Goal: Task Accomplishment & Management: Manage account settings

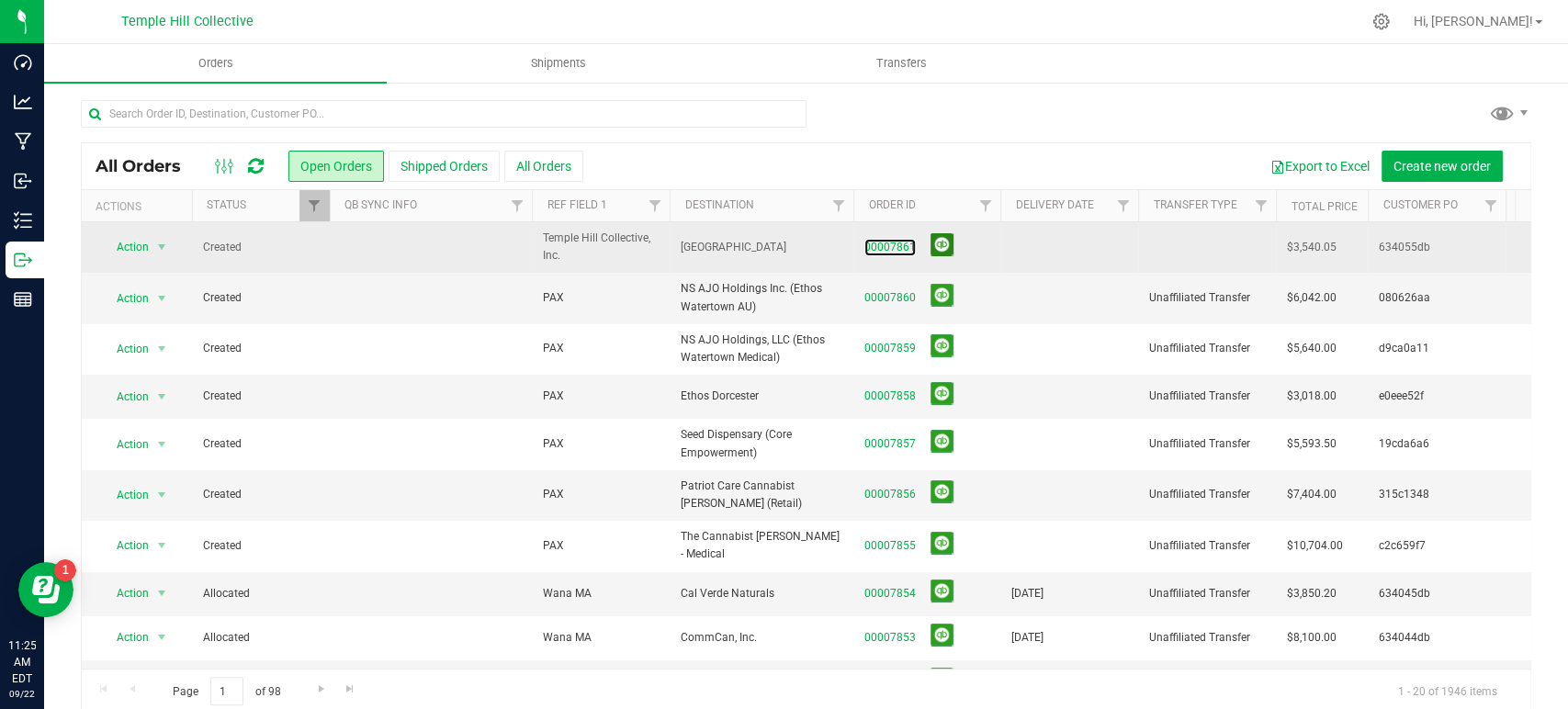
drag, startPoint x: 895, startPoint y: 243, endPoint x: 941, endPoint y: 246, distance: 46.1
click at [895, 243] on link "00007861" at bounding box center [890, 247] width 51 height 17
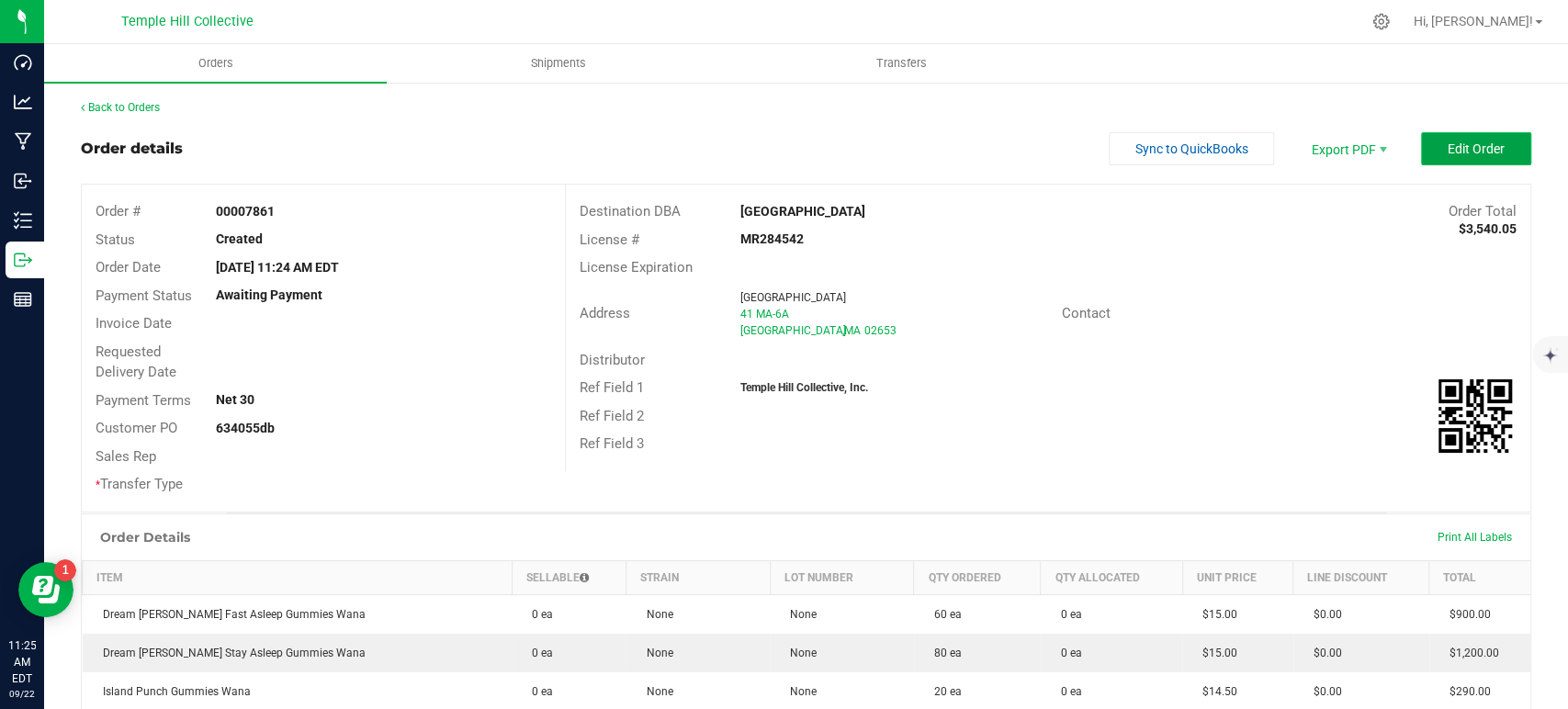
click at [1485, 141] on span "Edit Order" at bounding box center [1475, 148] width 57 height 14
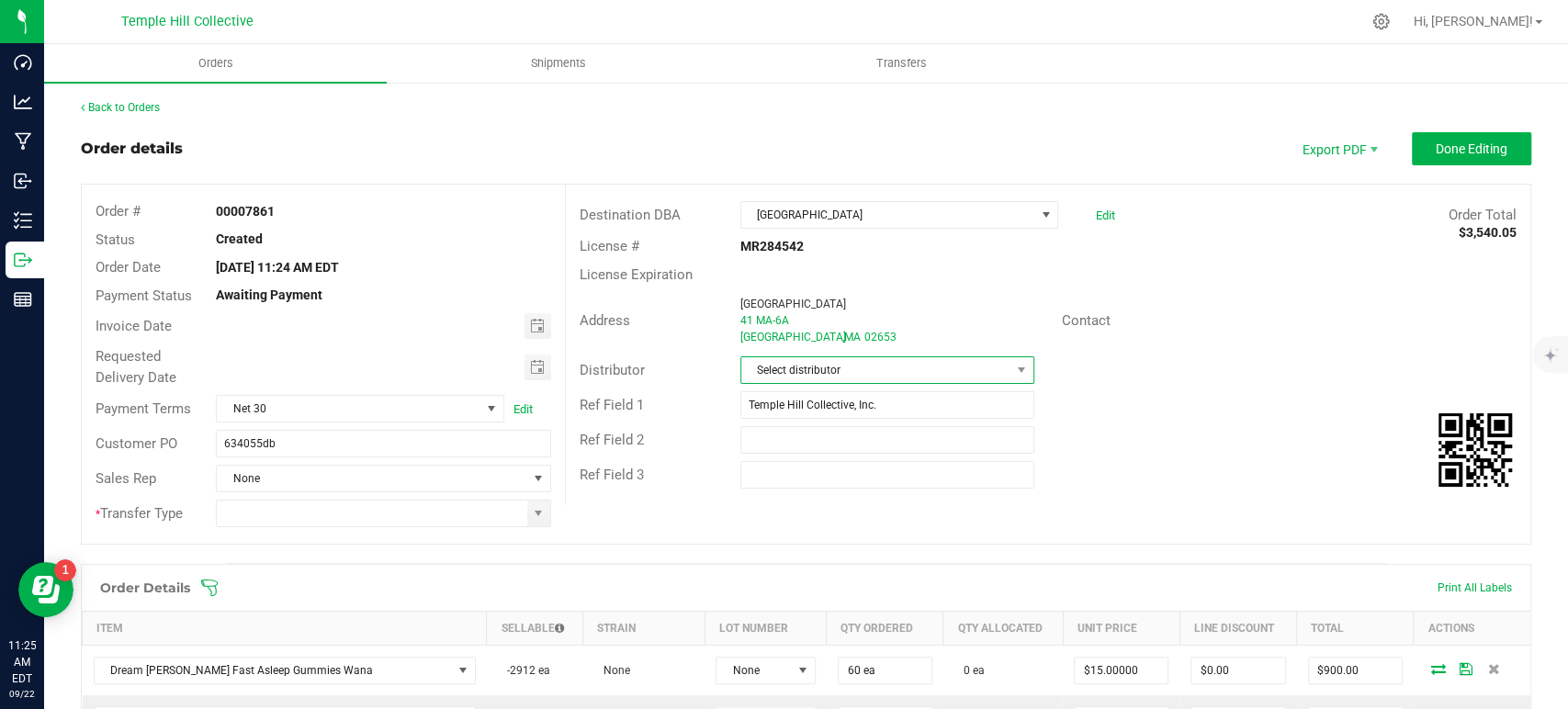
click at [833, 364] on span "Select distributor" at bounding box center [875, 370] width 270 height 26
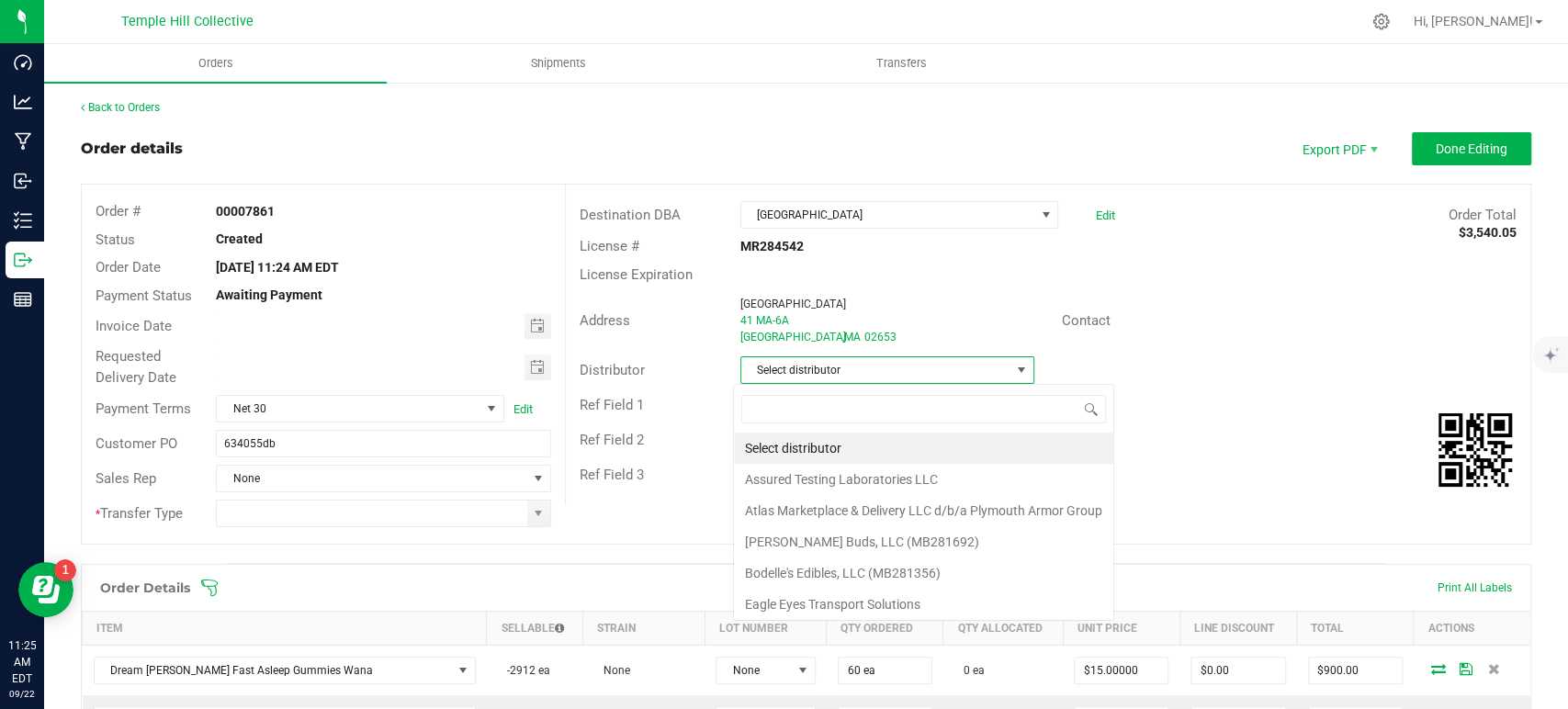
scroll to position [27, 290]
type input "mmm"
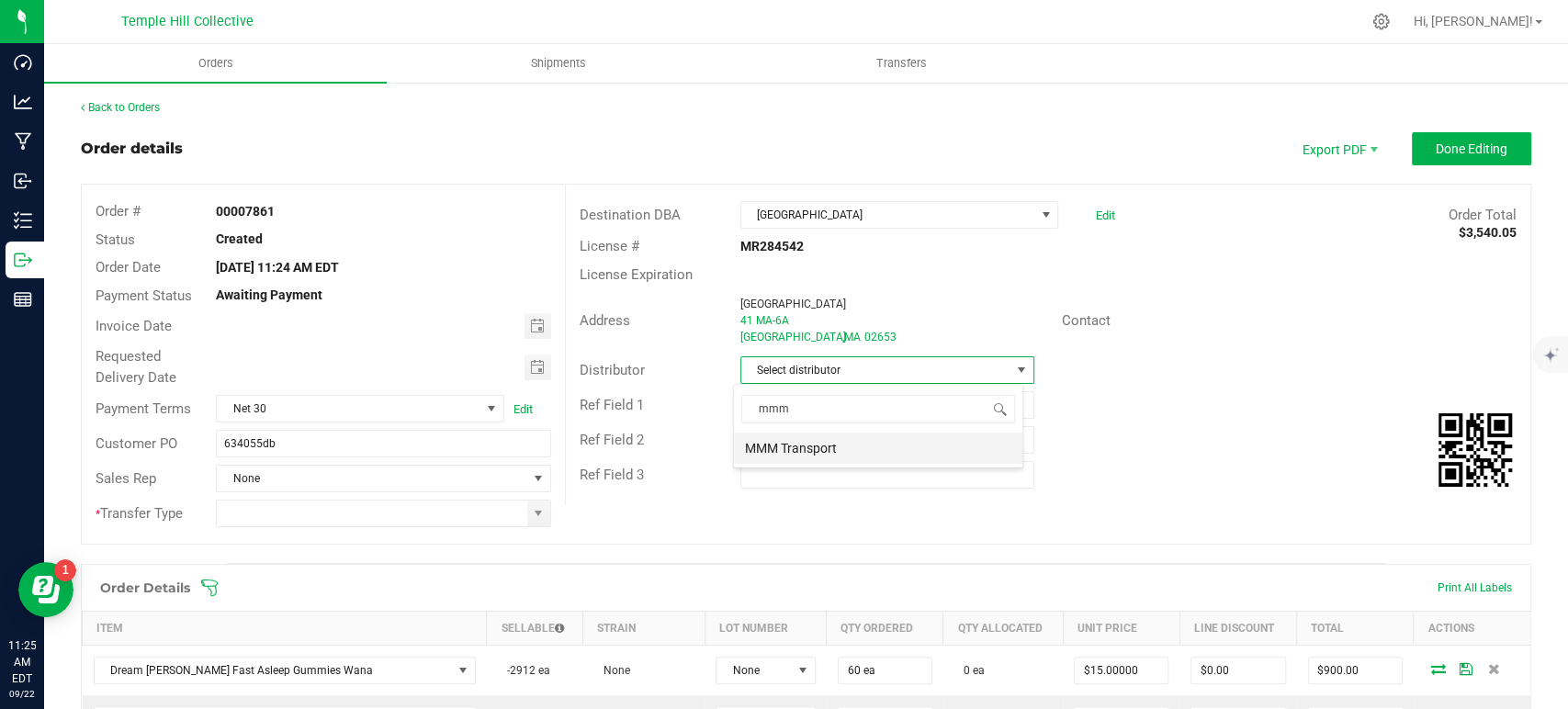
click at [840, 447] on li "MMM Transport" at bounding box center [878, 448] width 289 height 31
click at [532, 513] on span at bounding box center [538, 513] width 14 height 14
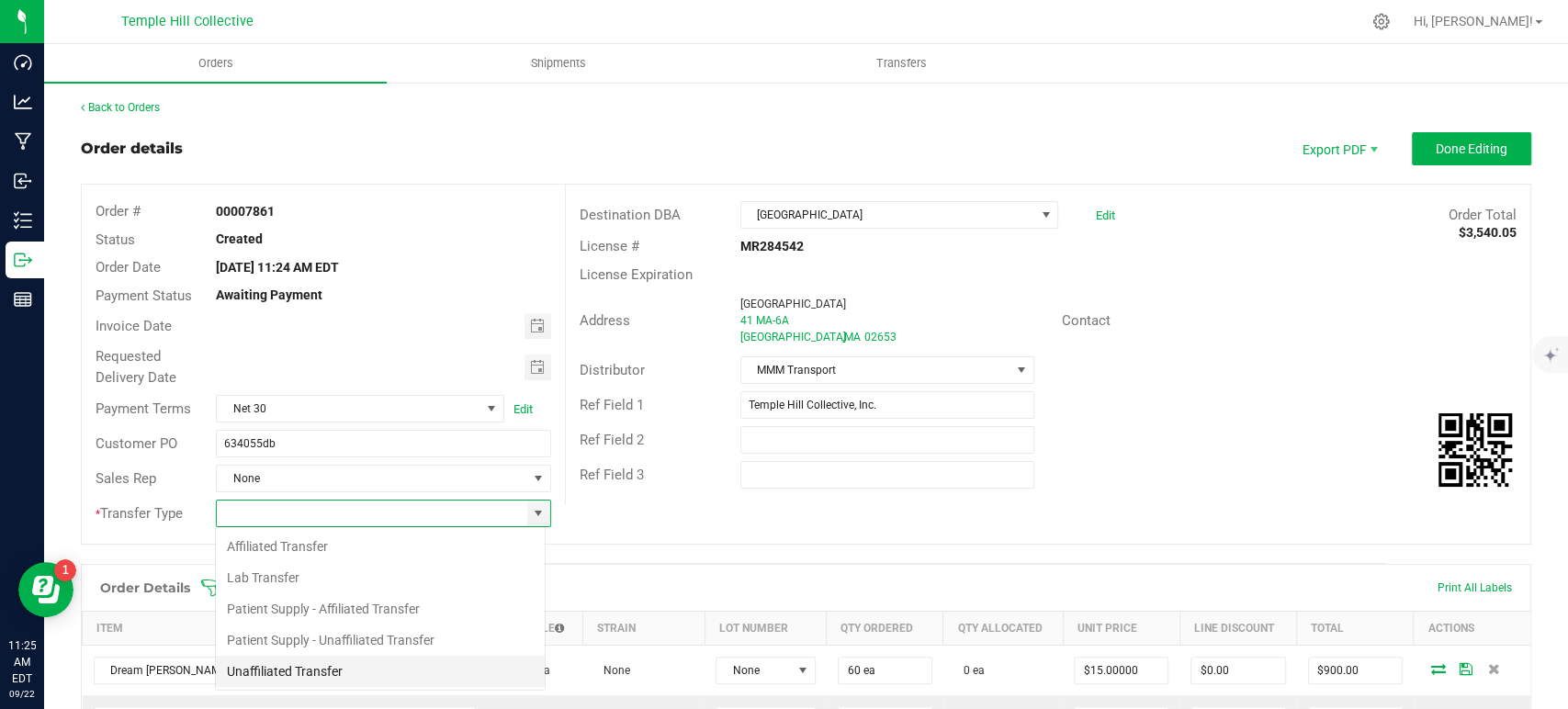
scroll to position [27, 330]
click at [379, 666] on li "Unaffiliated Transfer" at bounding box center [380, 671] width 328 height 31
type input "Unaffiliated Transfer"
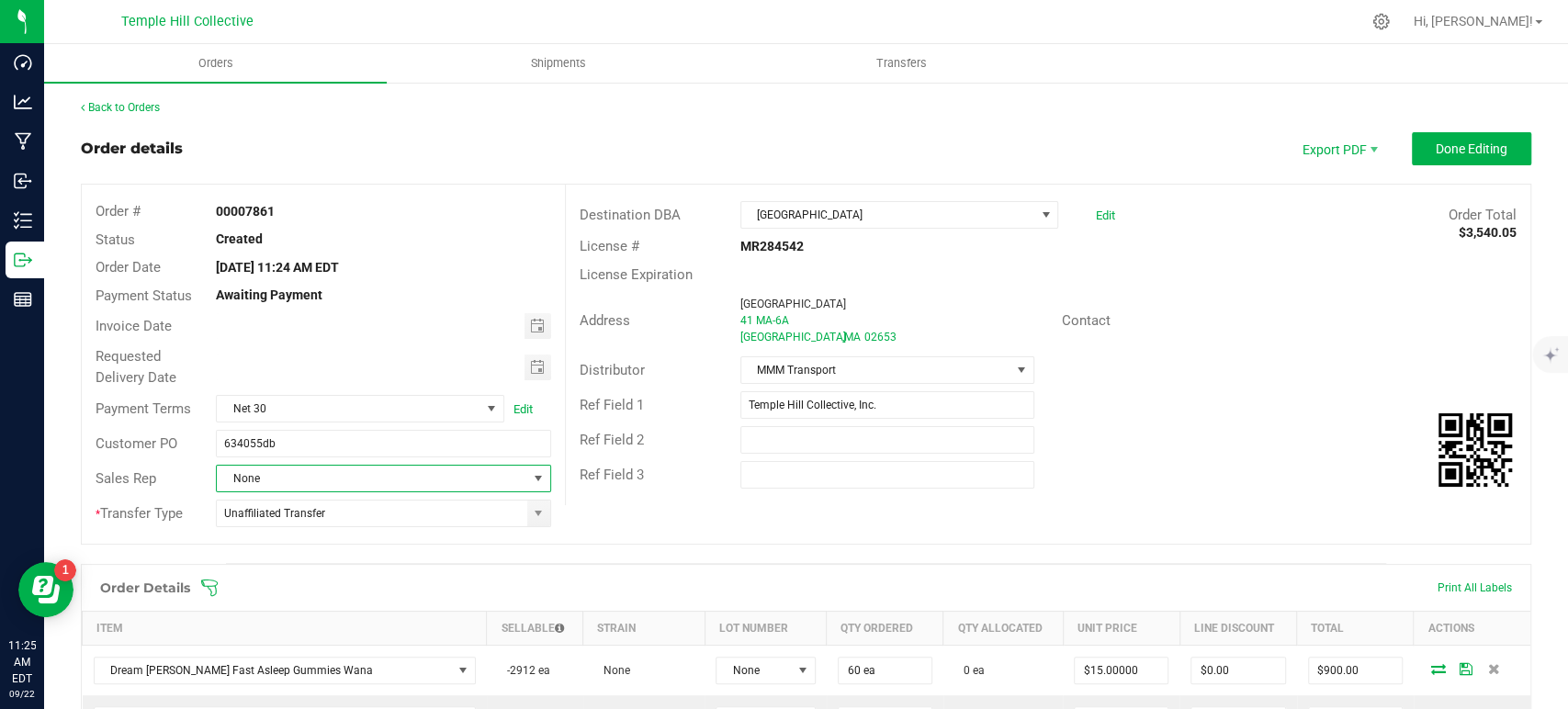
click at [404, 474] on span "None" at bounding box center [371, 478] width 309 height 26
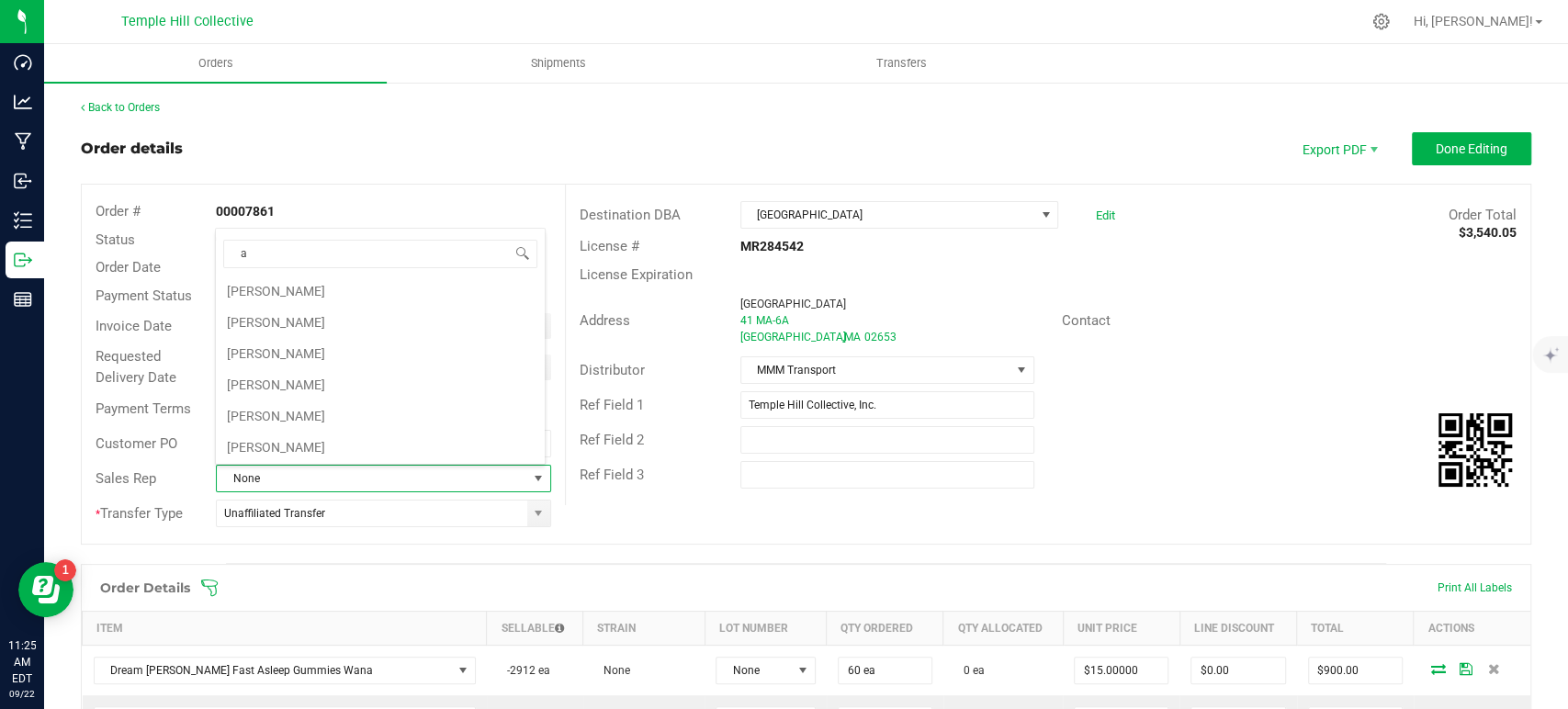
scroll to position [306, 0]
type input "da"
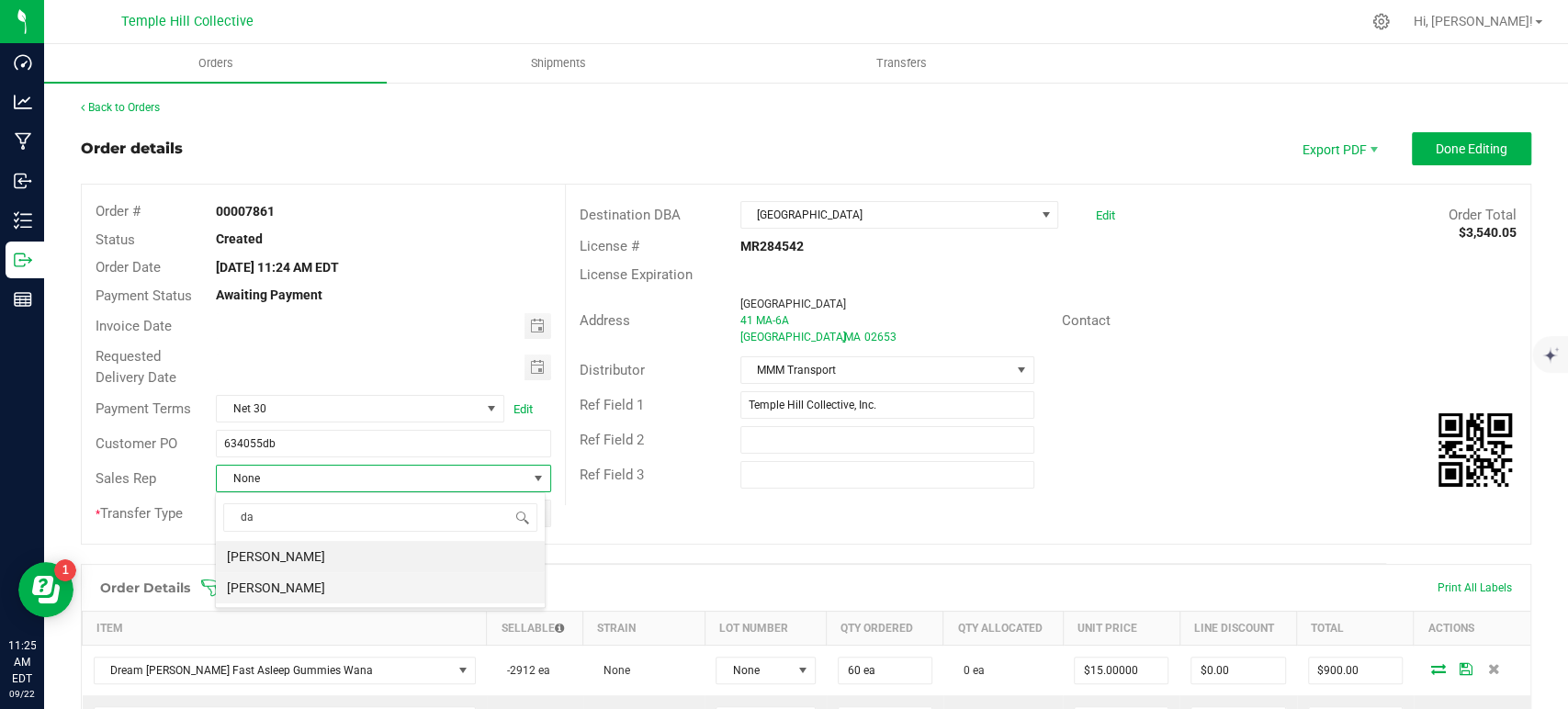
click at [369, 586] on li "[PERSON_NAME]" at bounding box center [380, 587] width 328 height 31
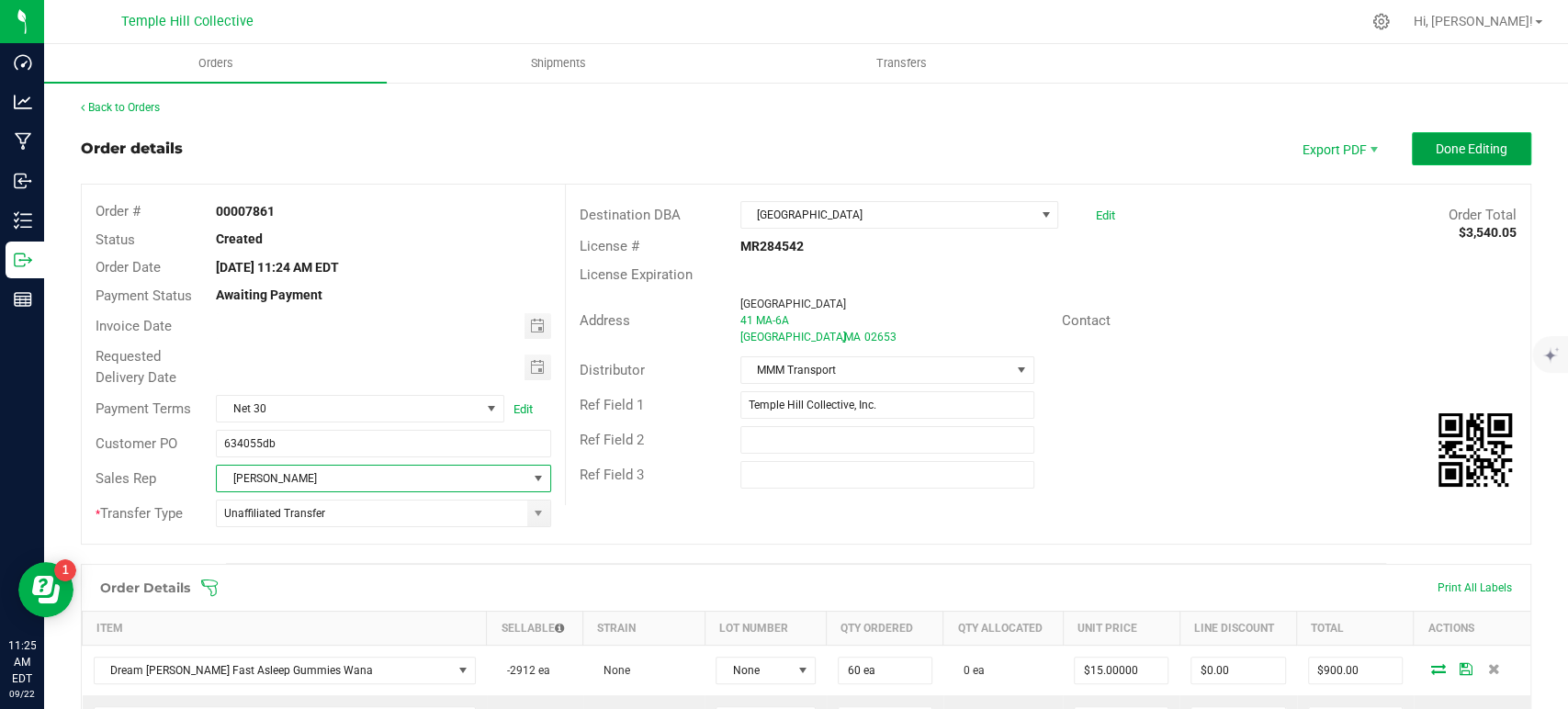
click at [1448, 142] on span "Done Editing" at bounding box center [1471, 148] width 71 height 14
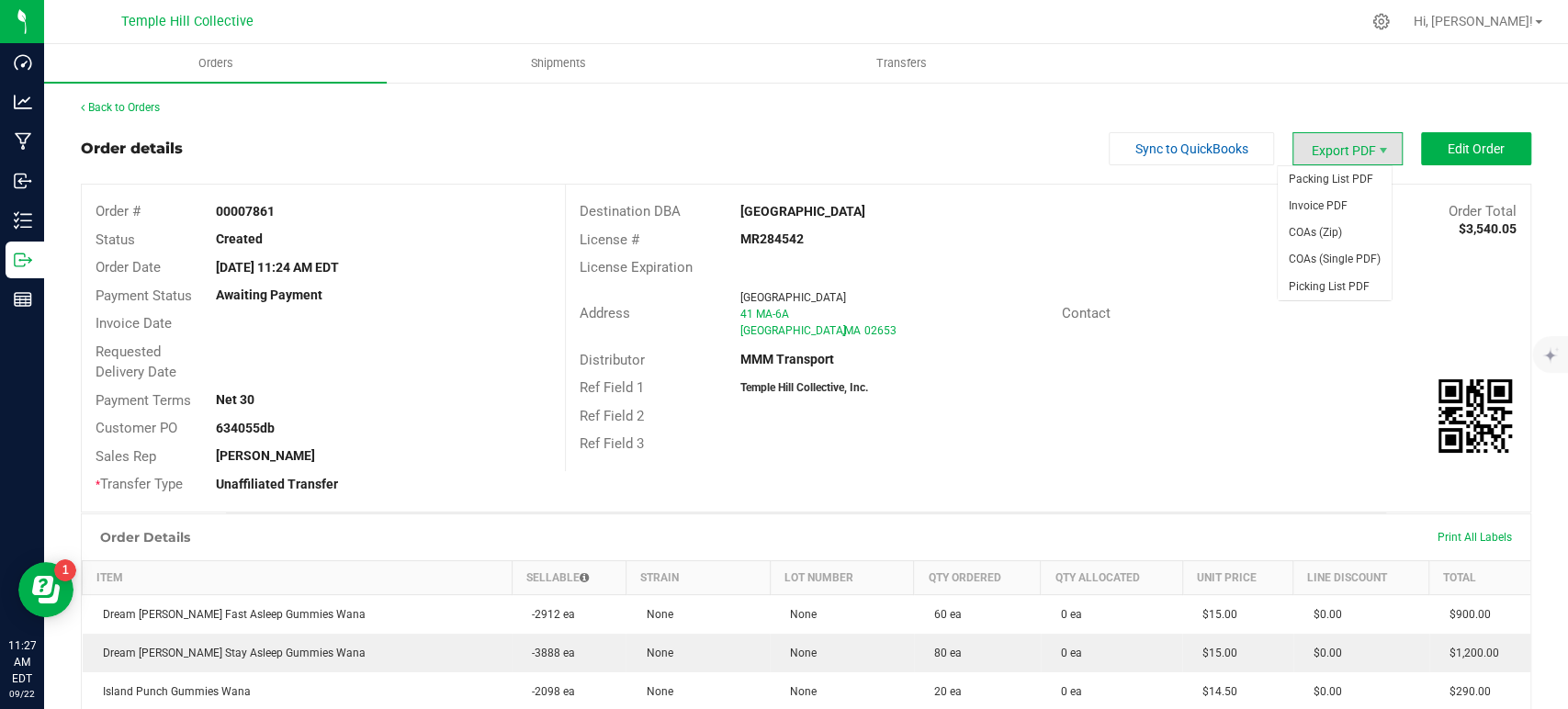
click at [1331, 139] on span "Export PDF" at bounding box center [1348, 149] width 110 height 33
click at [1336, 175] on span "Packing List PDF" at bounding box center [1335, 180] width 114 height 27
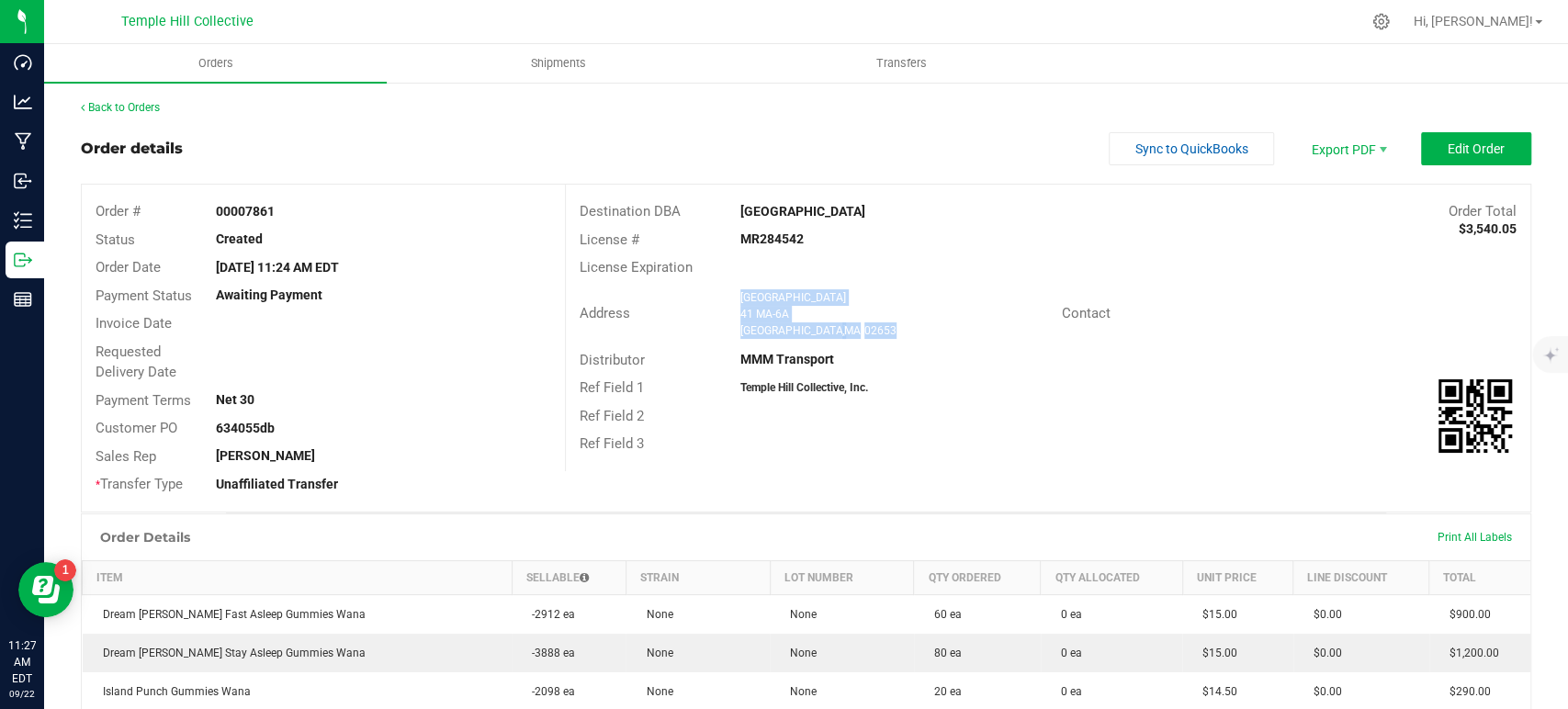
drag, startPoint x: 836, startPoint y: 328, endPoint x: 725, endPoint y: 295, distance: 115.8
click at [731, 295] on div "[GEOGRAPHIC_DATA] [STREET_ADDRESS]" at bounding box center [897, 313] width 330 height 49
copy ngx-name-and-address "[GEOGRAPHIC_DATA] [STREET_ADDRESS]"
click at [765, 240] on strong "MR284542" at bounding box center [772, 239] width 64 height 14
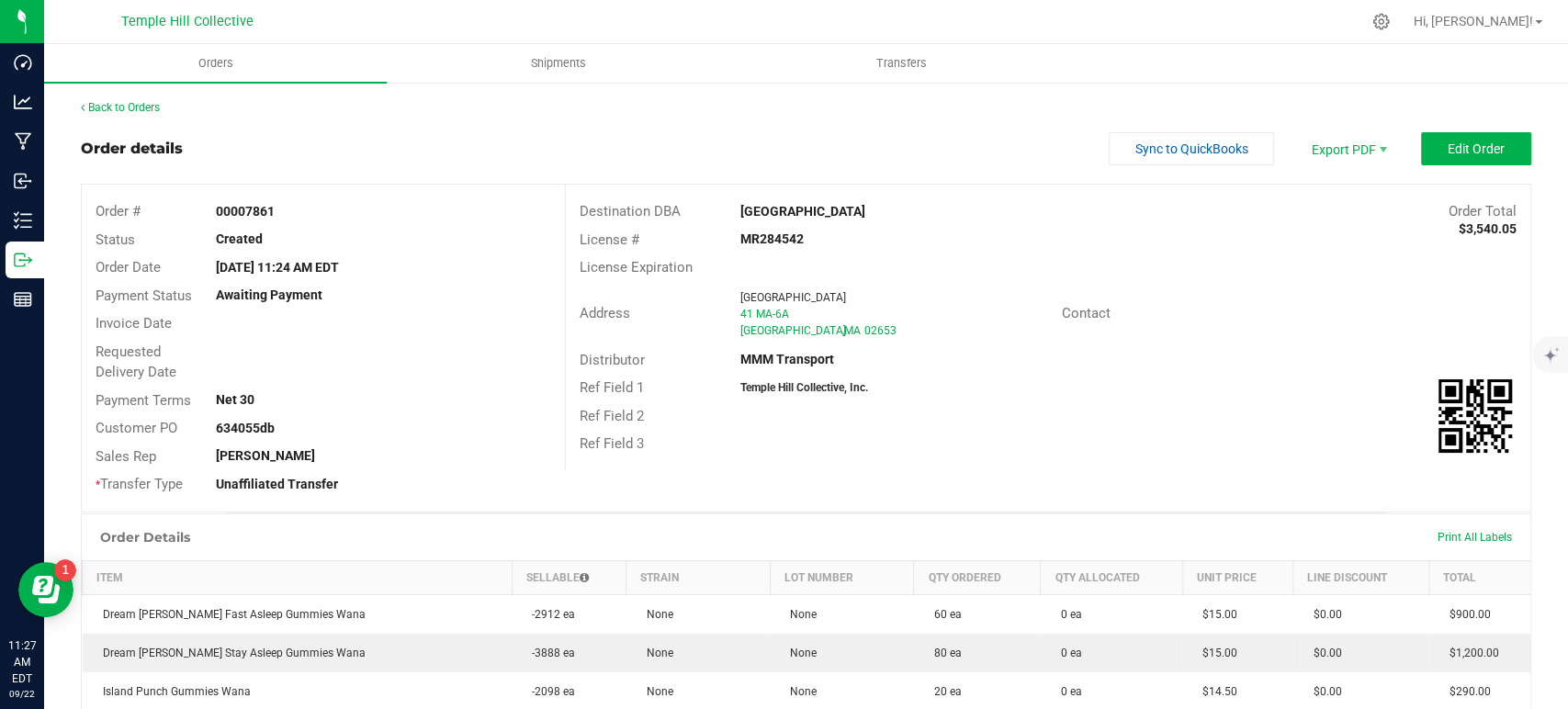
copy strong "MR284542"
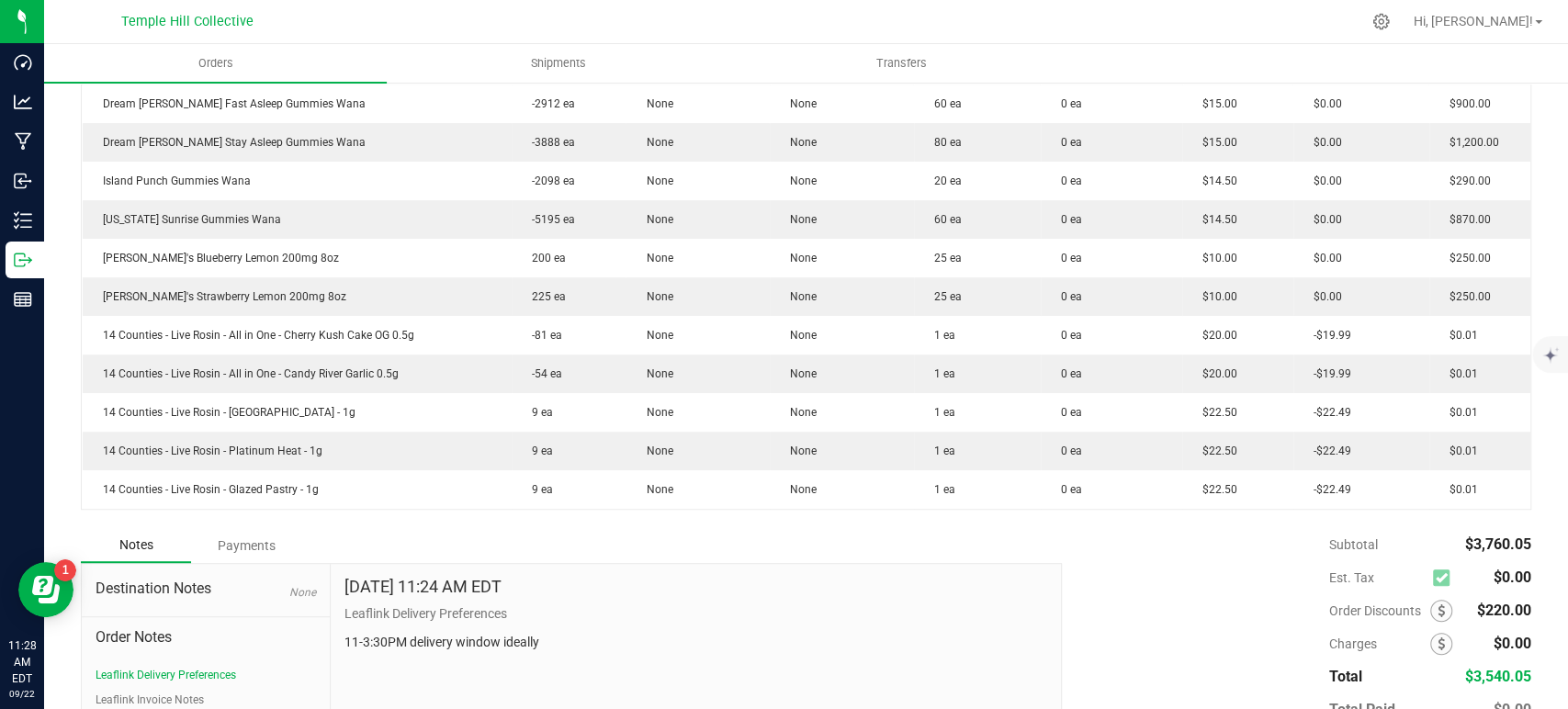
scroll to position [629, 0]
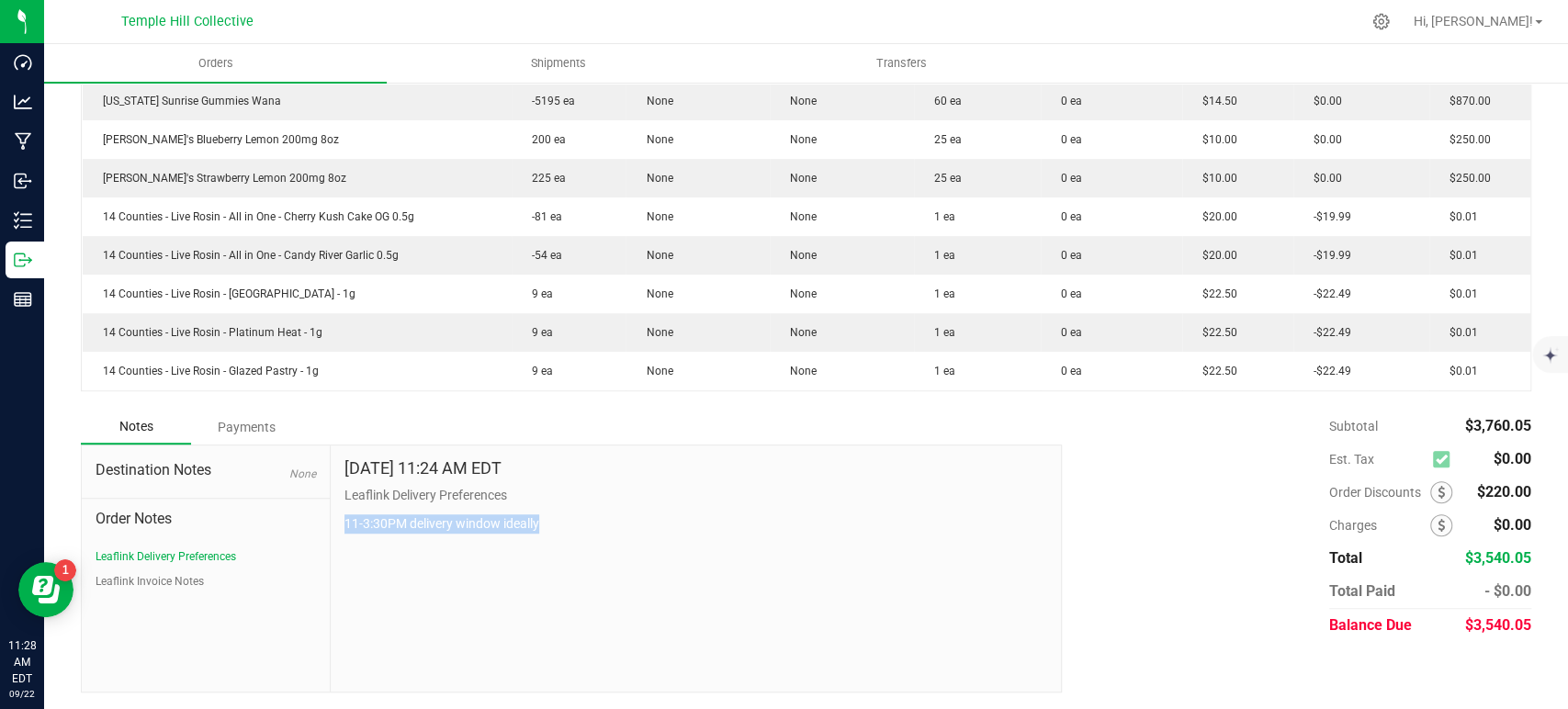
drag, startPoint x: 560, startPoint y: 525, endPoint x: 337, endPoint y: 527, distance: 223.0
click at [337, 527] on div "[DATE] 11:24 AM EDT Leaflink Delivery Preferences 11-3:30PM delivery window ide…" at bounding box center [696, 568] width 730 height 246
click at [747, 528] on p "11-3:30PM delivery window ideally" at bounding box center [696, 524] width 702 height 19
drag, startPoint x: 518, startPoint y: 525, endPoint x: 338, endPoint y: 527, distance: 180.0
click at [338, 527] on div "[DATE] 11:24 AM EDT Leaflink Delivery Preferences 11-3:30PM delivery window ide…" at bounding box center [696, 568] width 730 height 246
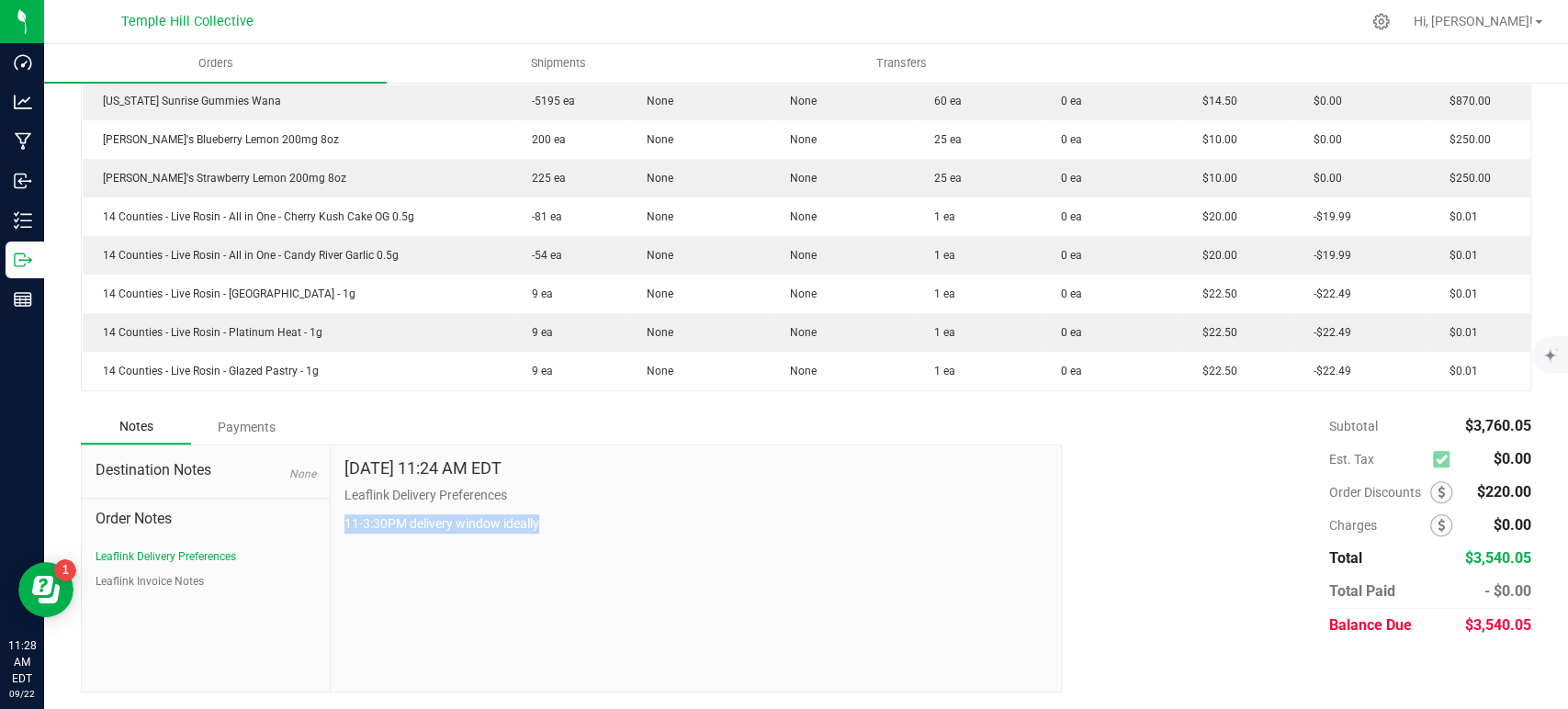
copy p "11-3:30PM delivery window ideally"
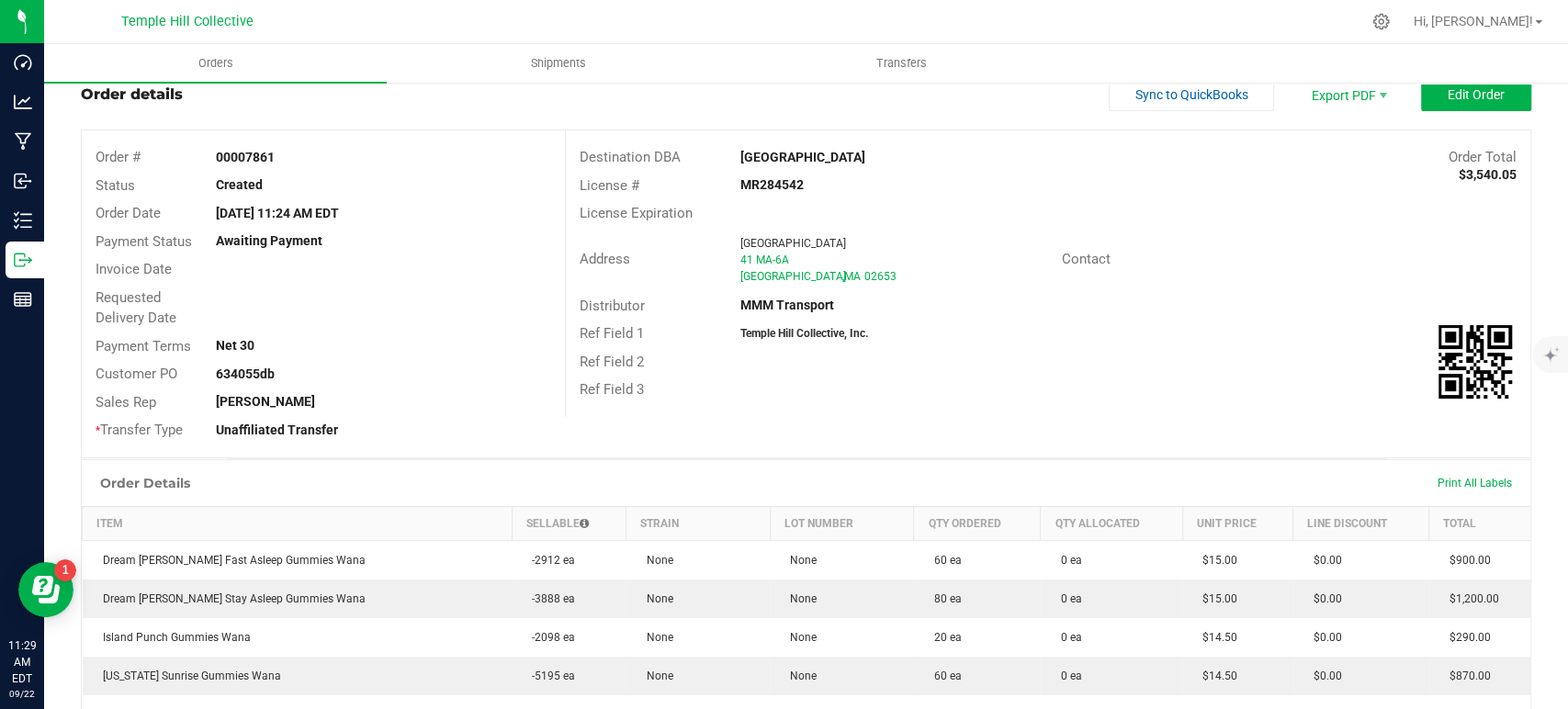
scroll to position [0, 0]
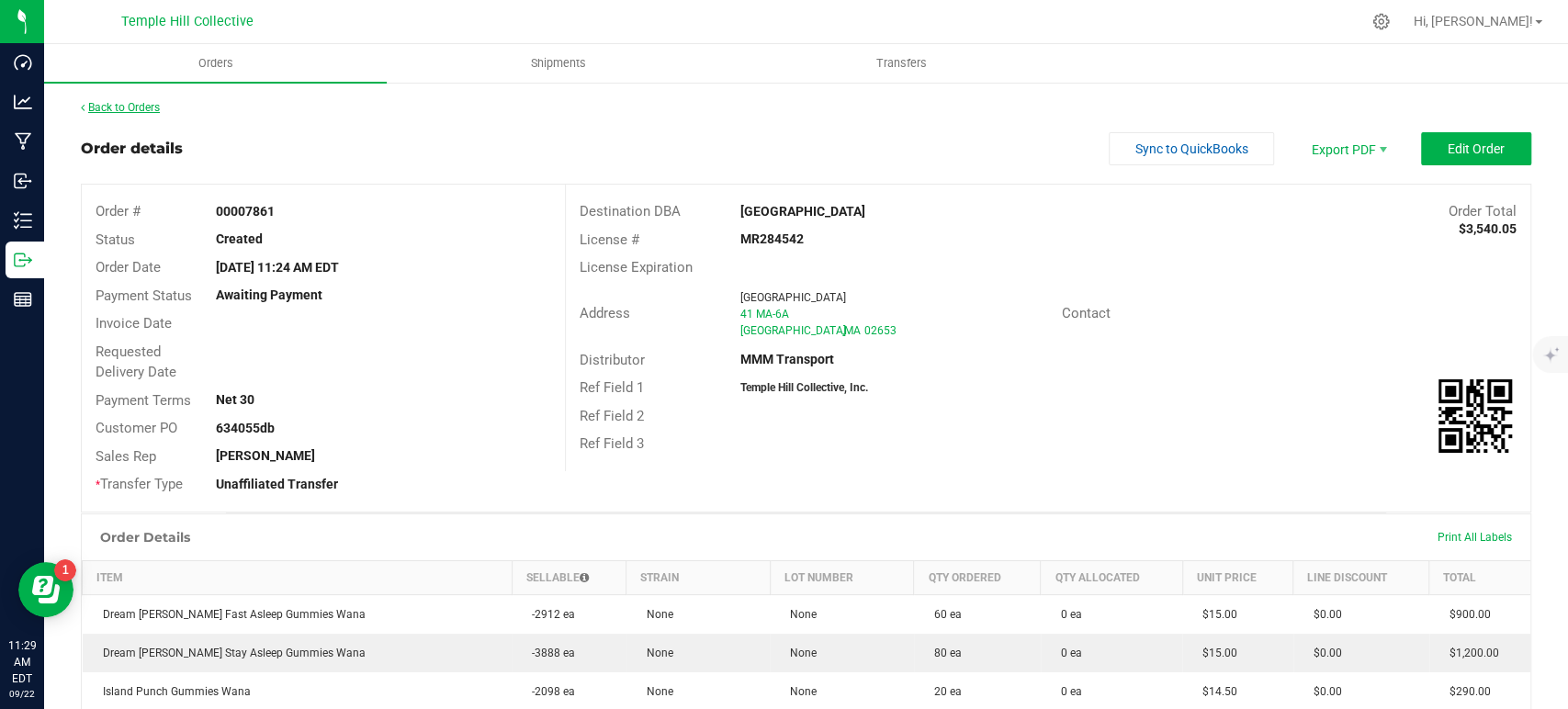
click at [155, 108] on link "Back to Orders" at bounding box center [121, 107] width 79 height 13
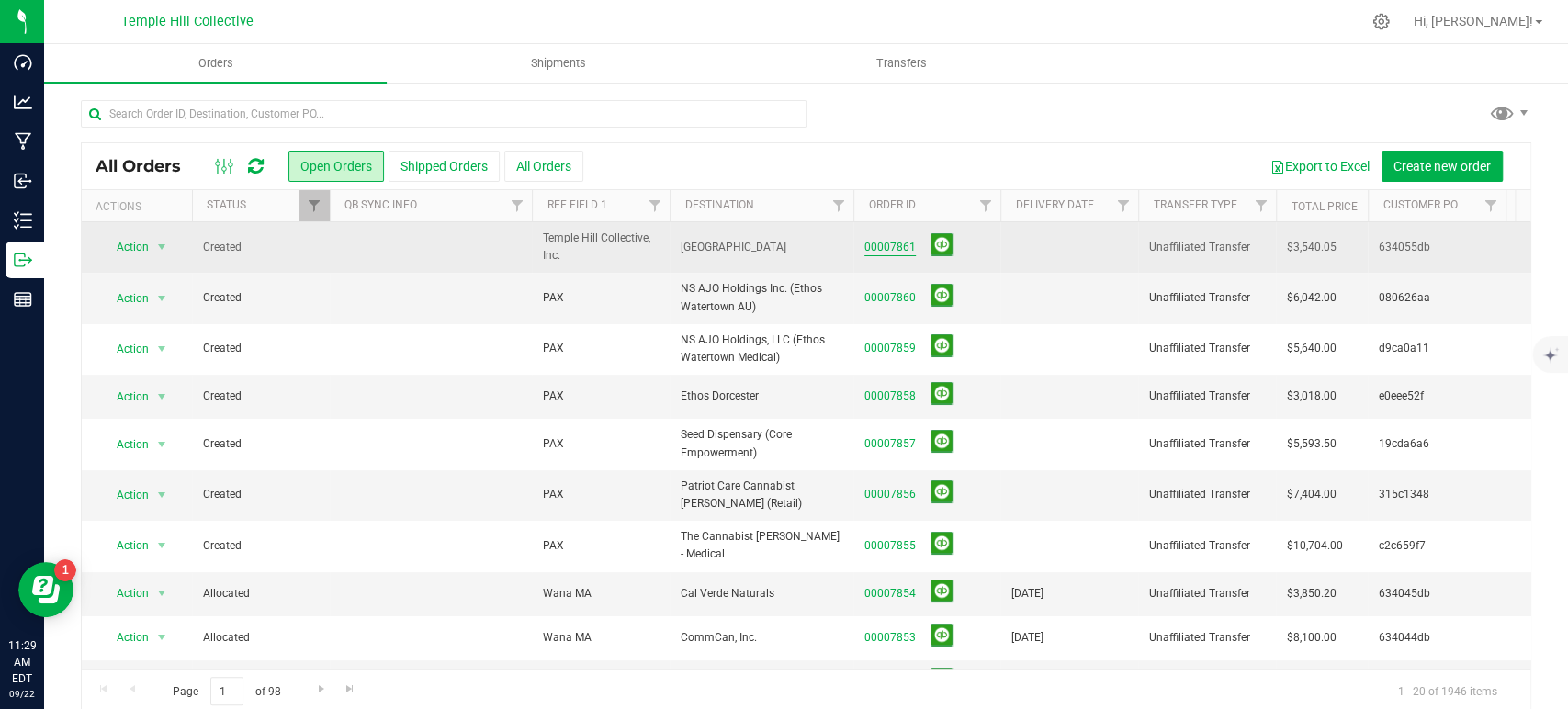
click at [888, 252] on link "00007861" at bounding box center [890, 247] width 51 height 17
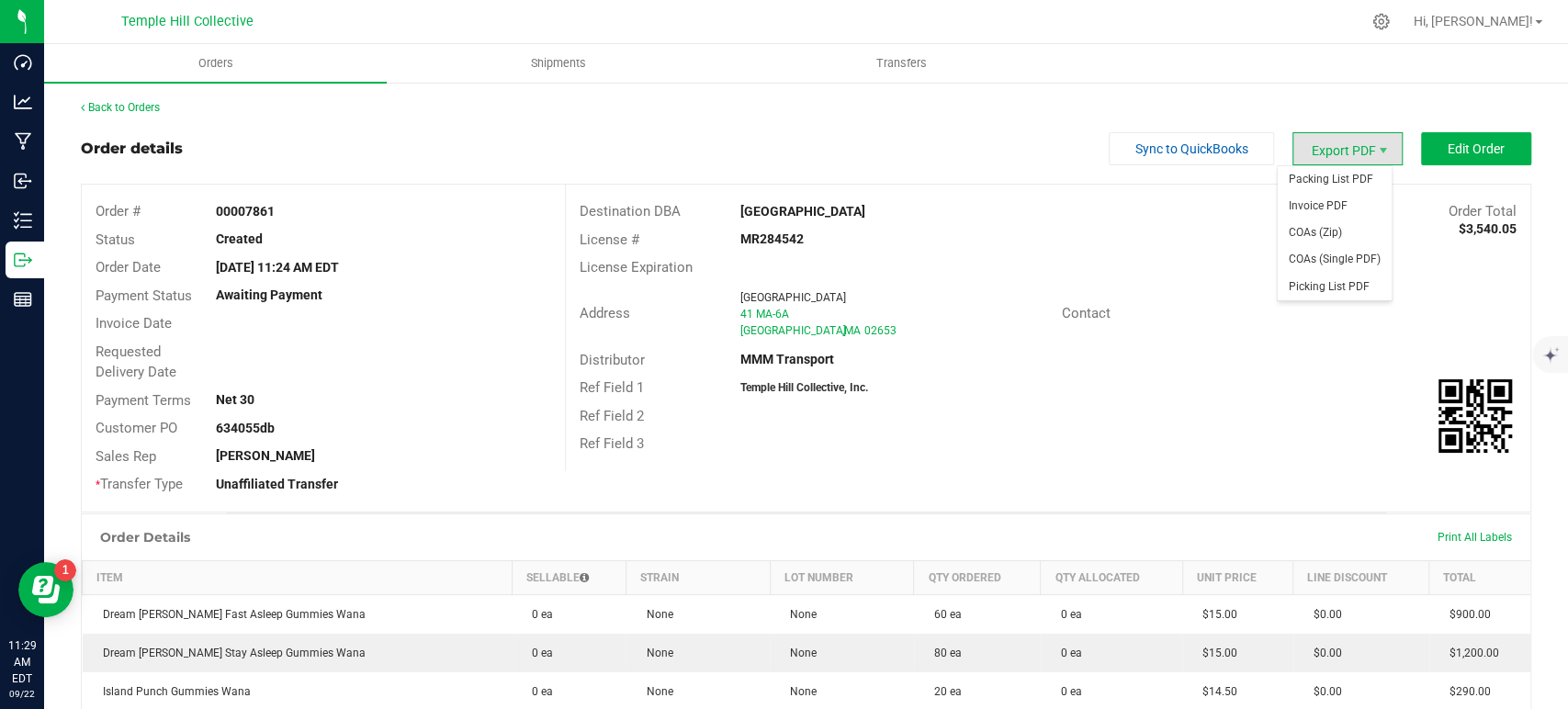
click at [1359, 153] on span "Export PDF" at bounding box center [1348, 149] width 110 height 33
click at [1341, 214] on span "Invoice PDF" at bounding box center [1335, 207] width 114 height 27
click at [138, 103] on link "Back to Orders" at bounding box center [121, 107] width 79 height 13
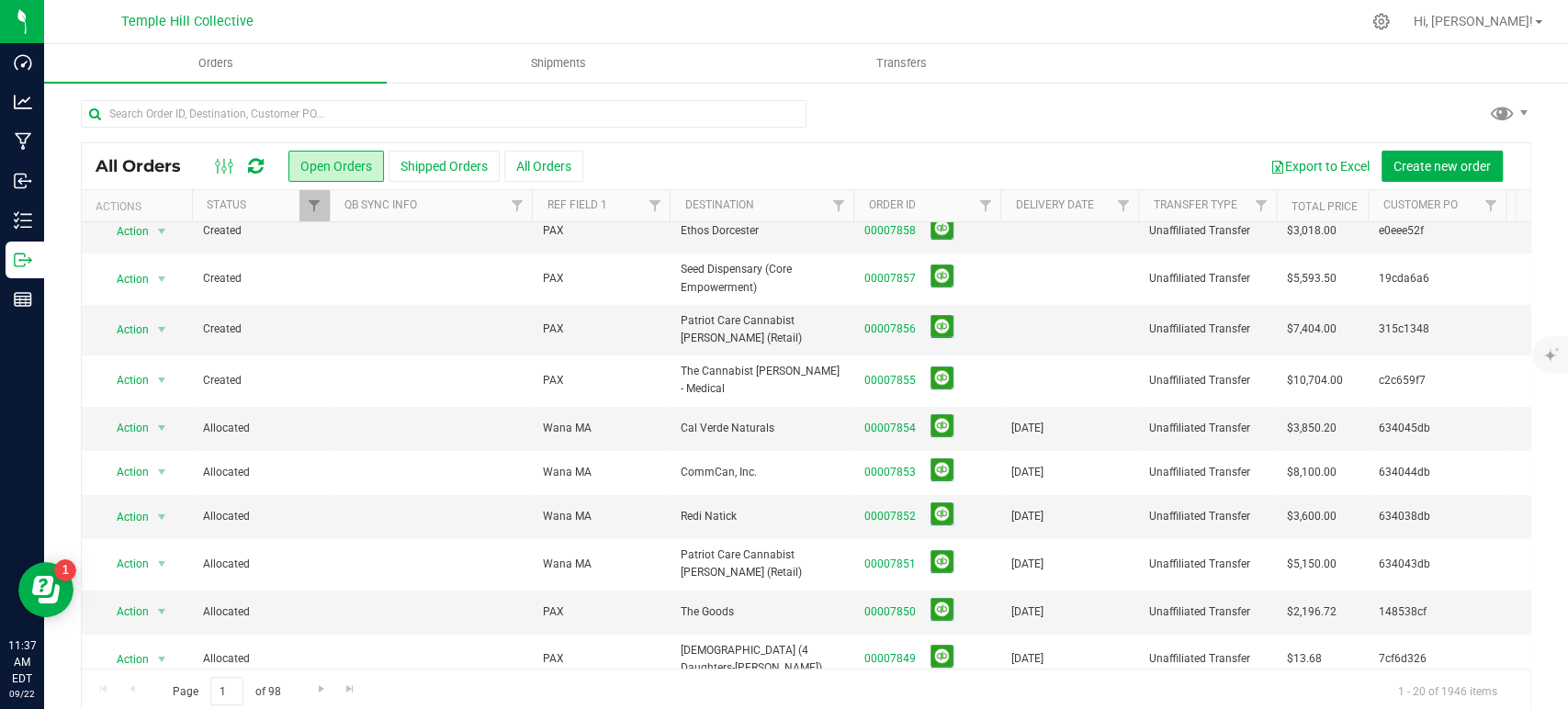
scroll to position [204, 0]
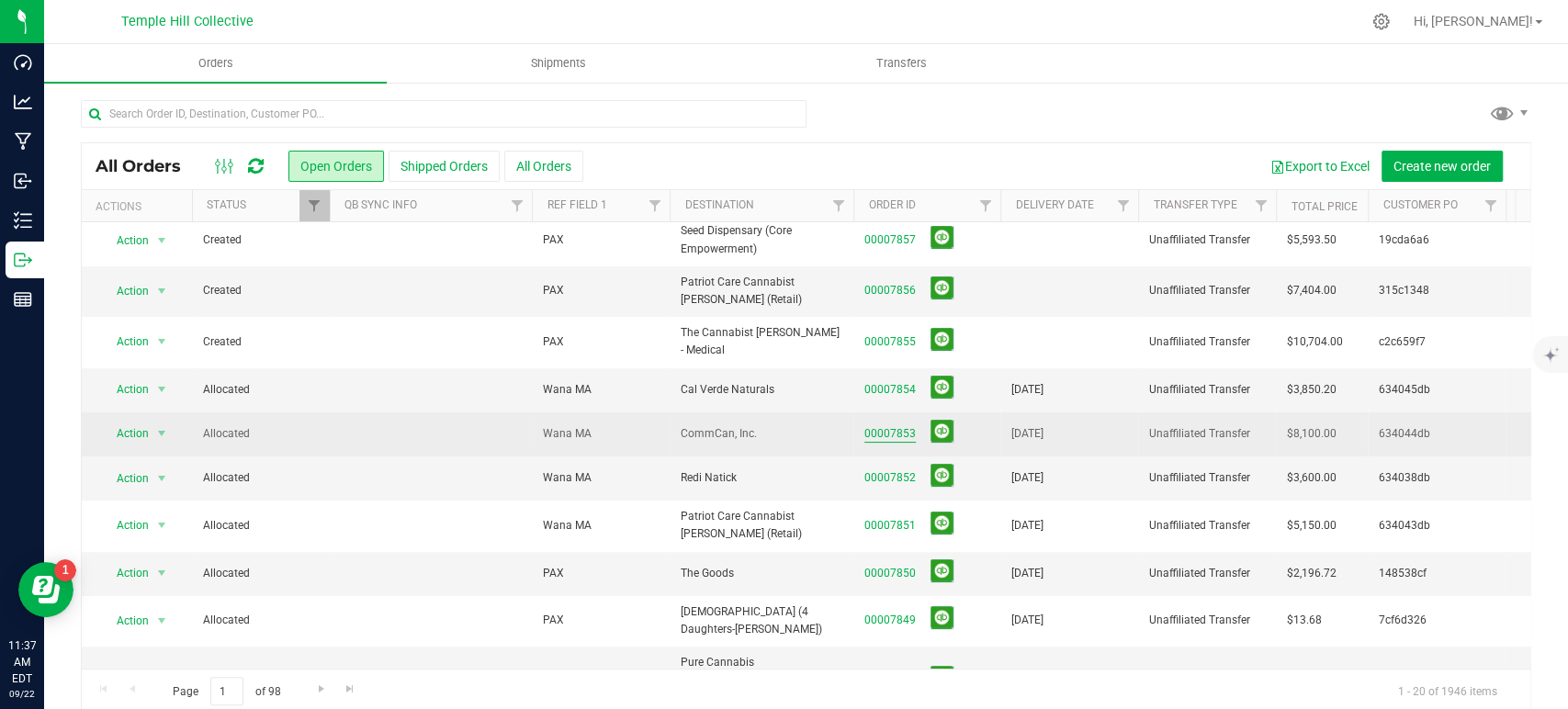
click at [881, 432] on link "00007853" at bounding box center [890, 434] width 51 height 17
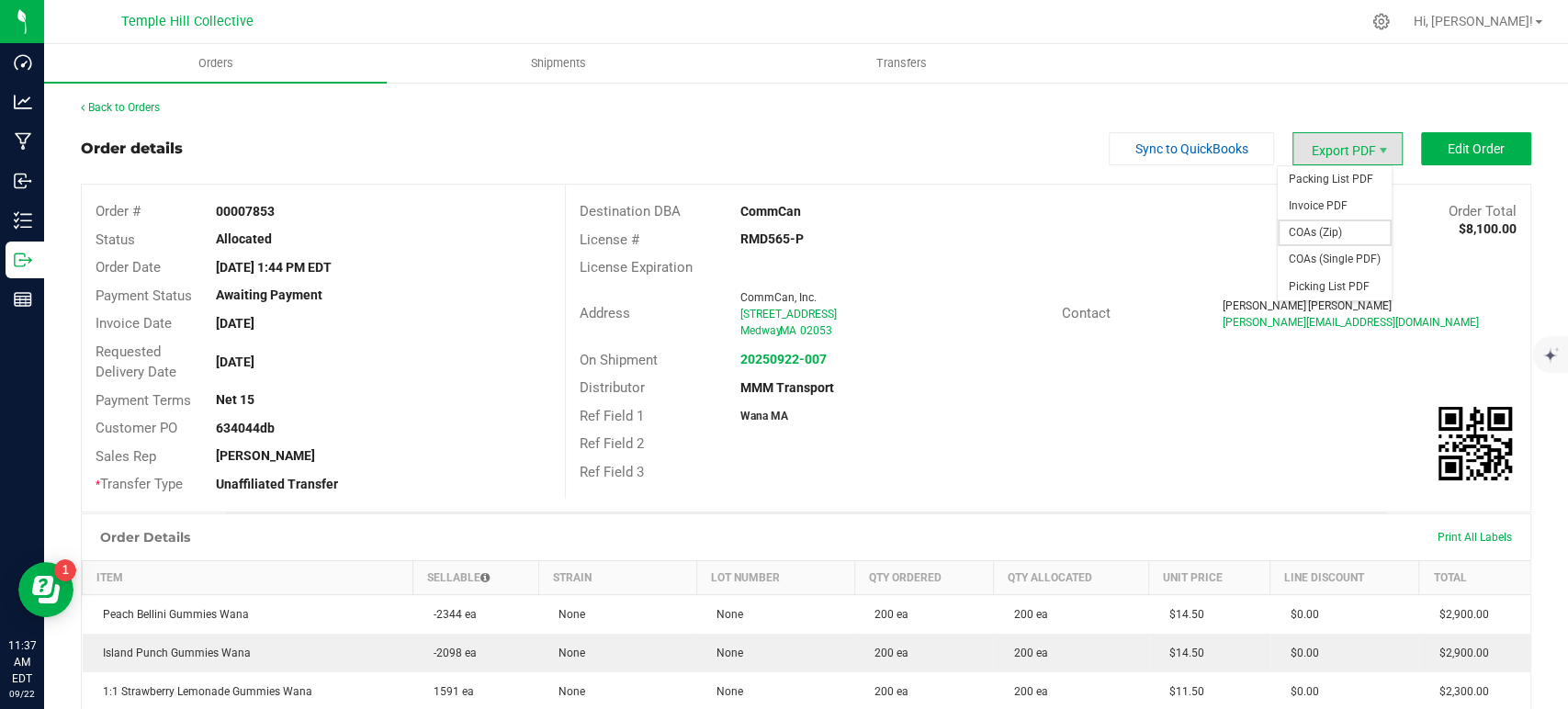
drag, startPoint x: 1335, startPoint y: 234, endPoint x: 1487, endPoint y: 263, distance: 154.7
click at [1335, 234] on span "COAs (Zip)" at bounding box center [1335, 233] width 114 height 27
click at [576, 65] on span "Shipments" at bounding box center [558, 63] width 104 height 16
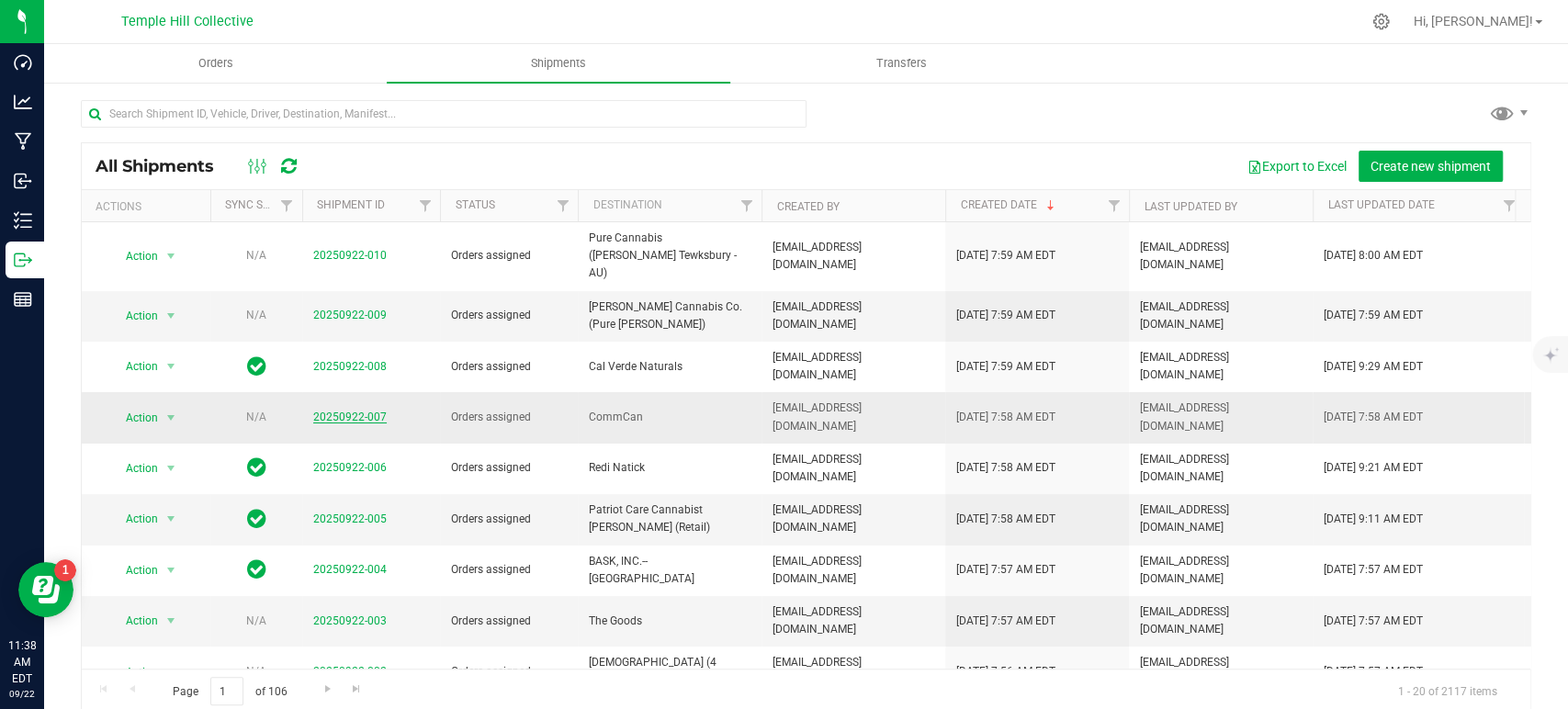
click at [362, 411] on link "20250922-007" at bounding box center [350, 416] width 73 height 13
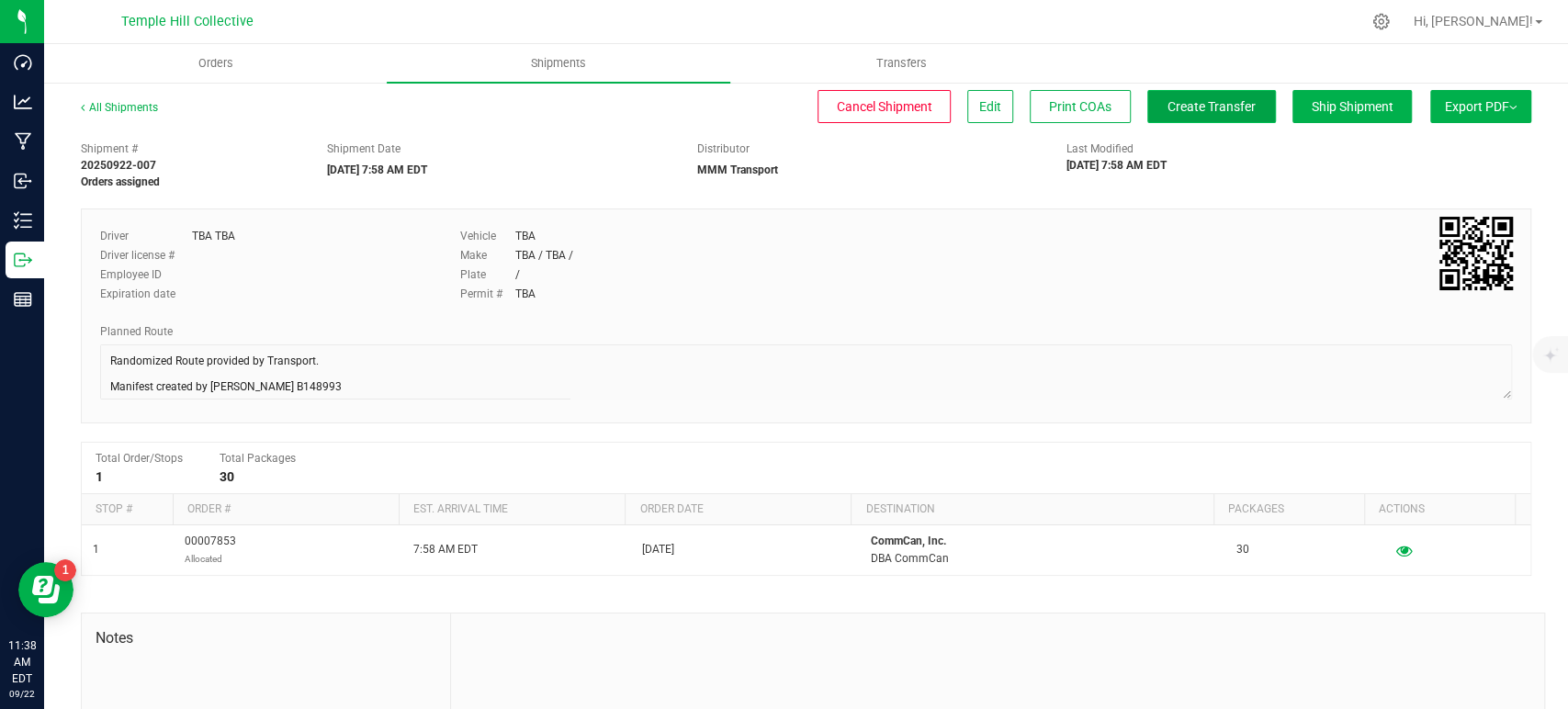
click at [1169, 105] on span "Create Transfer" at bounding box center [1211, 106] width 88 height 14
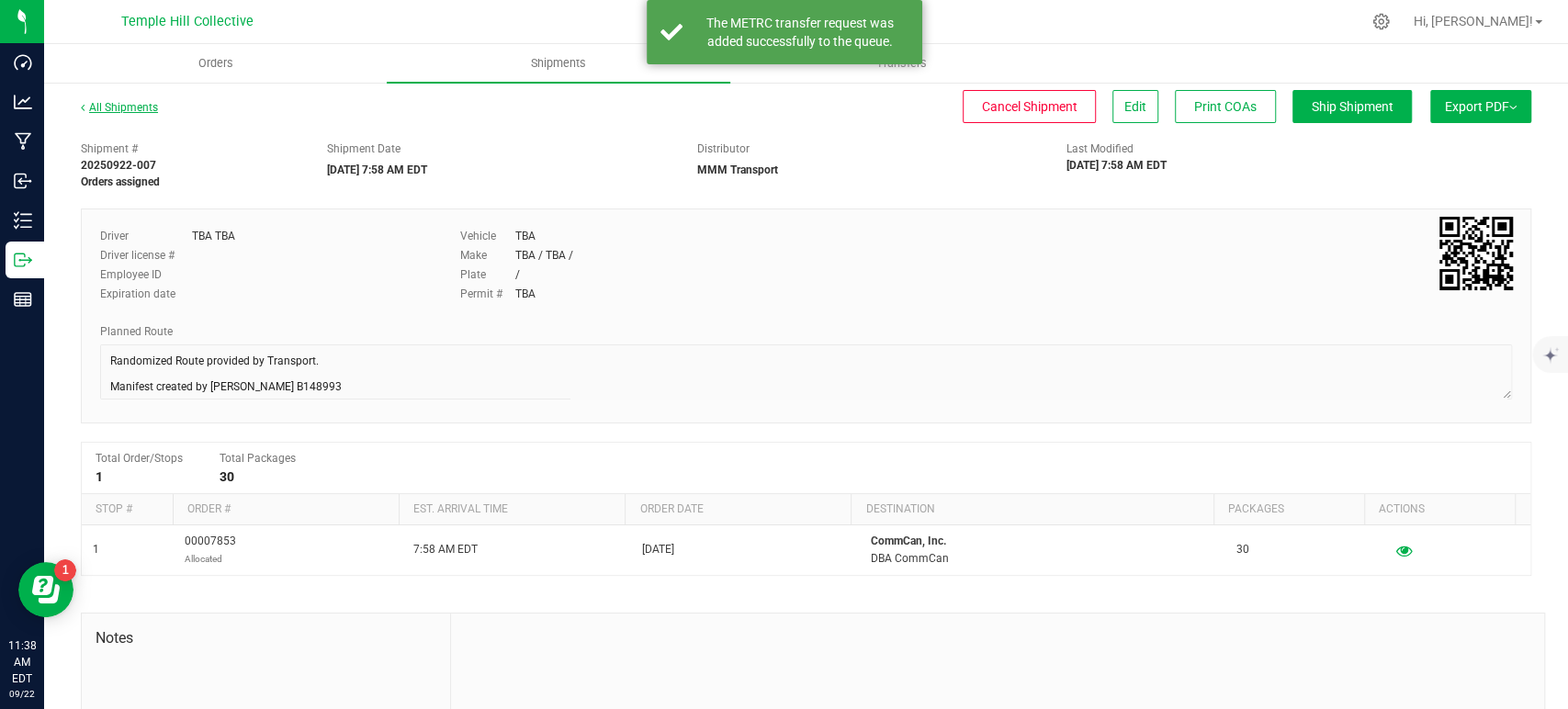
click at [142, 108] on link "All Shipments" at bounding box center [120, 107] width 77 height 13
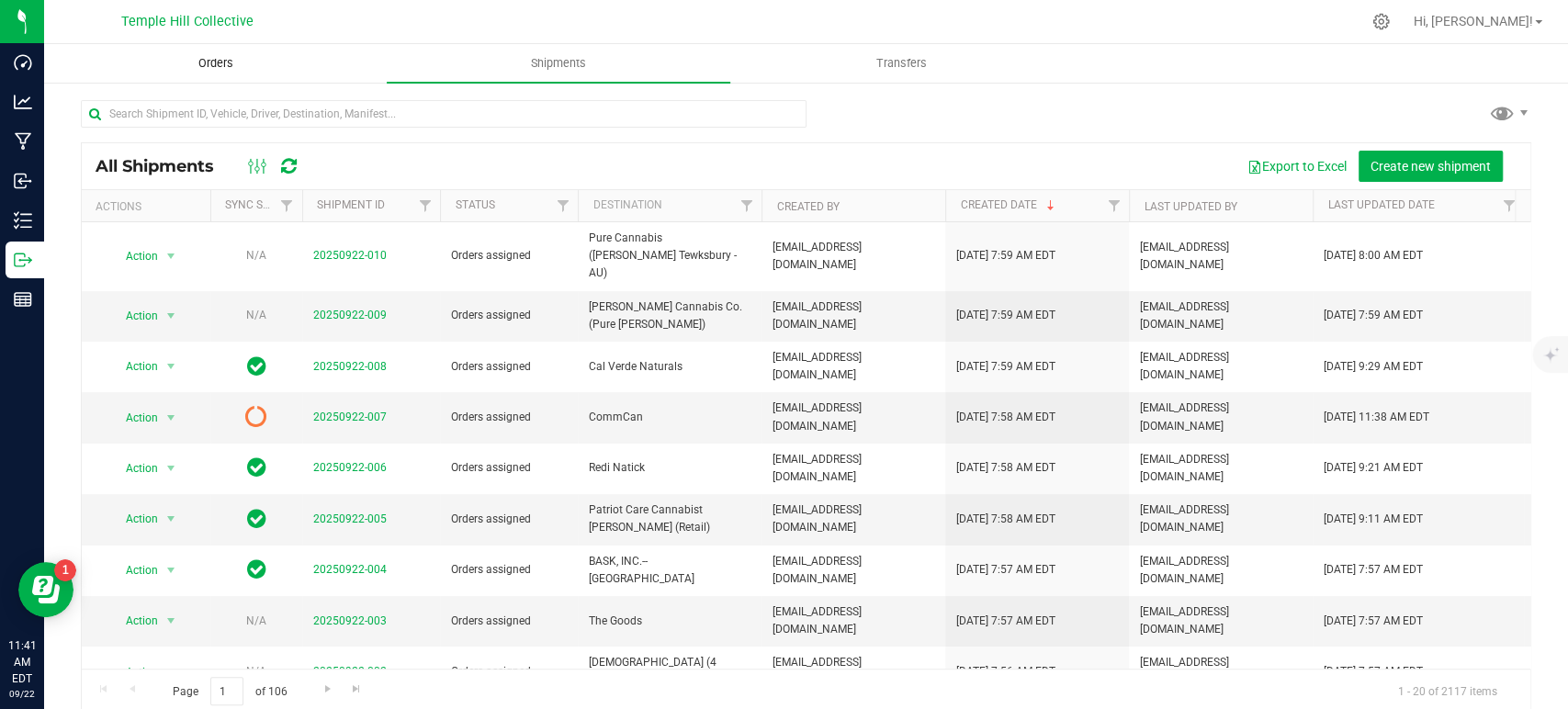
click at [265, 65] on uib-tab-heading "Orders" at bounding box center [215, 64] width 341 height 37
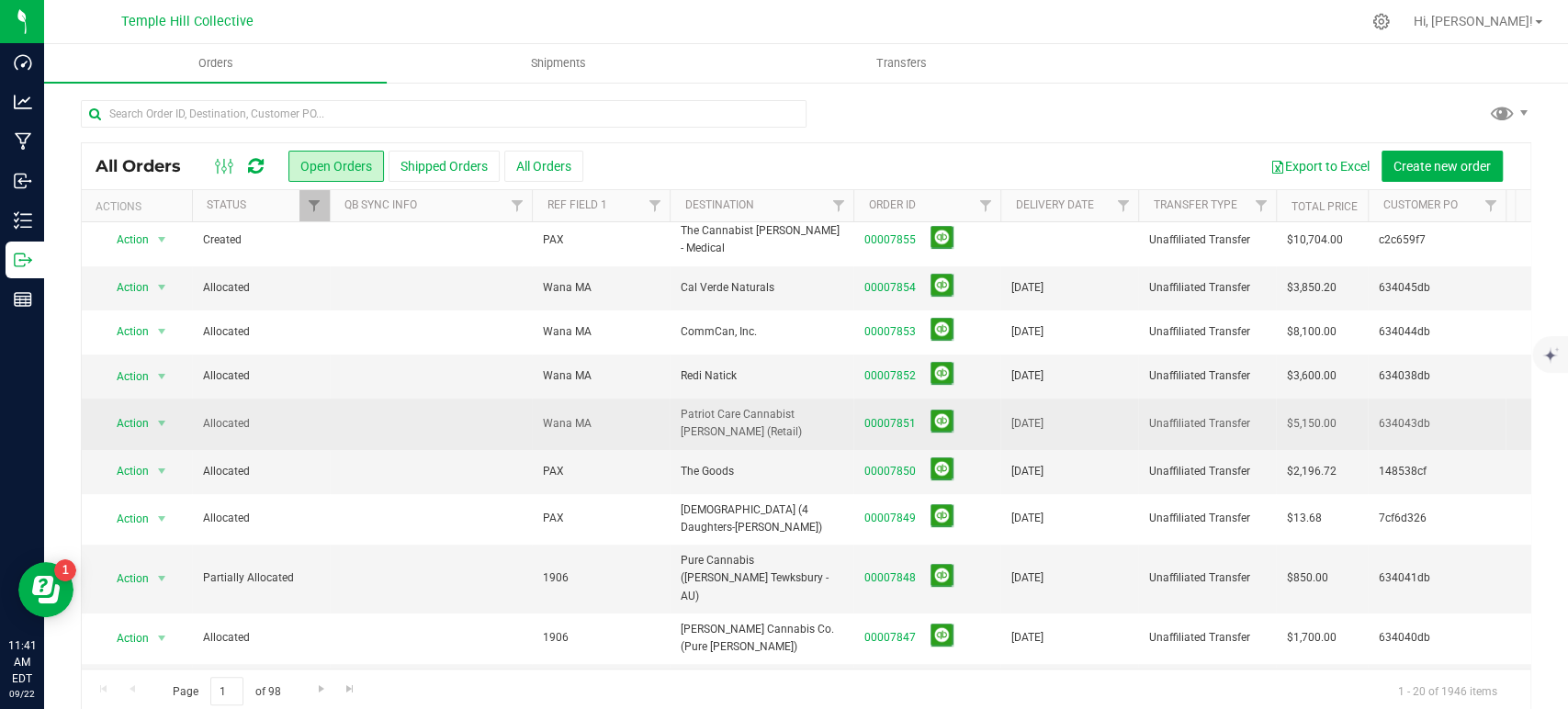
scroll to position [408, 0]
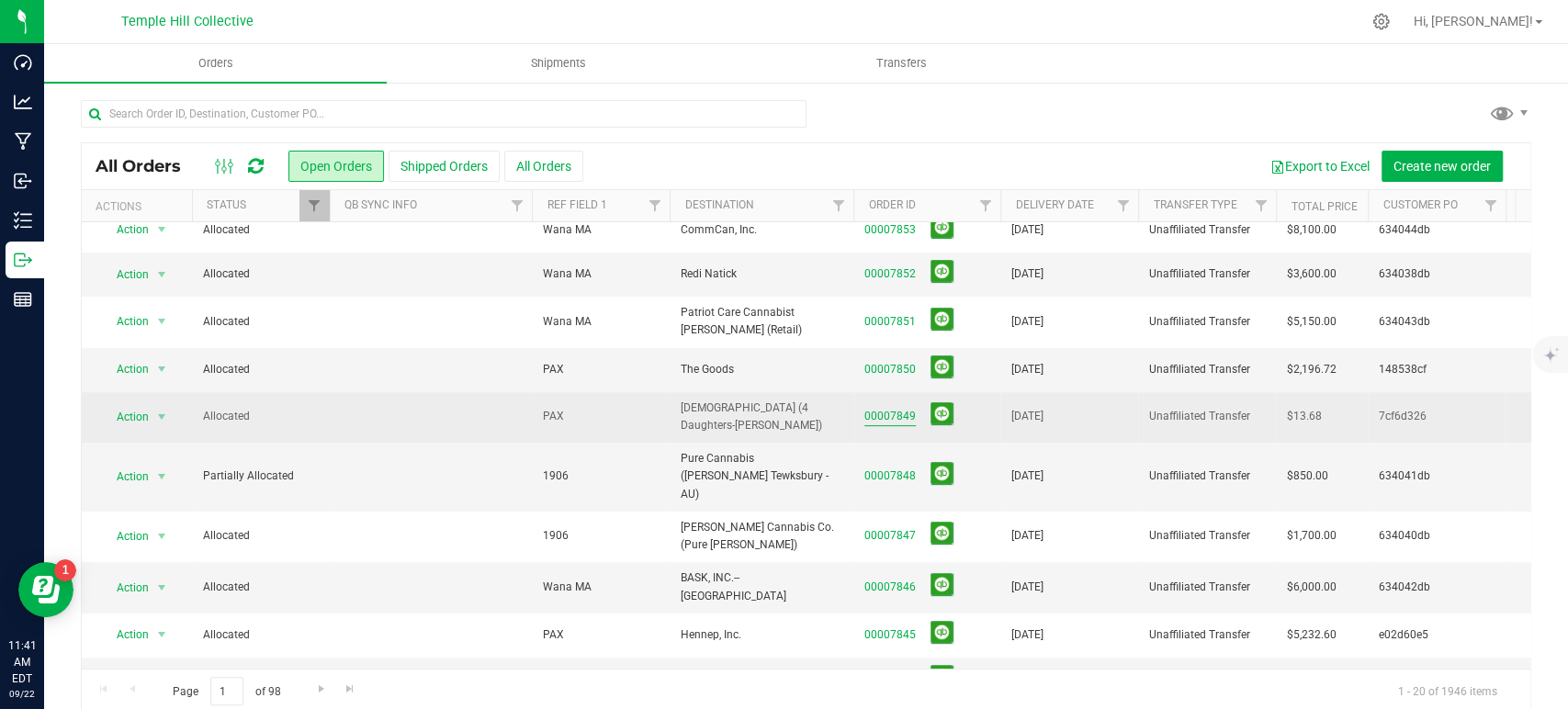
click at [894, 408] on link "00007849" at bounding box center [890, 416] width 51 height 17
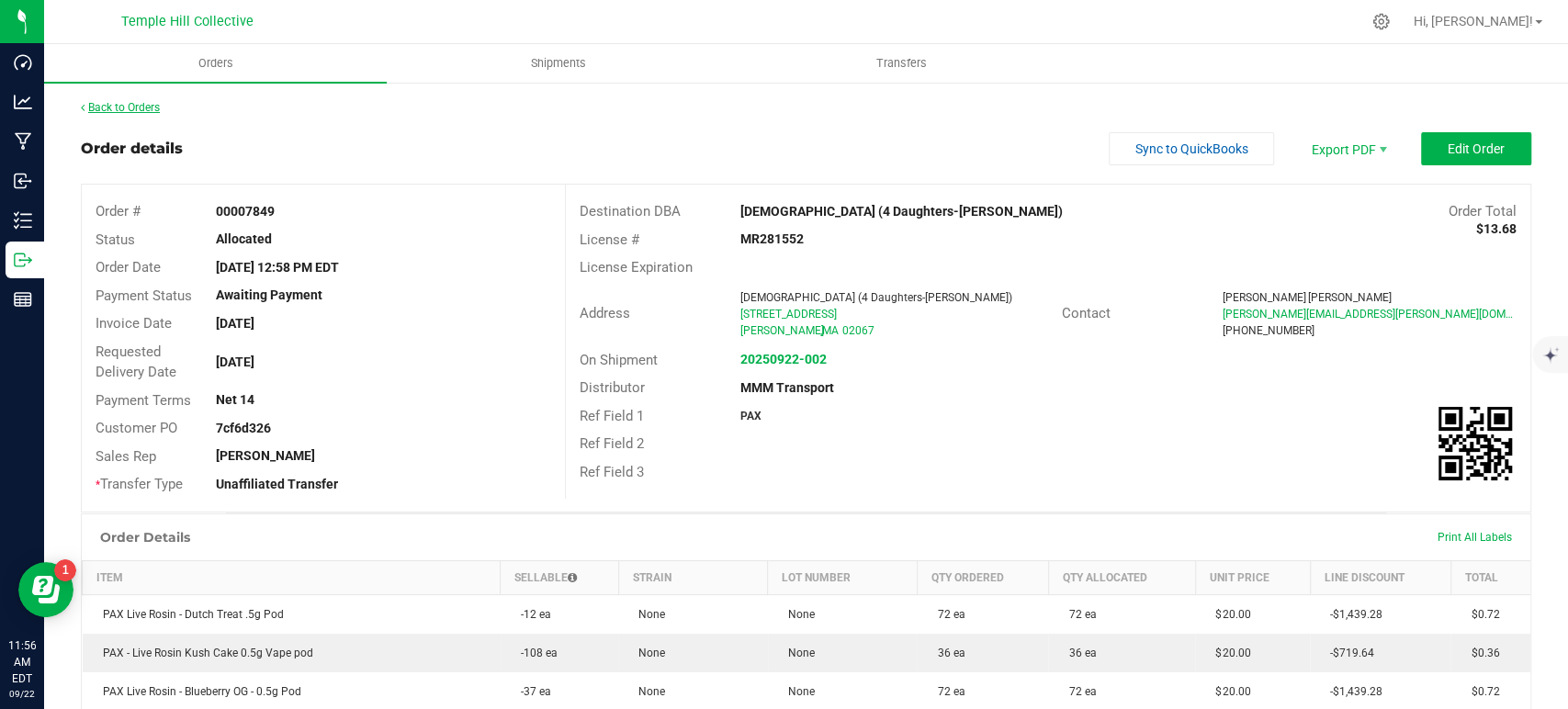
click at [147, 108] on link "Back to Orders" at bounding box center [121, 107] width 79 height 13
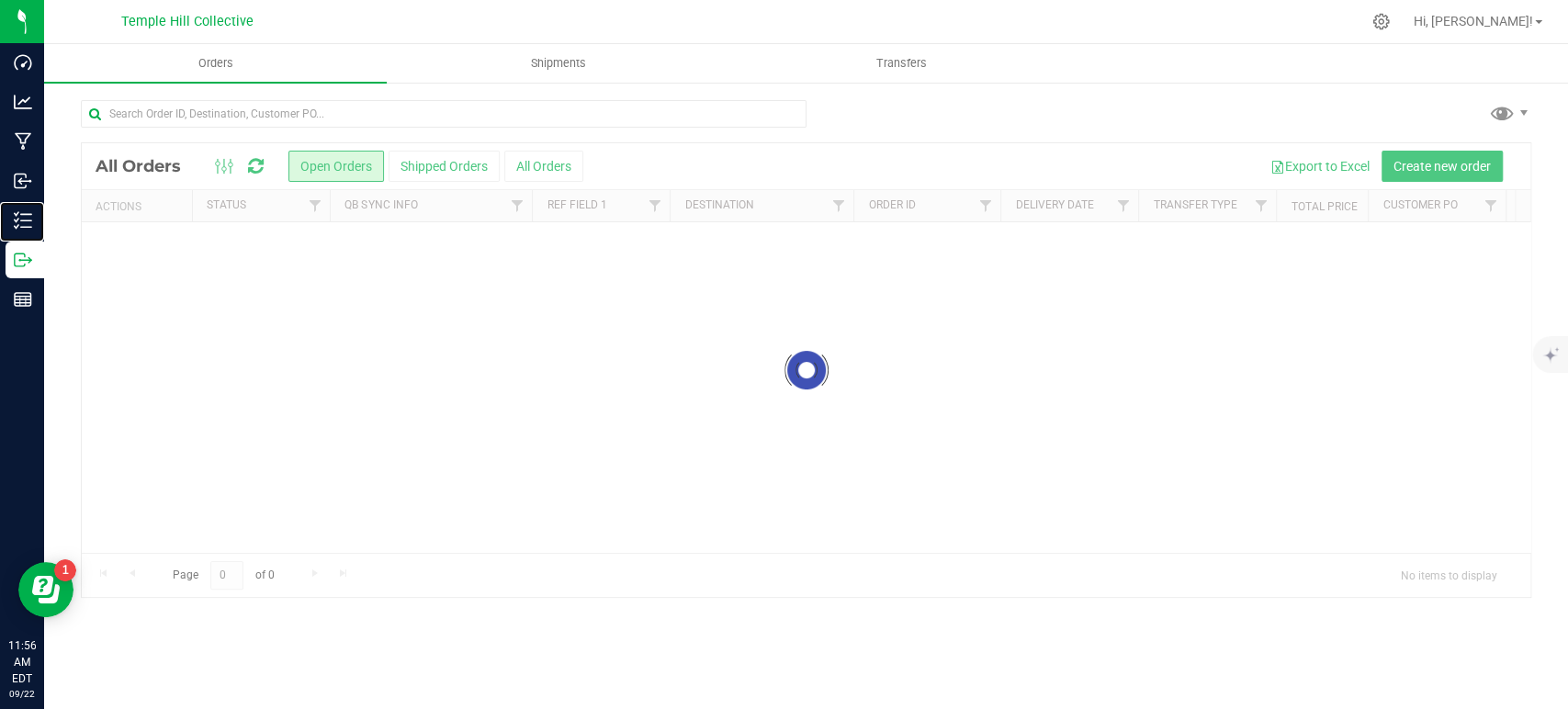
click at [28, 217] on icon at bounding box center [22, 220] width 18 height 18
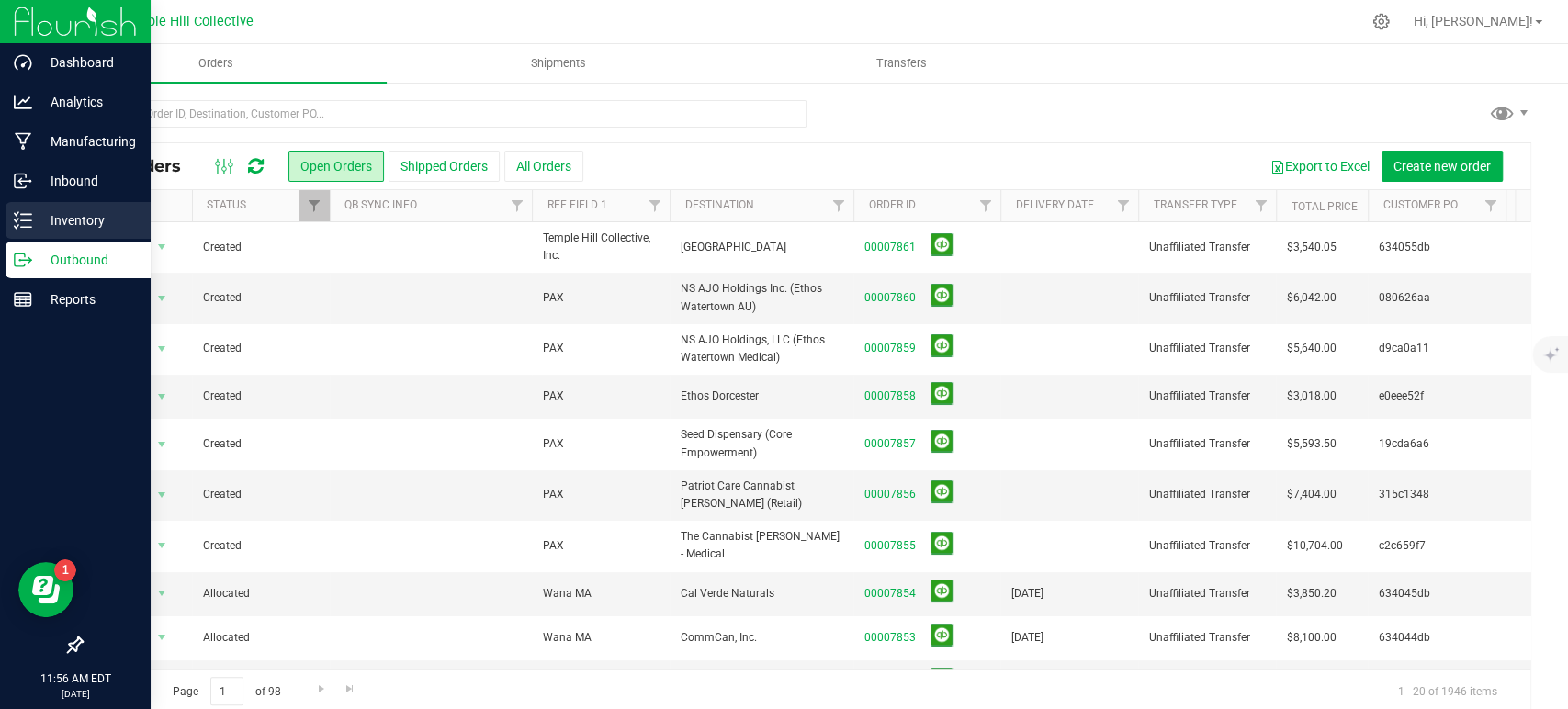
click at [28, 217] on icon at bounding box center [22, 220] width 18 height 18
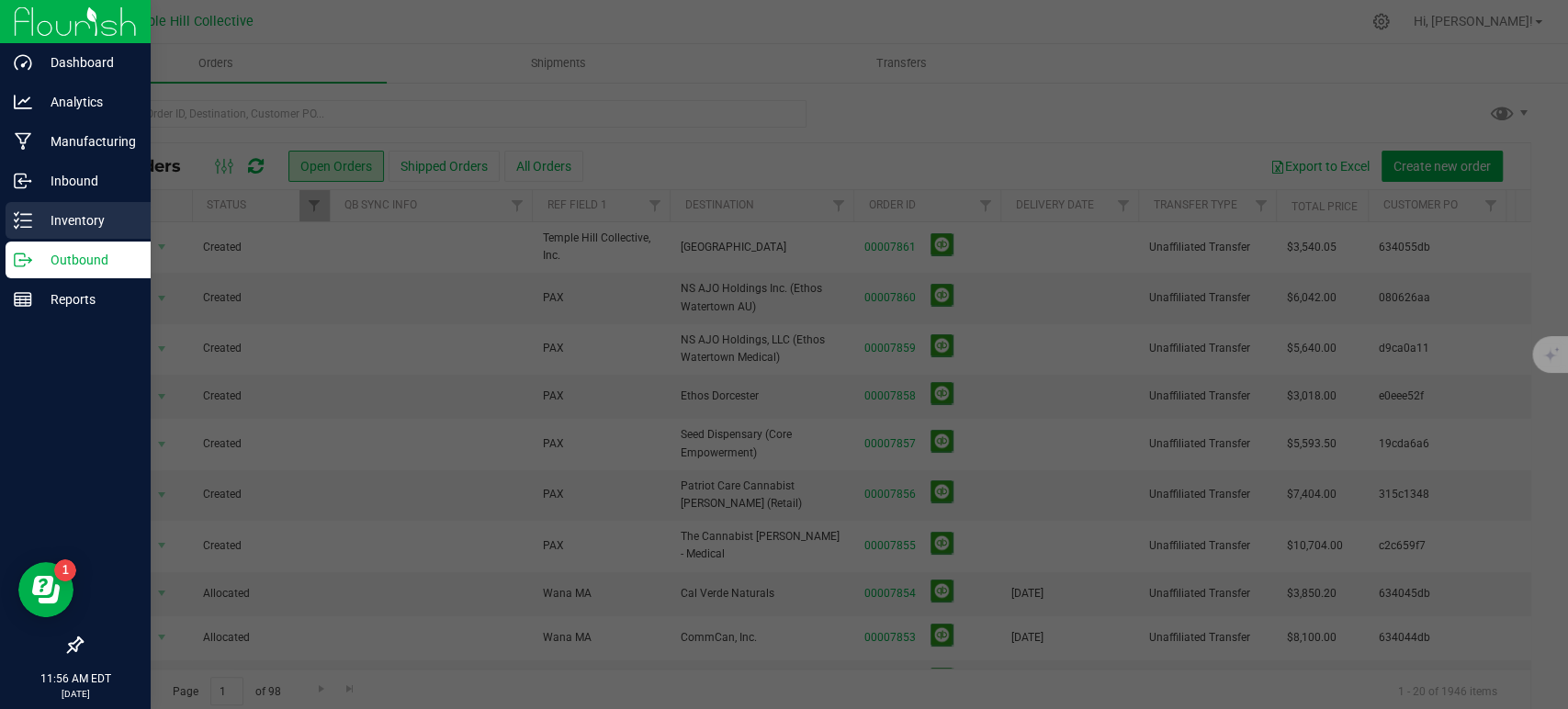
click at [28, 217] on icon at bounding box center [22, 220] width 18 height 18
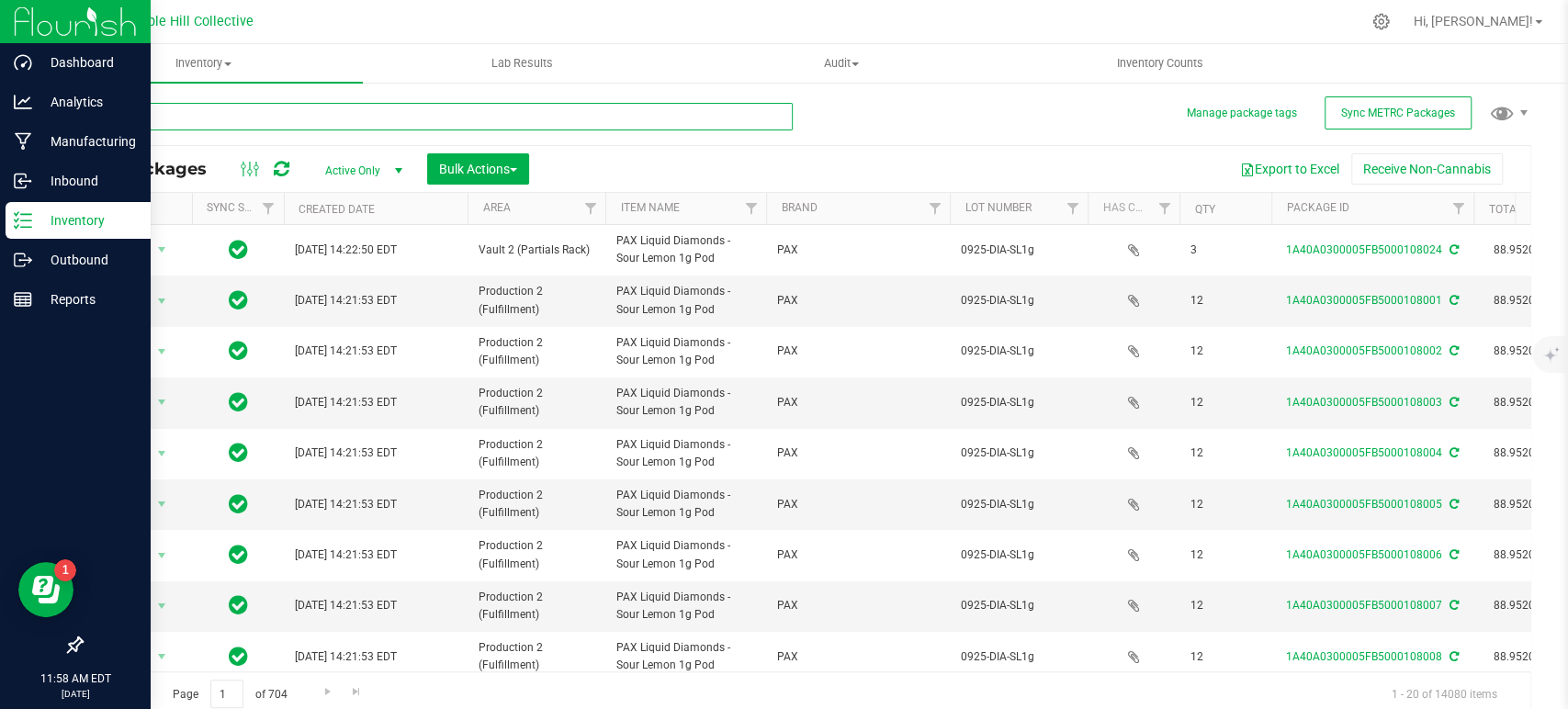
click at [566, 116] on input "text" at bounding box center [437, 116] width 712 height 28
type input "80252"
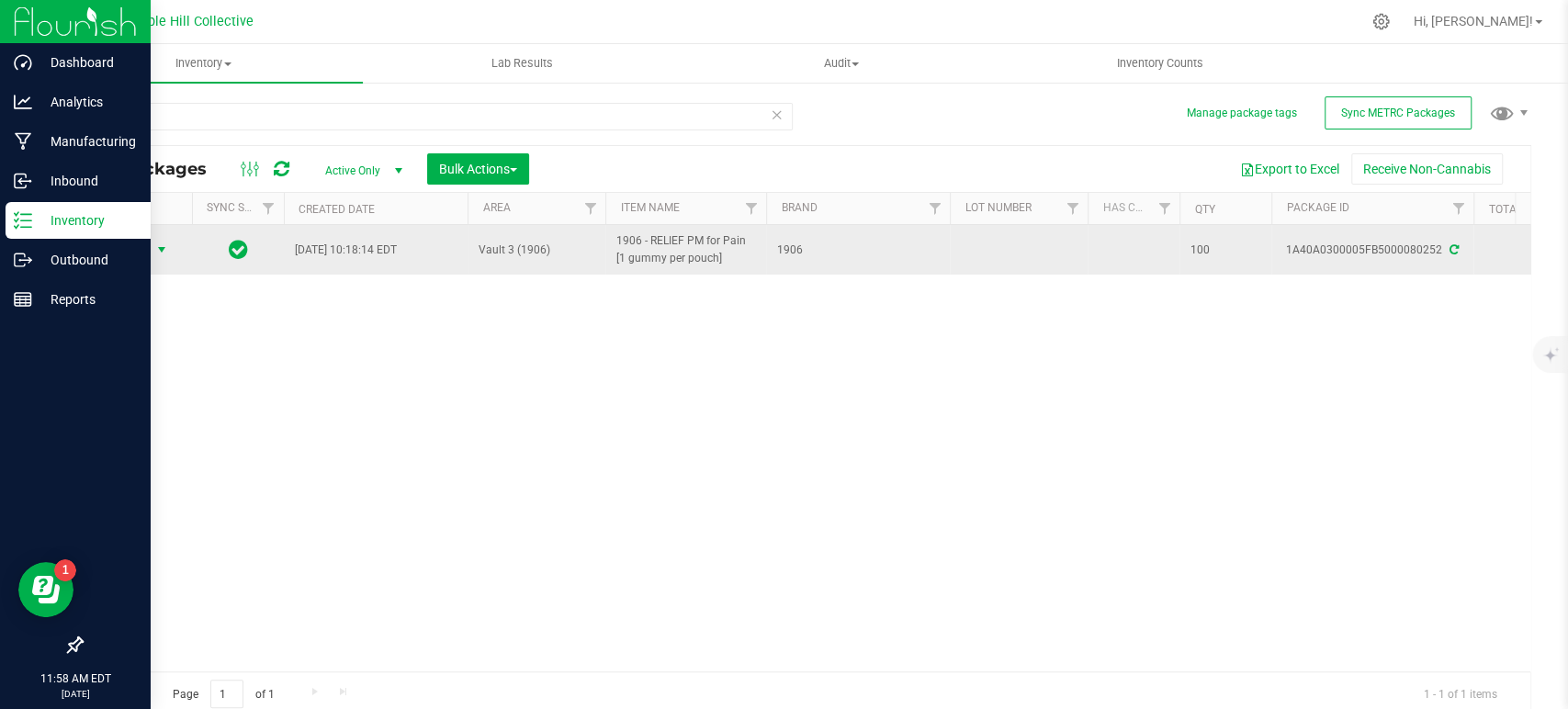
click at [164, 252] on span "select" at bounding box center [161, 249] width 14 height 14
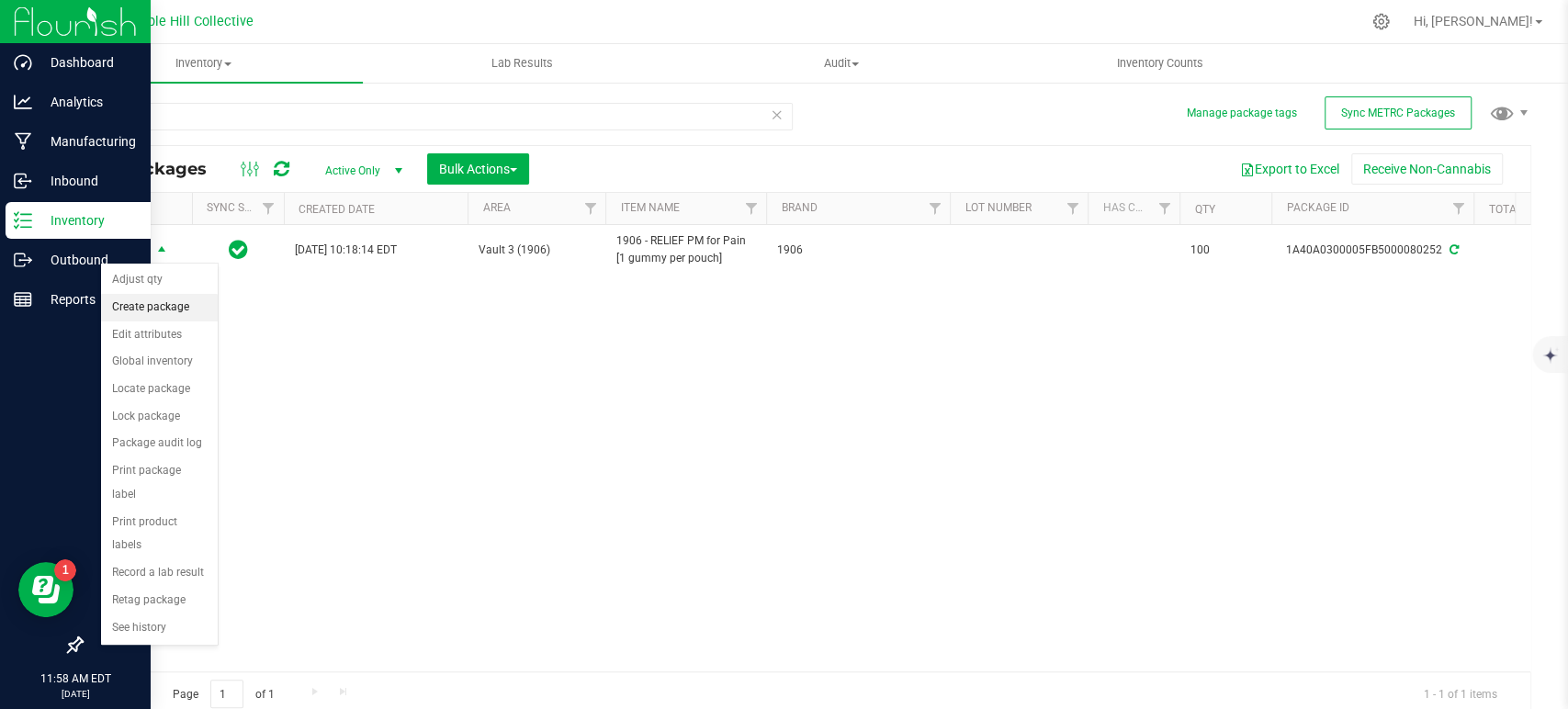
click at [139, 308] on li "Create package" at bounding box center [159, 307] width 117 height 28
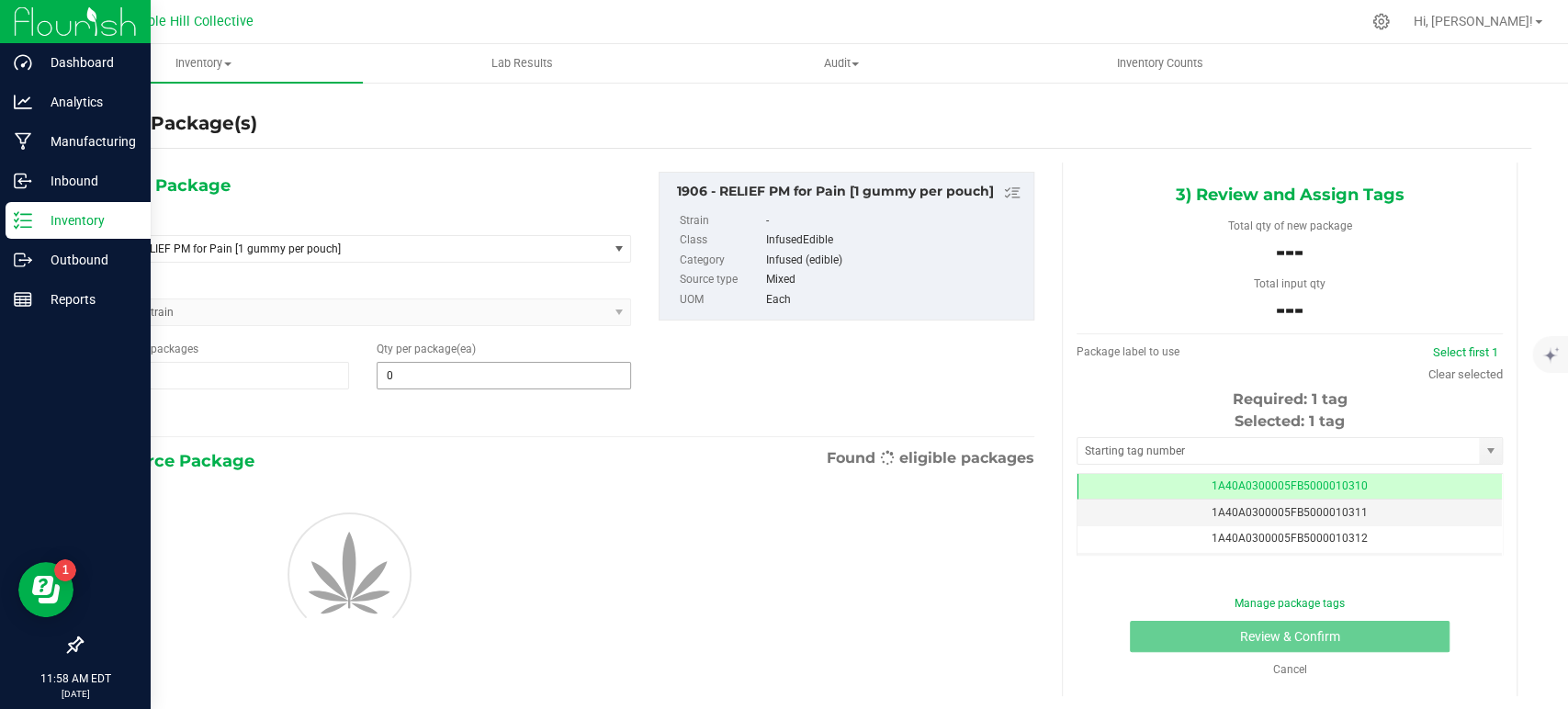
click at [463, 365] on span "0 0" at bounding box center [503, 376] width 254 height 28
type input "50"
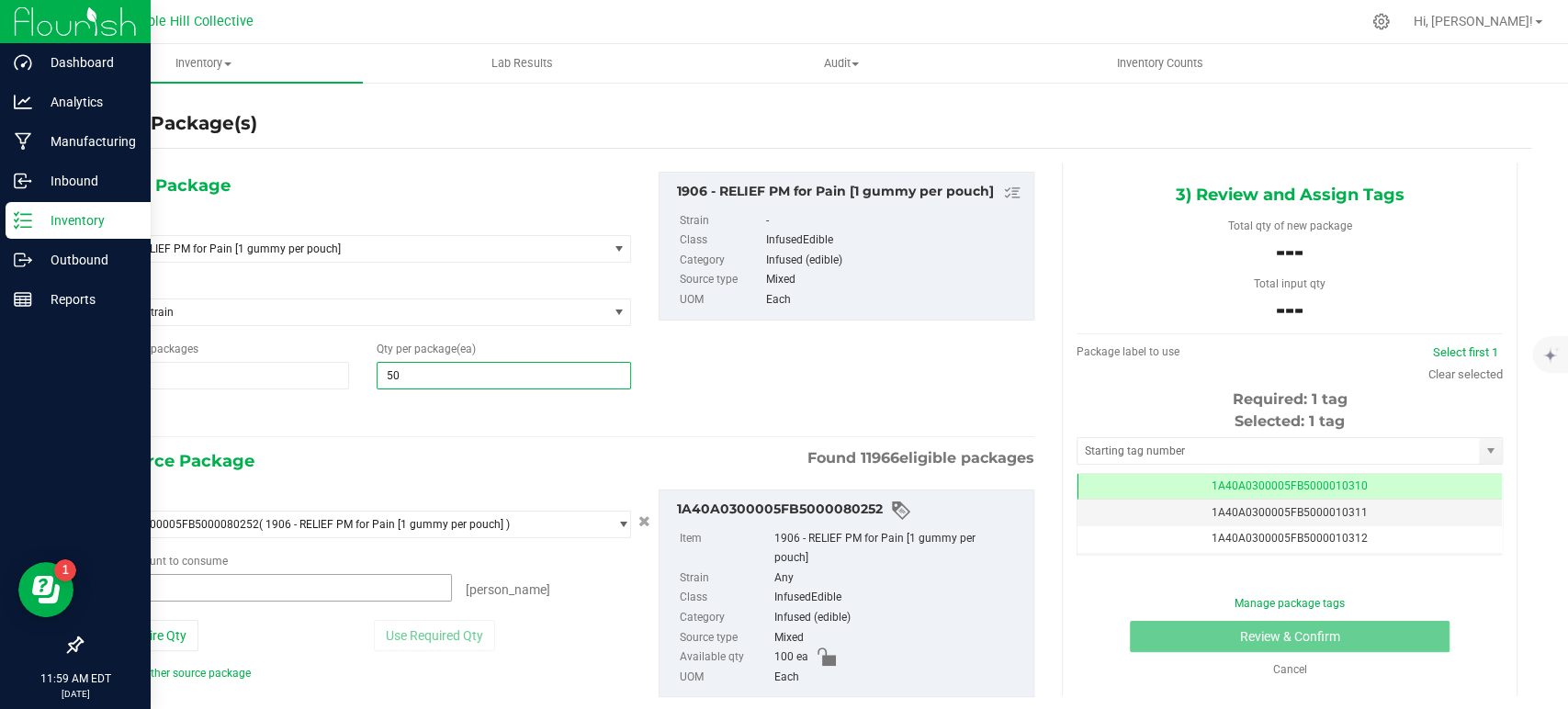
type input "50"
click at [359, 579] on span at bounding box center [273, 587] width 357 height 28
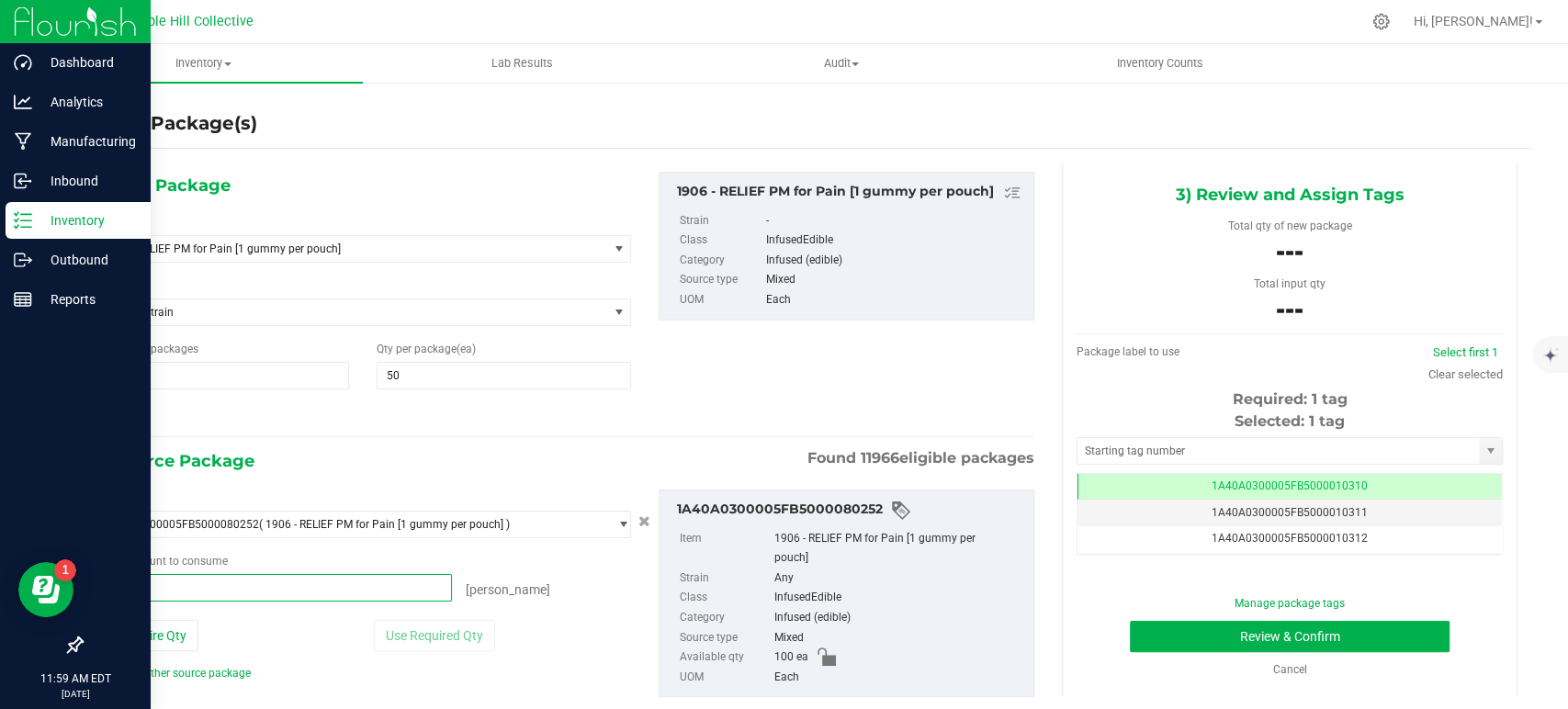
type input "50"
type input "50 ea"
click at [514, 448] on div "2) Source Package Found 11966 eligible packages" at bounding box center [564, 461] width 940 height 28
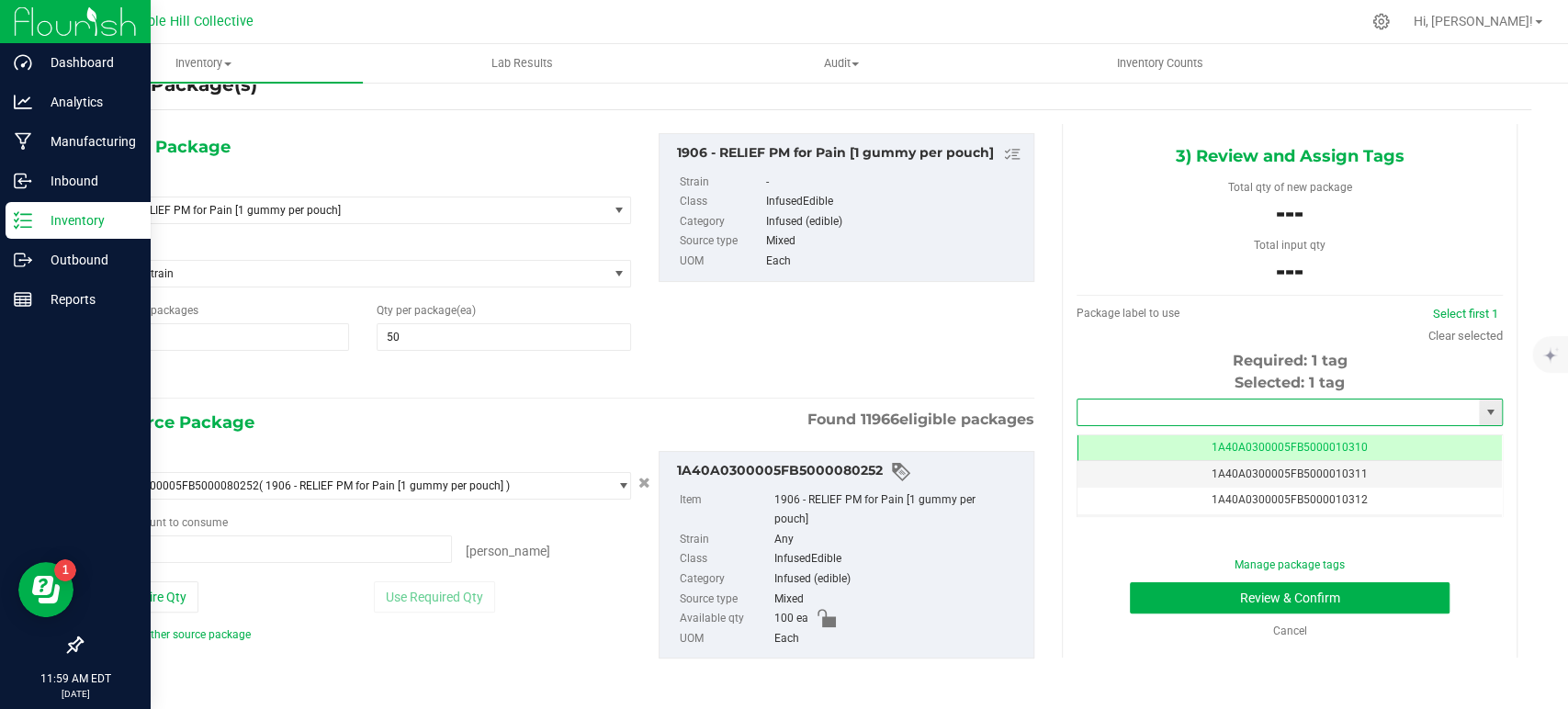
click at [1243, 417] on input "text" at bounding box center [1277, 412] width 401 height 26
drag, startPoint x: 1247, startPoint y: 436, endPoint x: 1252, endPoint y: 446, distance: 11.2
click at [1248, 437] on li "1A40A0300005FB5000107424" at bounding box center [1276, 442] width 420 height 28
type input "1A40A0300005FB5000107424"
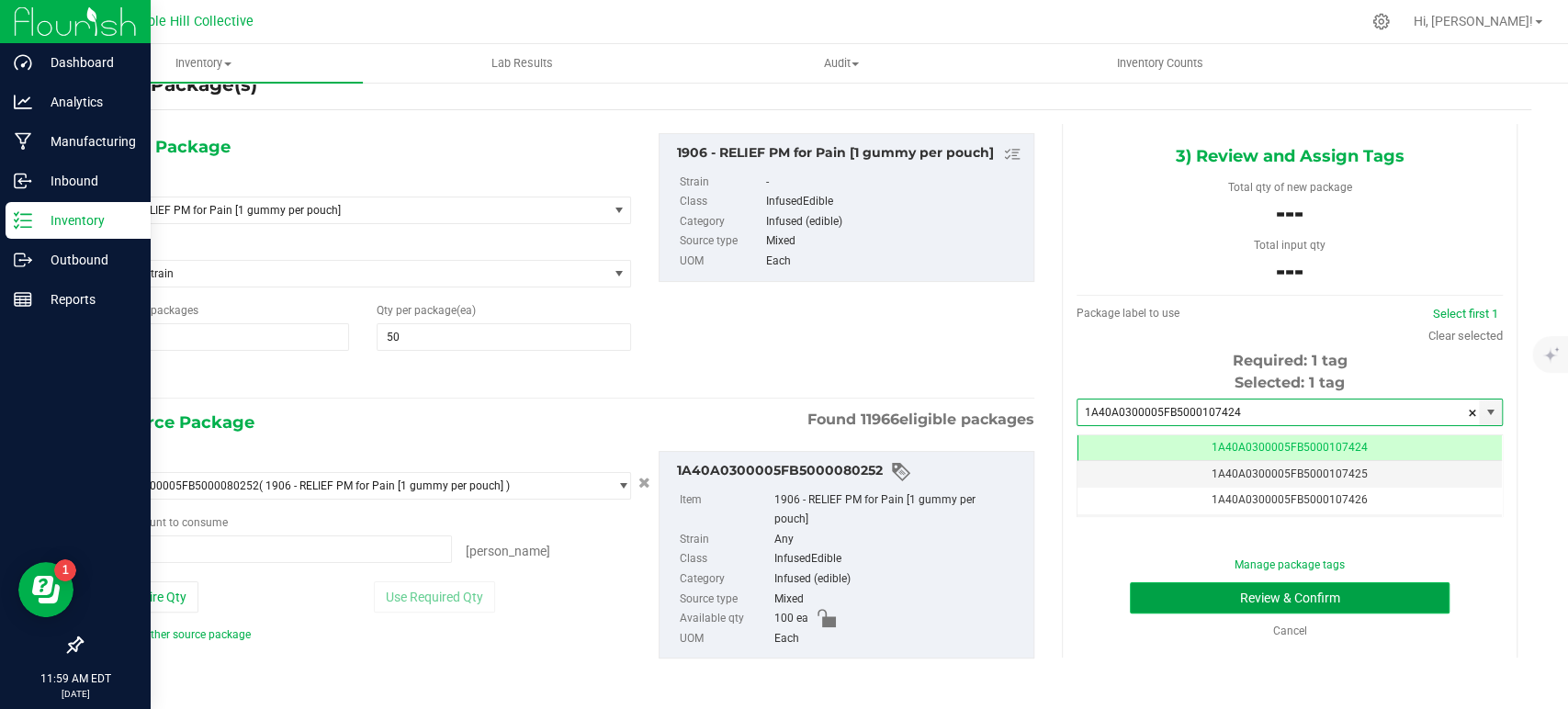
click at [1300, 594] on button "Review & Confirm" at bounding box center [1289, 598] width 319 height 31
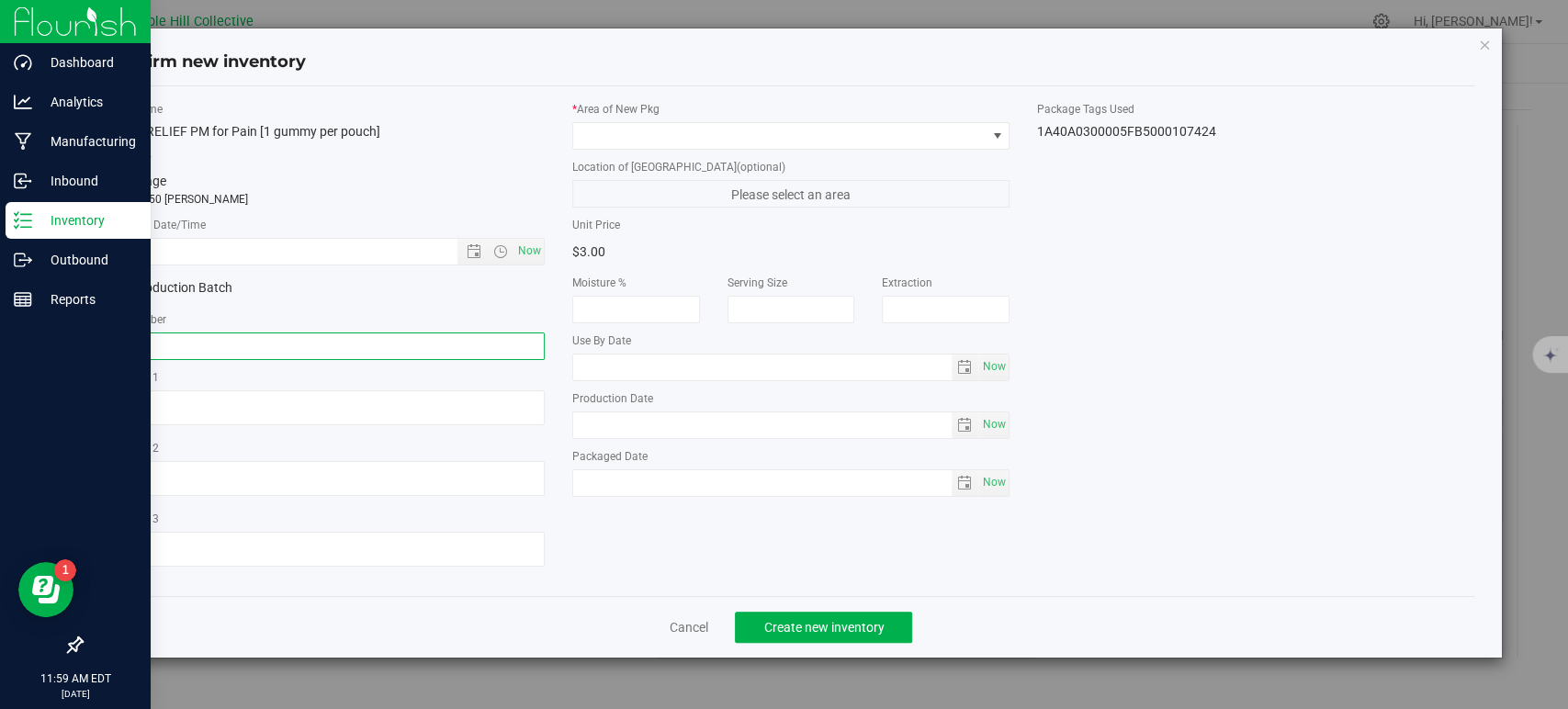
click at [271, 346] on input "text" at bounding box center [326, 346] width 438 height 28
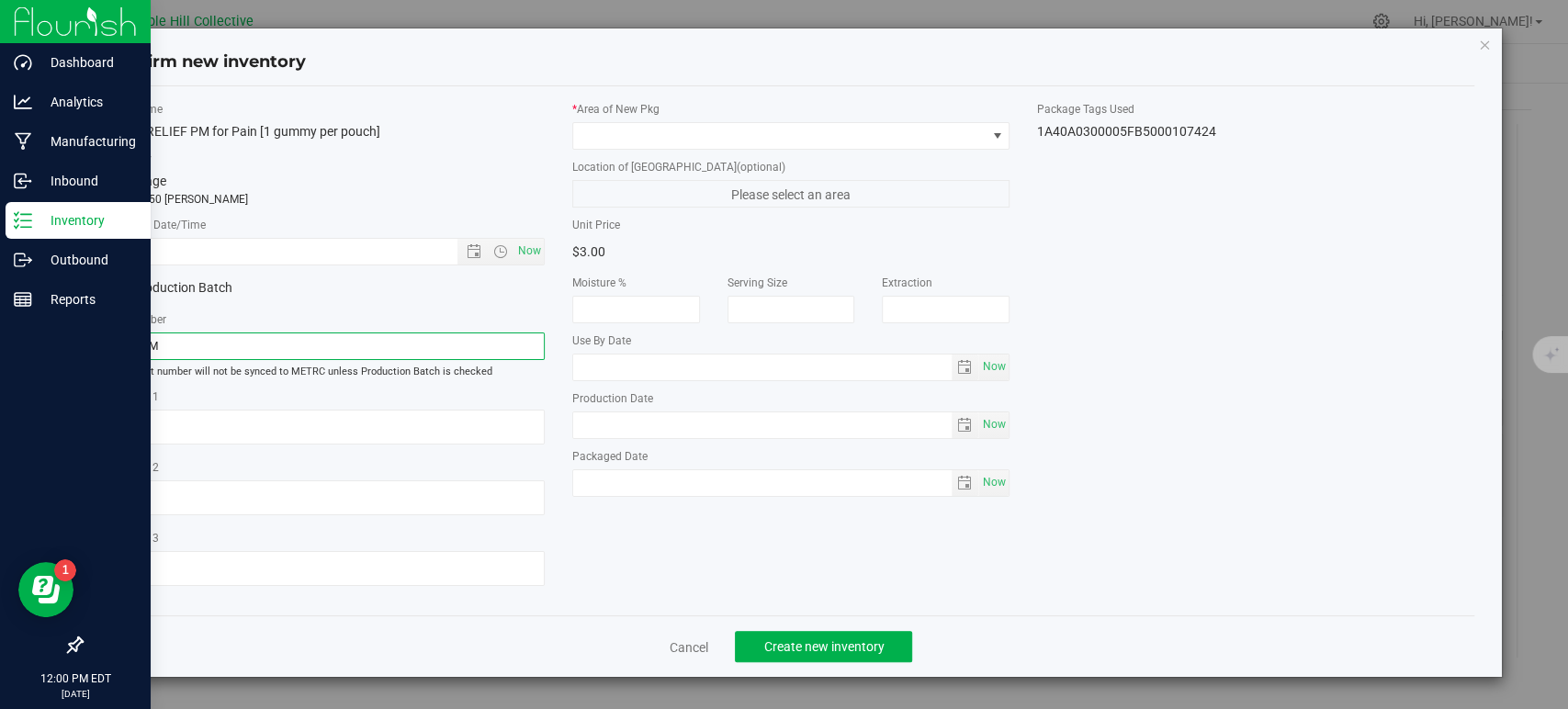
type input "1906PM0325-14"
click at [524, 249] on span "Now" at bounding box center [529, 251] width 31 height 27
type input "[DATE] 12:00 PM"
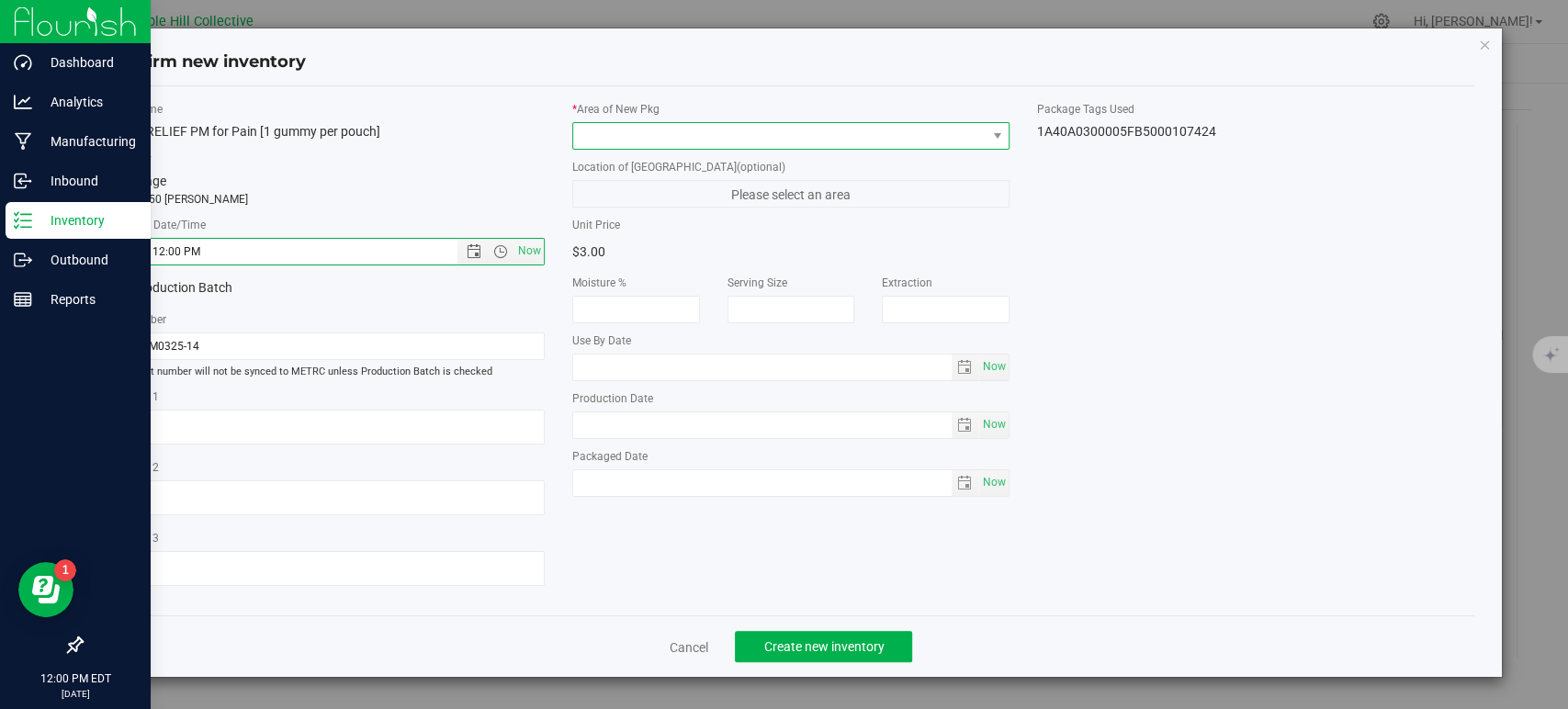
click at [635, 137] on span at bounding box center [779, 135] width 413 height 26
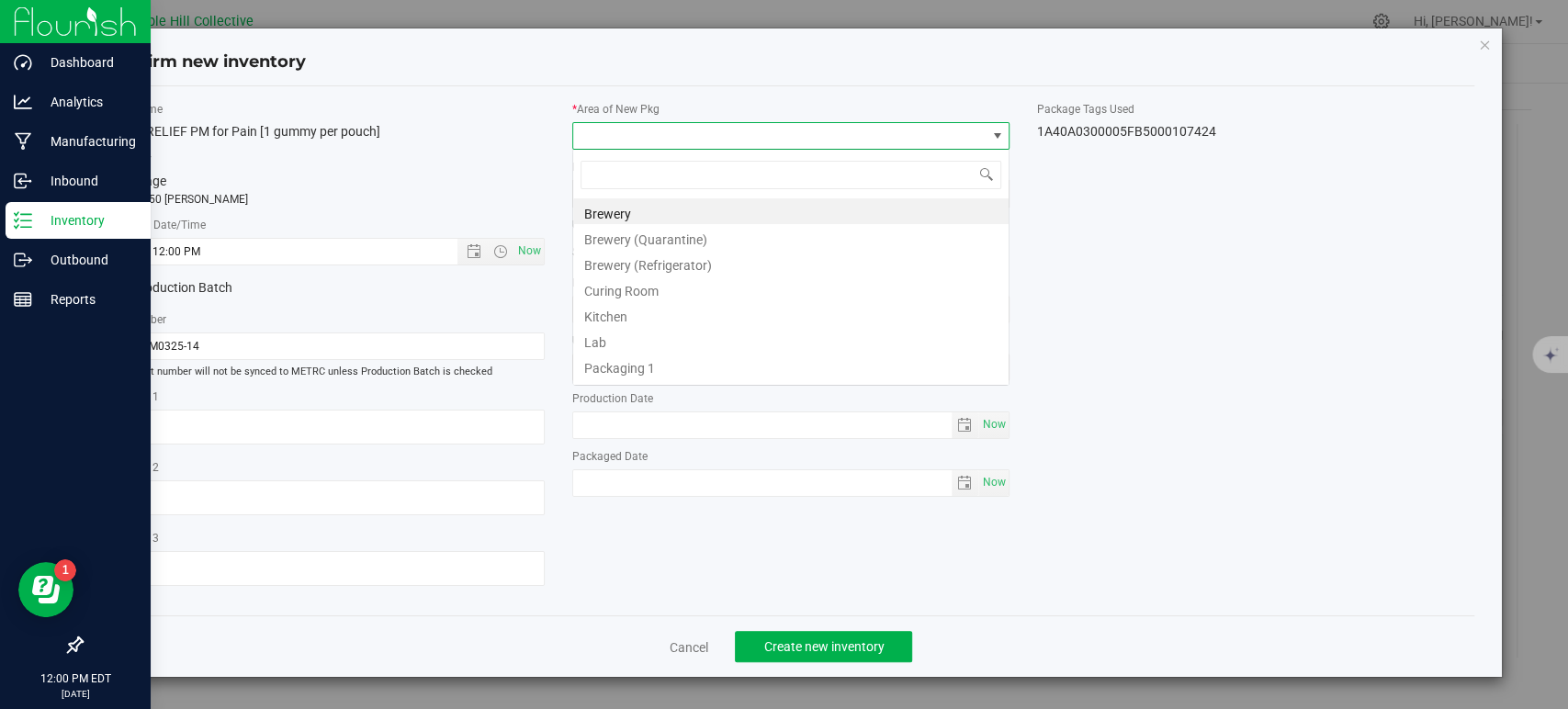
scroll to position [27, 438]
type input "va"
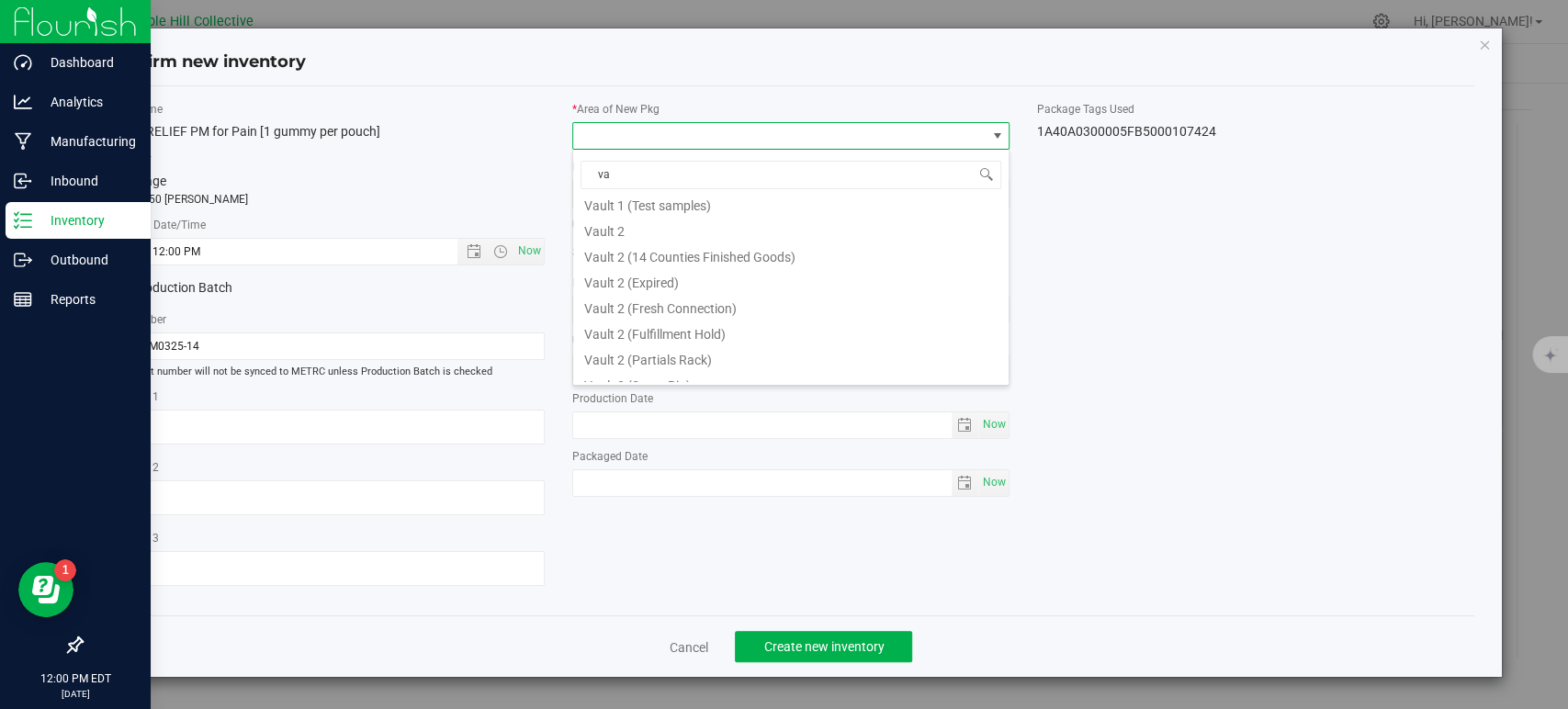
scroll to position [279, 0]
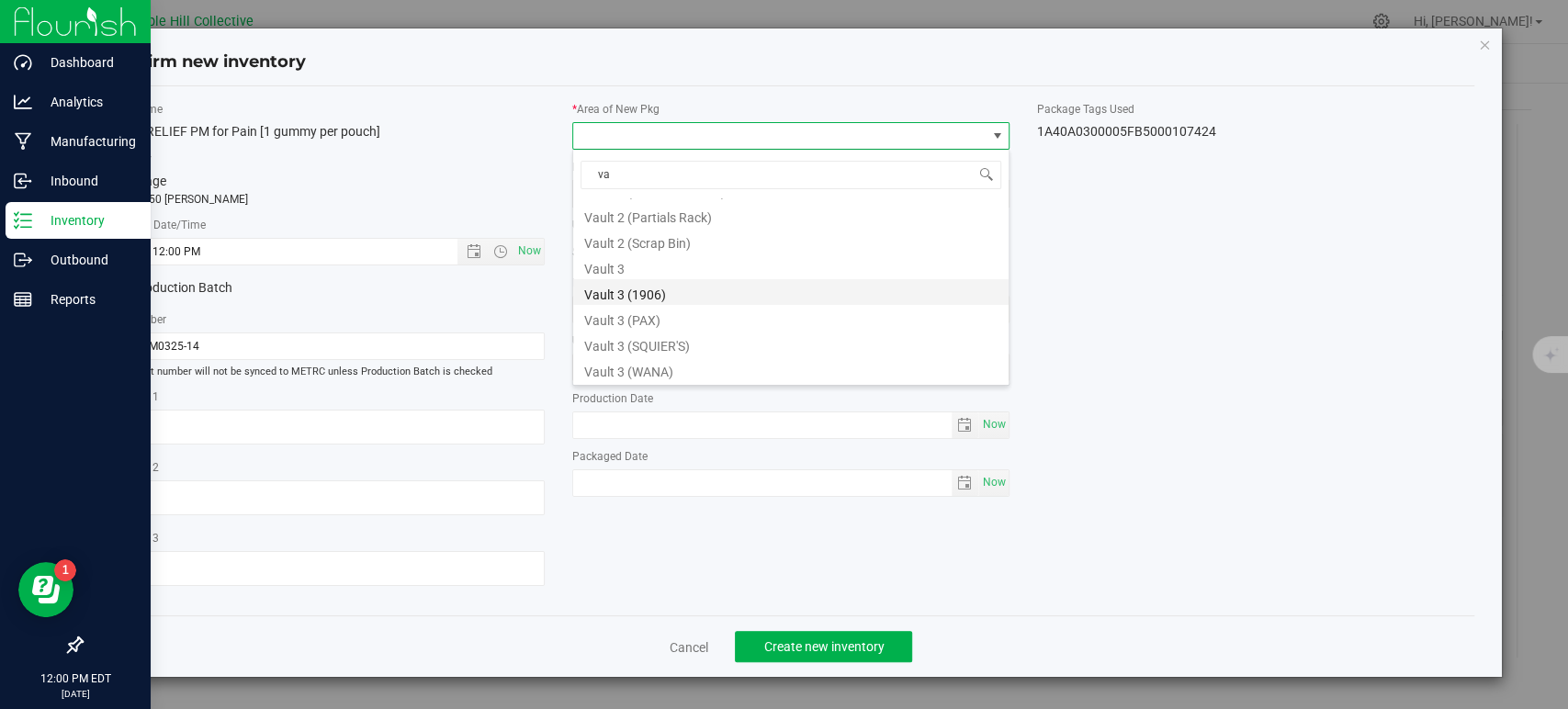
click at [670, 289] on li "Vault 3 (1906)" at bounding box center [790, 292] width 436 height 26
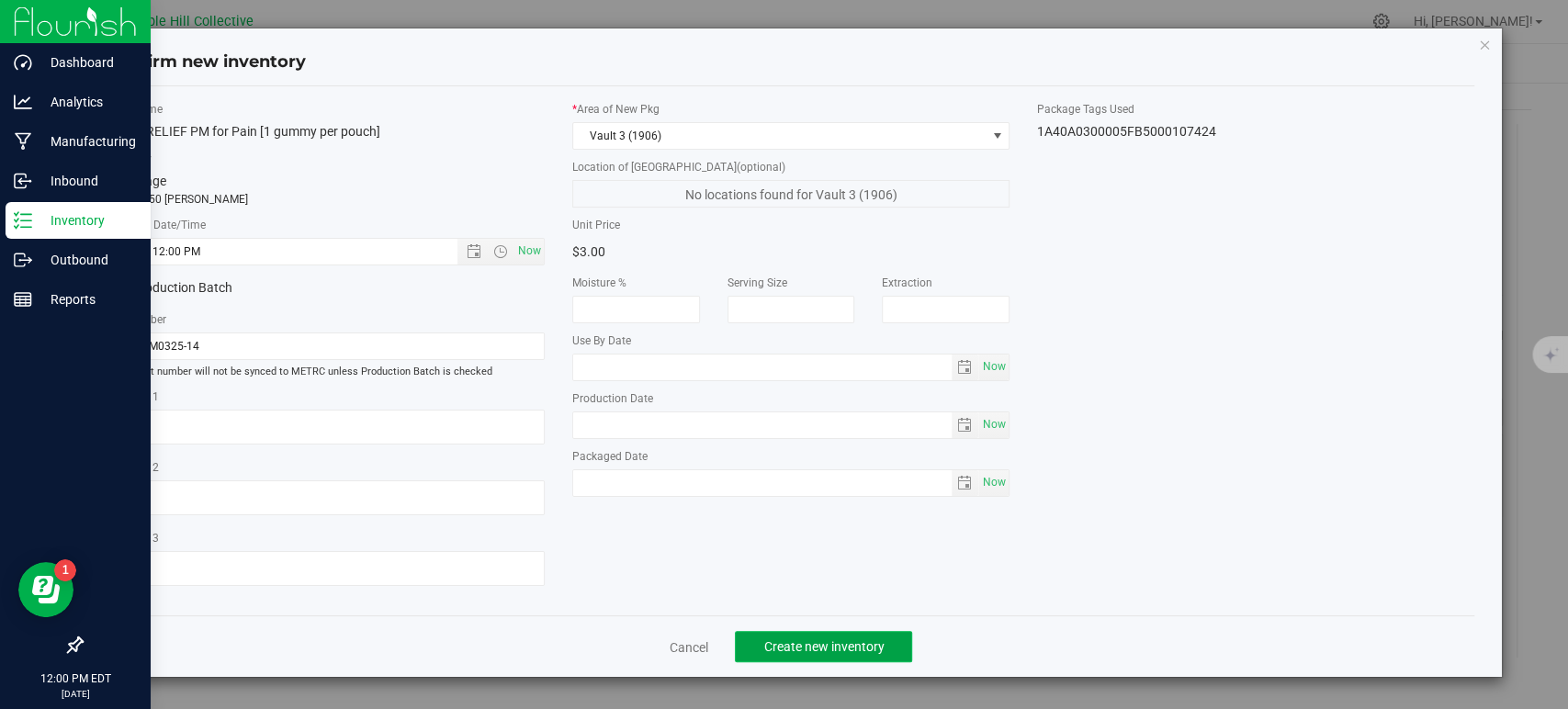
click at [862, 644] on span "Create new inventory" at bounding box center [823, 646] width 121 height 14
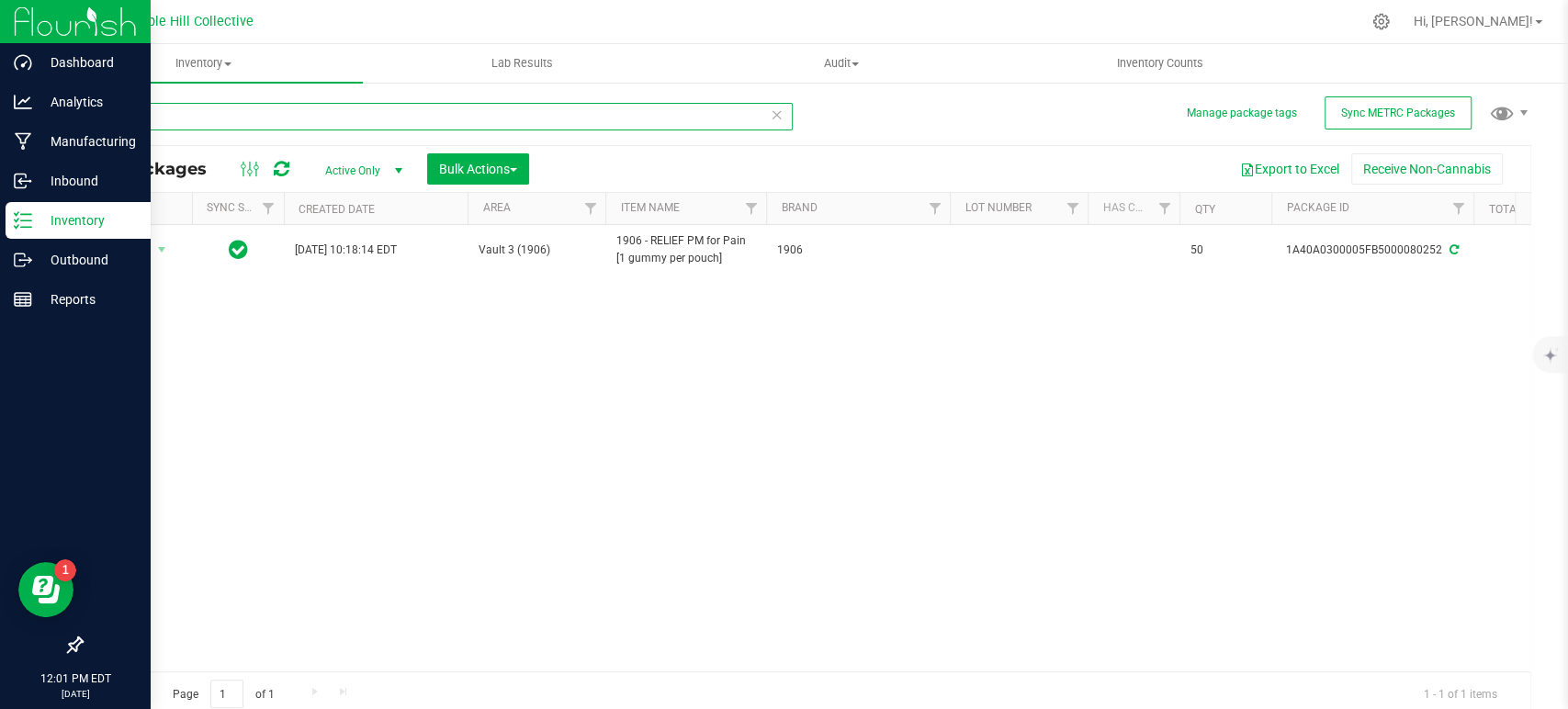
click at [228, 111] on input "80252" at bounding box center [437, 116] width 712 height 28
type input "80253"
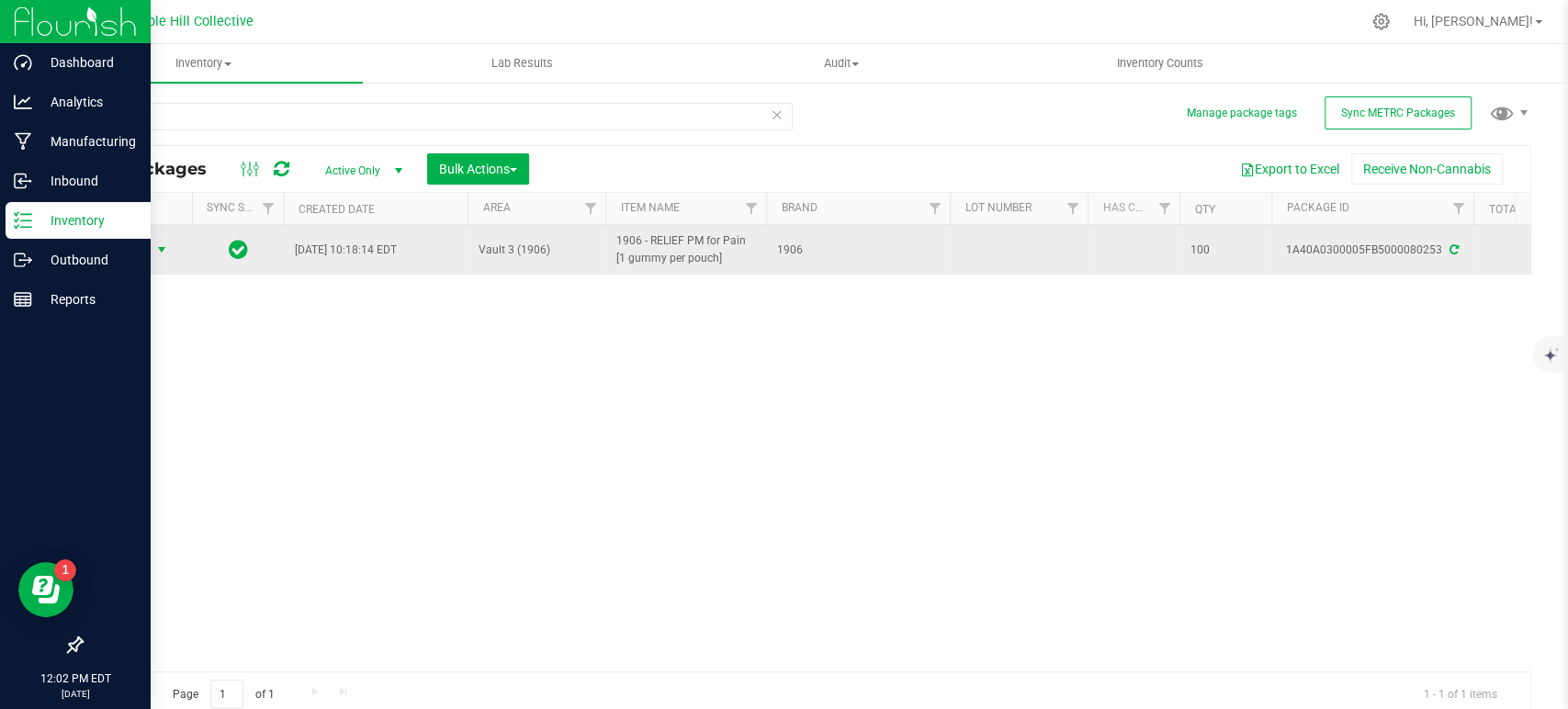
click at [160, 244] on span "select" at bounding box center [161, 249] width 14 height 14
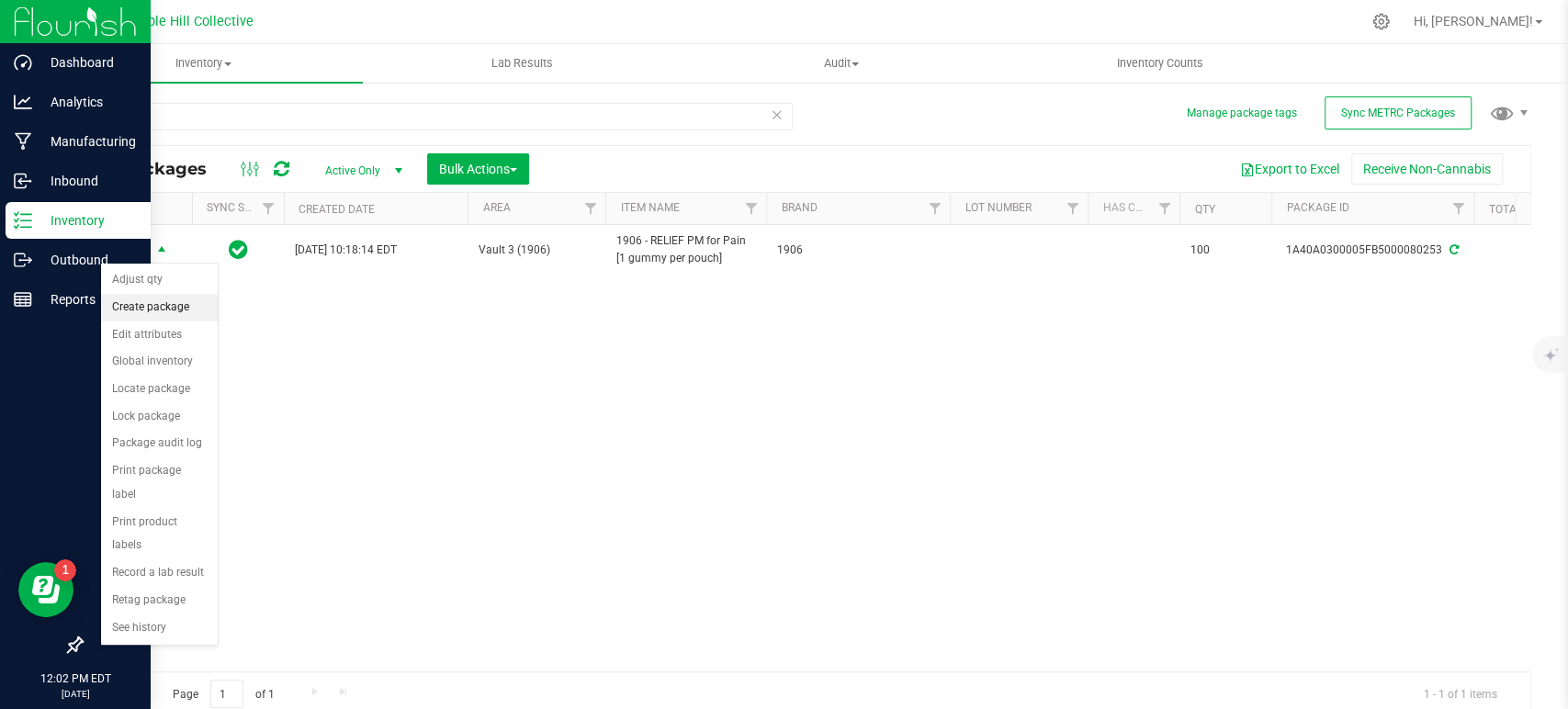
click at [165, 307] on li "Create package" at bounding box center [159, 307] width 117 height 28
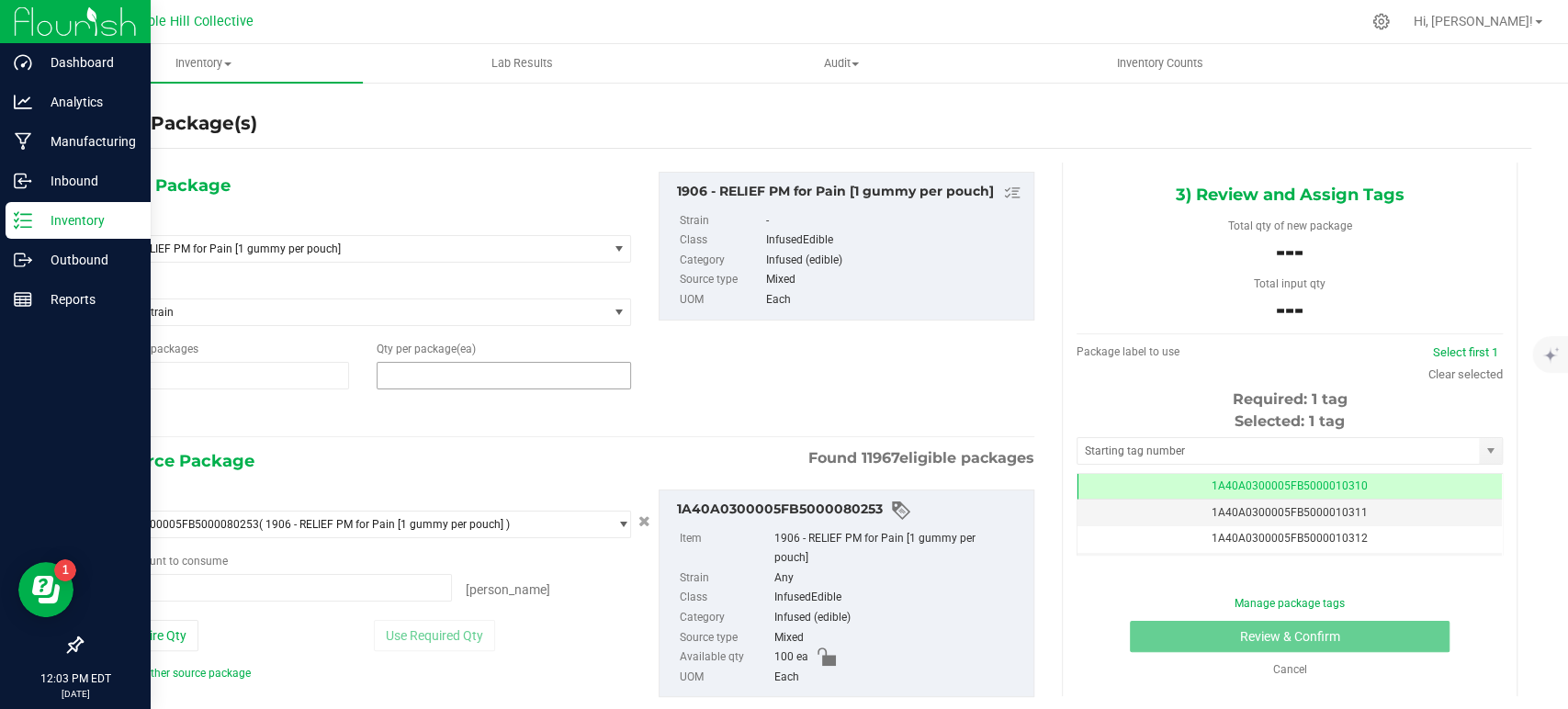
click at [452, 376] on span at bounding box center [503, 376] width 254 height 28
type input "50"
click at [359, 586] on span "0 ea 0" at bounding box center [273, 587] width 357 height 28
type input "50"
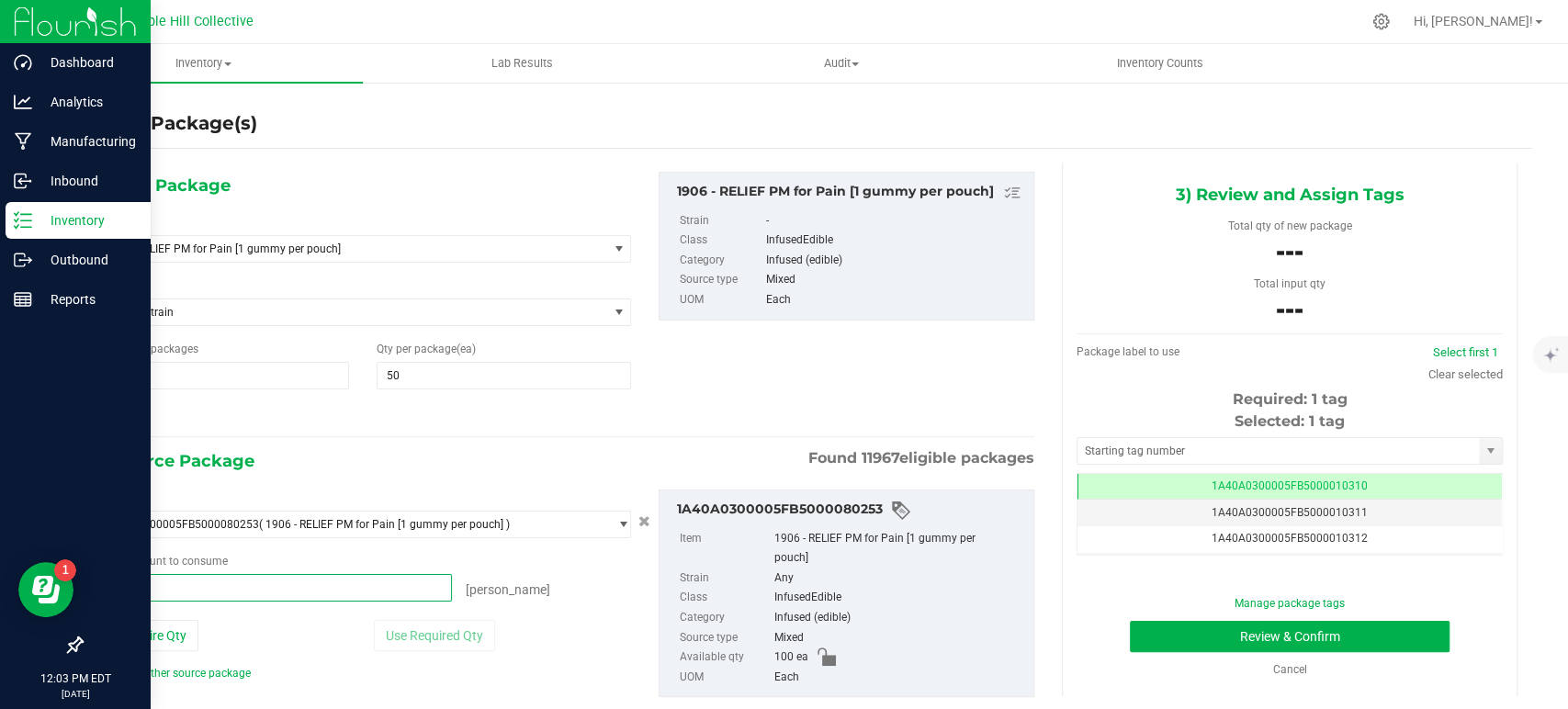
scroll to position [39, 0]
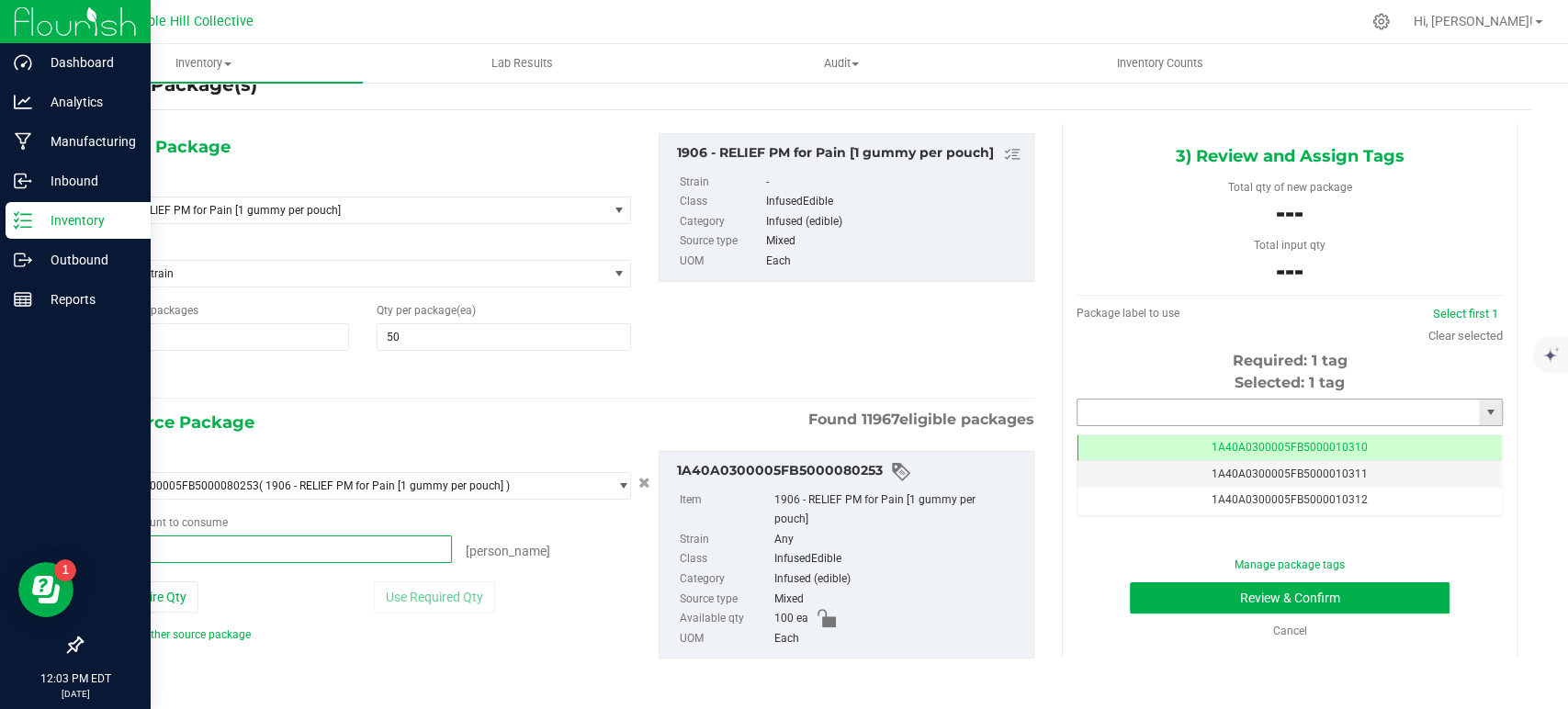
type input "50 ea"
click at [1249, 410] on input "text" at bounding box center [1277, 412] width 401 height 26
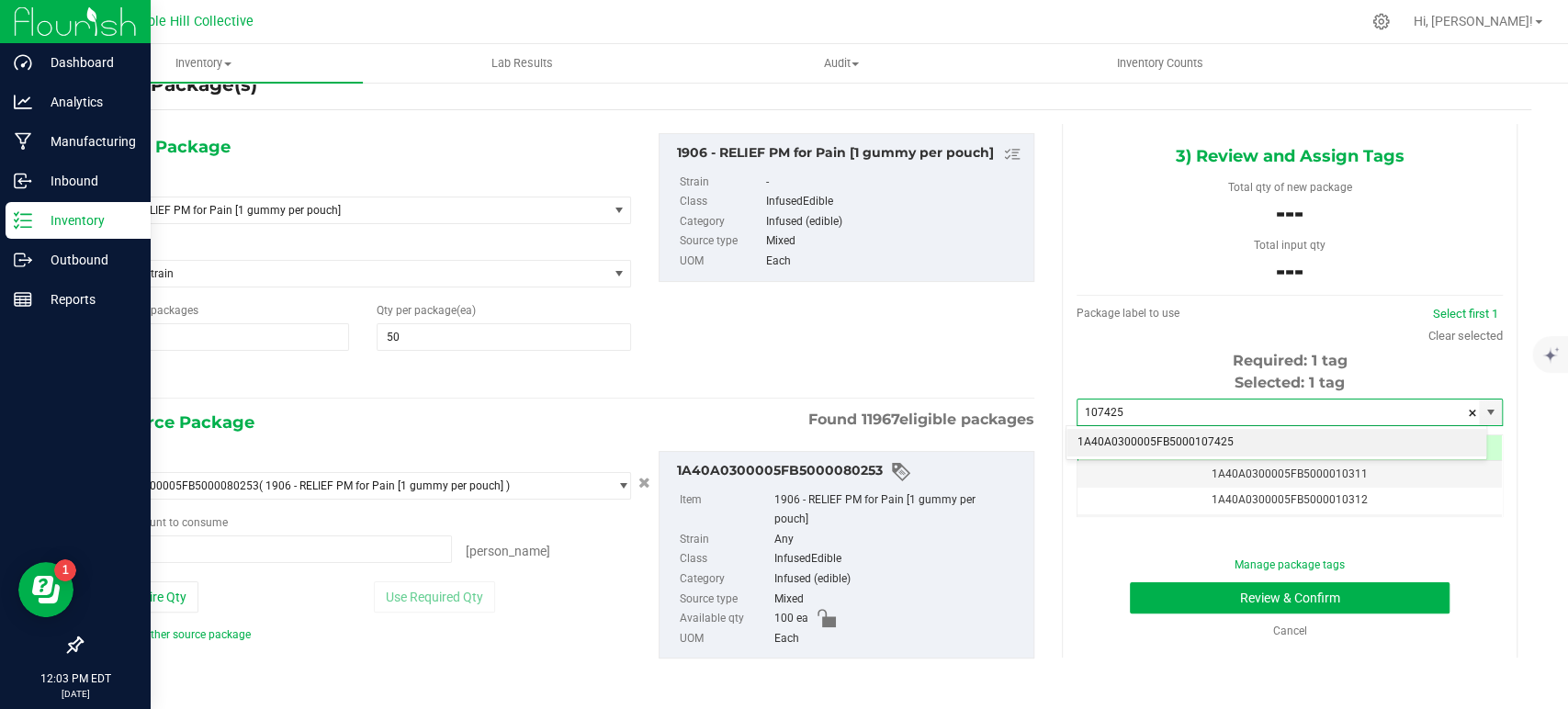
click at [1258, 445] on li "1A40A0300005FB5000107425" at bounding box center [1276, 442] width 420 height 28
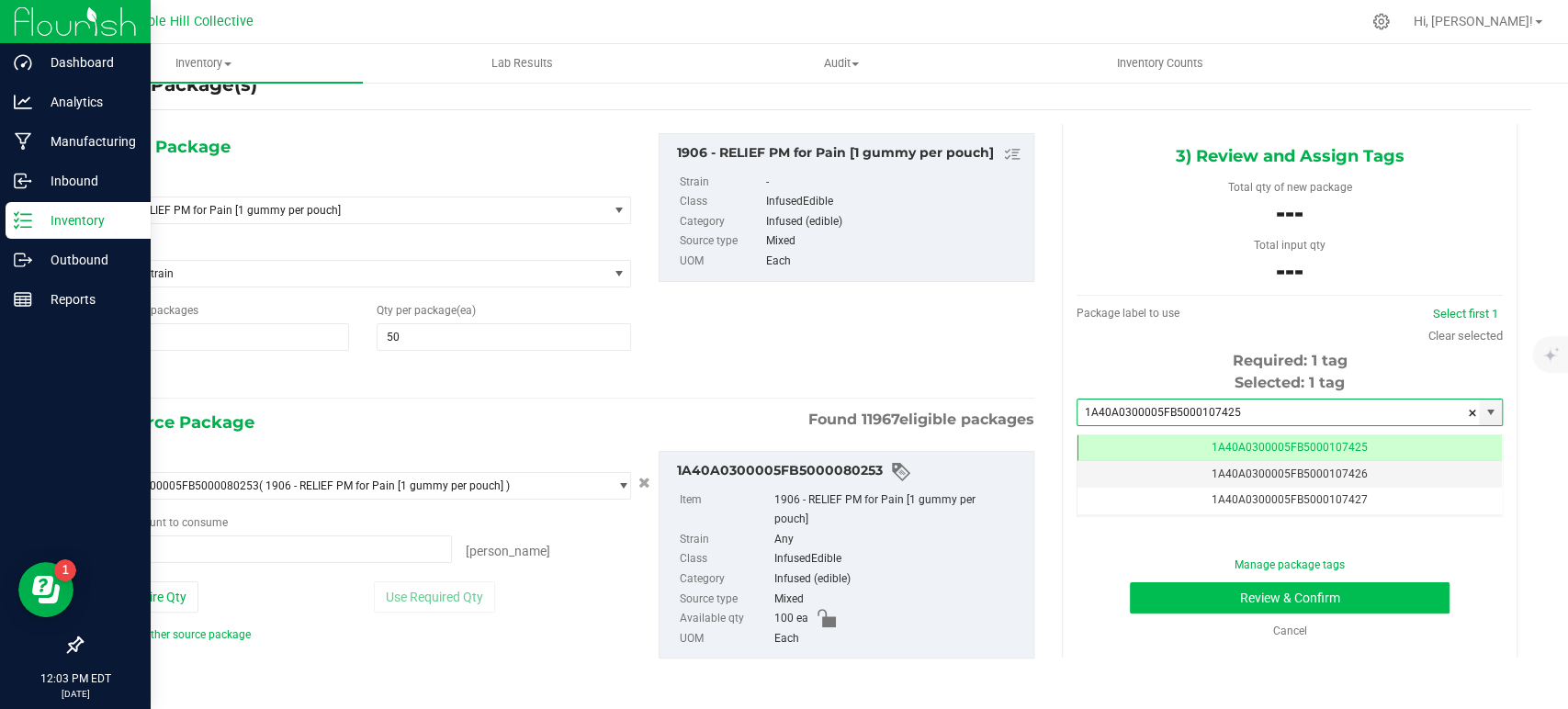
scroll to position [0, 0]
type input "1A40A0300005FB5000107425"
click at [1255, 594] on button "Review & Confirm" at bounding box center [1289, 598] width 319 height 31
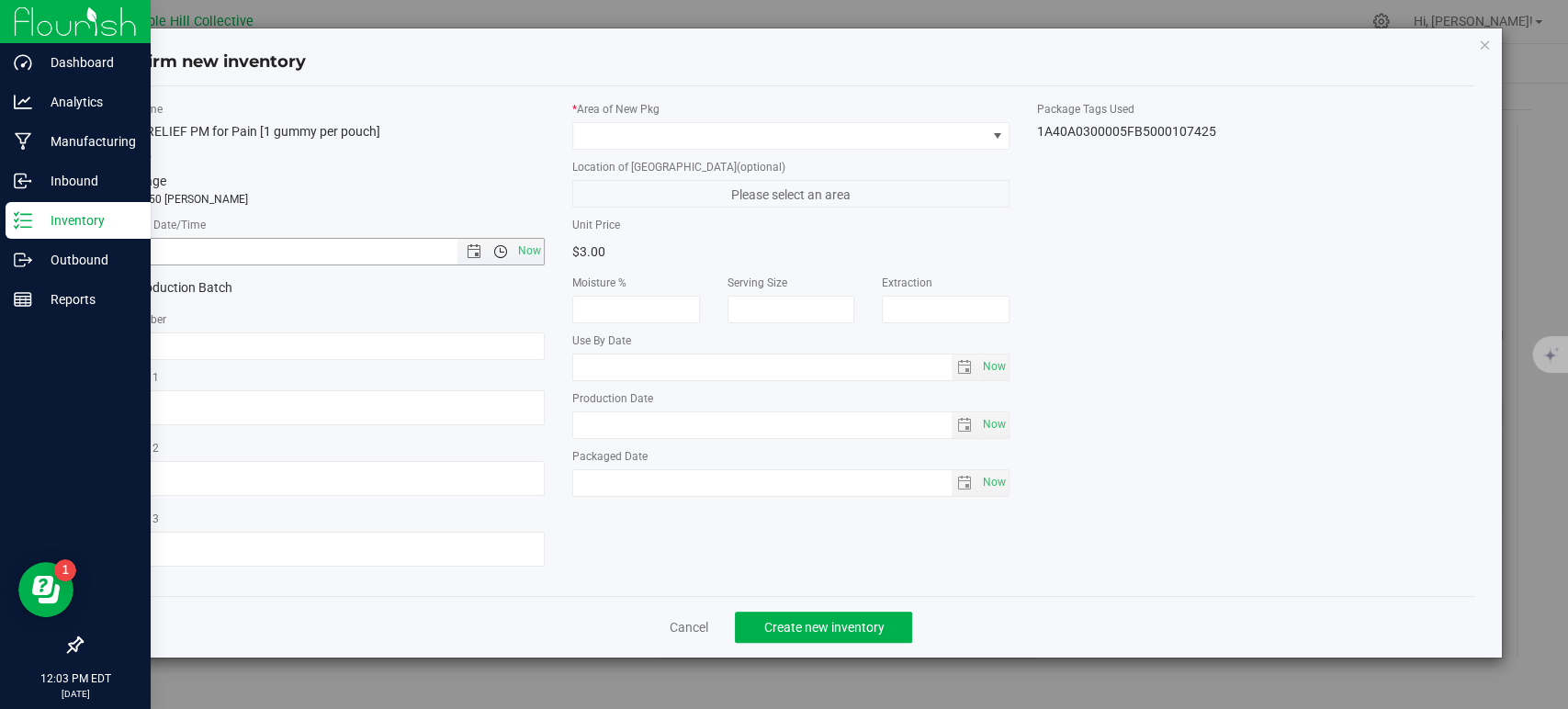
click at [513, 246] on span "Open the time view" at bounding box center [500, 251] width 31 height 14
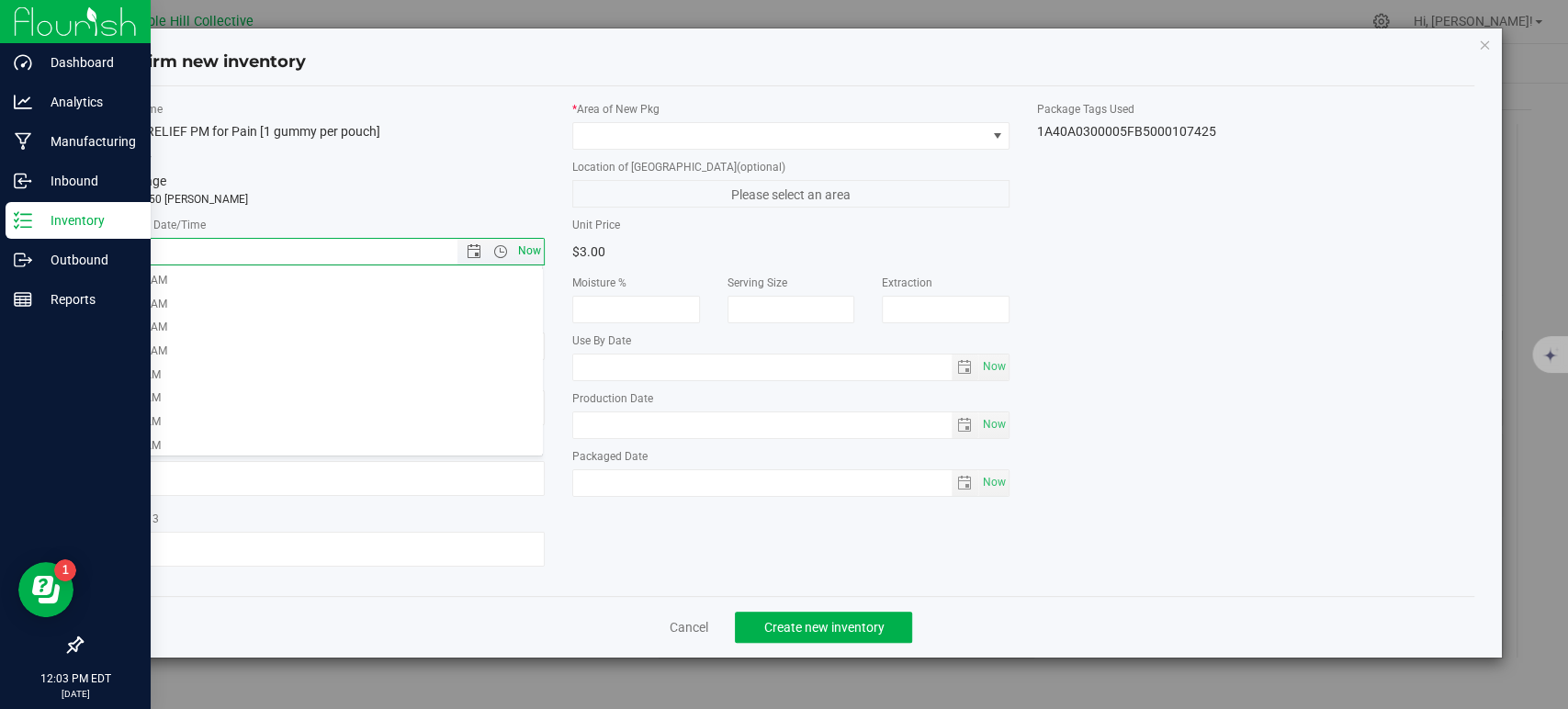
click at [524, 249] on span "Now" at bounding box center [529, 251] width 31 height 27
type input "[DATE] 12:03 PM"
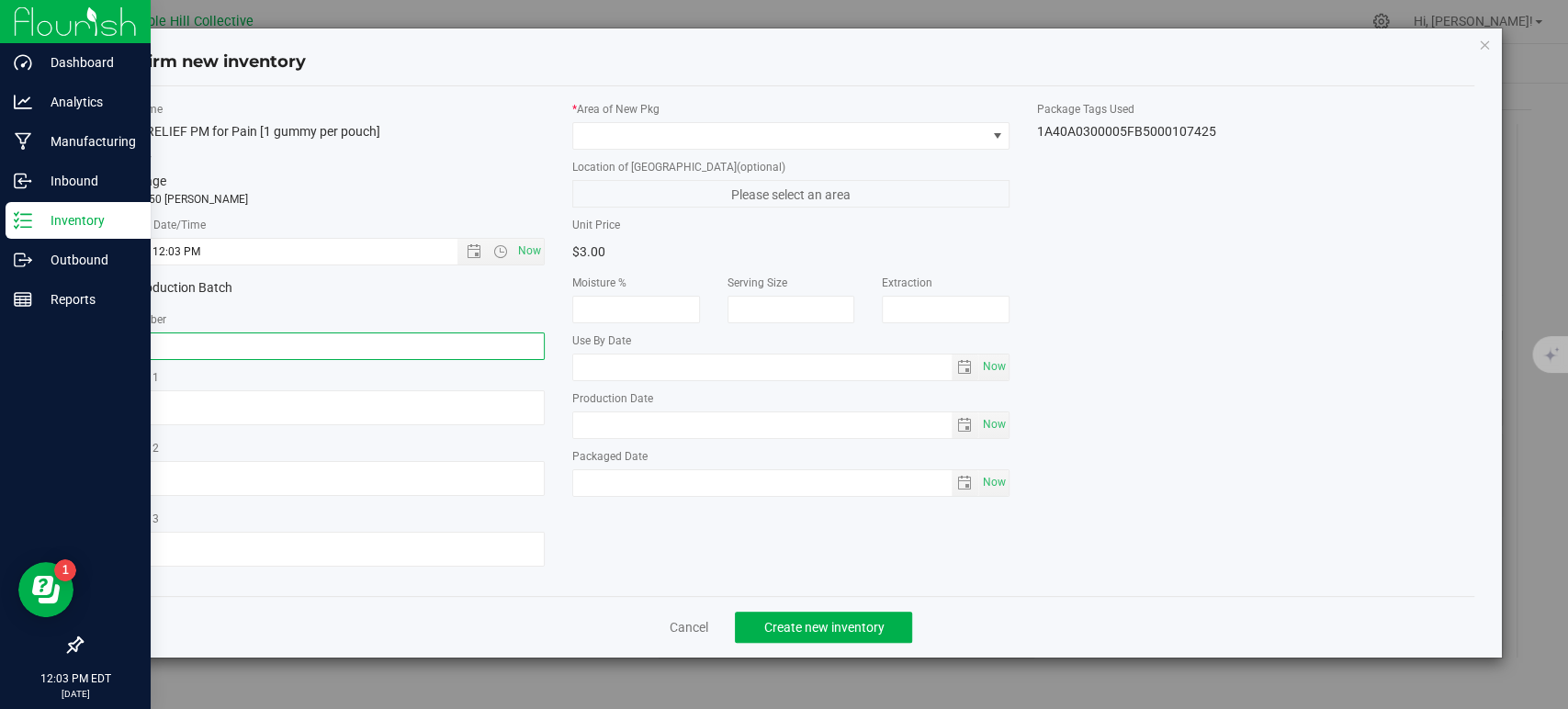
click at [440, 348] on input "text" at bounding box center [326, 346] width 438 height 28
type input "1906PM0325-14"
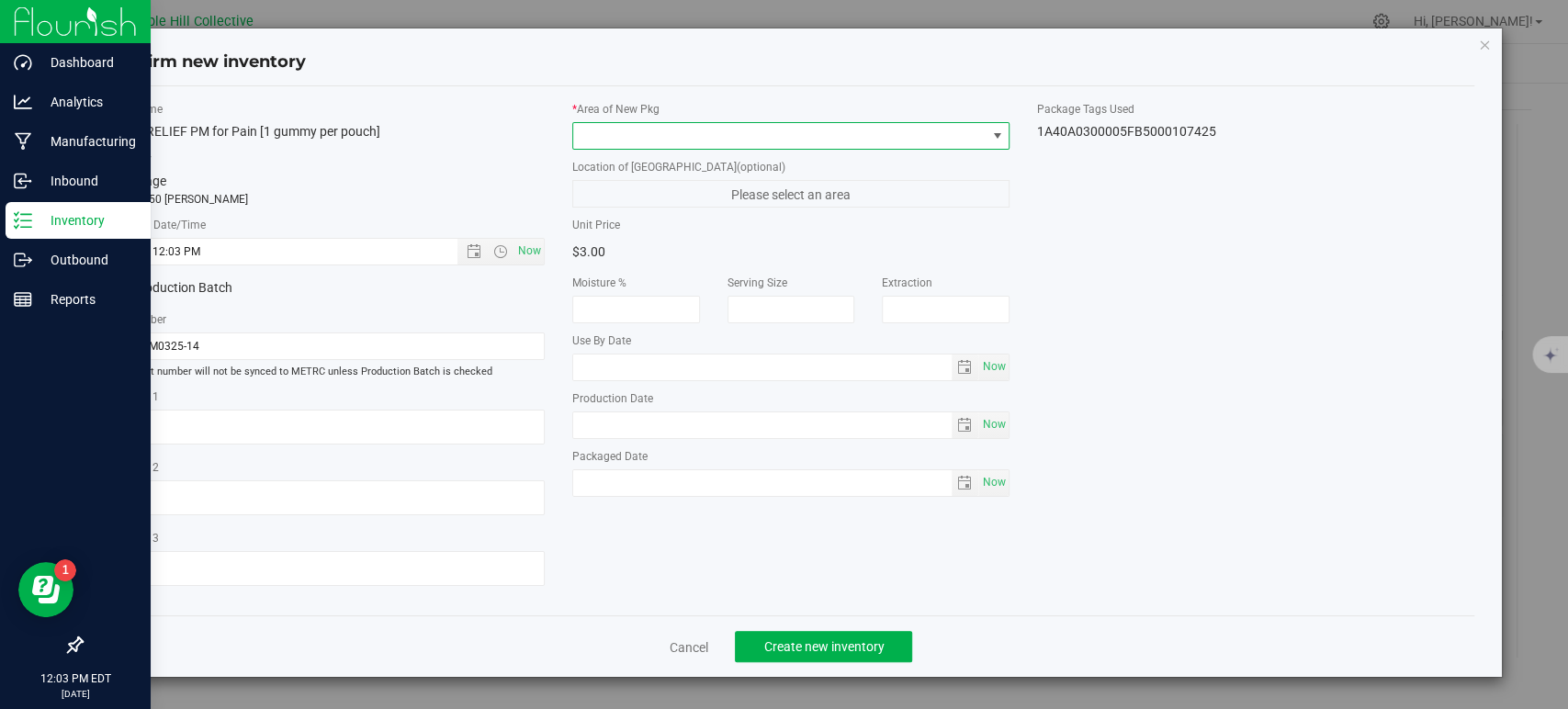
click at [786, 138] on span at bounding box center [779, 135] width 413 height 26
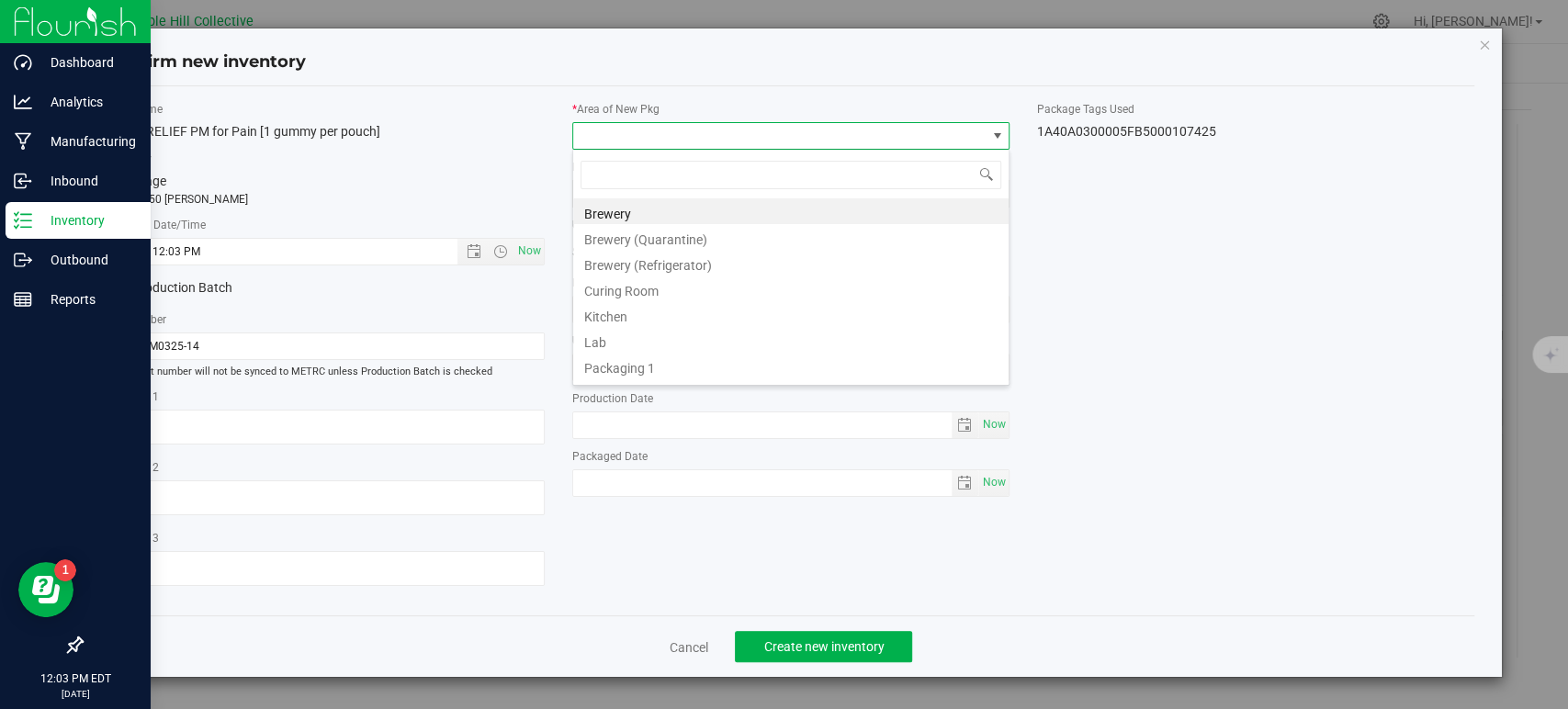
scroll to position [27, 438]
type input "vault 3"
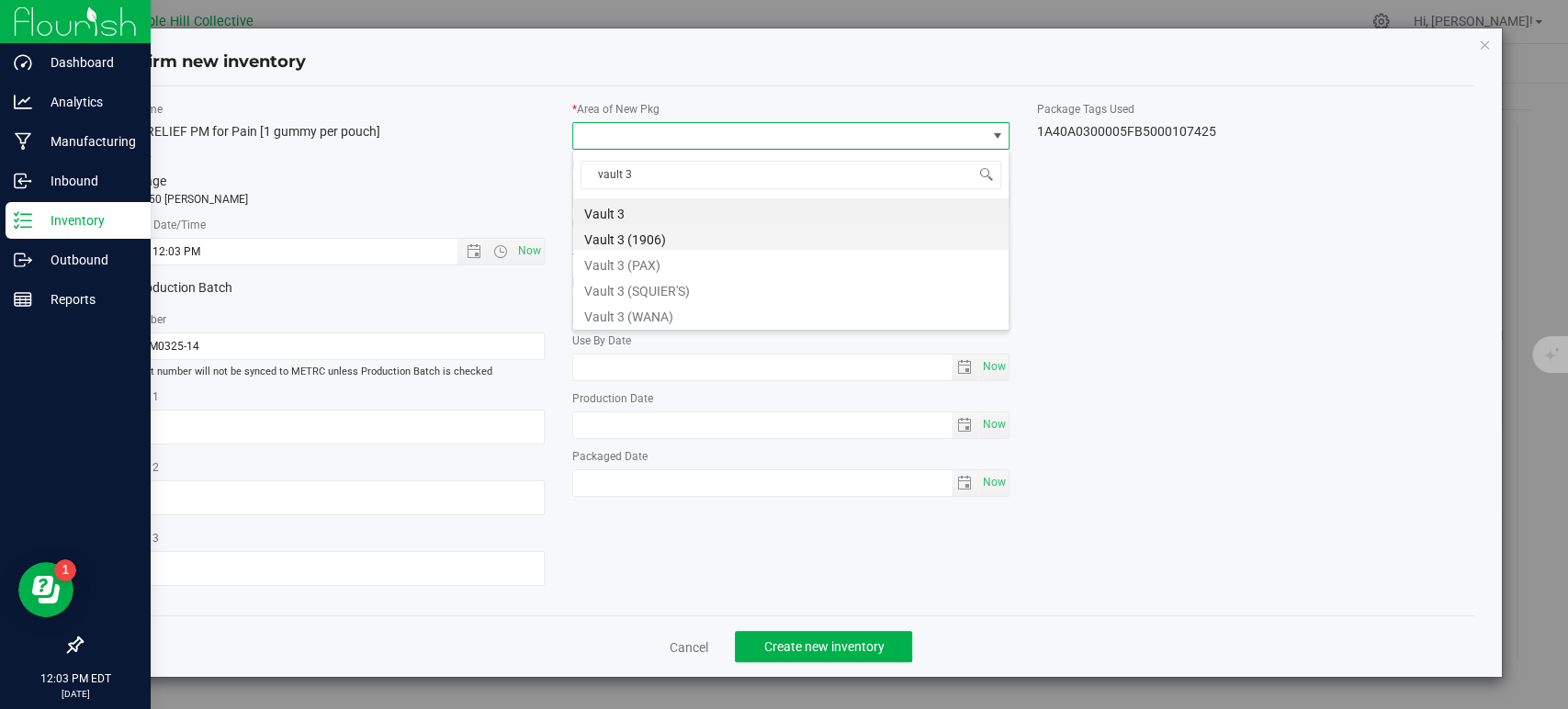
click at [685, 235] on li "Vault 3 (1906)" at bounding box center [790, 237] width 436 height 26
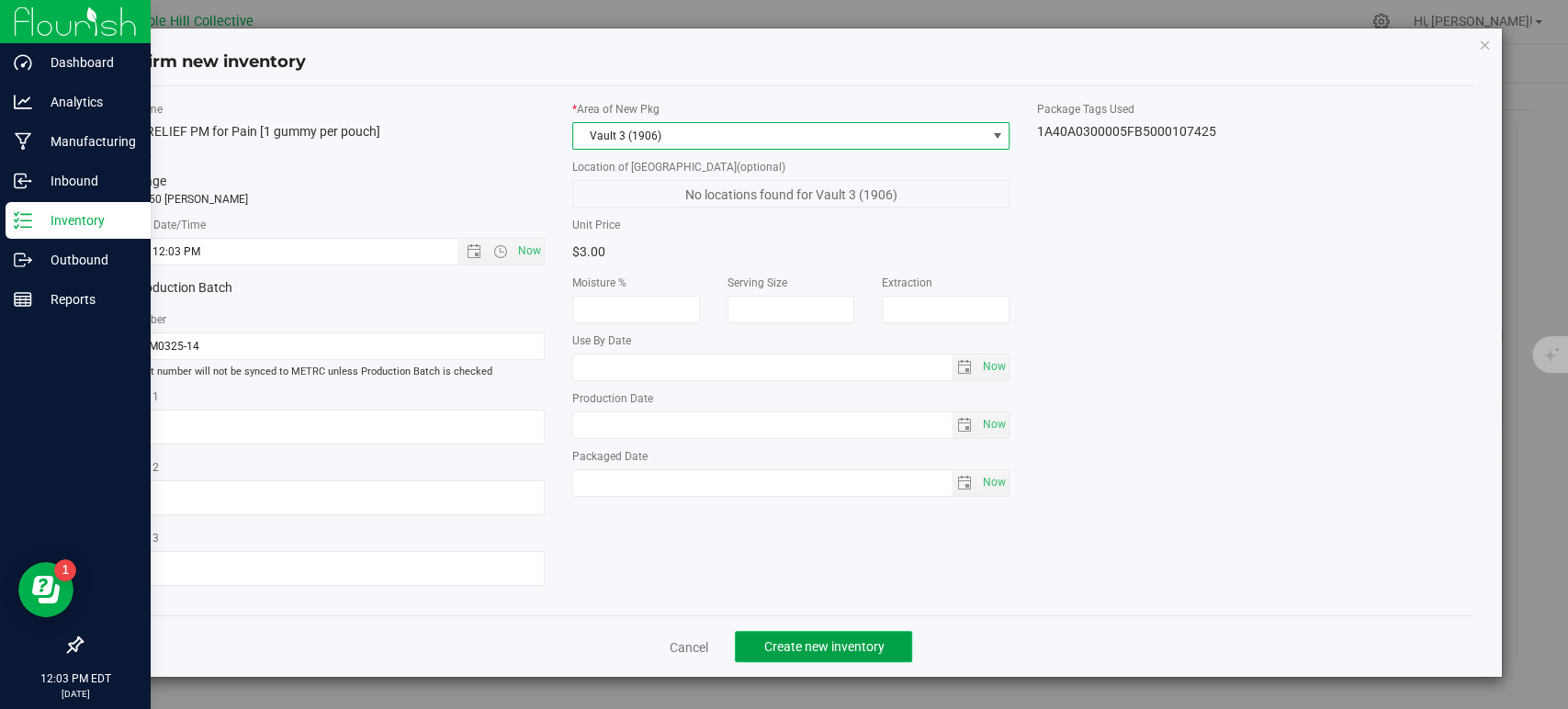
click at [815, 649] on span "Create new inventory" at bounding box center [823, 646] width 121 height 14
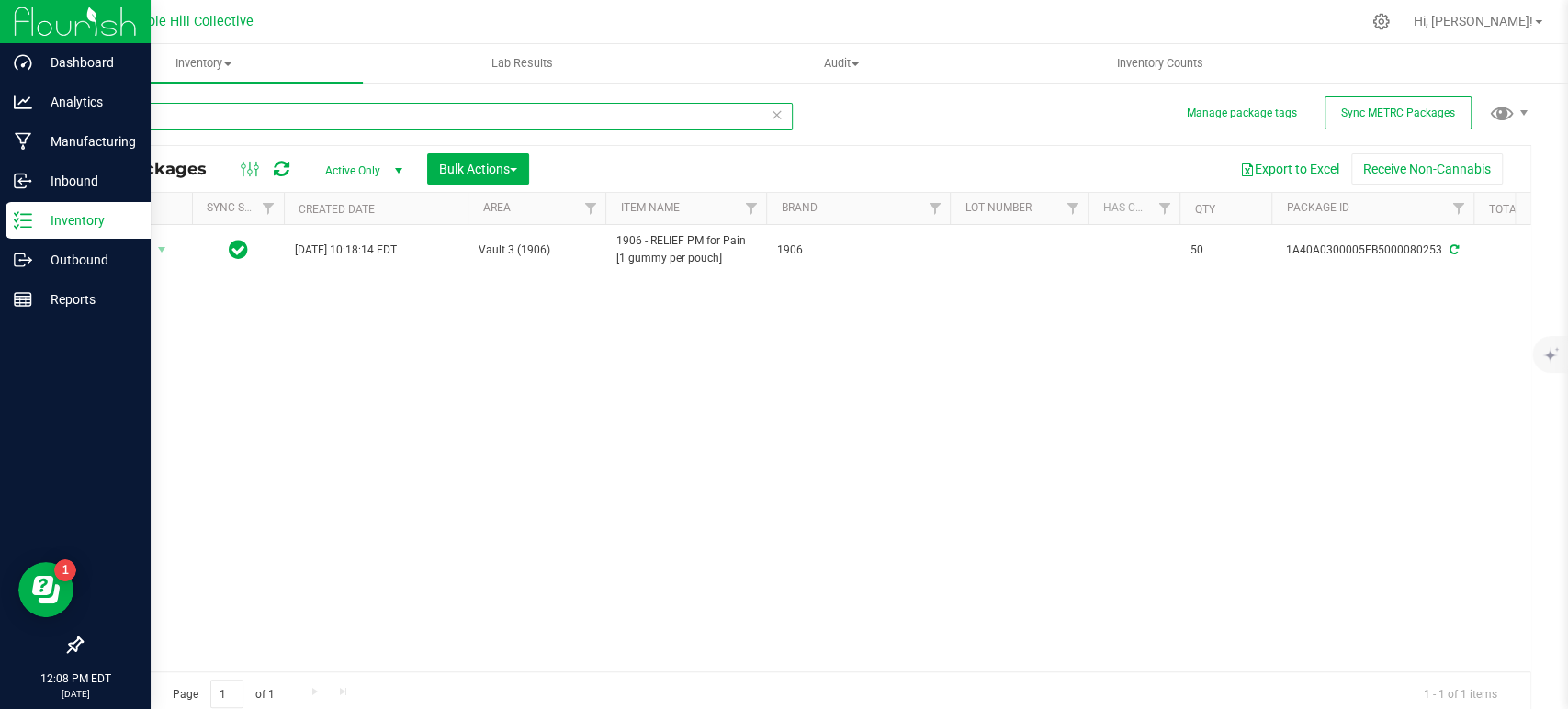
click at [234, 122] on input "80253" at bounding box center [437, 116] width 712 height 28
type input "8"
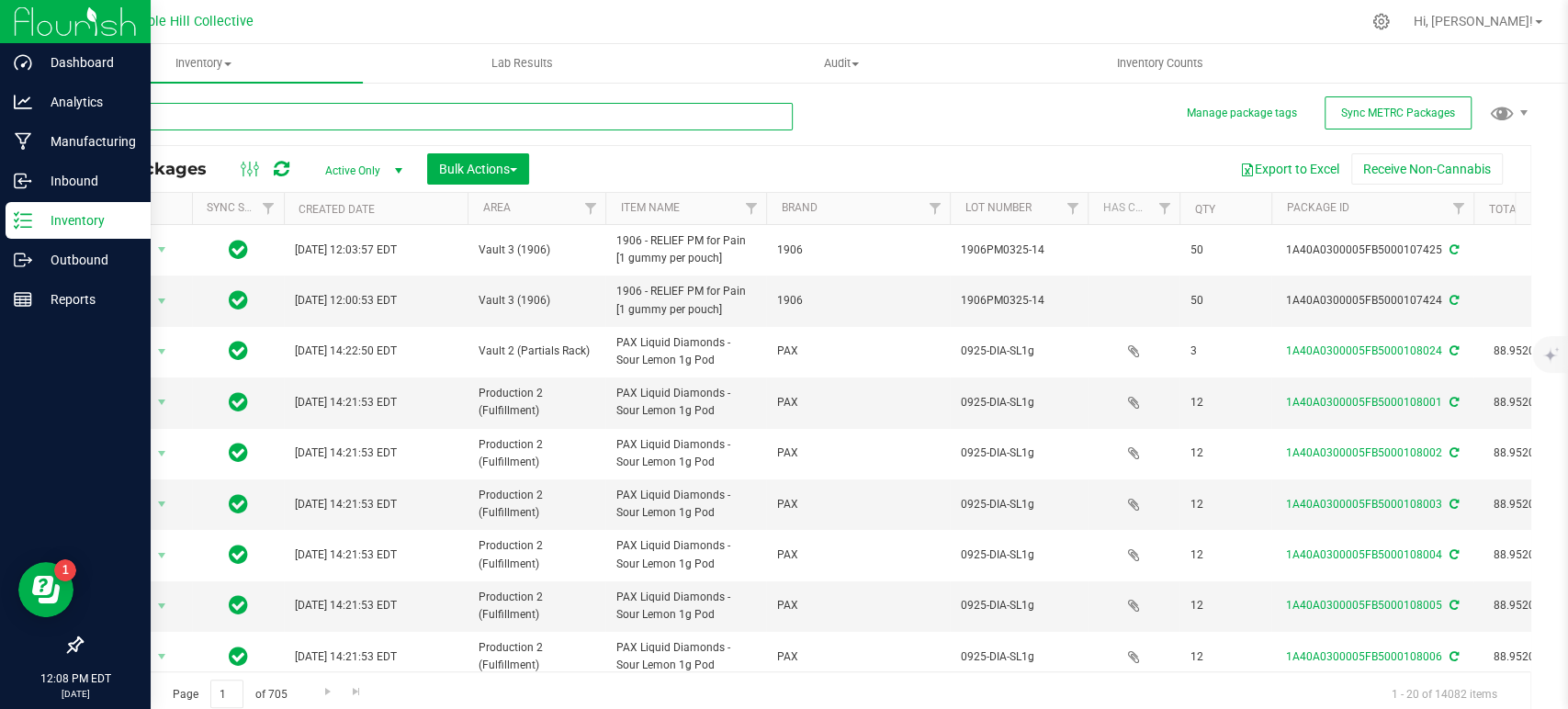
type input "80466"
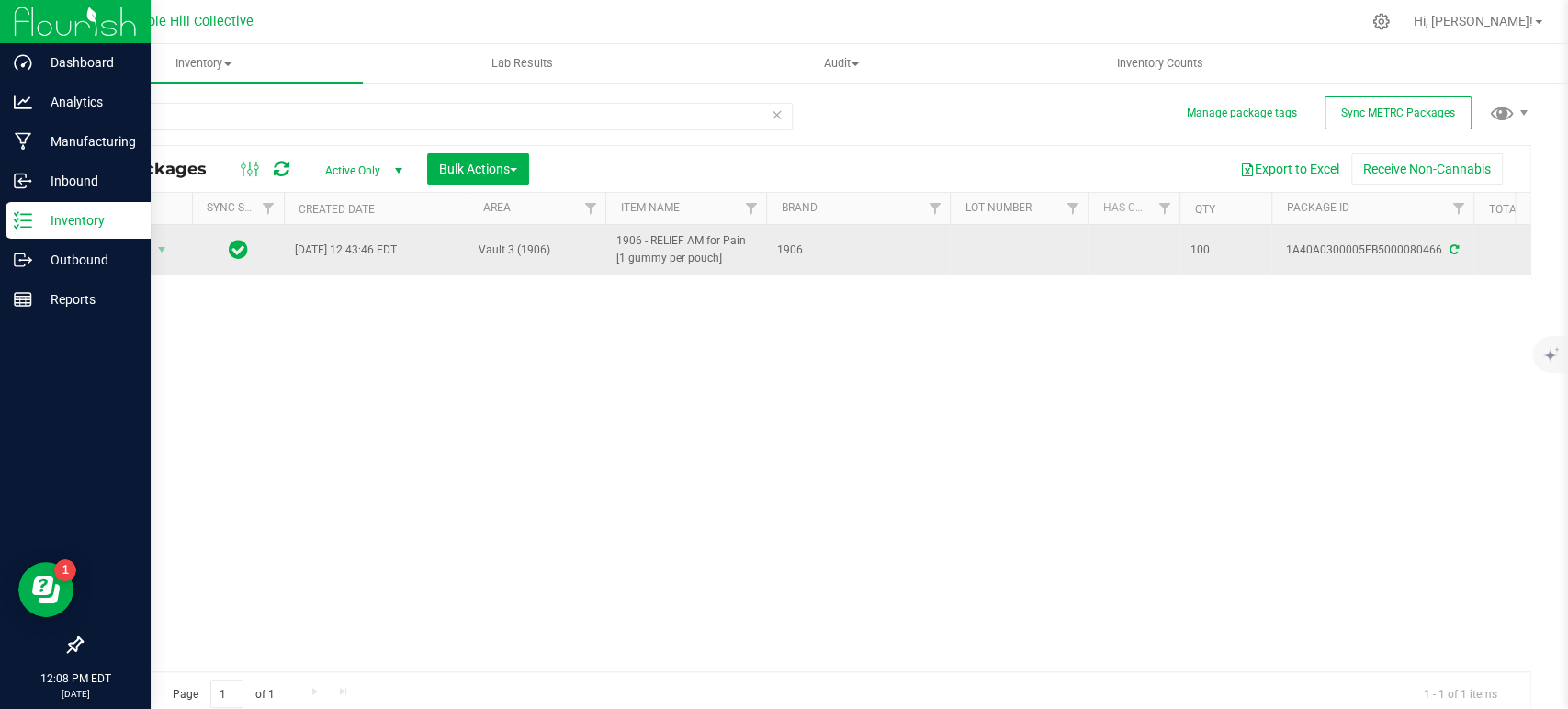
click at [1449, 248] on icon at bounding box center [1454, 249] width 10 height 11
click at [157, 248] on span "select" at bounding box center [161, 249] width 14 height 14
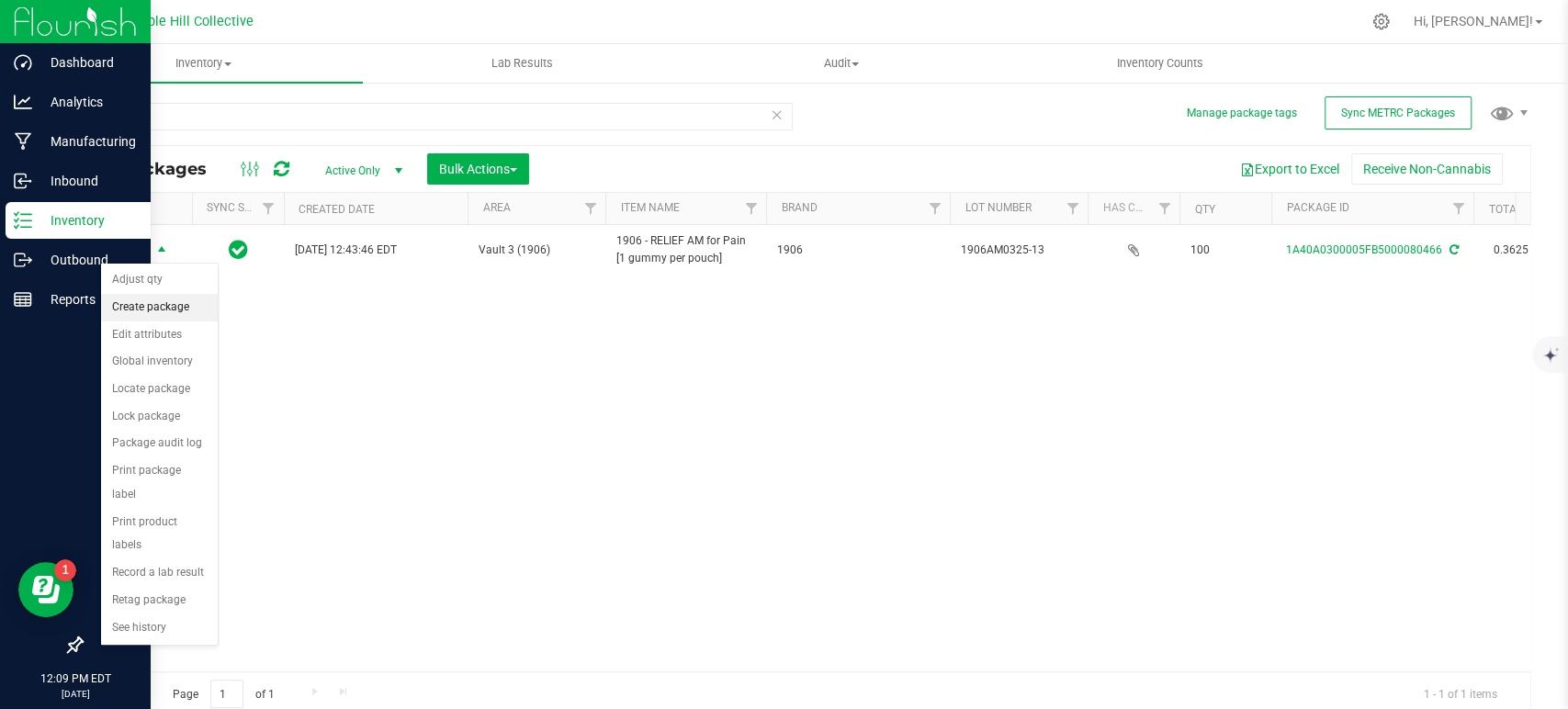
click at [133, 302] on li "Create package" at bounding box center [159, 307] width 117 height 28
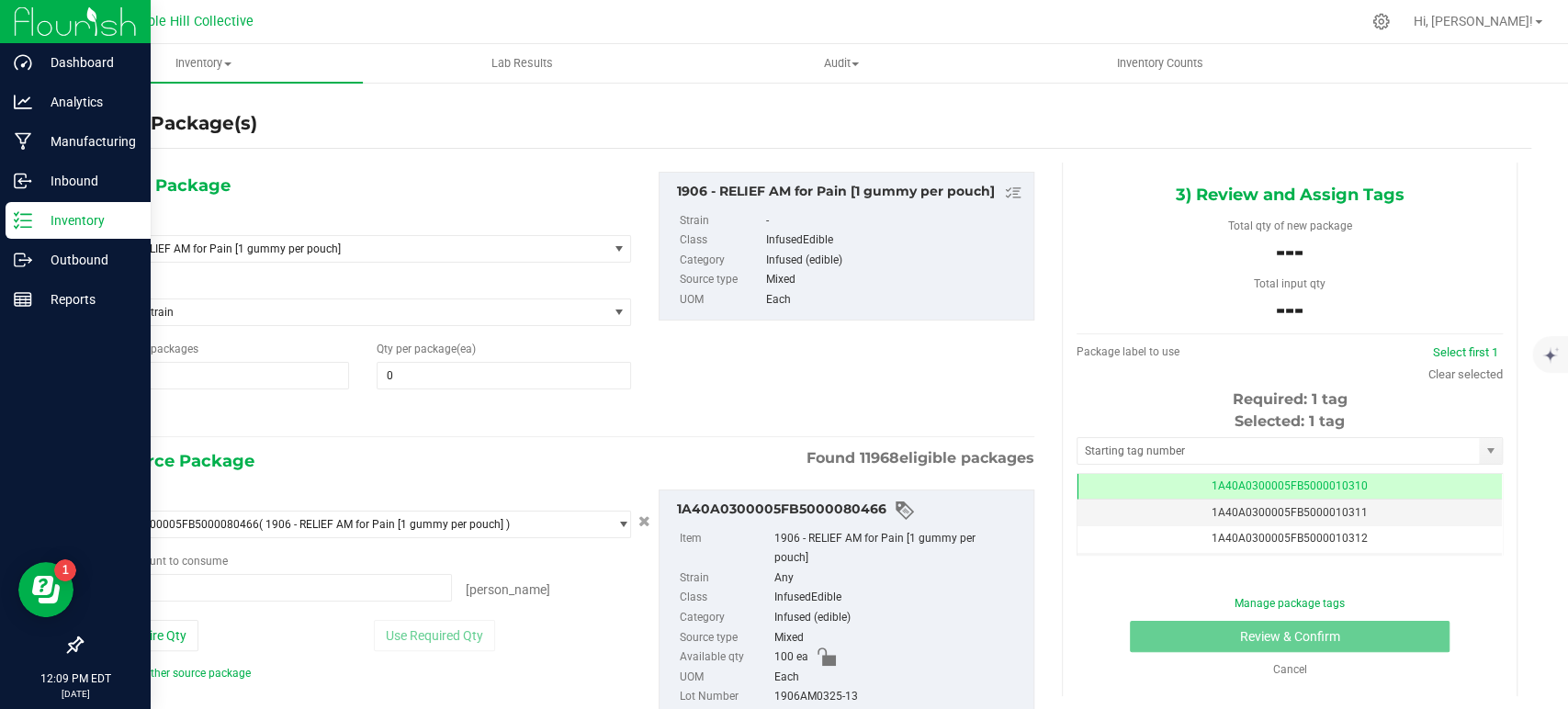
type input "0 ea"
click at [408, 364] on span "0 0" at bounding box center [503, 376] width 254 height 28
type input "50"
click at [169, 590] on span at bounding box center [273, 587] width 357 height 28
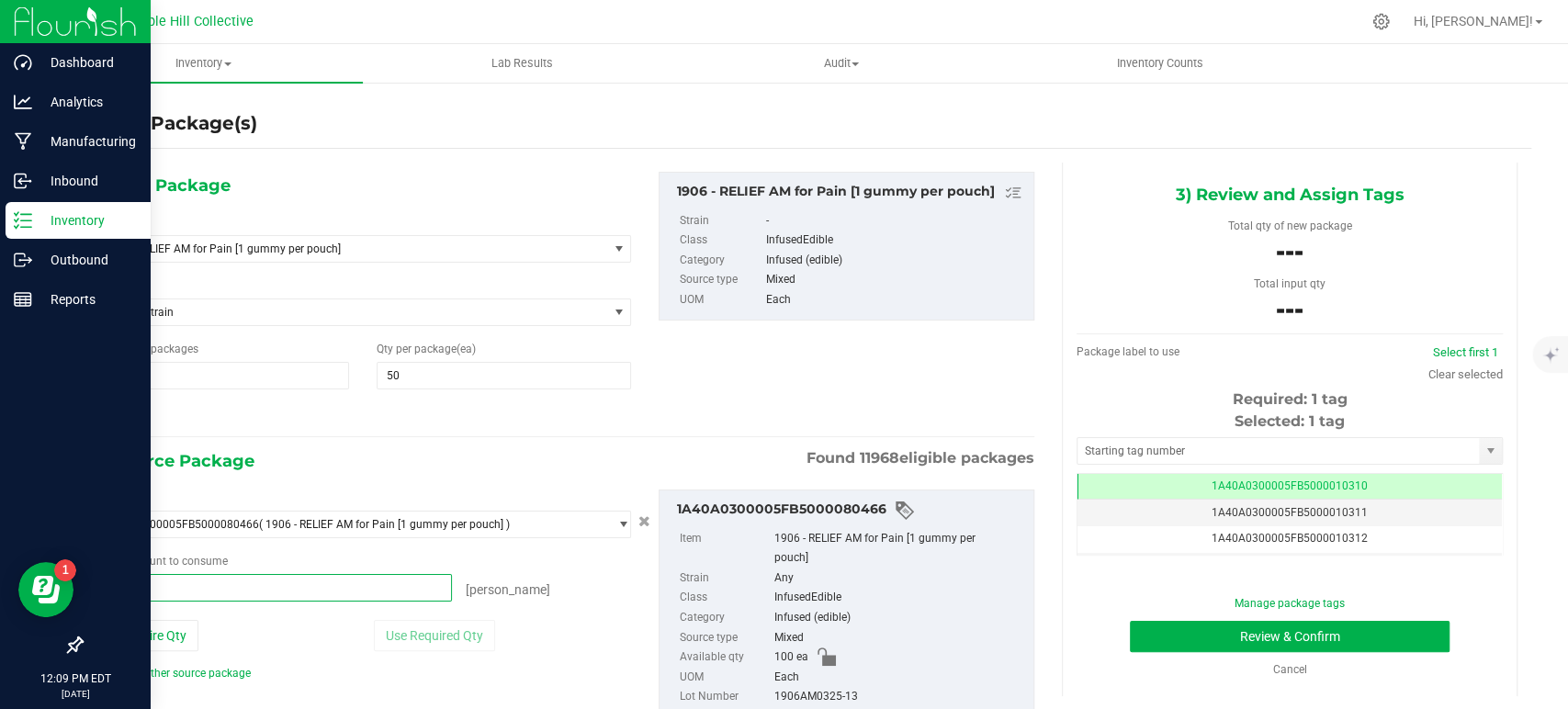
type input "50"
type input "50 ea"
click at [566, 460] on div "2) Source Package Found 11968 eligible packages" at bounding box center [564, 461] width 940 height 28
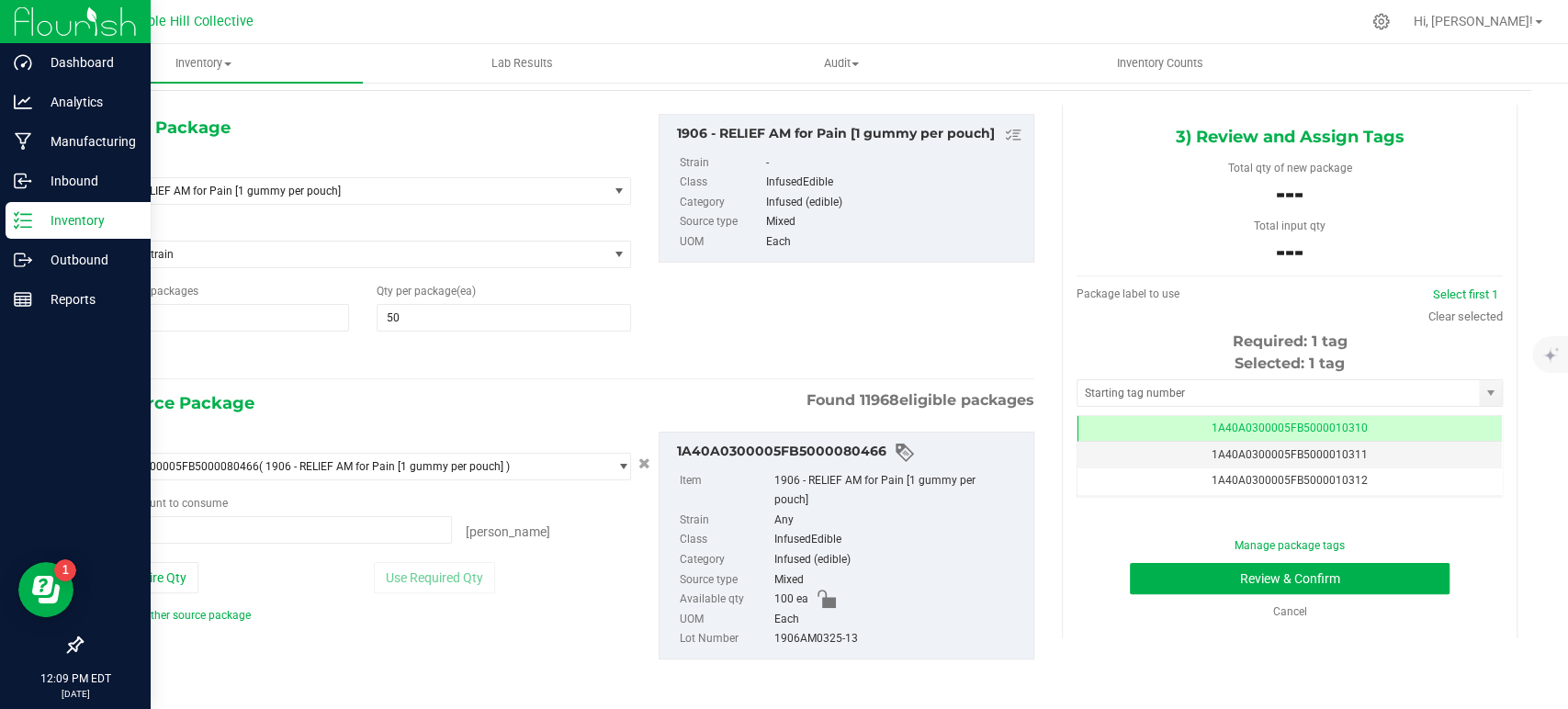
scroll to position [59, 0]
drag, startPoint x: 880, startPoint y: 634, endPoint x: 742, endPoint y: 642, distance: 138.2
click at [742, 642] on li "Lot Number 1906AM0325-13" at bounding box center [852, 638] width 345 height 20
copy li "1906AM0325-13"
click at [1215, 392] on input "text" at bounding box center [1277, 392] width 401 height 26
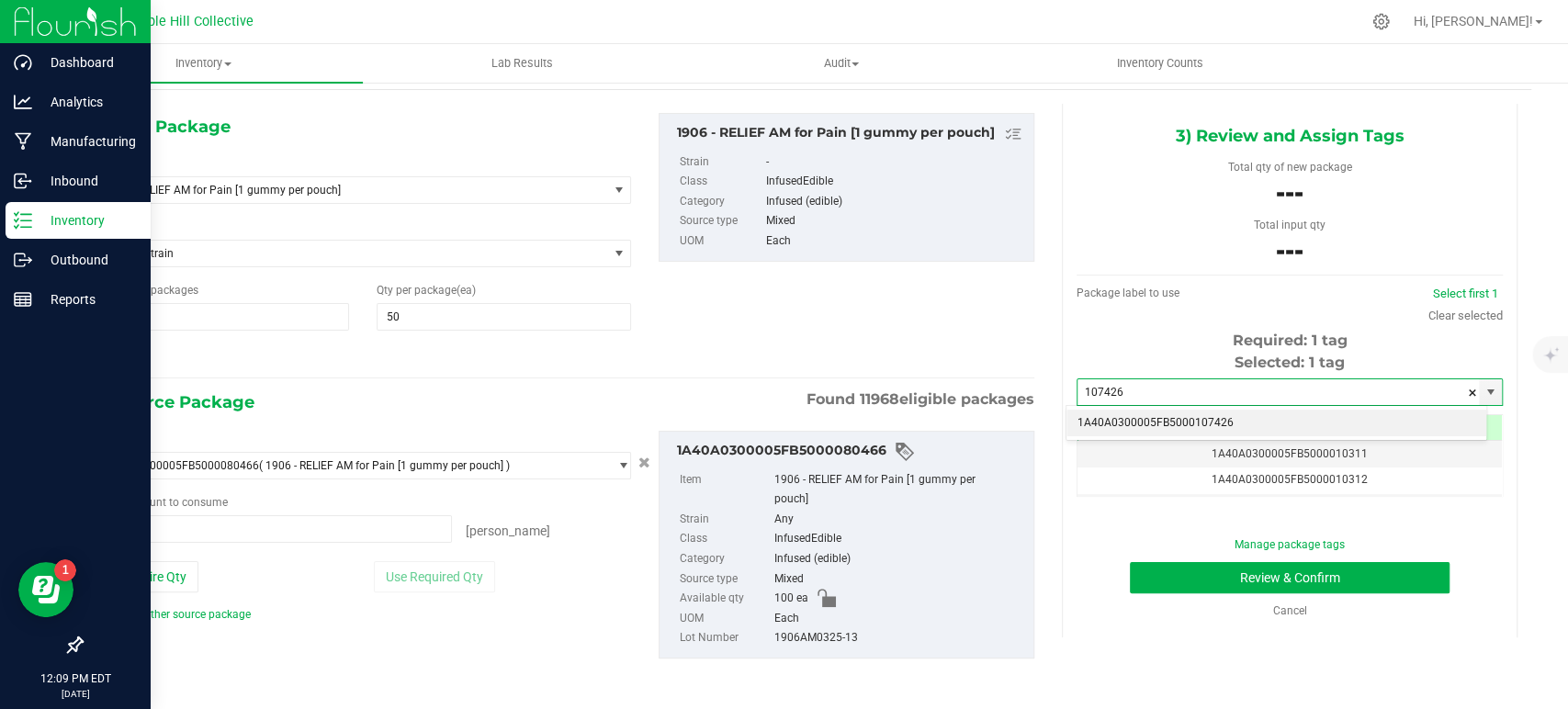
click at [1228, 417] on li "1A40A0300005FB5000107426" at bounding box center [1276, 423] width 420 height 28
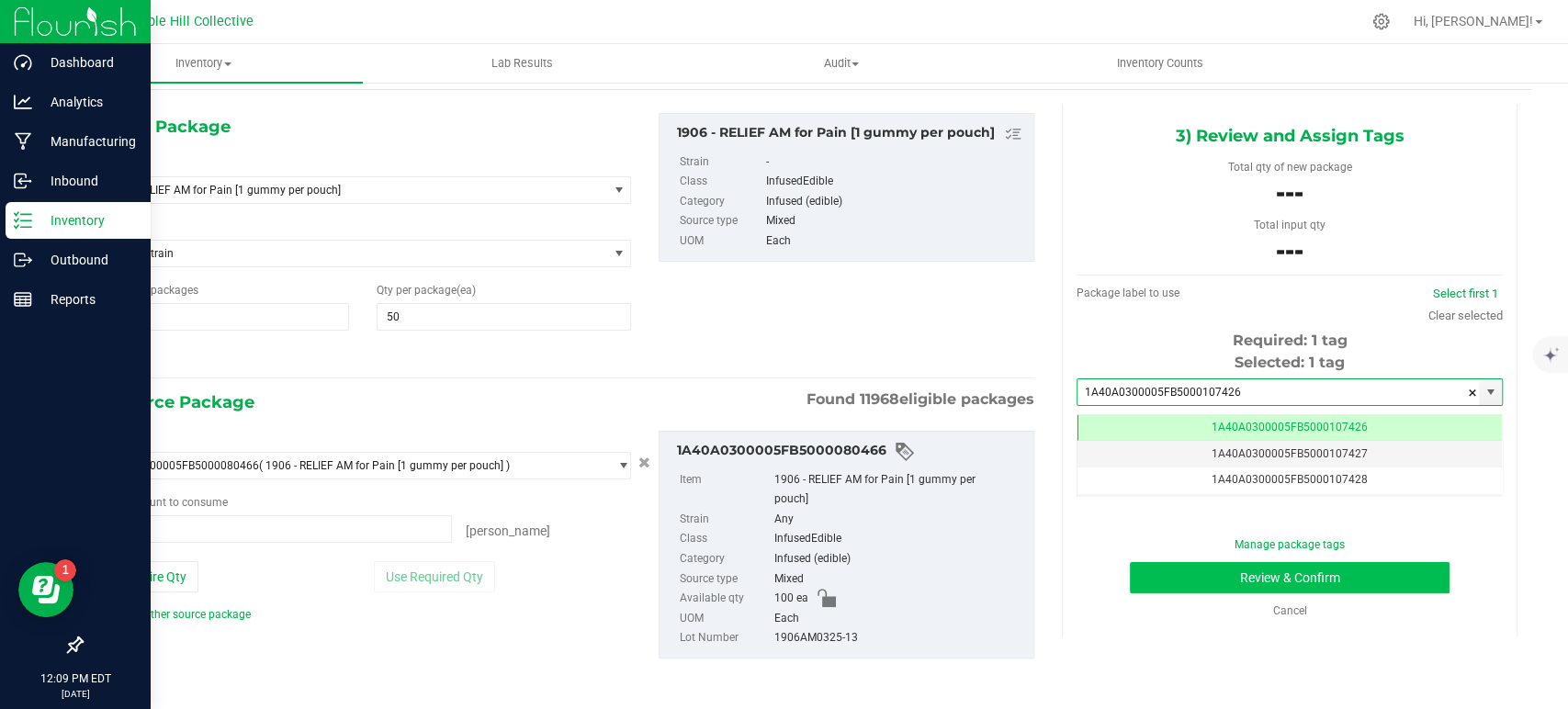
scroll to position [0, 0]
type input "1A40A0300005FB5000107426"
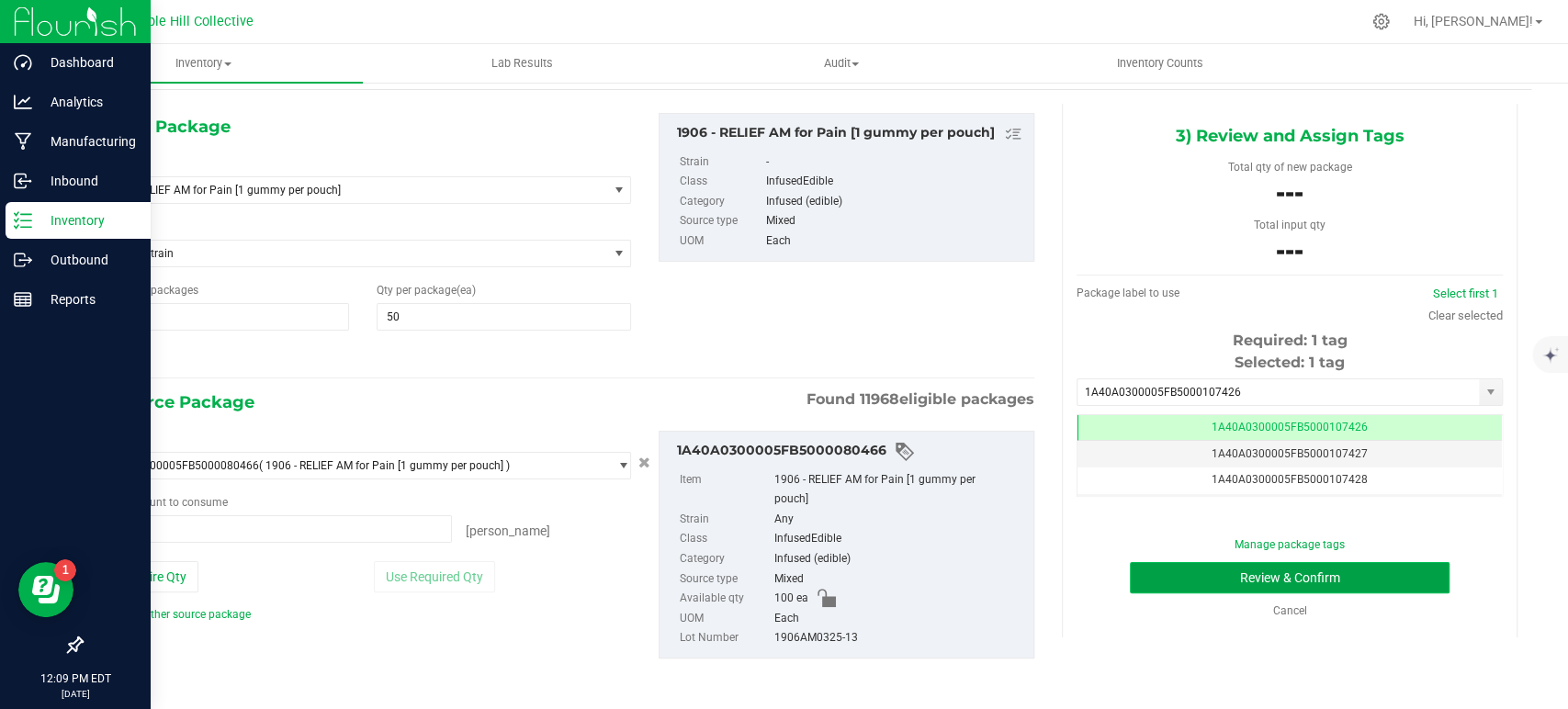
click at [1241, 571] on button "Review & Confirm" at bounding box center [1289, 578] width 319 height 31
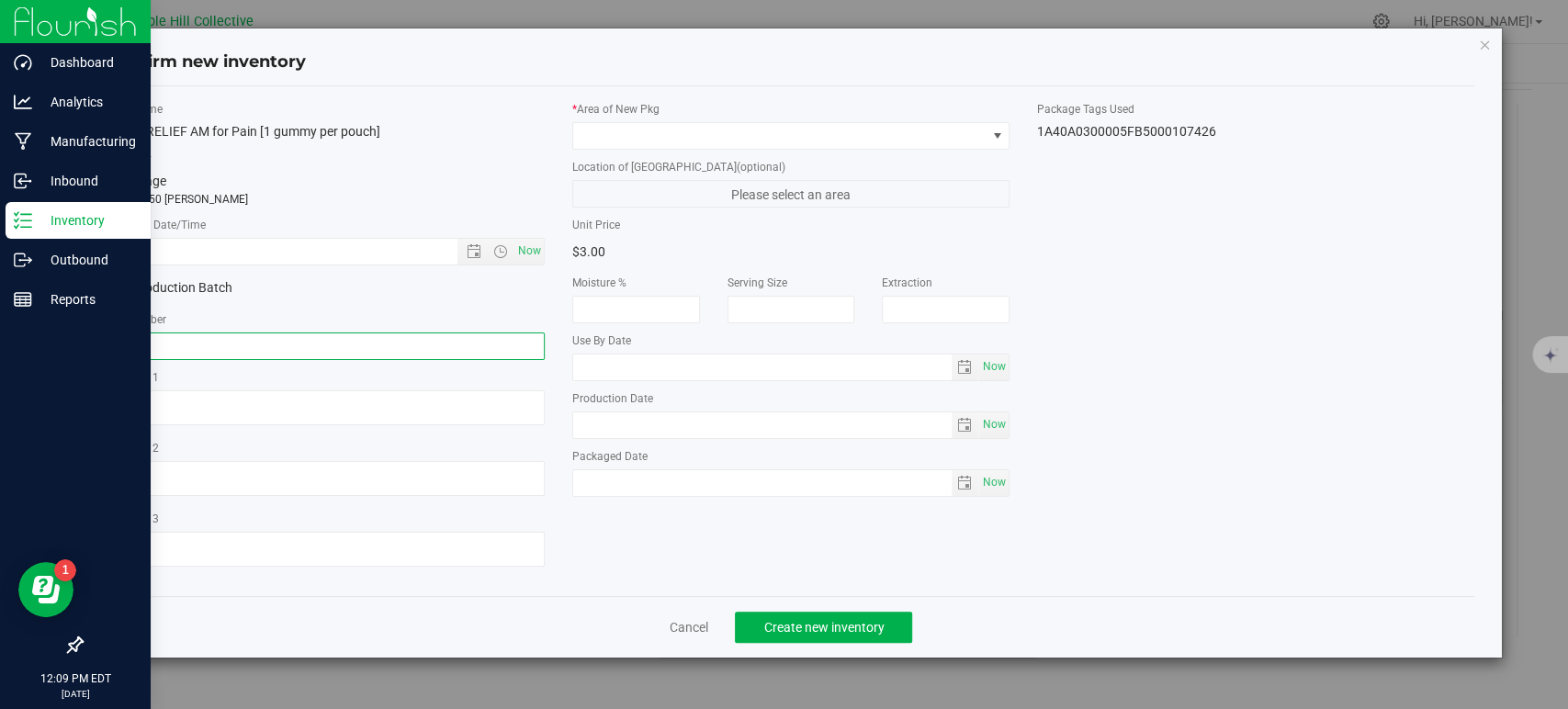
click at [360, 338] on input "text" at bounding box center [326, 346] width 438 height 28
paste input "1906AM0325-13"
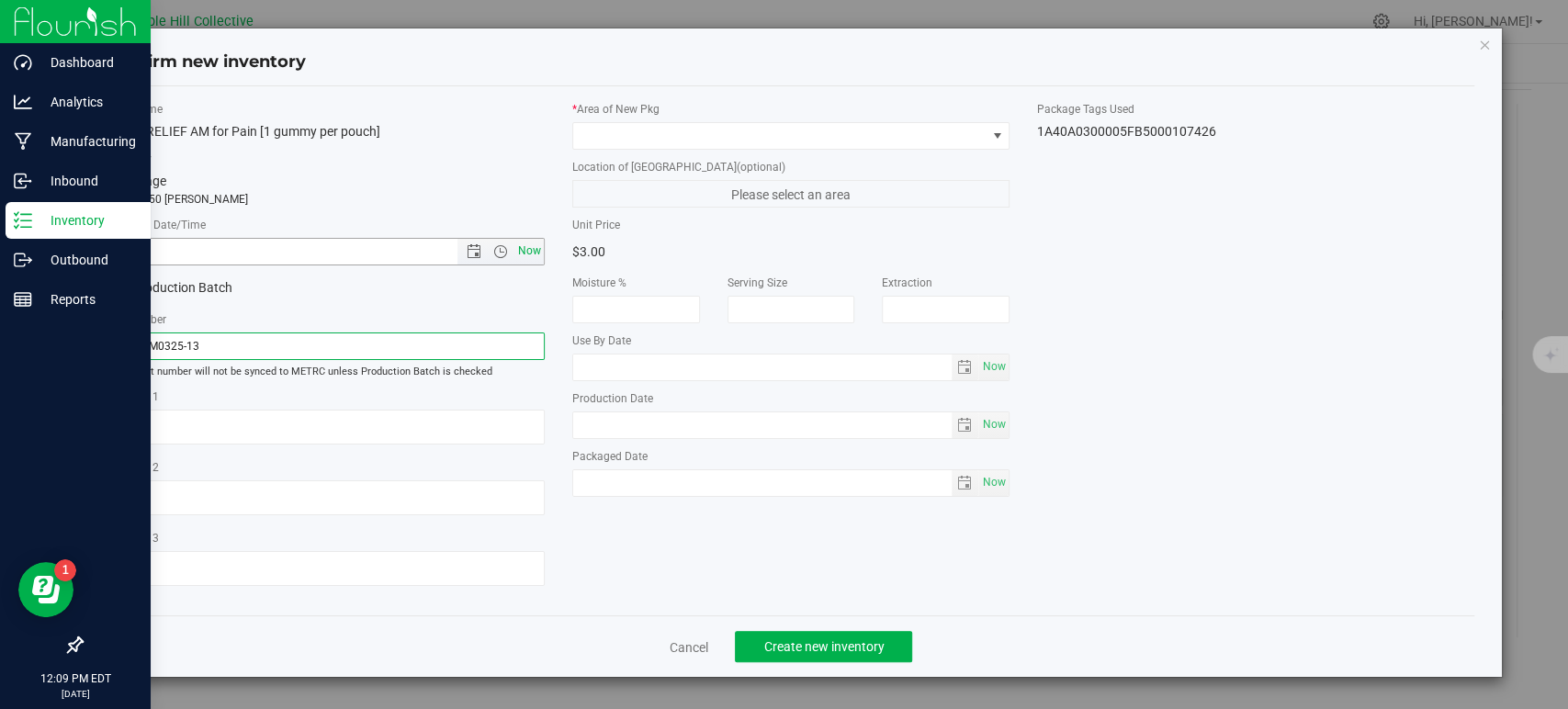
type input "1906AM0325-13"
click at [526, 247] on span "Now" at bounding box center [529, 251] width 31 height 27
type input "[DATE] 12:09 PM"
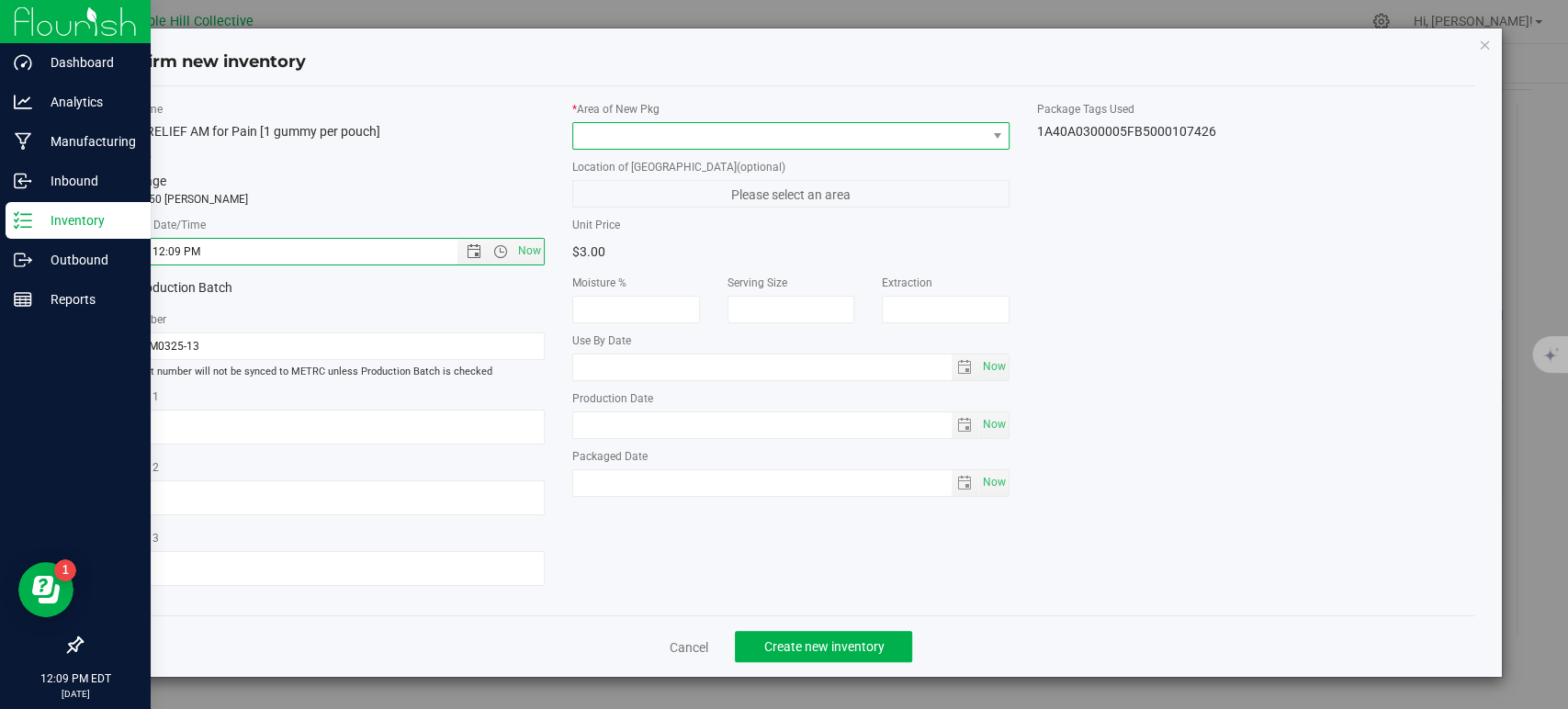
click at [666, 143] on span at bounding box center [779, 135] width 413 height 26
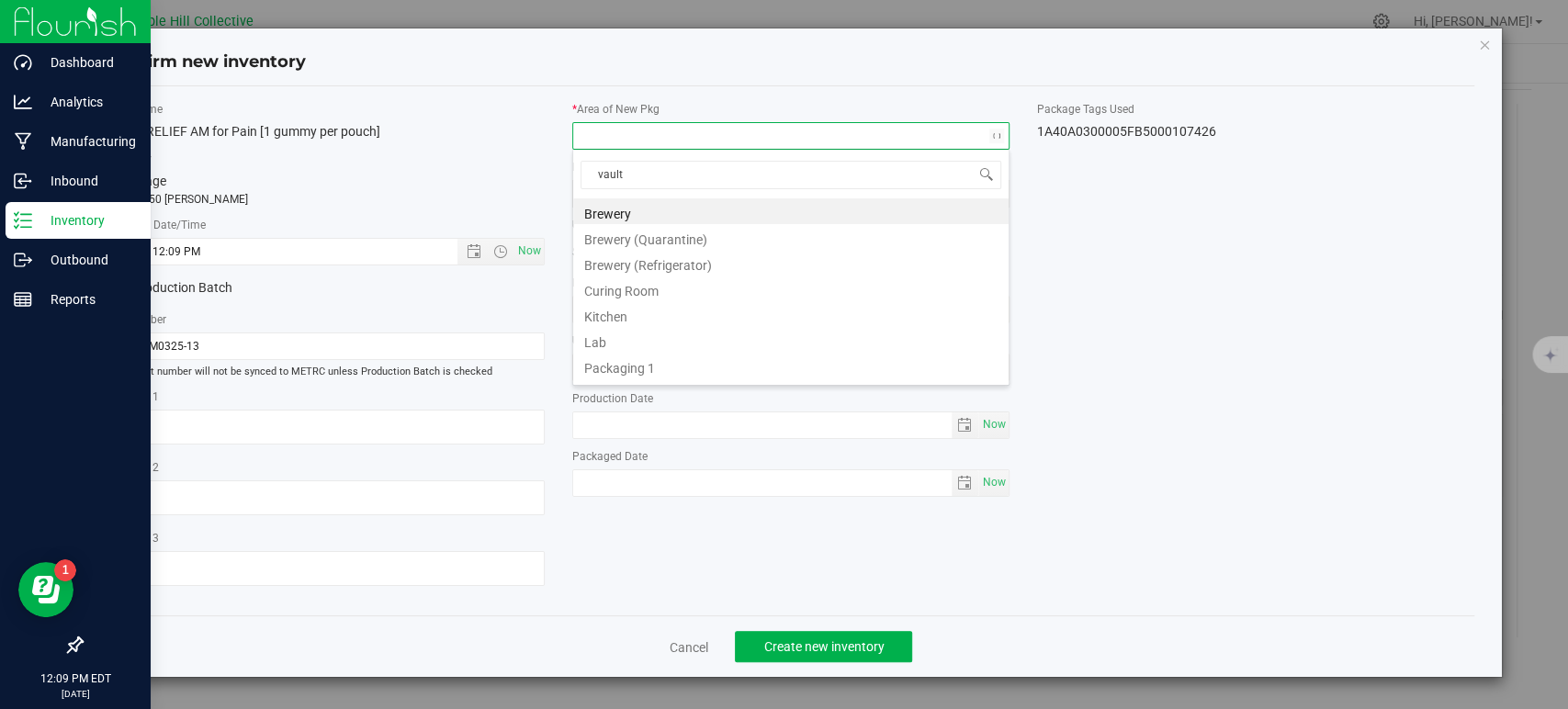
type input "vault 3"
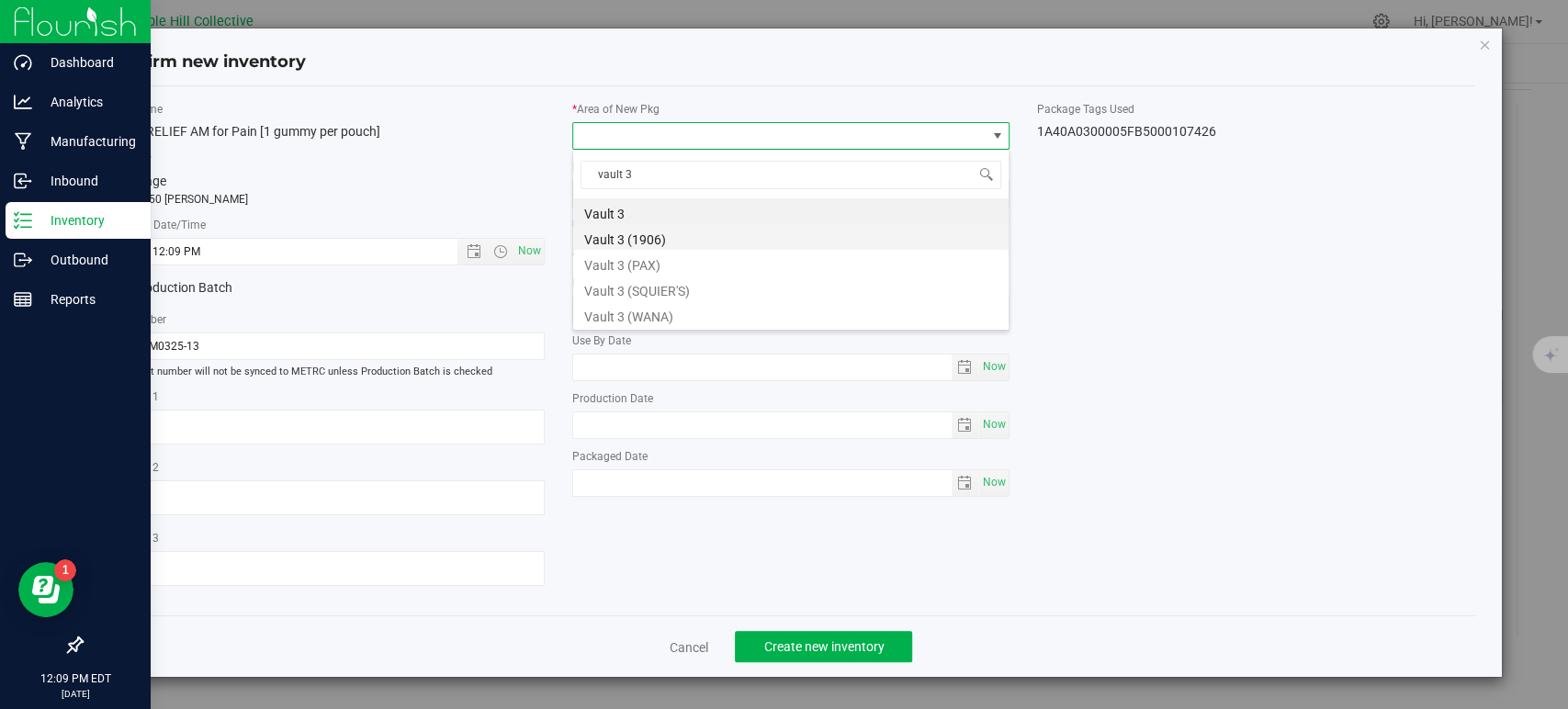
click at [655, 224] on li "Vault 3 (1906)" at bounding box center [790, 237] width 436 height 26
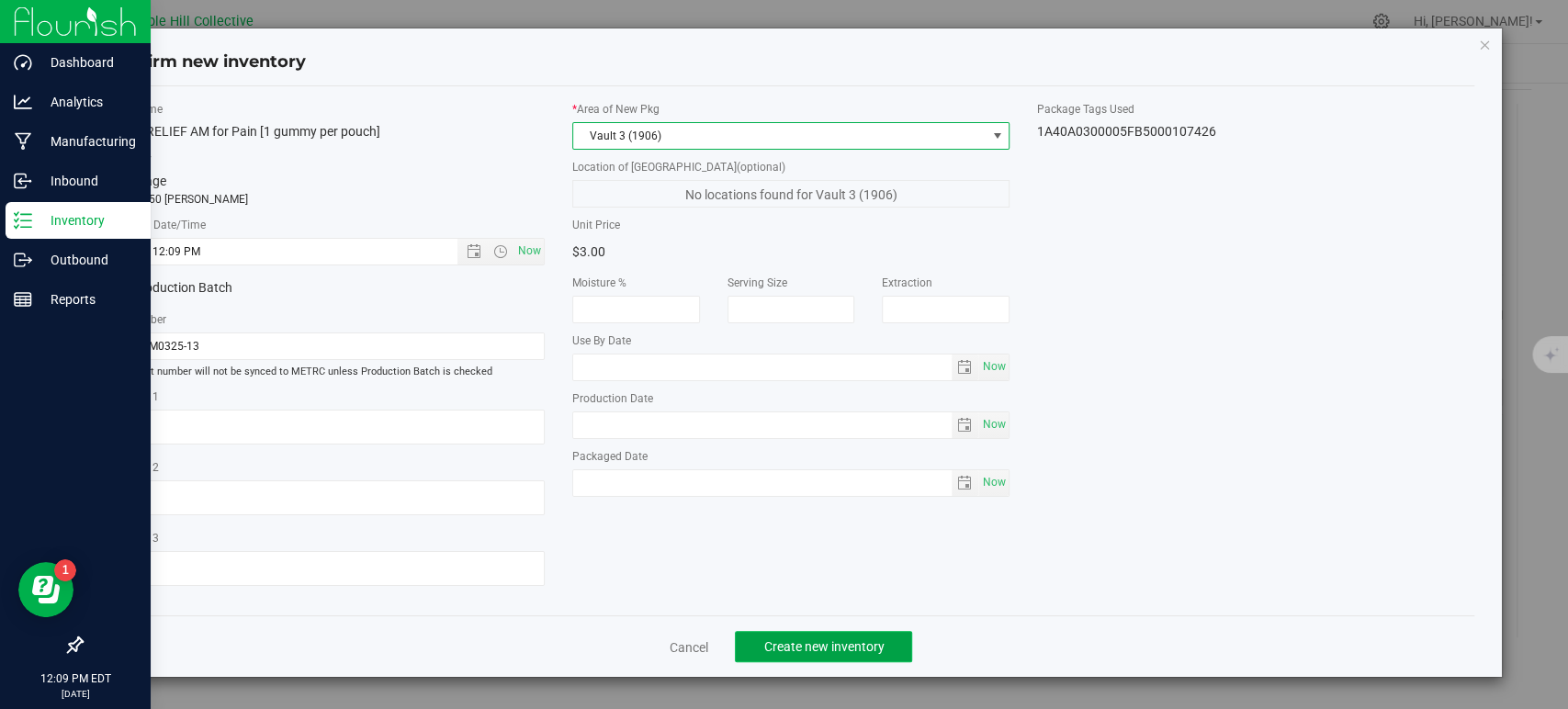
click at [880, 640] on span "Create new inventory" at bounding box center [823, 646] width 121 height 14
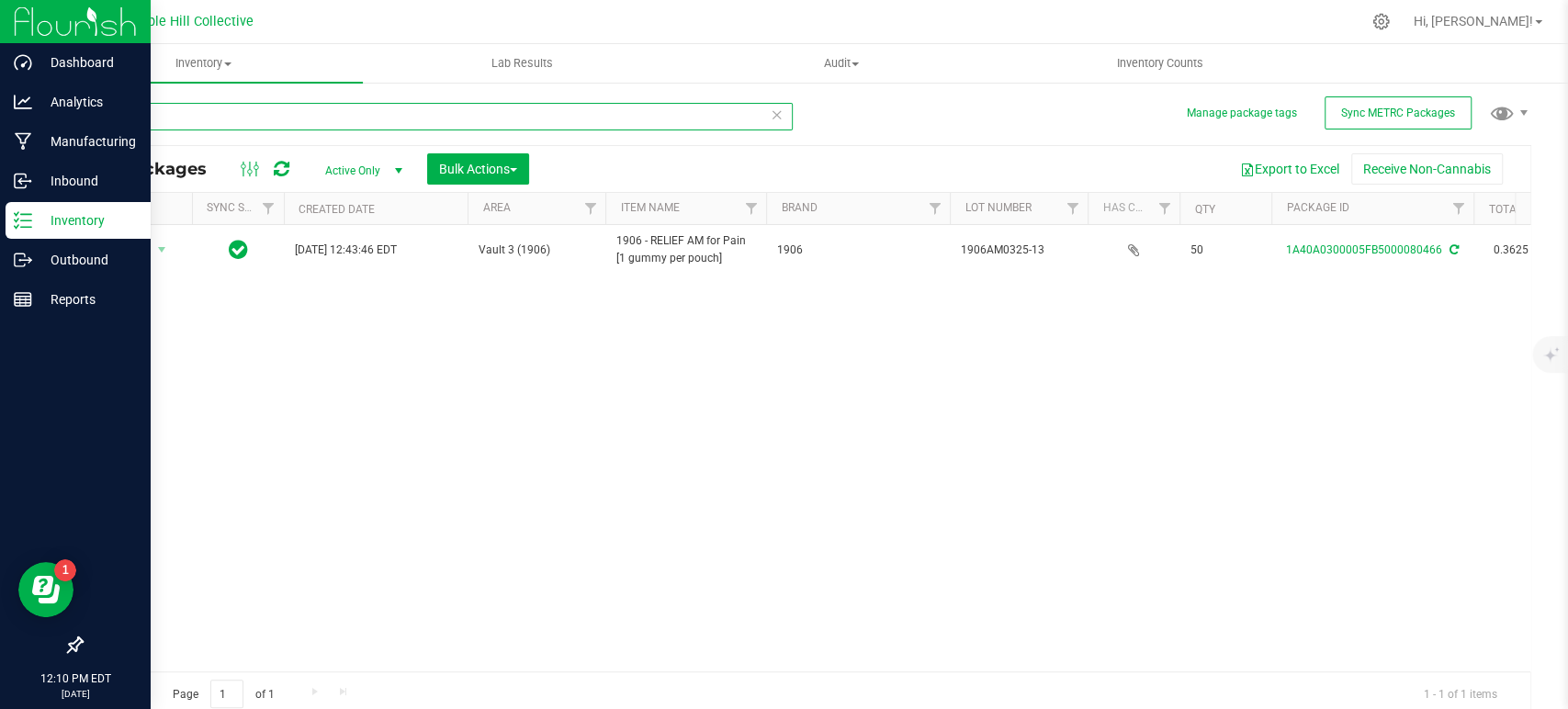
click at [188, 116] on input "80466" at bounding box center [437, 116] width 712 height 28
type input "80467"
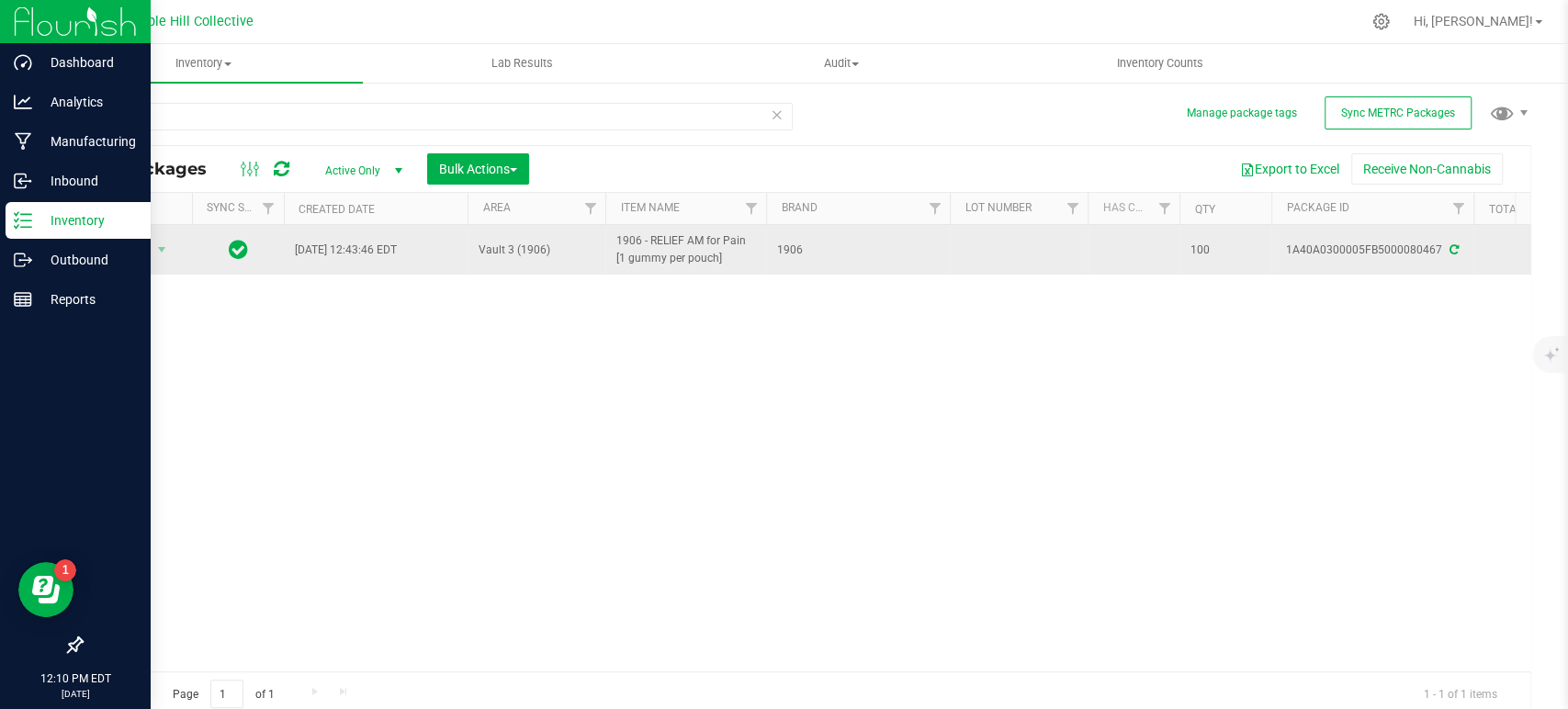
click at [1452, 244] on icon at bounding box center [1454, 249] width 10 height 11
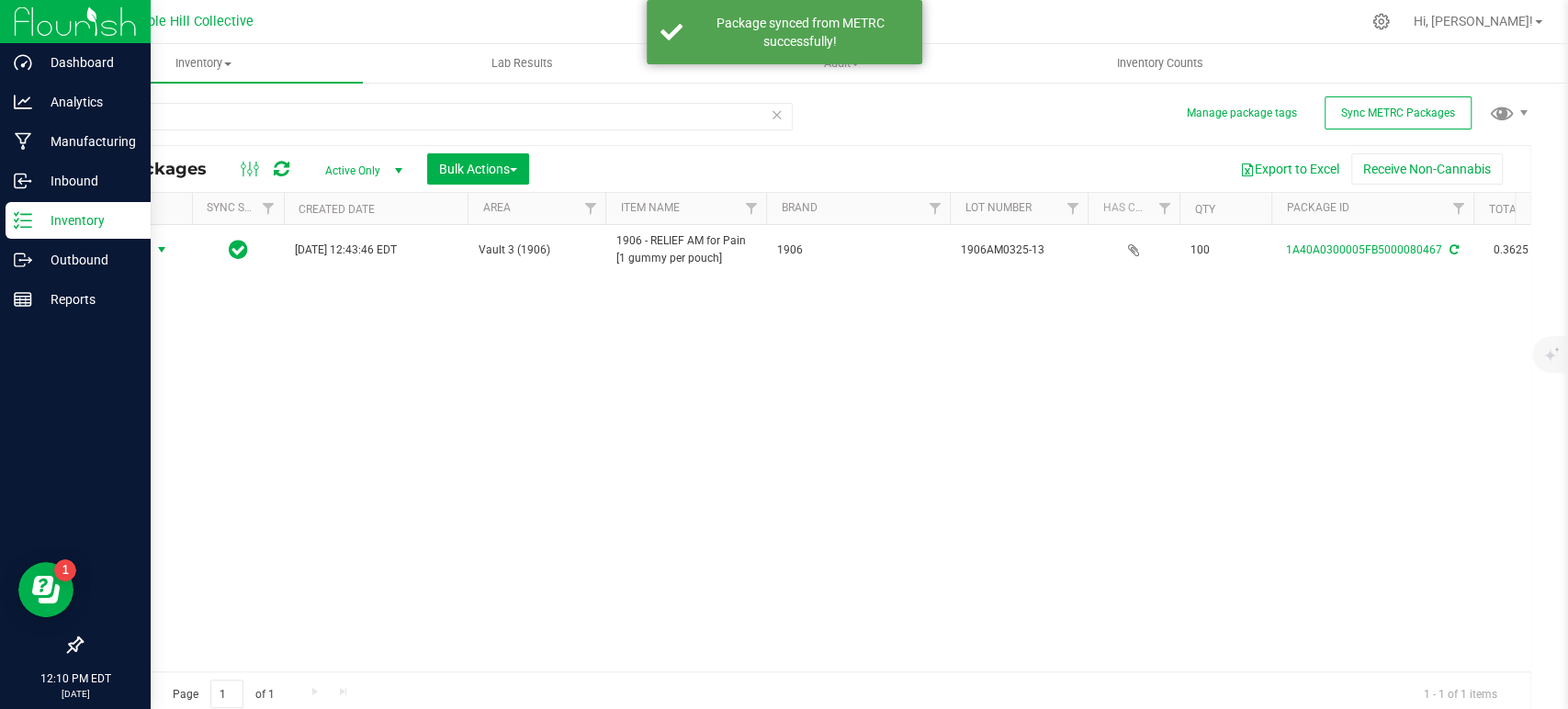
click at [158, 248] on span "select" at bounding box center [161, 249] width 14 height 14
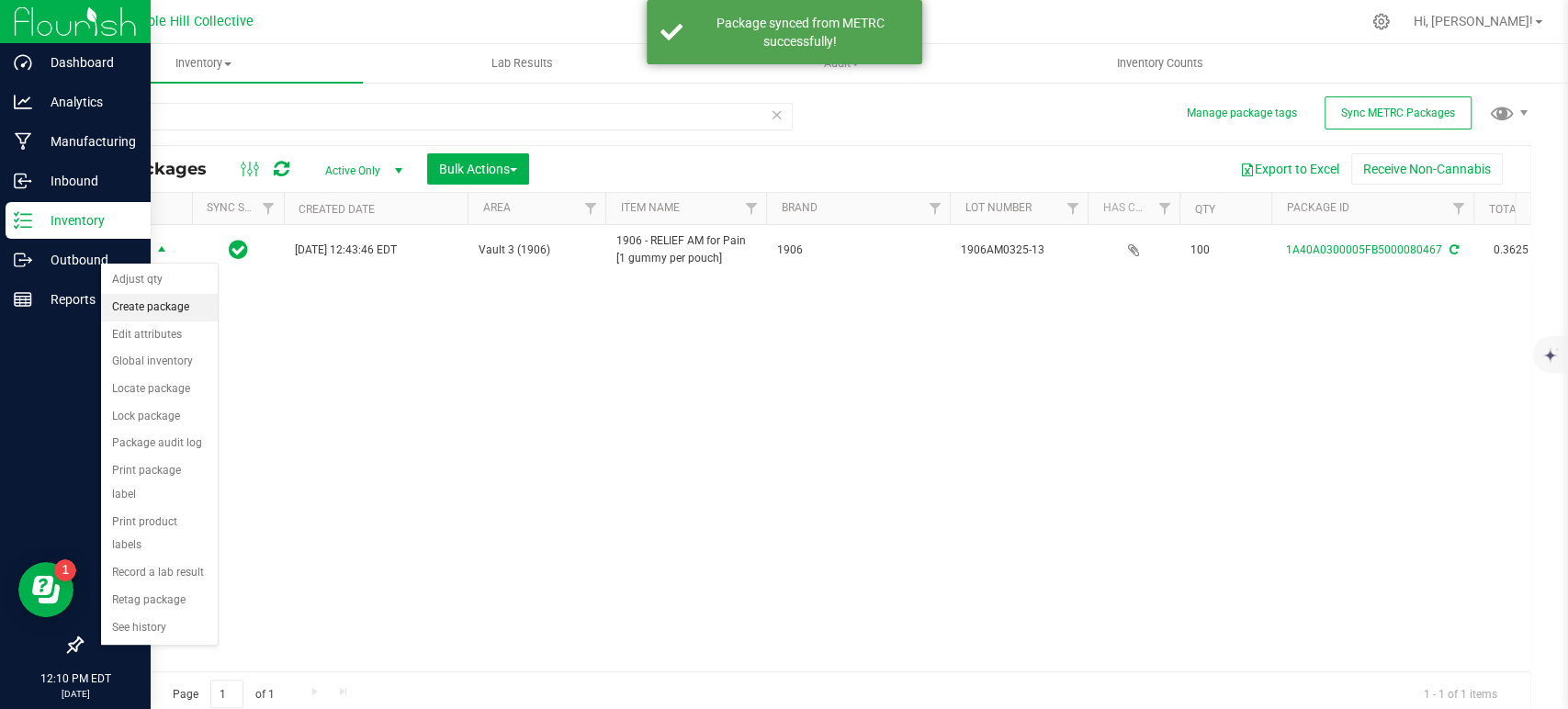
click at [186, 310] on li "Create package" at bounding box center [159, 307] width 117 height 28
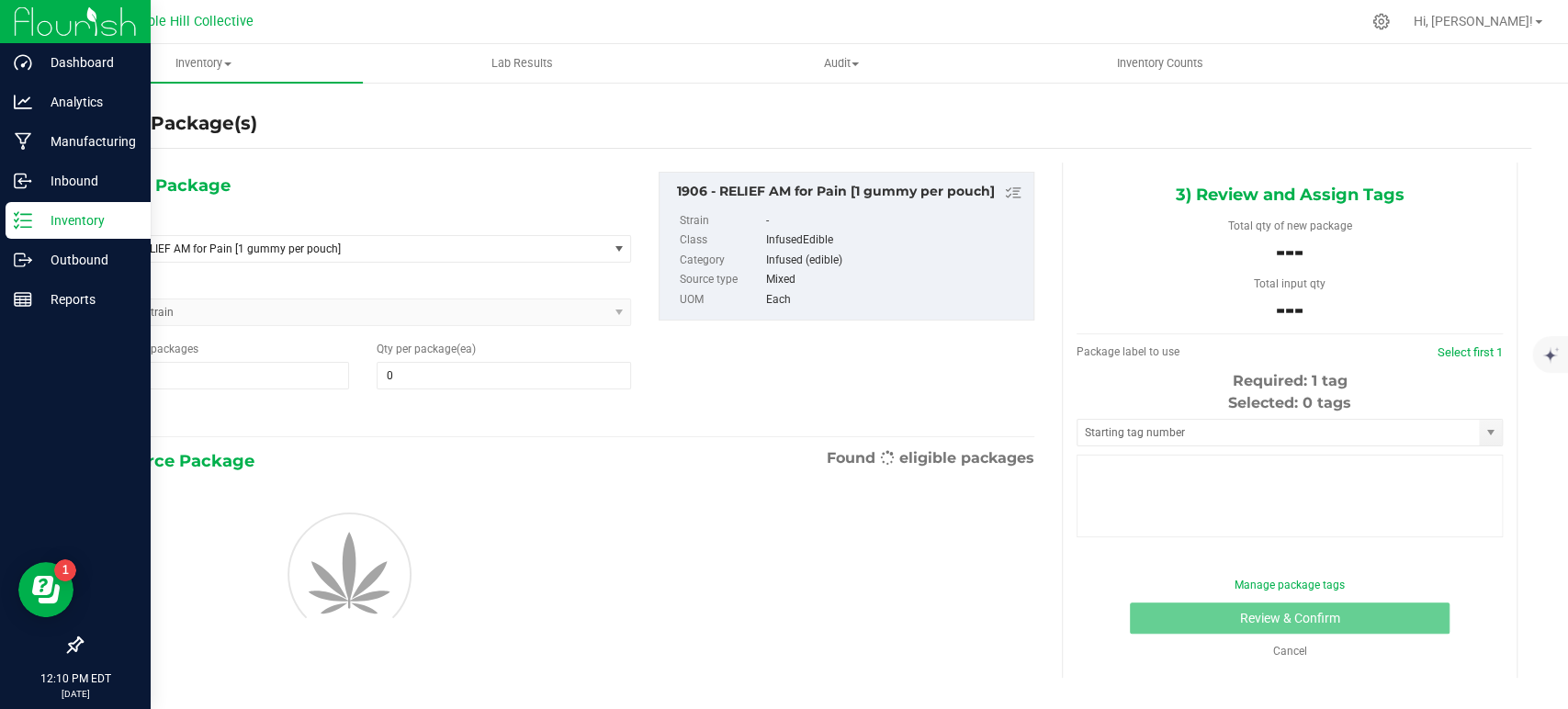
type input "0"
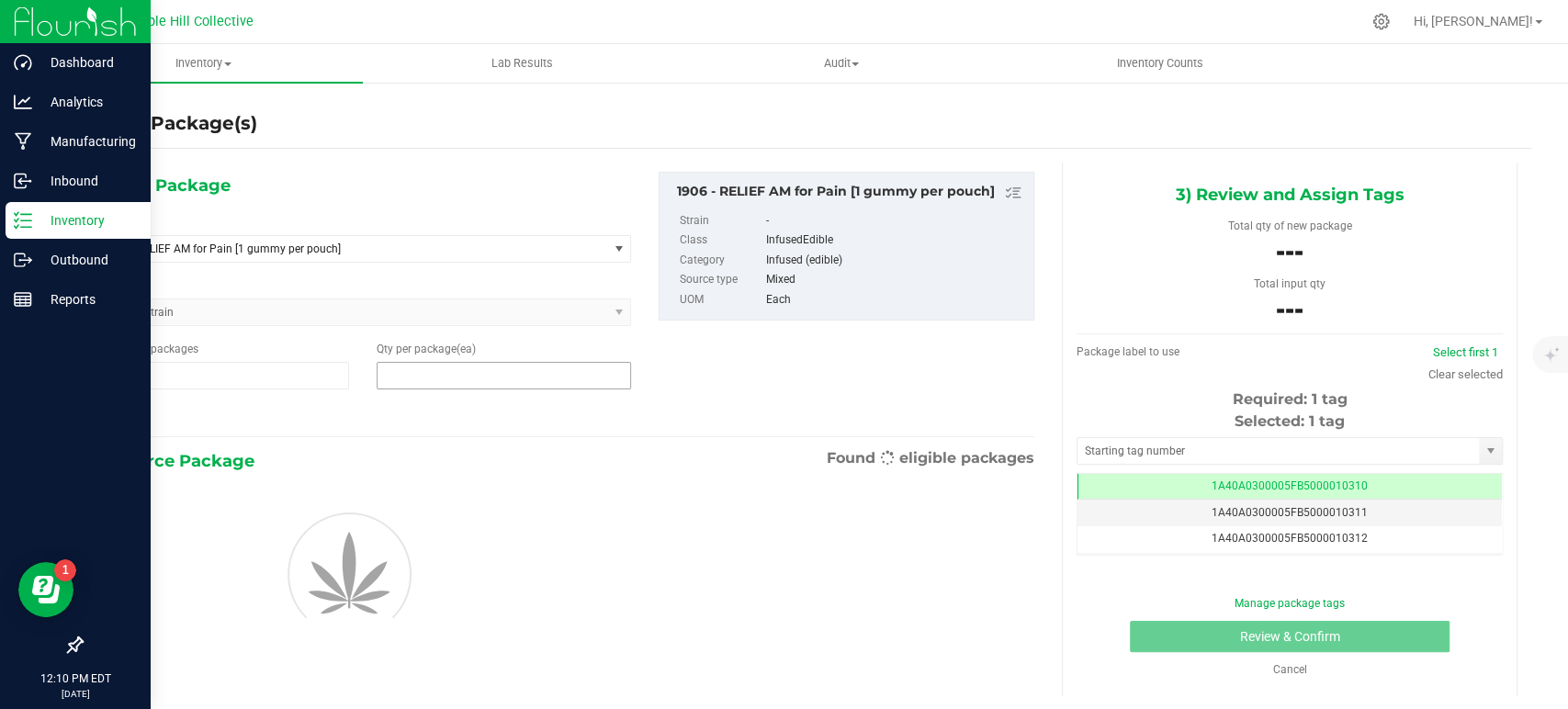
click at [431, 375] on span at bounding box center [503, 376] width 254 height 28
type input "50"
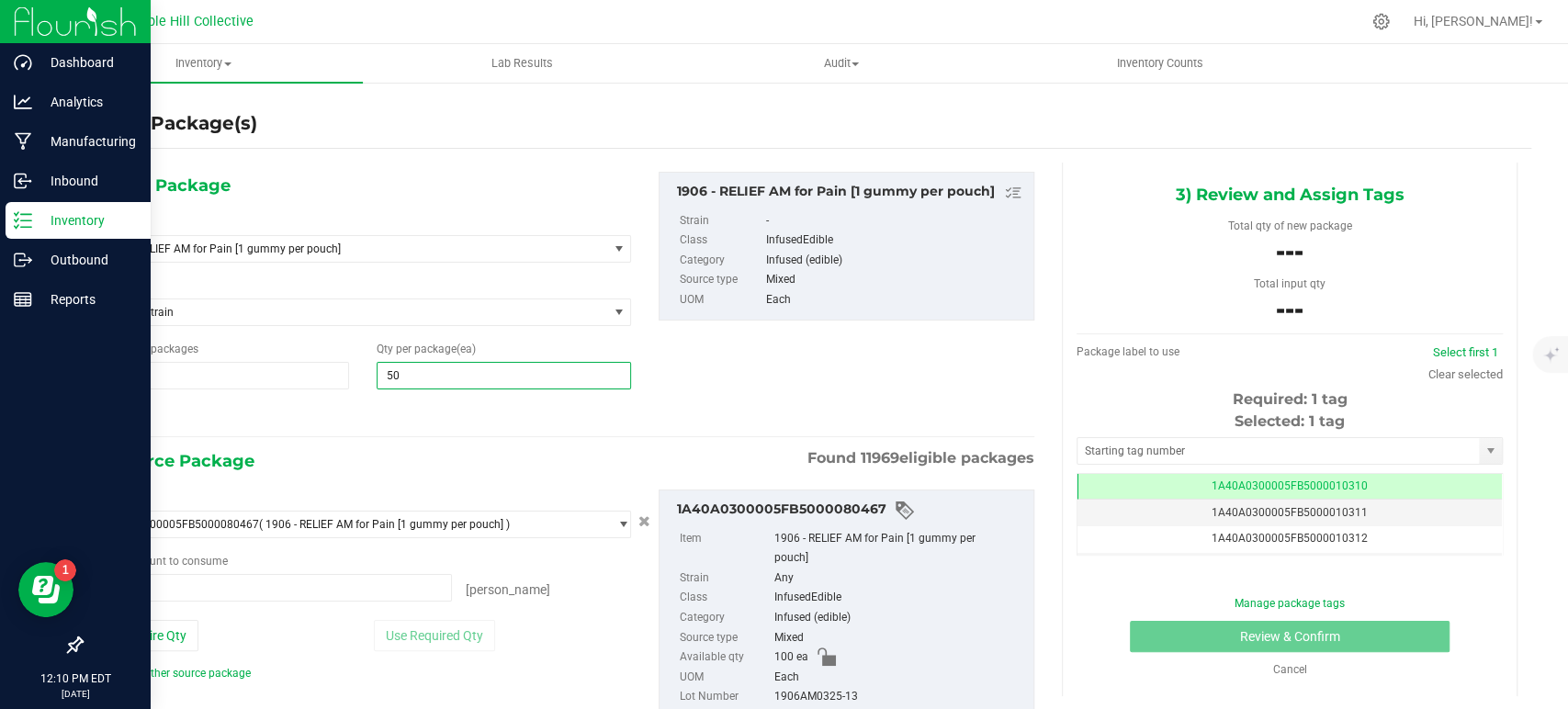
type input "0 ea"
click at [289, 580] on input "0 ea" at bounding box center [273, 587] width 356 height 26
type input "50"
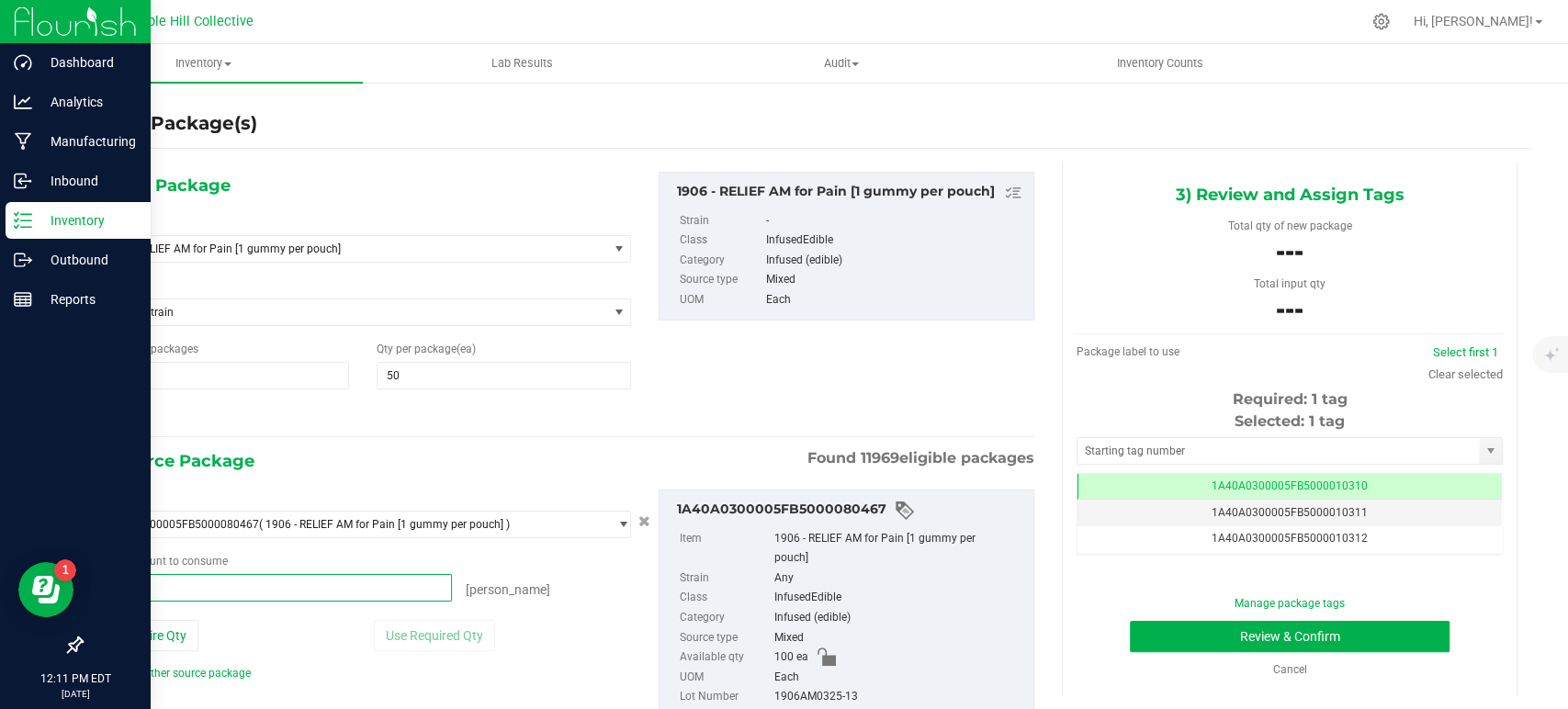
type input "3"
type input "50"
type input "50 ea"
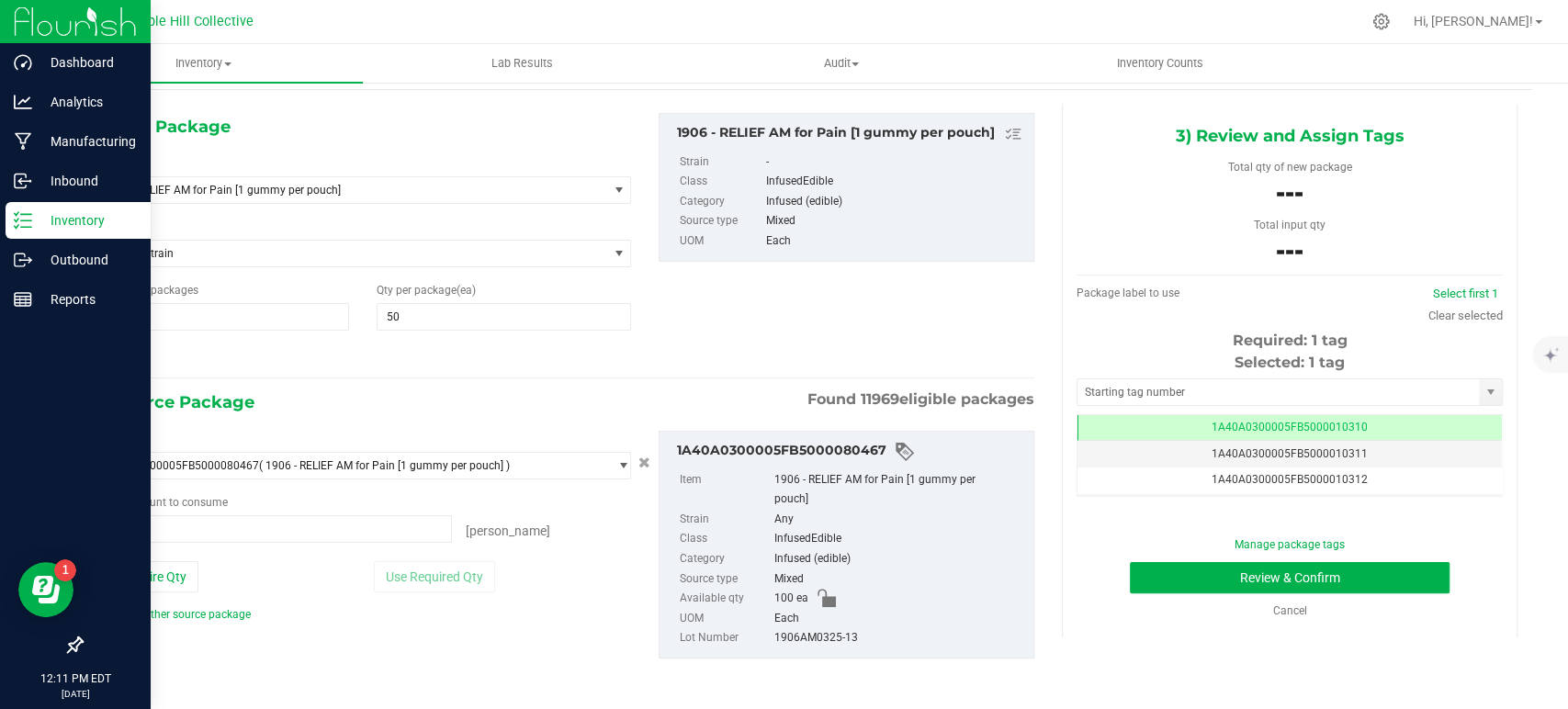
drag, startPoint x: 884, startPoint y: 691, endPoint x: 763, endPoint y: 638, distance: 132.1
click at [763, 638] on li "Lot Number 1906AM0325-13" at bounding box center [852, 638] width 345 height 20
copy li "1906AM0325-13"
click at [1321, 393] on input "text" at bounding box center [1277, 392] width 401 height 26
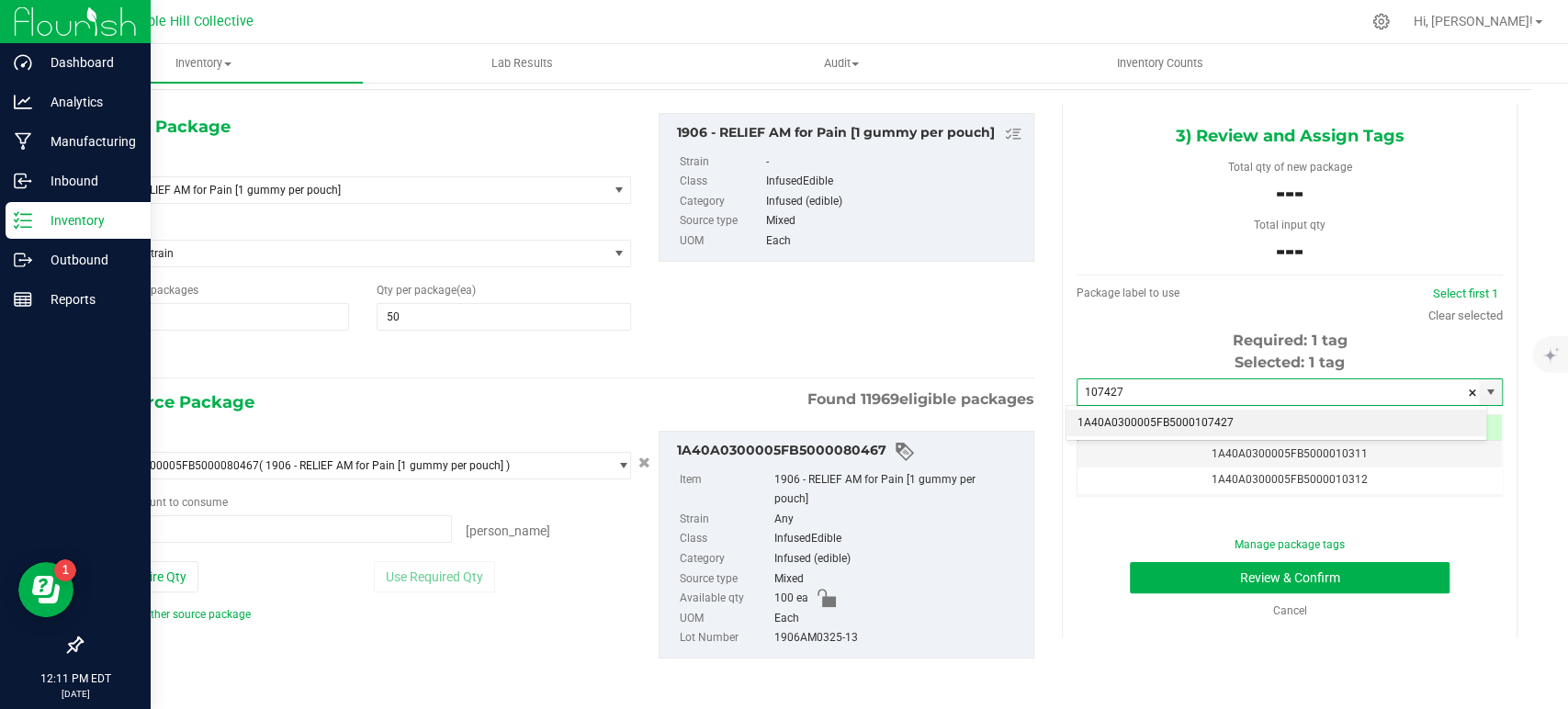
click at [1244, 423] on li "1A40A0300005FB5000107427" at bounding box center [1276, 423] width 420 height 28
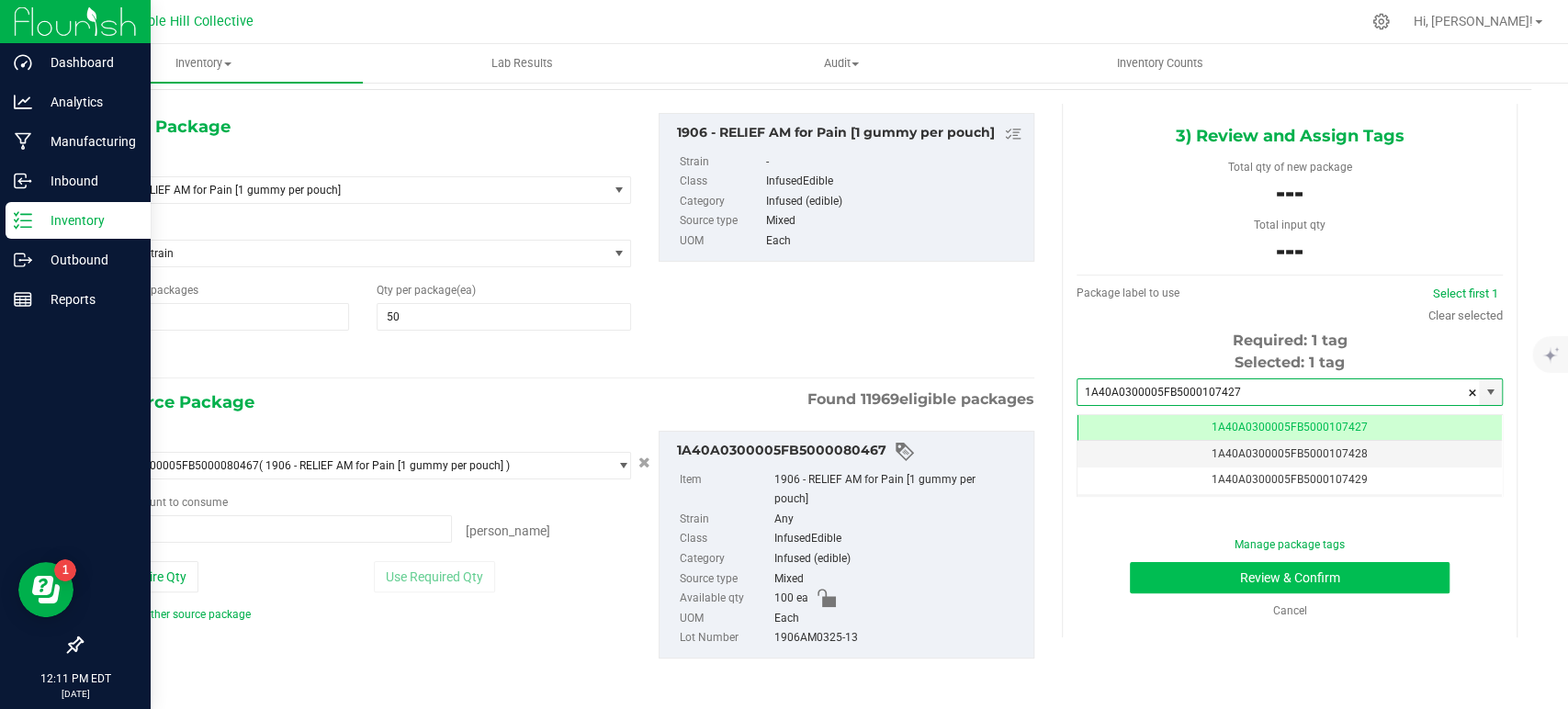
scroll to position [0, 0]
type input "1A40A0300005FB5000107427"
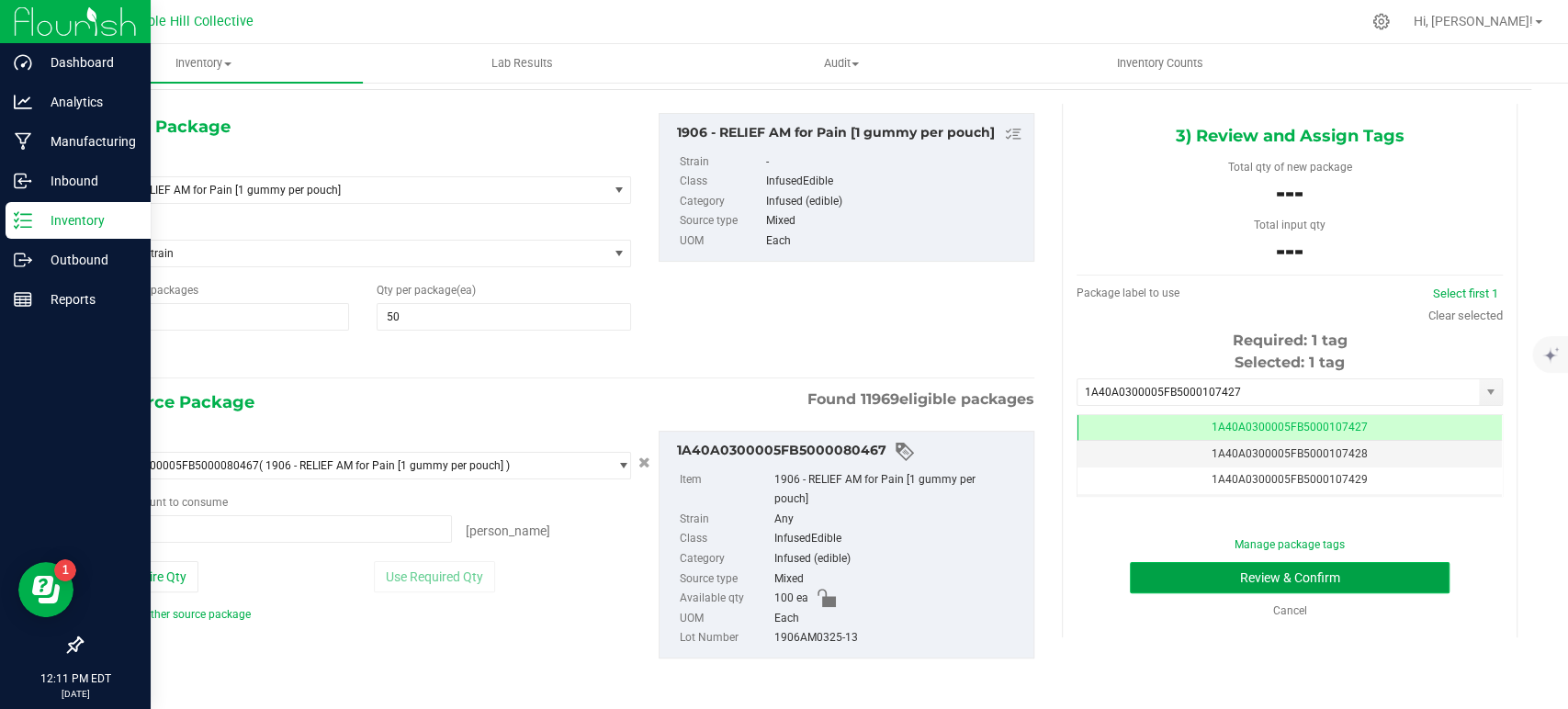
click at [1327, 581] on button "Review & Confirm" at bounding box center [1289, 578] width 319 height 31
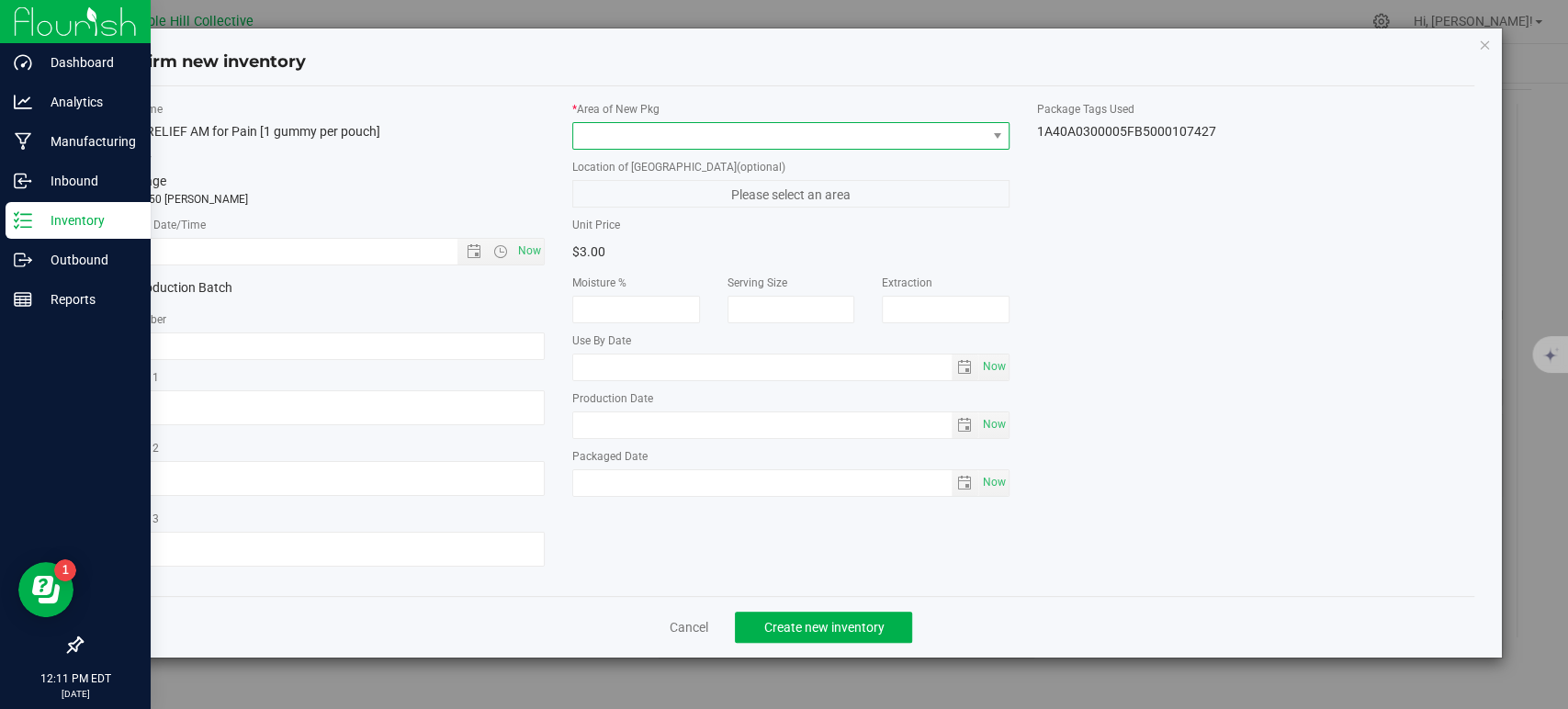
click at [750, 130] on span at bounding box center [779, 135] width 413 height 26
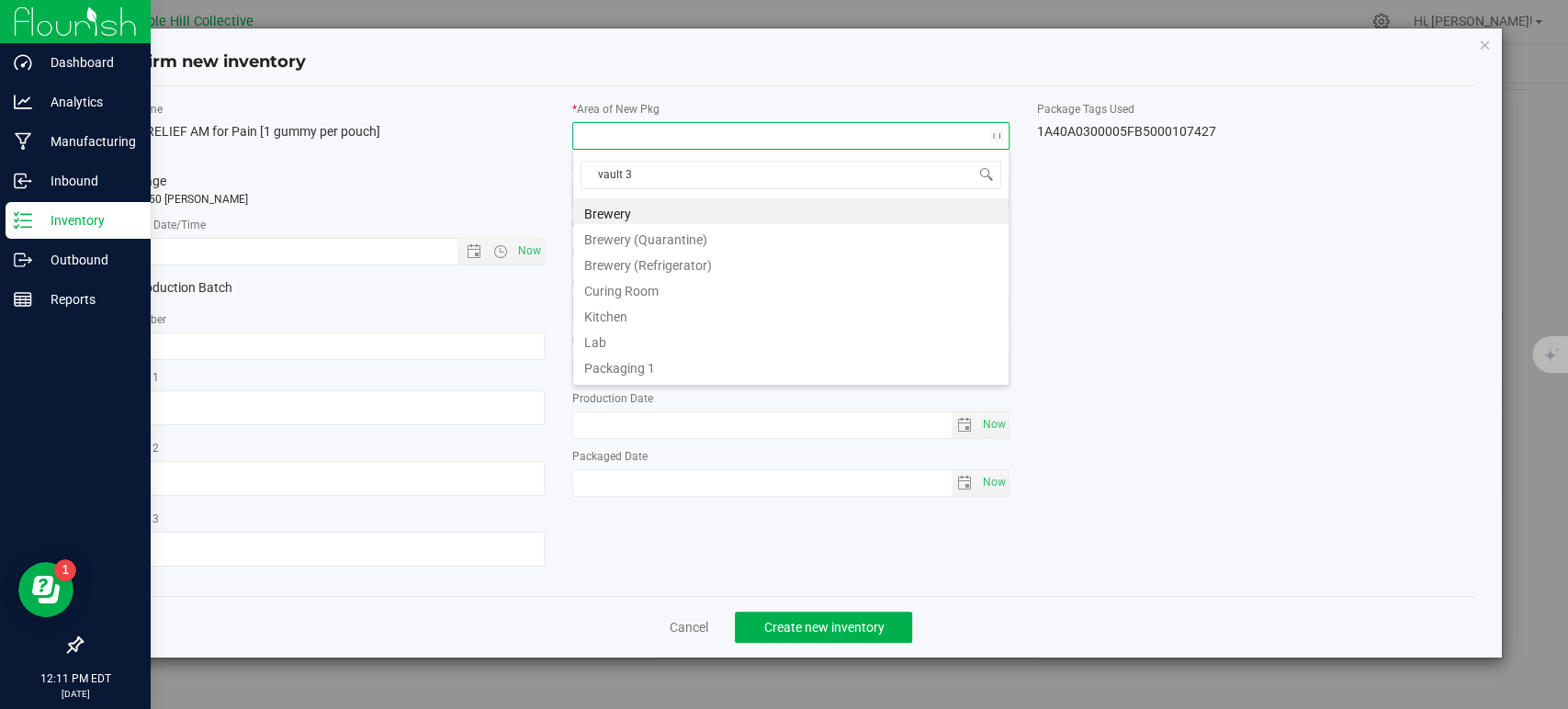
type input "vault 3"
click at [701, 213] on li "Vault 3" at bounding box center [790, 211] width 436 height 26
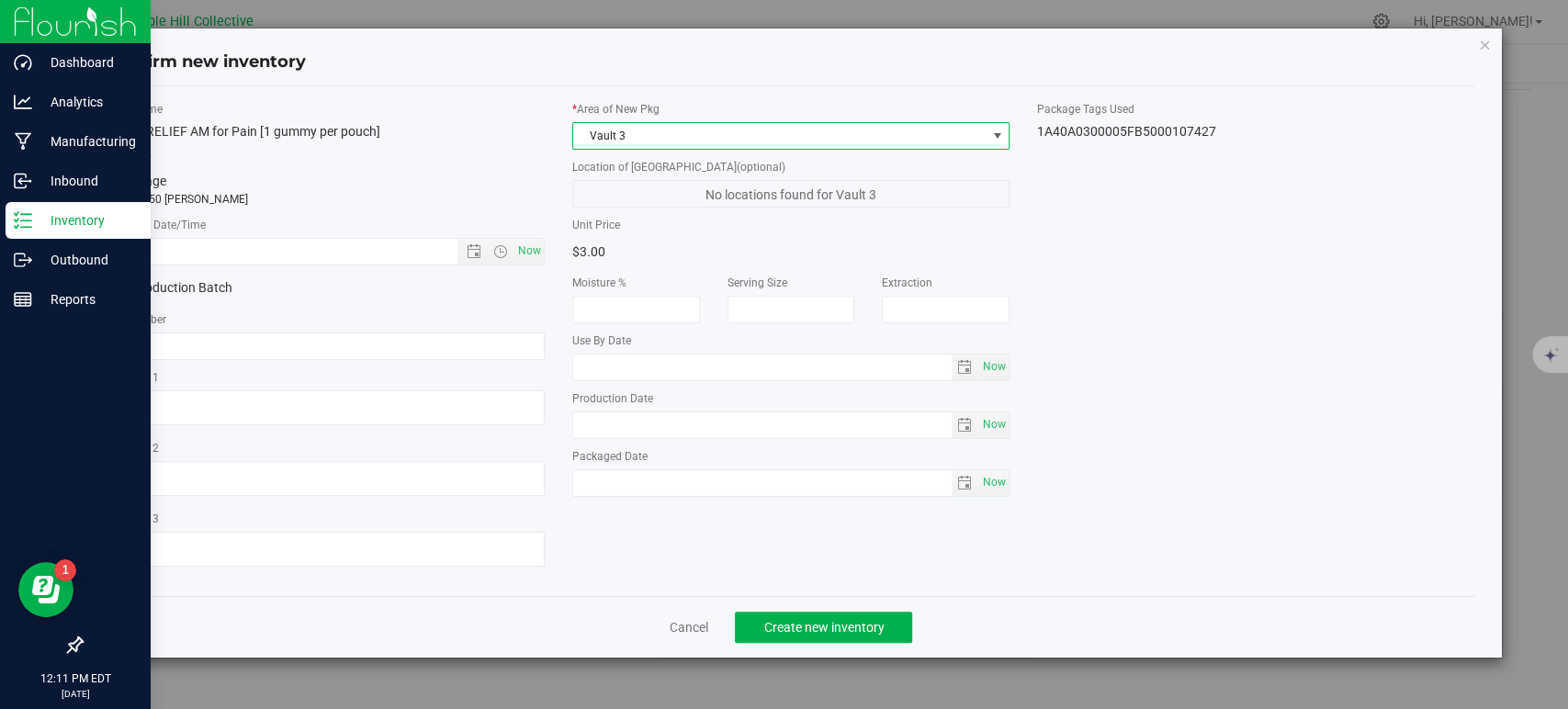
click at [662, 145] on span "Vault 3" at bounding box center [779, 135] width 413 height 26
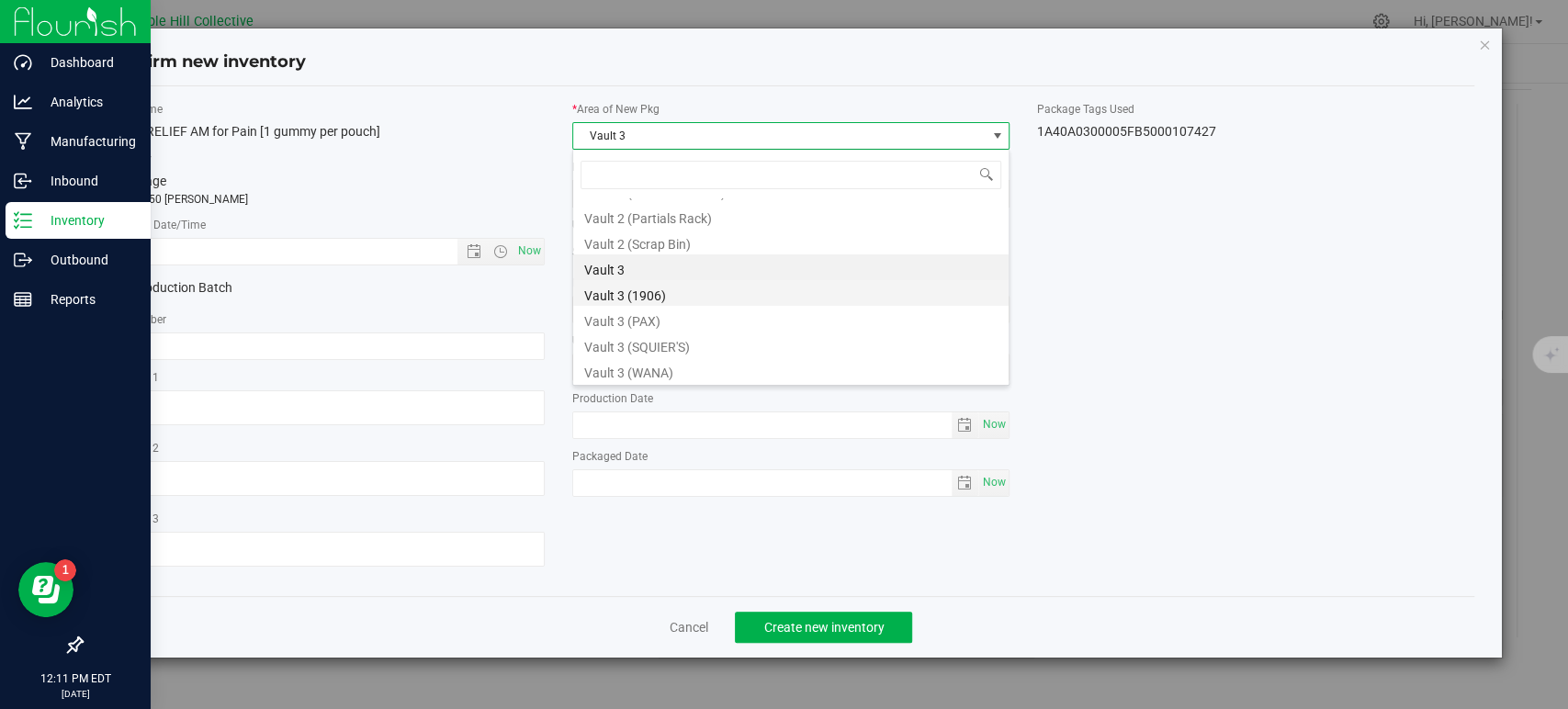
click at [667, 289] on li "Vault 3 (1906)" at bounding box center [790, 293] width 436 height 26
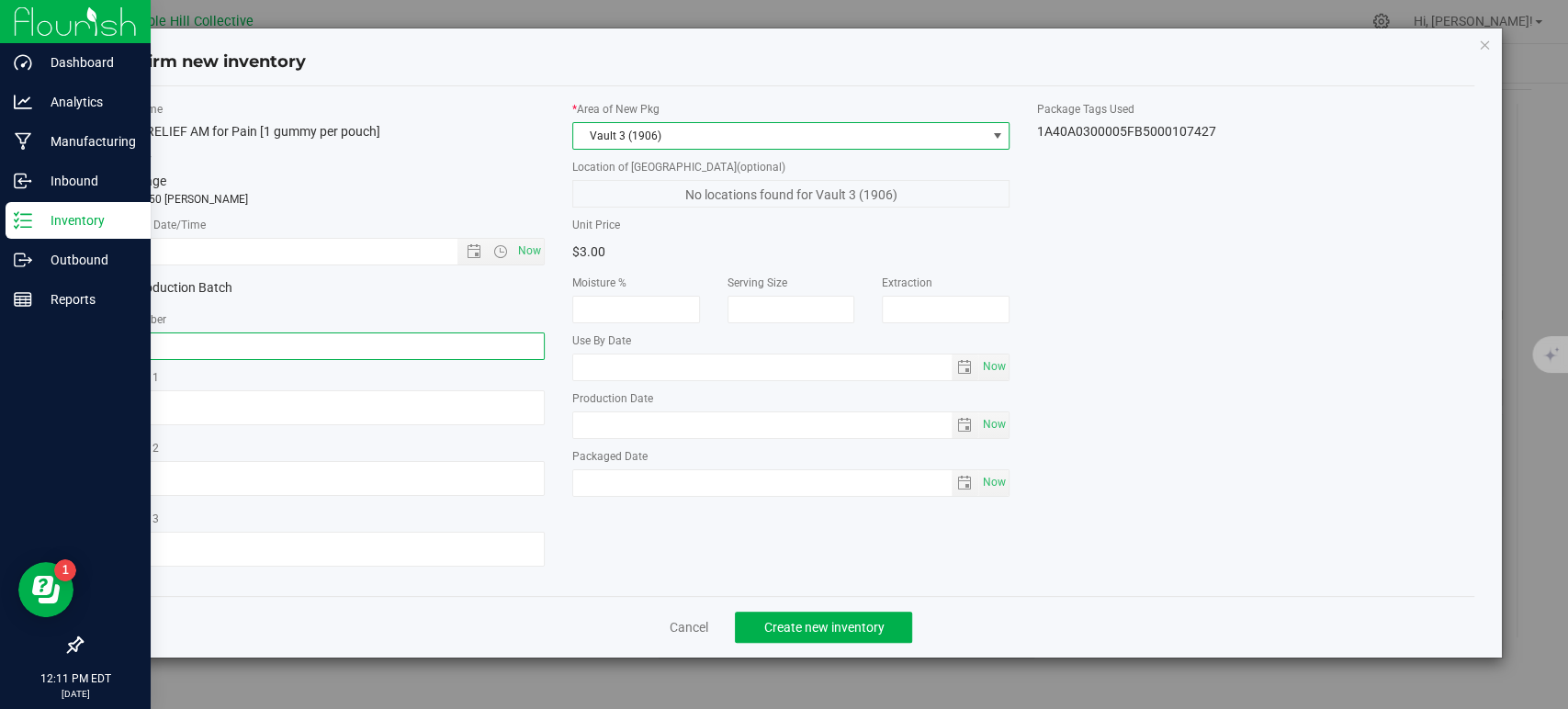
click at [316, 340] on input "text" at bounding box center [326, 346] width 438 height 28
paste input "1906AM0325-13"
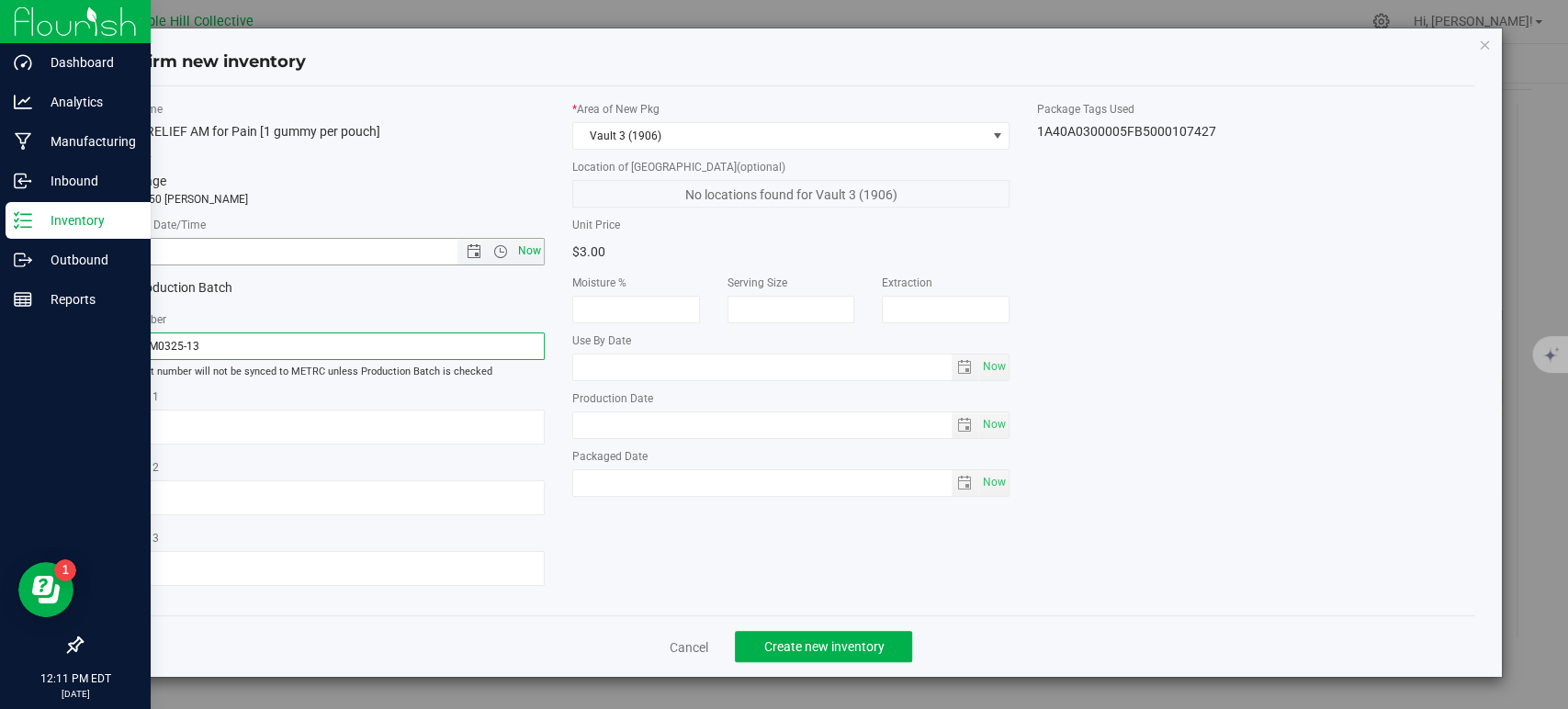
type input "1906AM0325-13"
click at [523, 245] on span "Now" at bounding box center [529, 251] width 31 height 27
type input "[DATE] 12:11 PM"
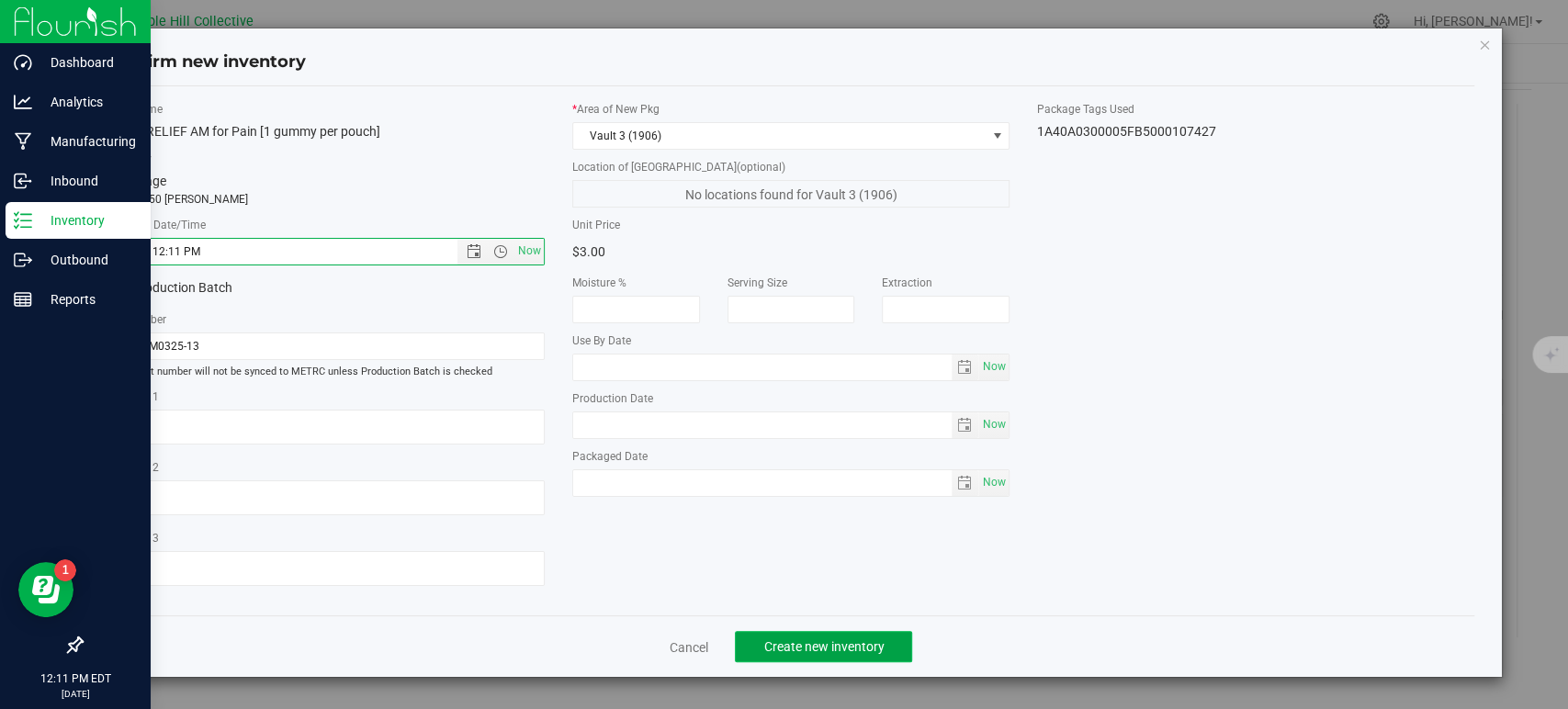
click at [839, 639] on span "Create new inventory" at bounding box center [823, 646] width 121 height 14
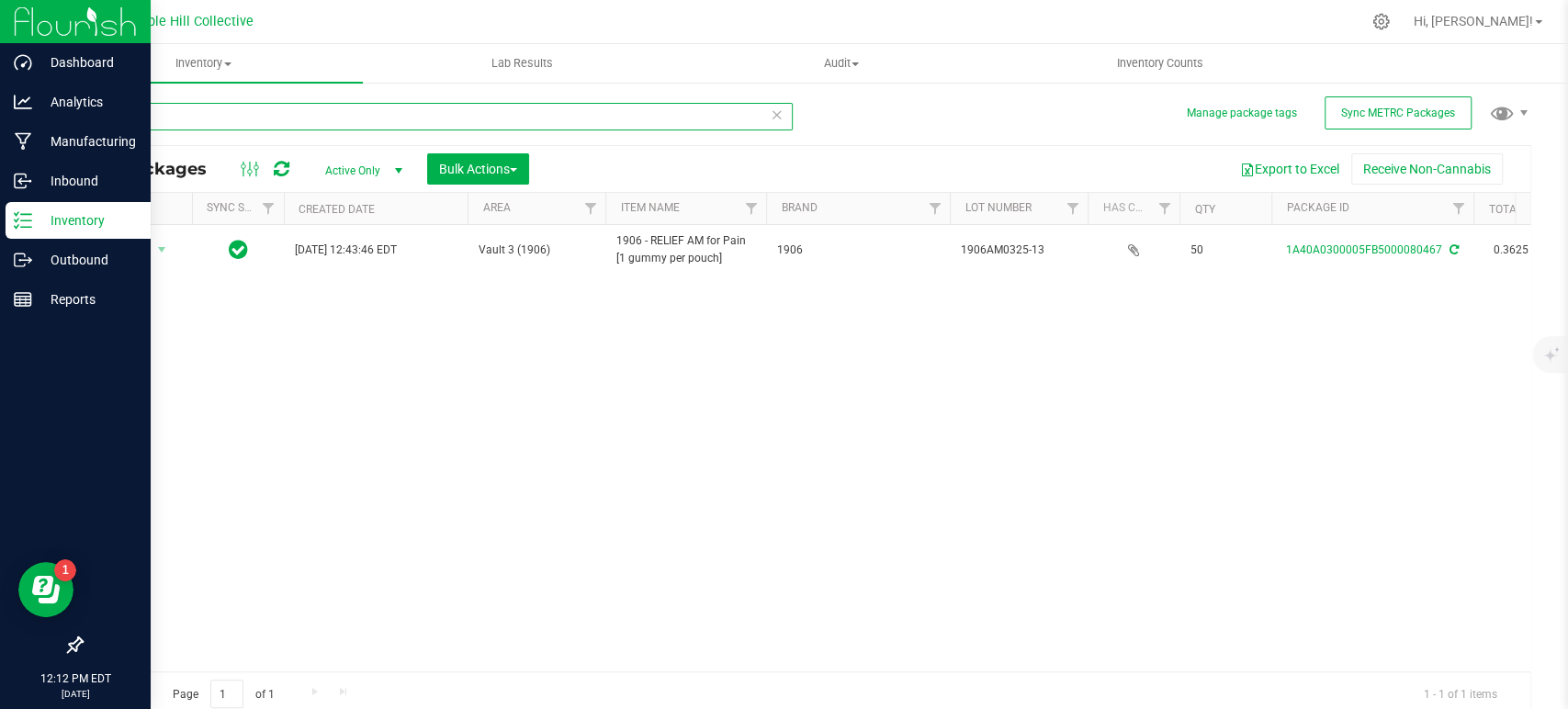
drag, startPoint x: 101, startPoint y: 119, endPoint x: 90, endPoint y: 117, distance: 11.2
click at [90, 117] on input "80467" at bounding box center [437, 116] width 712 height 28
type input "80214"
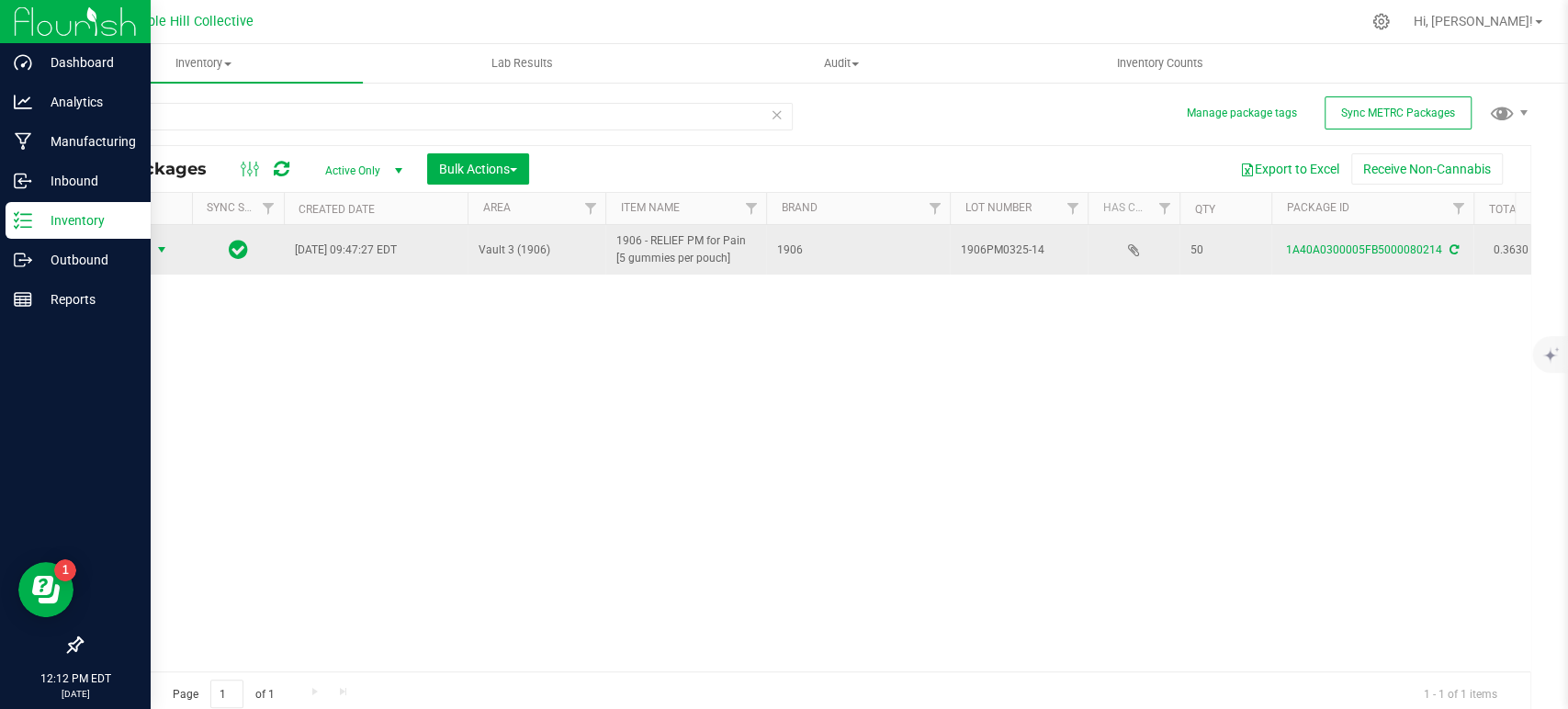
click at [160, 248] on span "select" at bounding box center [161, 249] width 14 height 14
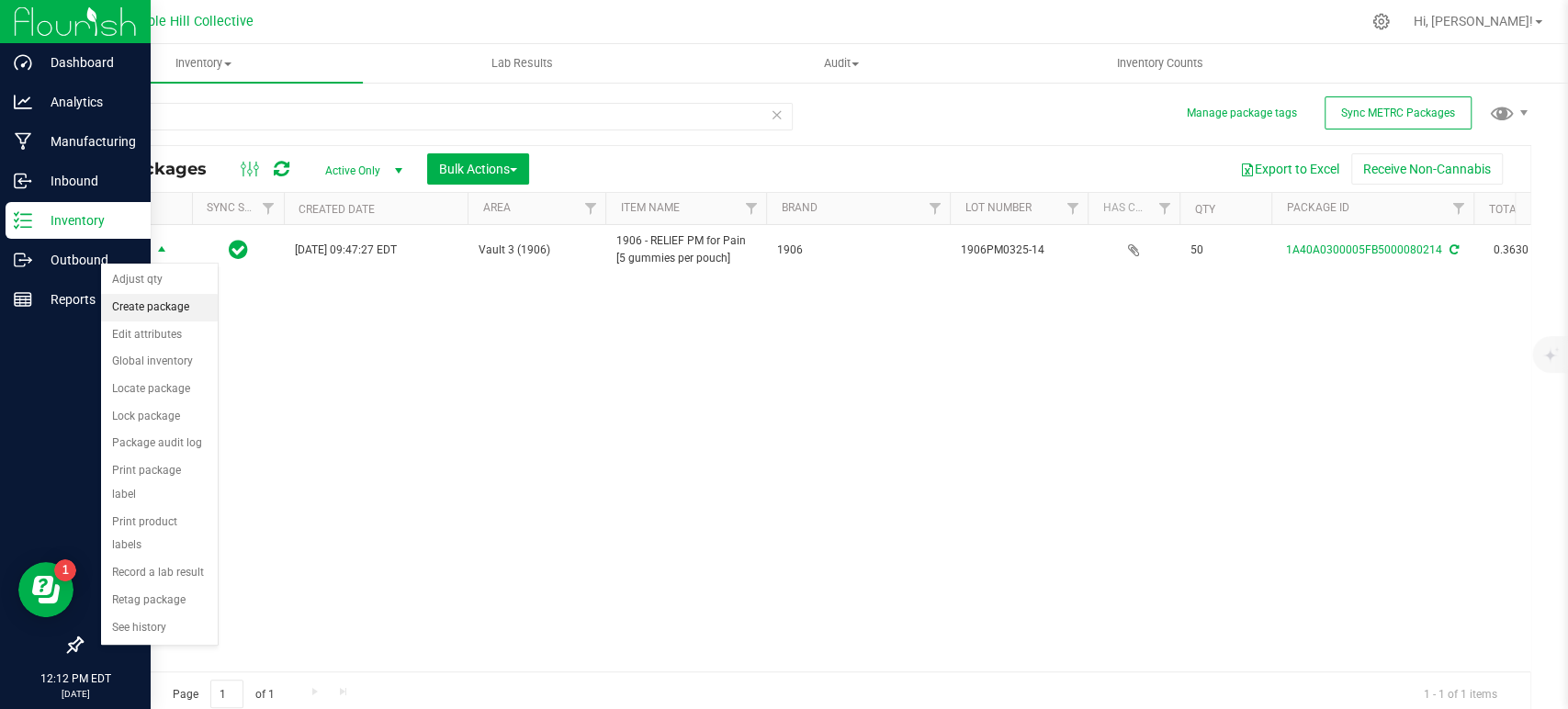
click at [152, 300] on li "Create package" at bounding box center [159, 307] width 117 height 28
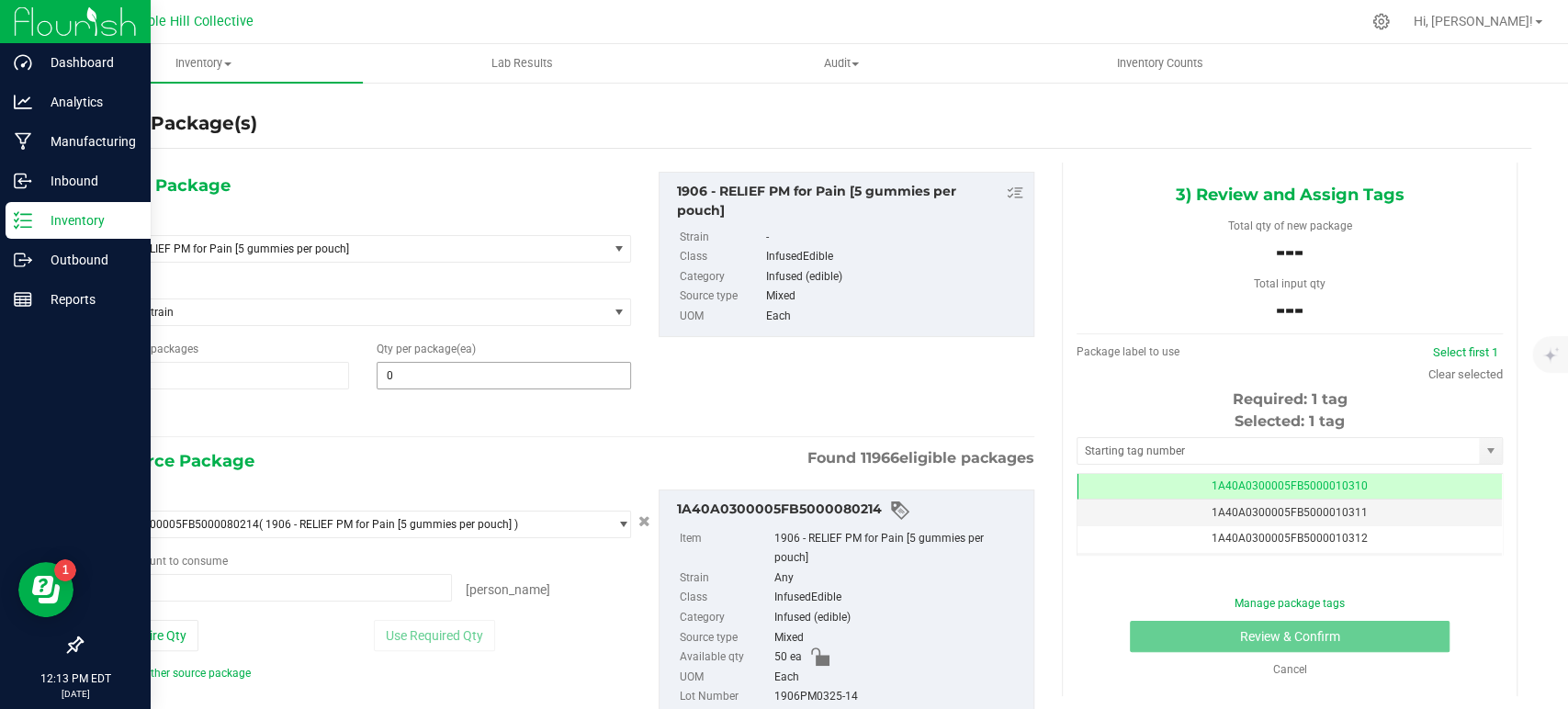
click at [456, 374] on input "0" at bounding box center [503, 376] width 252 height 26
type input "25"
click at [346, 574] on span "0 ea 0" at bounding box center [273, 587] width 357 height 28
click at [345, 586] on span at bounding box center [273, 587] width 357 height 28
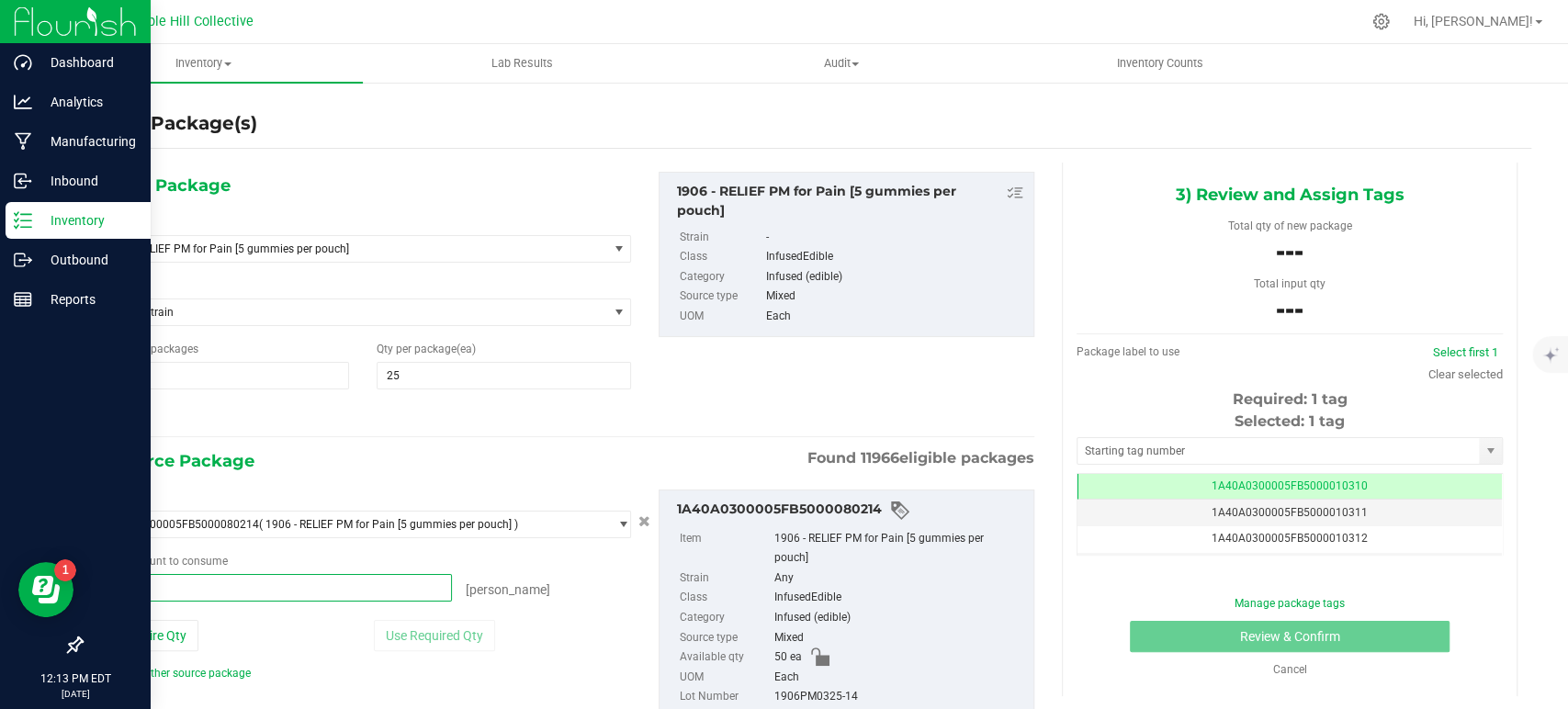
type input "25"
type input "25 ea"
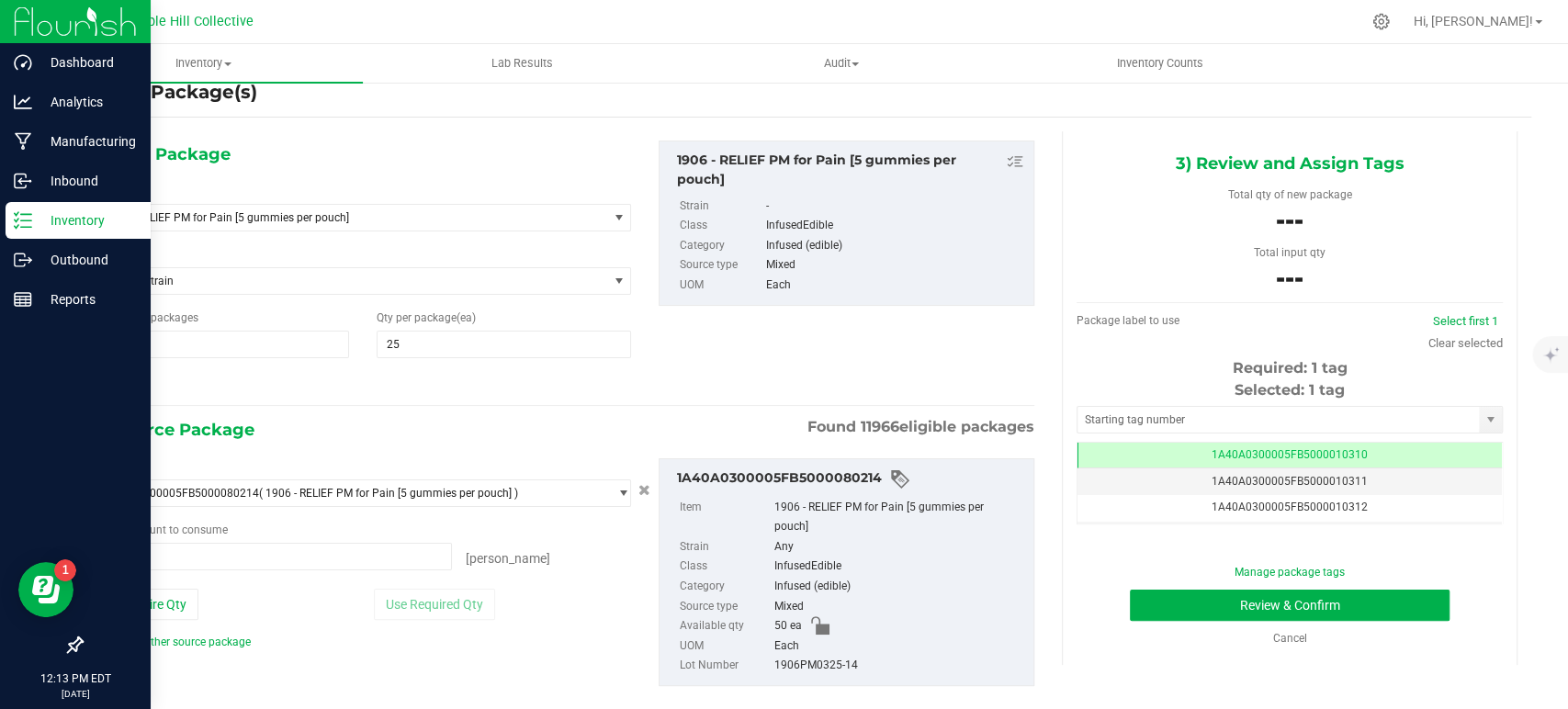
scroll to position [59, 0]
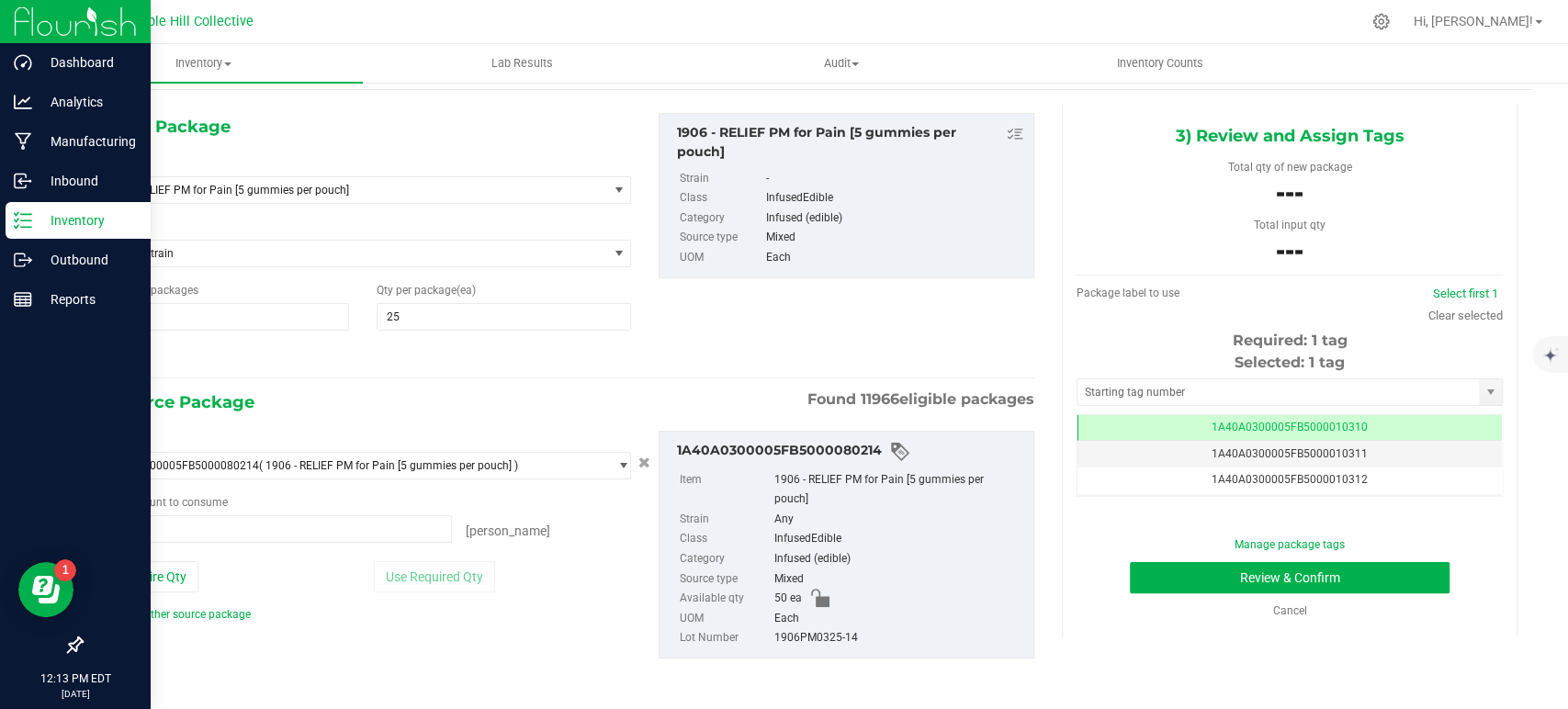
drag, startPoint x: 869, startPoint y: 693, endPoint x: 761, endPoint y: 696, distance: 108.0
click at [761, 696] on div "1) New Package Select Item 1906 - RELIEF PM for Pain [5 gummies per pouch] .5g …" at bounding box center [806, 400] width 1450 height 621
click at [864, 644] on div "1906PM0325-14" at bounding box center [898, 638] width 250 height 20
drag, startPoint x: 857, startPoint y: 638, endPoint x: 762, endPoint y: 638, distance: 95.0
click at [762, 638] on li "Lot Number 1906PM0325-14" at bounding box center [852, 638] width 345 height 20
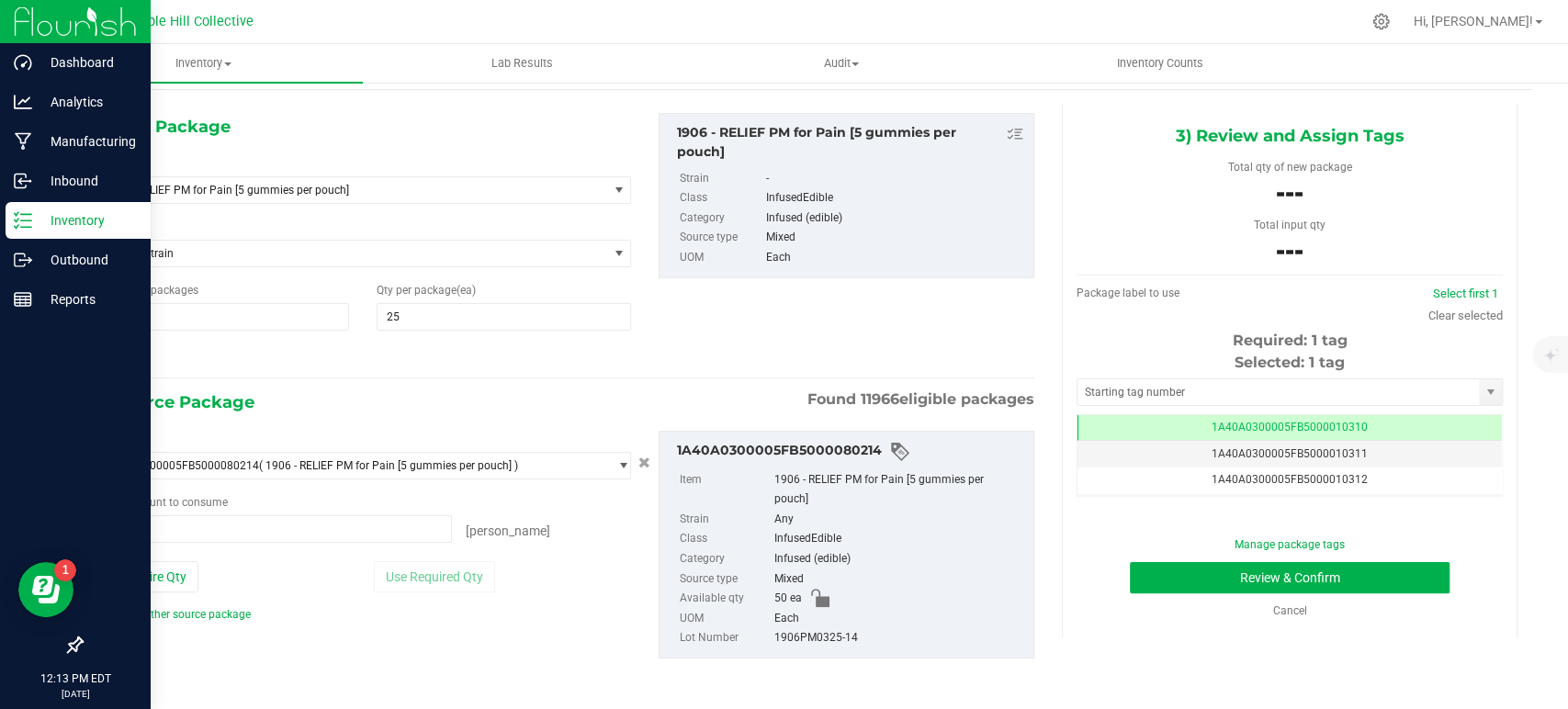
copy li "1906PM0325-14"
click at [1220, 393] on input "text" at bounding box center [1277, 392] width 401 height 26
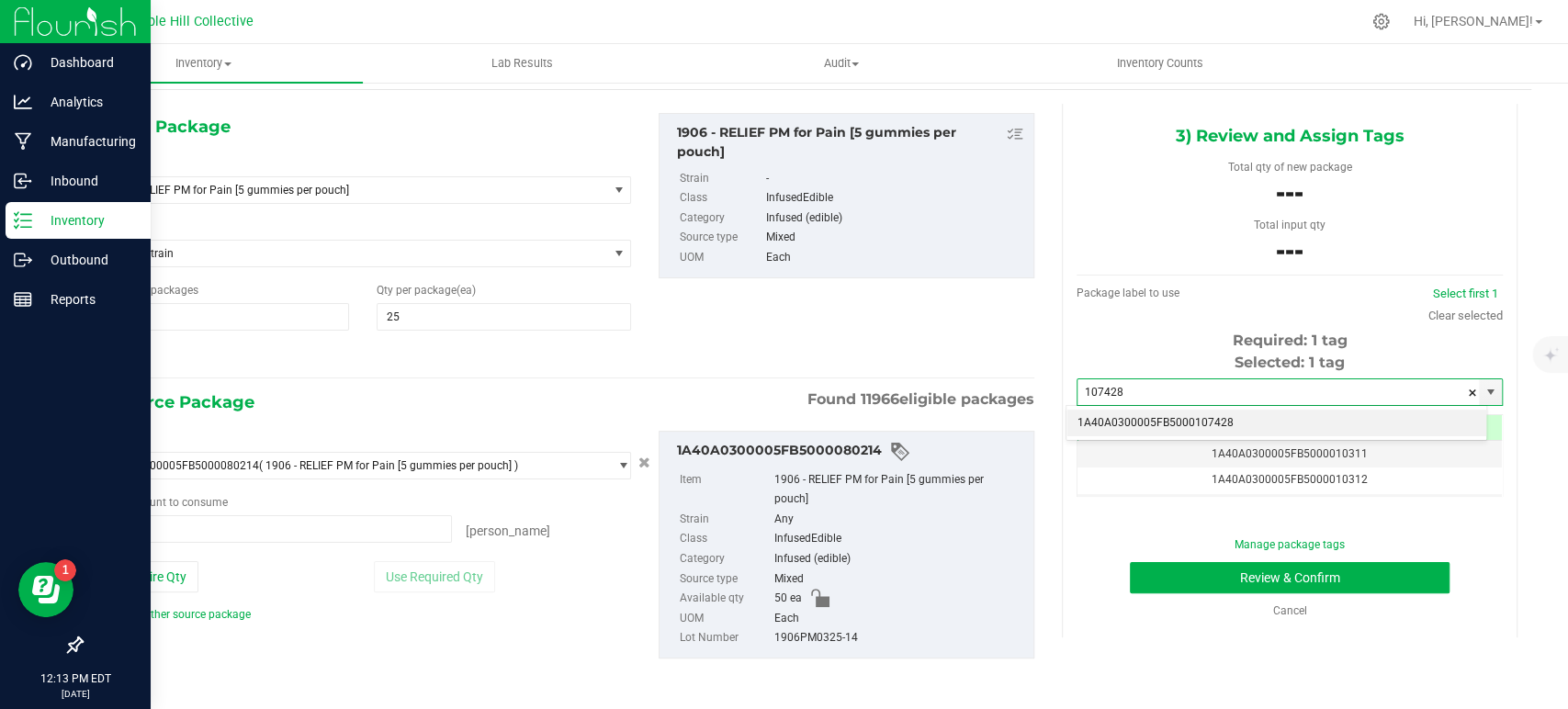
click at [1219, 418] on li "1A40A0300005FB5000107428" at bounding box center [1276, 423] width 420 height 28
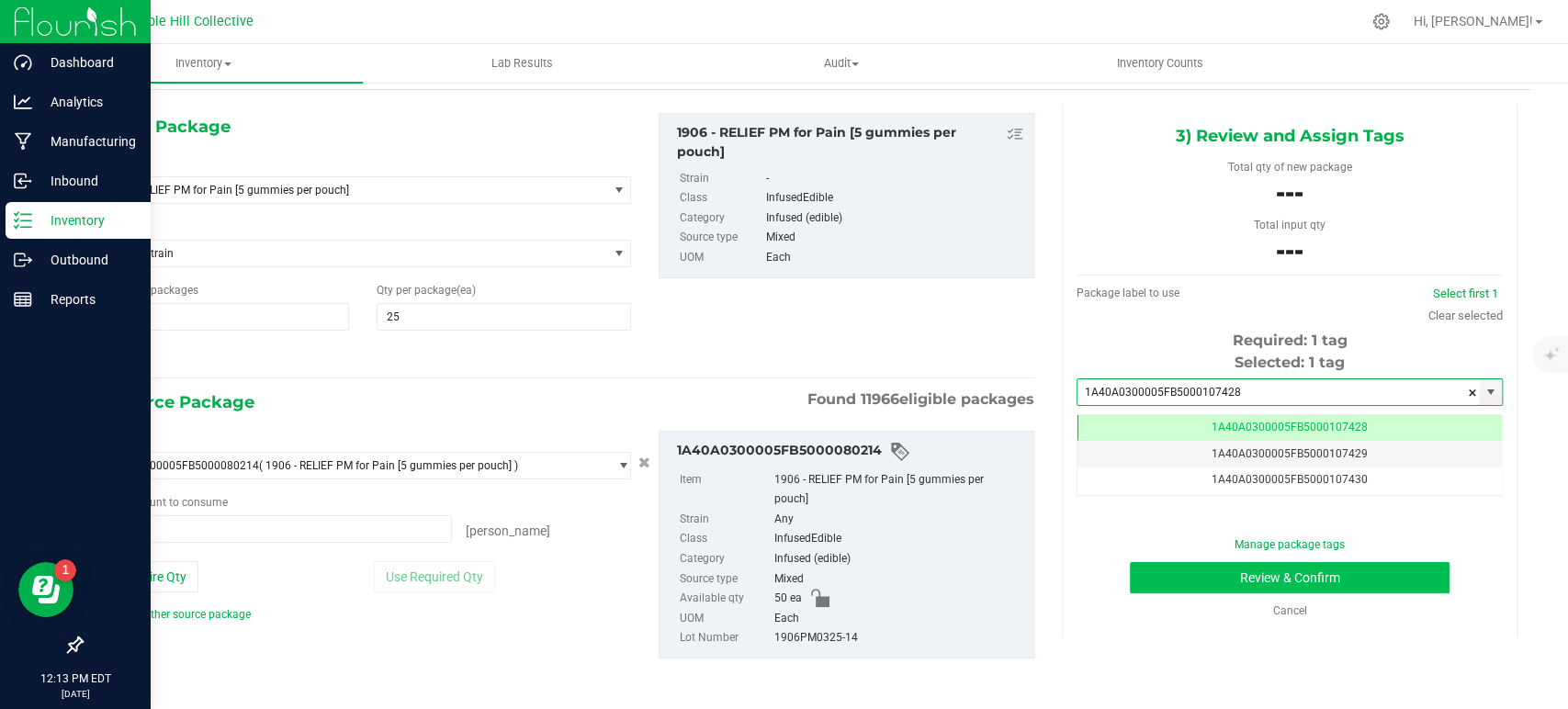
type input "1A40A0300005FB5000107428"
click at [1299, 568] on button "Review & Confirm" at bounding box center [1289, 578] width 319 height 31
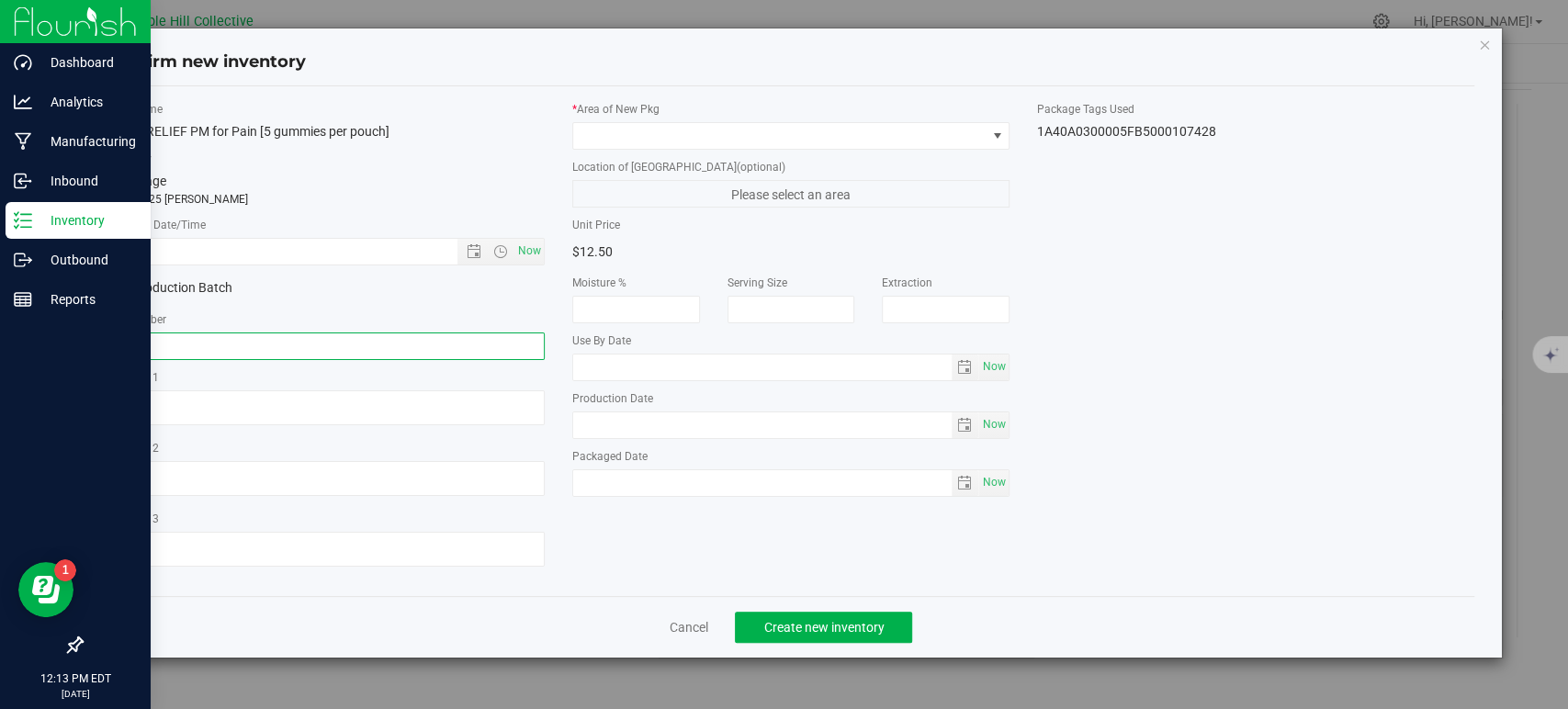
click at [265, 340] on input "text" at bounding box center [326, 346] width 438 height 28
paste input "1906PM0325-14"
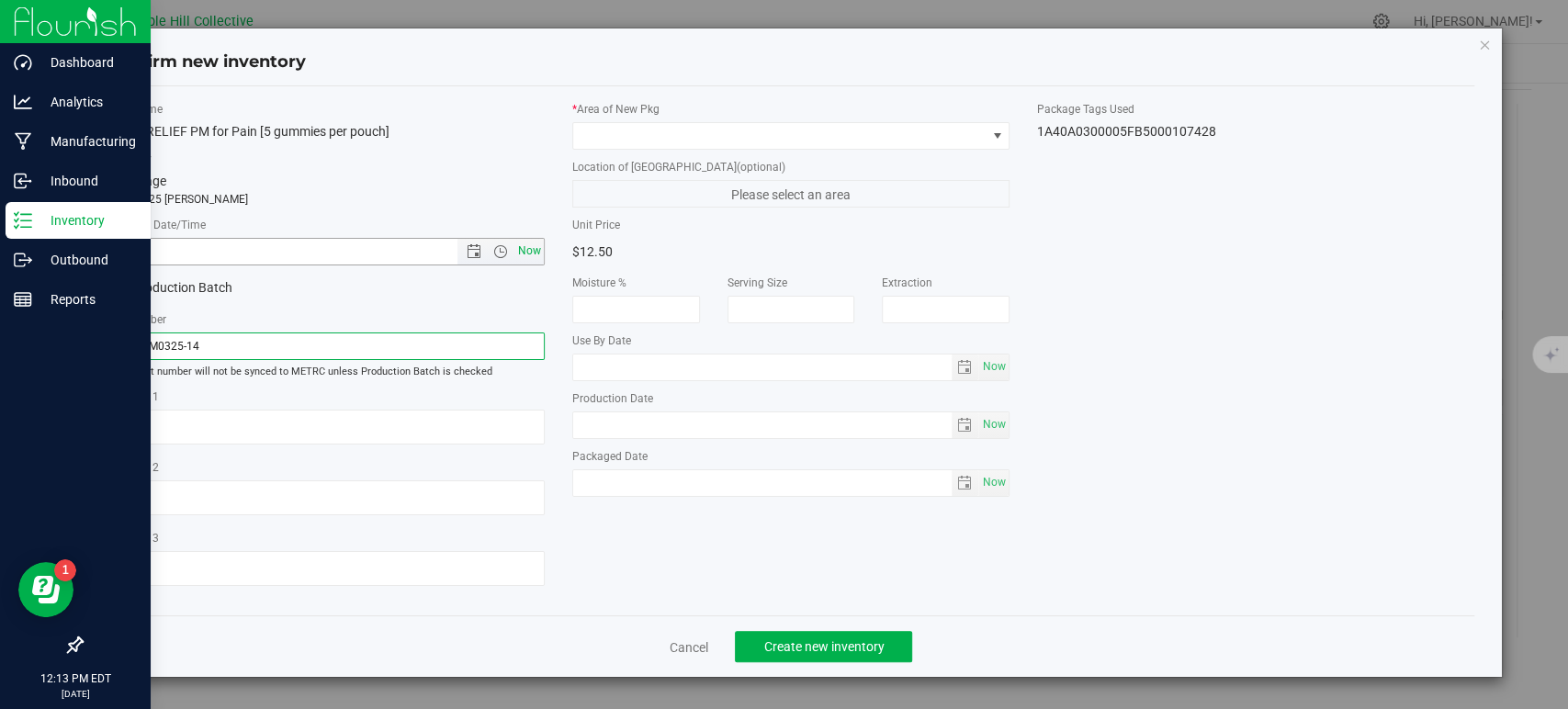
type input "1906PM0325-14"
click at [522, 251] on span "Now" at bounding box center [529, 251] width 31 height 27
type input "[DATE] 12:13 PM"
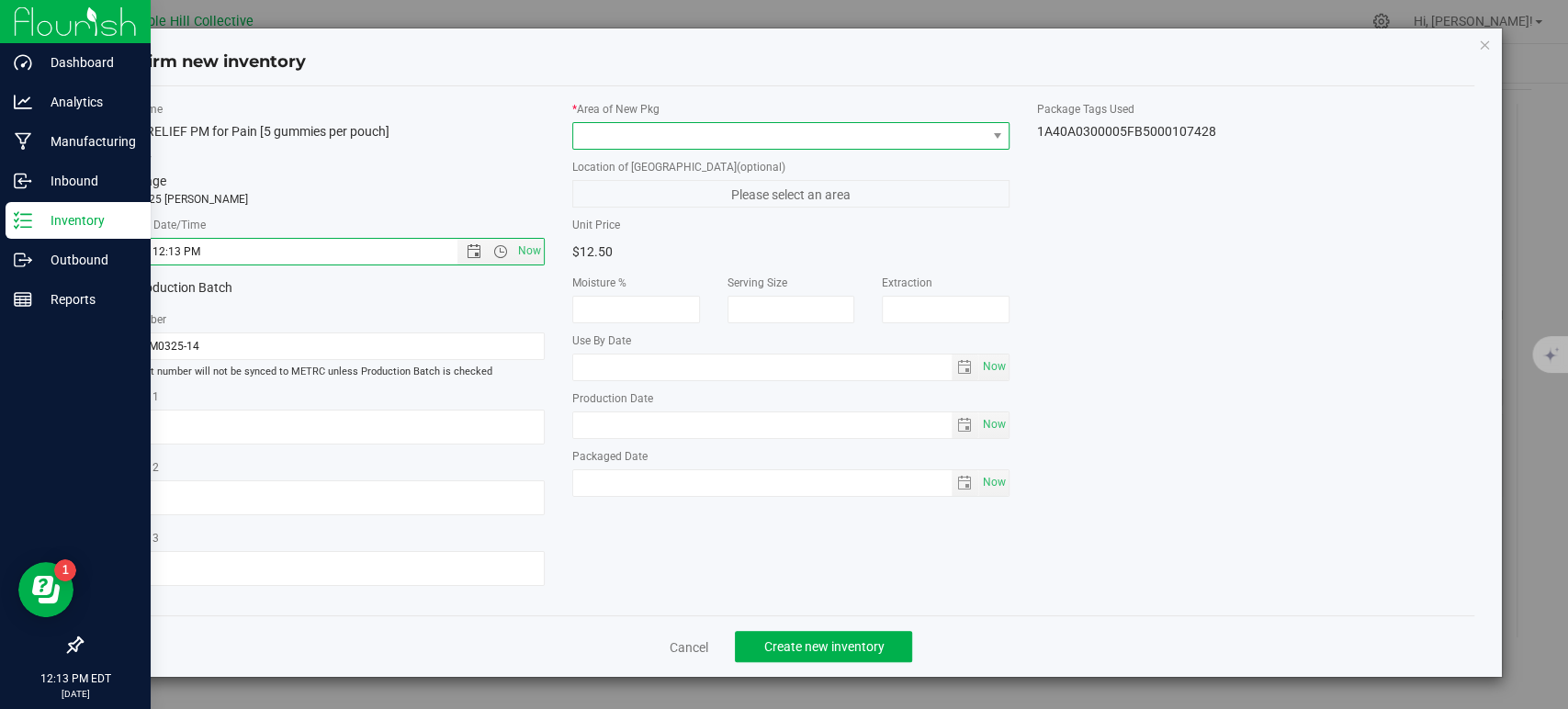
click at [676, 124] on span at bounding box center [779, 135] width 413 height 26
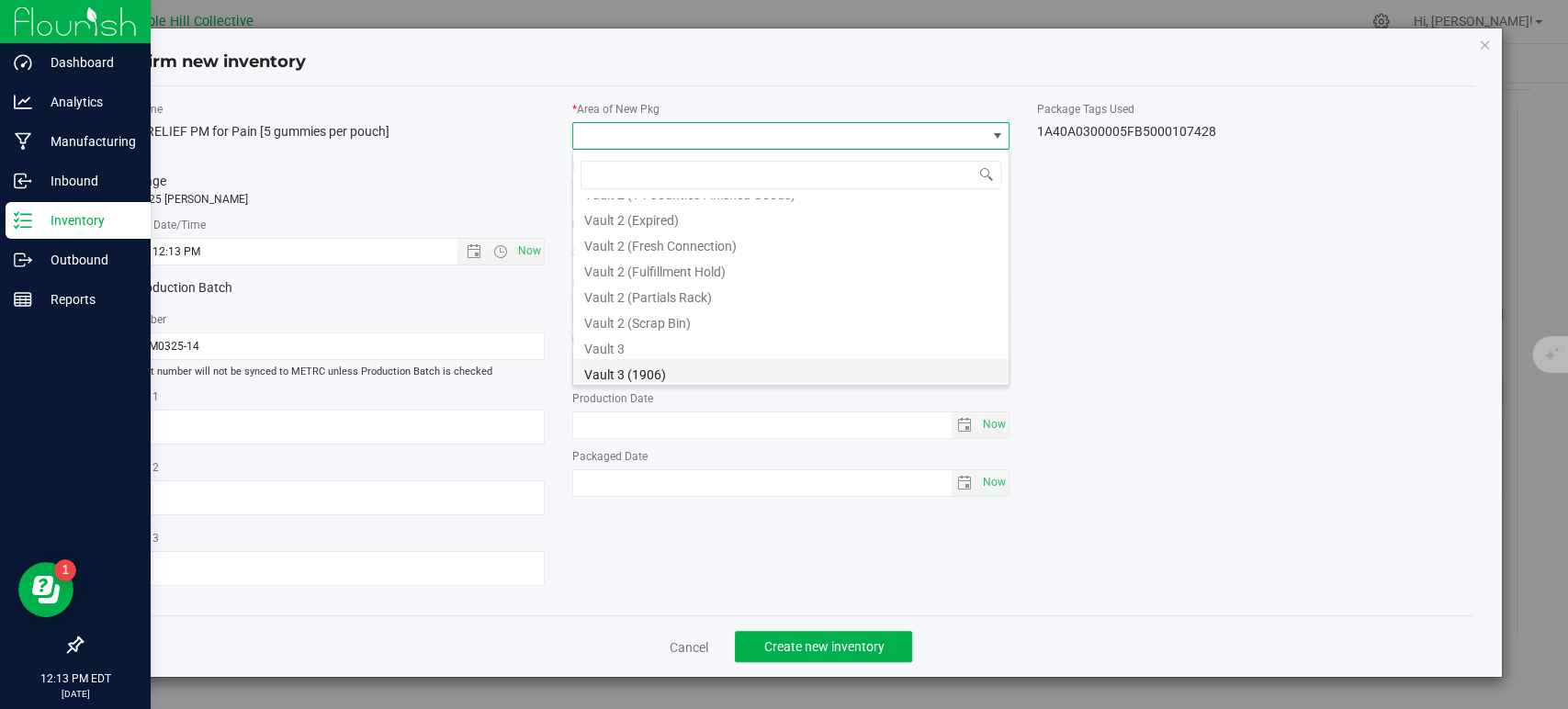
click at [667, 369] on li "Vault 3 (1906)" at bounding box center [790, 372] width 436 height 26
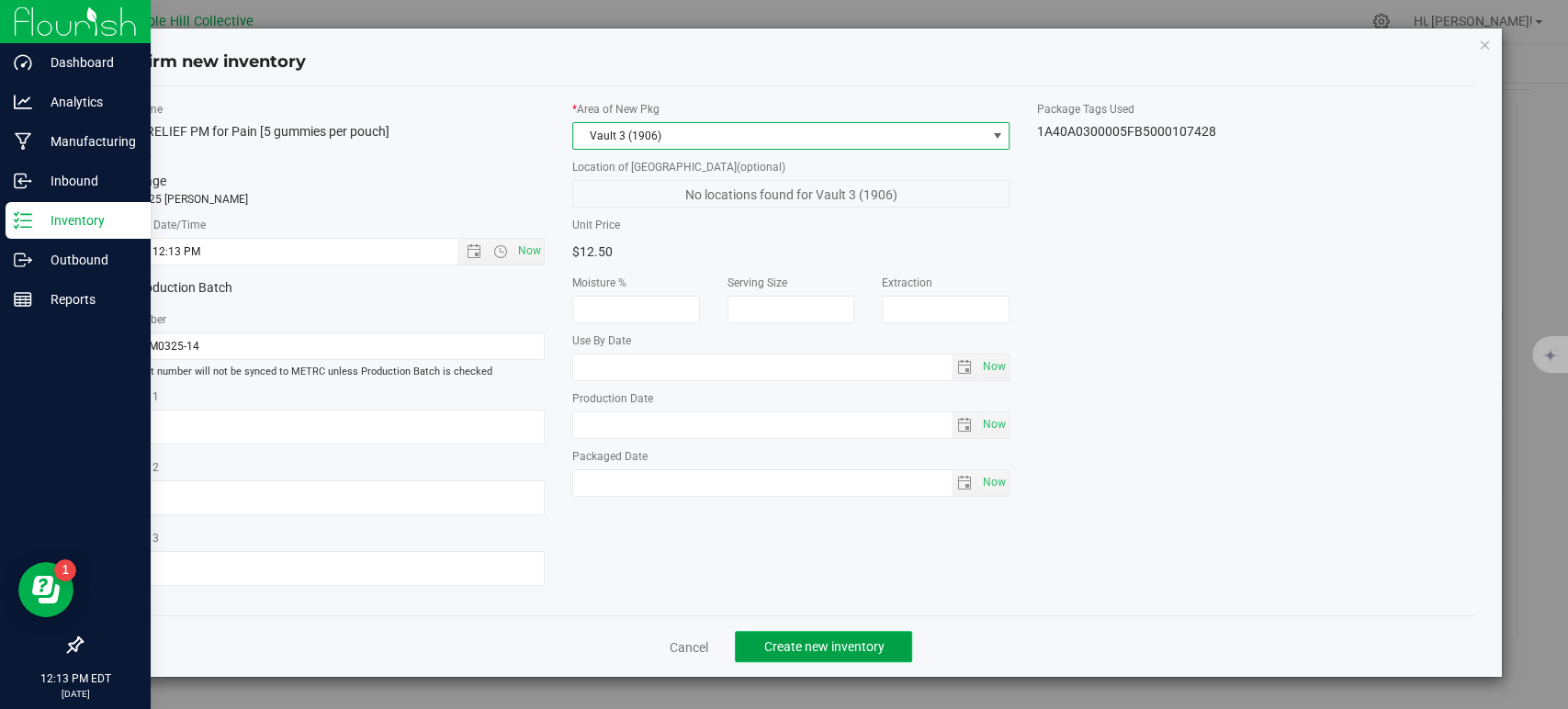
drag, startPoint x: 809, startPoint y: 643, endPoint x: 830, endPoint y: 639, distance: 21.4
click at [809, 643] on span "Create new inventory" at bounding box center [823, 646] width 121 height 14
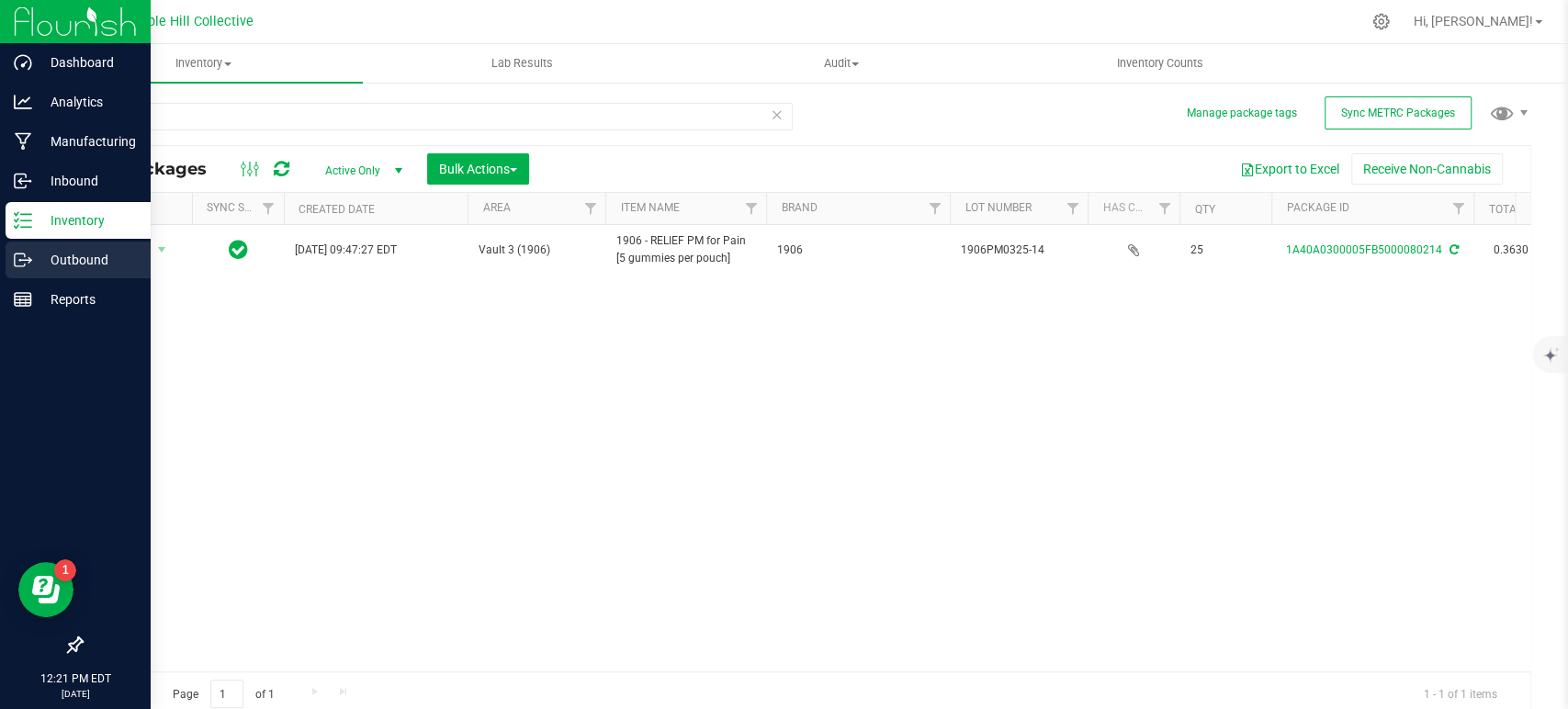
click at [48, 258] on p "Outbound" at bounding box center [87, 260] width 110 height 22
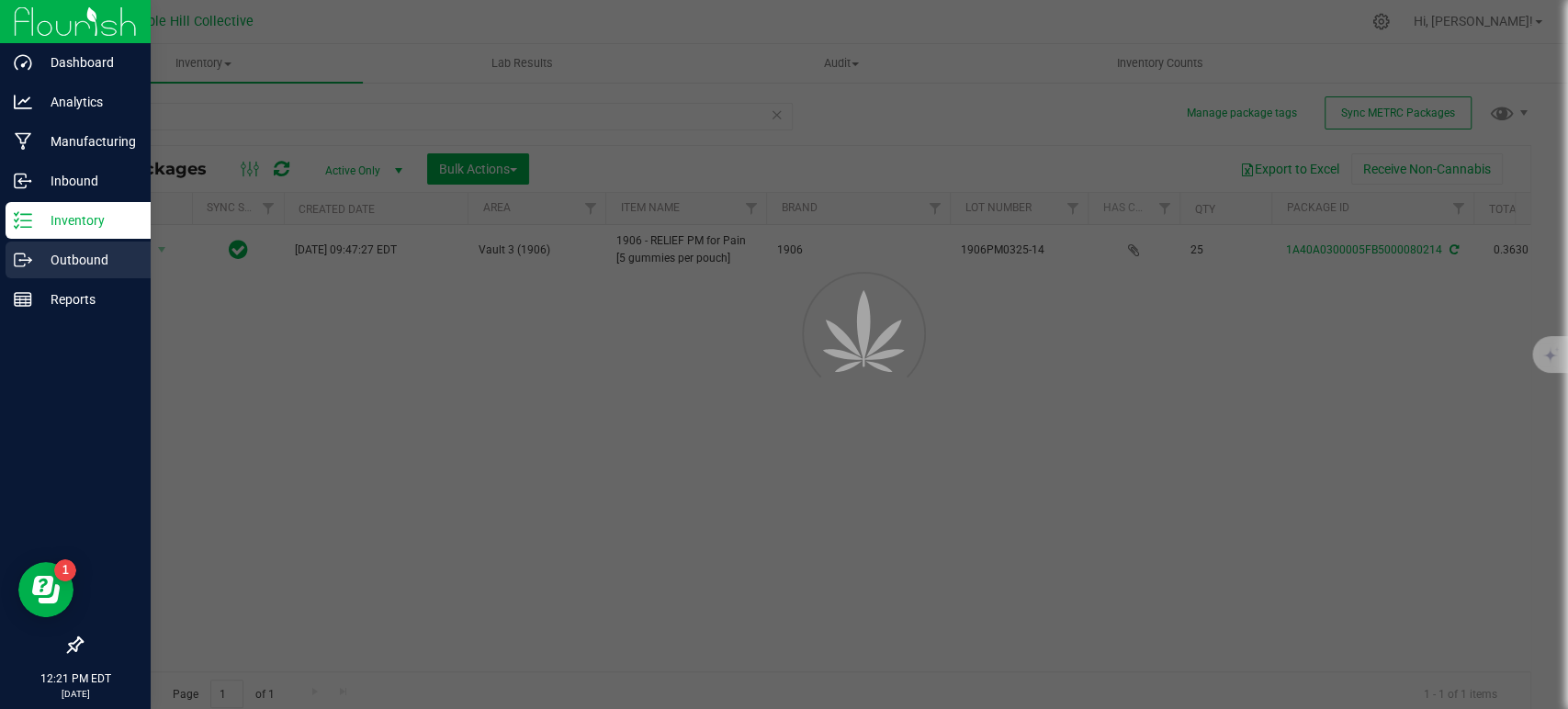
click at [48, 258] on p "Outbound" at bounding box center [87, 260] width 110 height 22
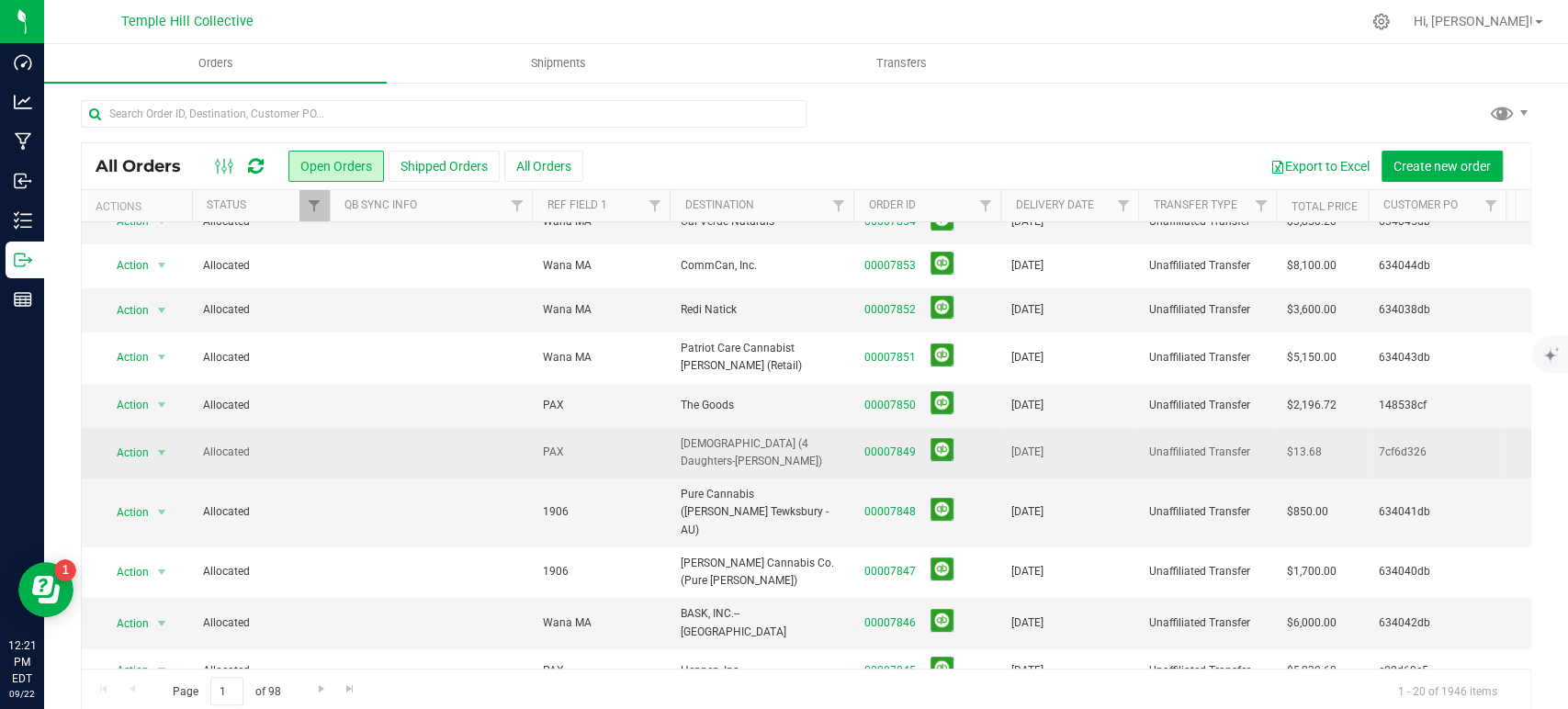
scroll to position [408, 0]
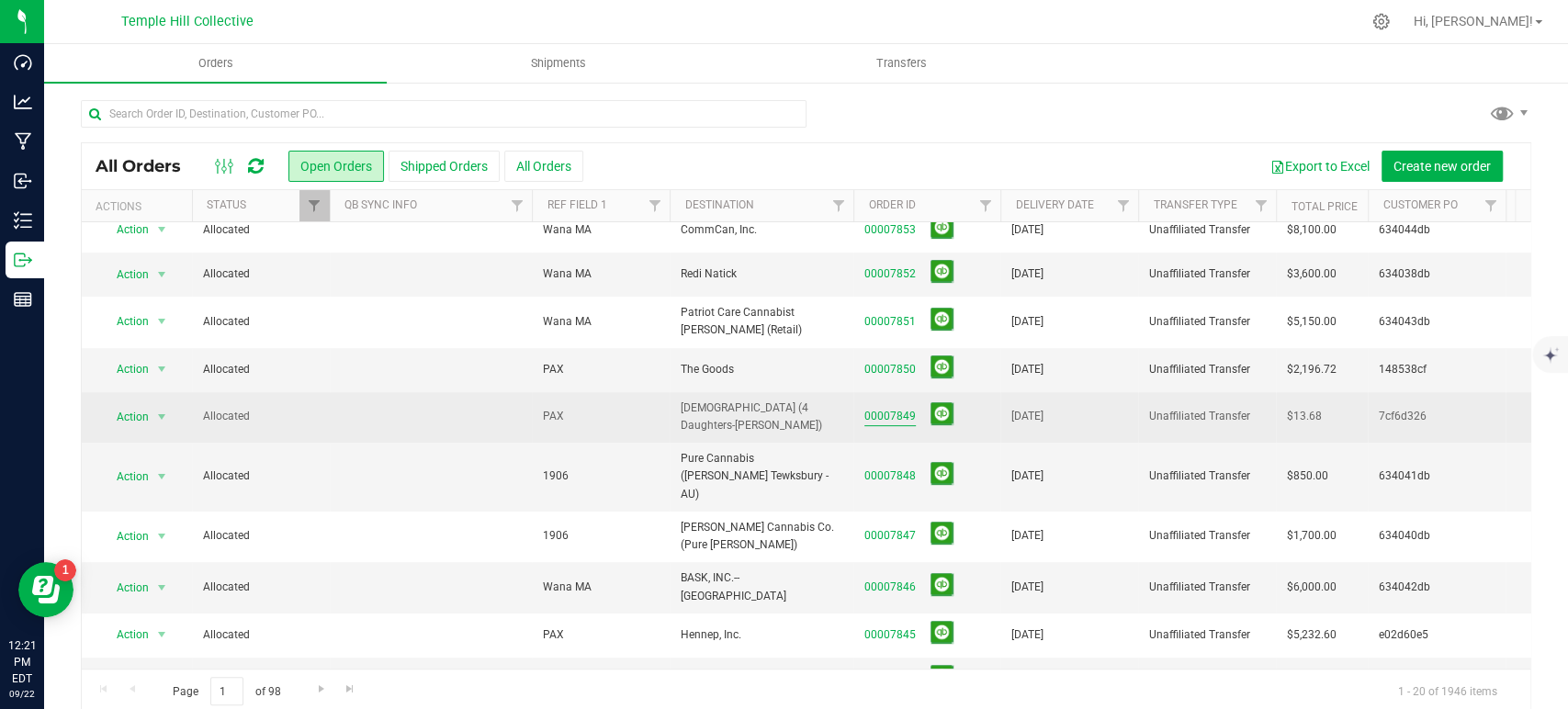
click at [885, 408] on link "00007849" at bounding box center [890, 416] width 51 height 17
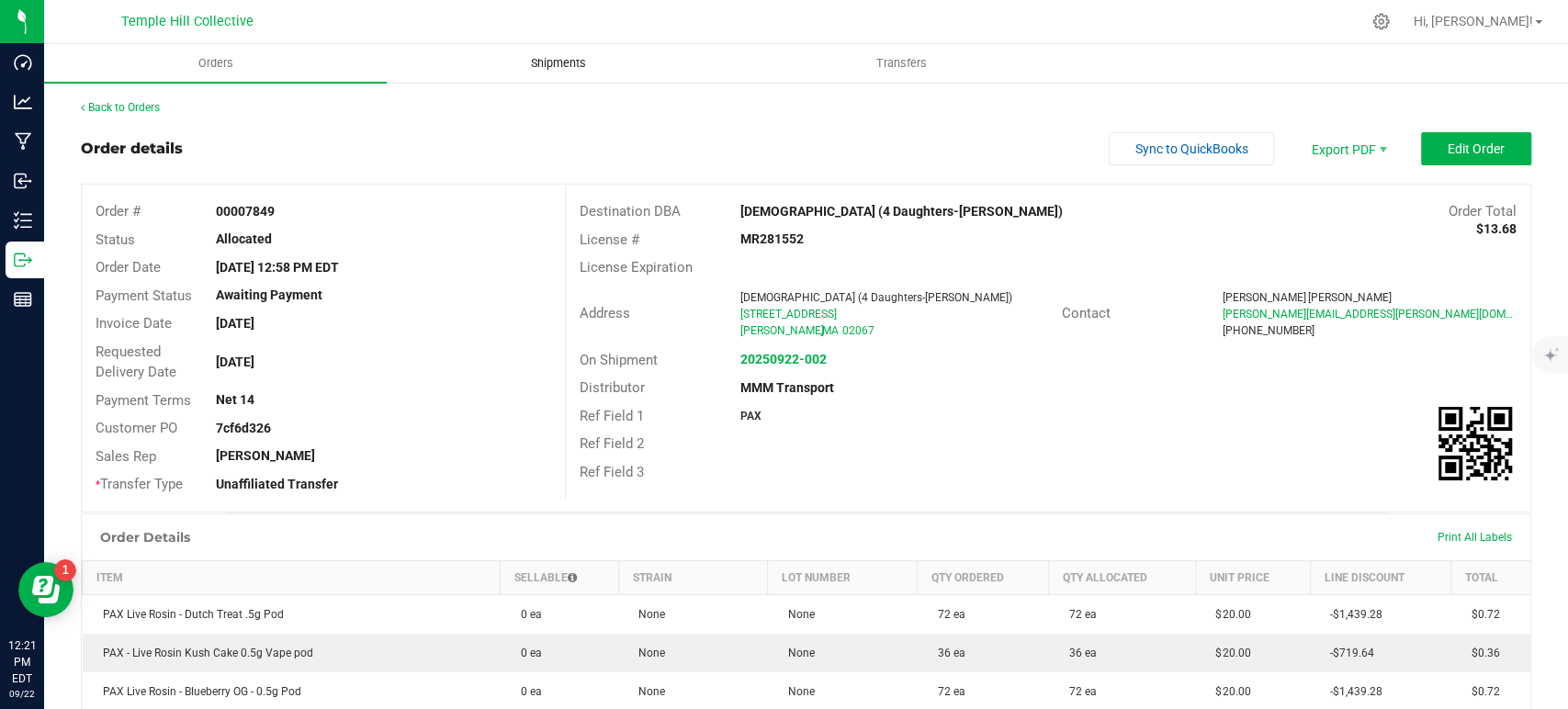
click at [548, 59] on span "Shipments" at bounding box center [558, 63] width 104 height 16
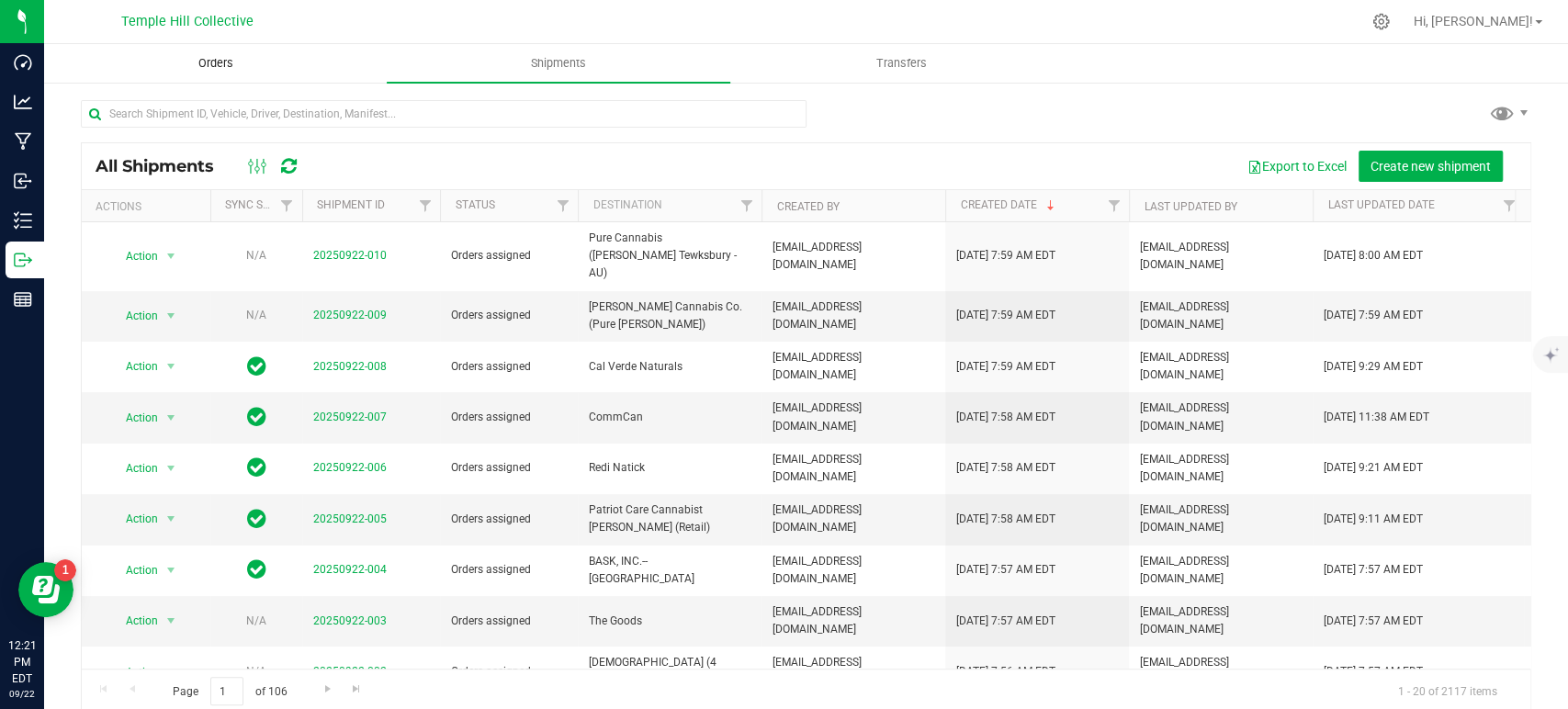
click at [197, 65] on span "Orders" at bounding box center [215, 63] width 84 height 16
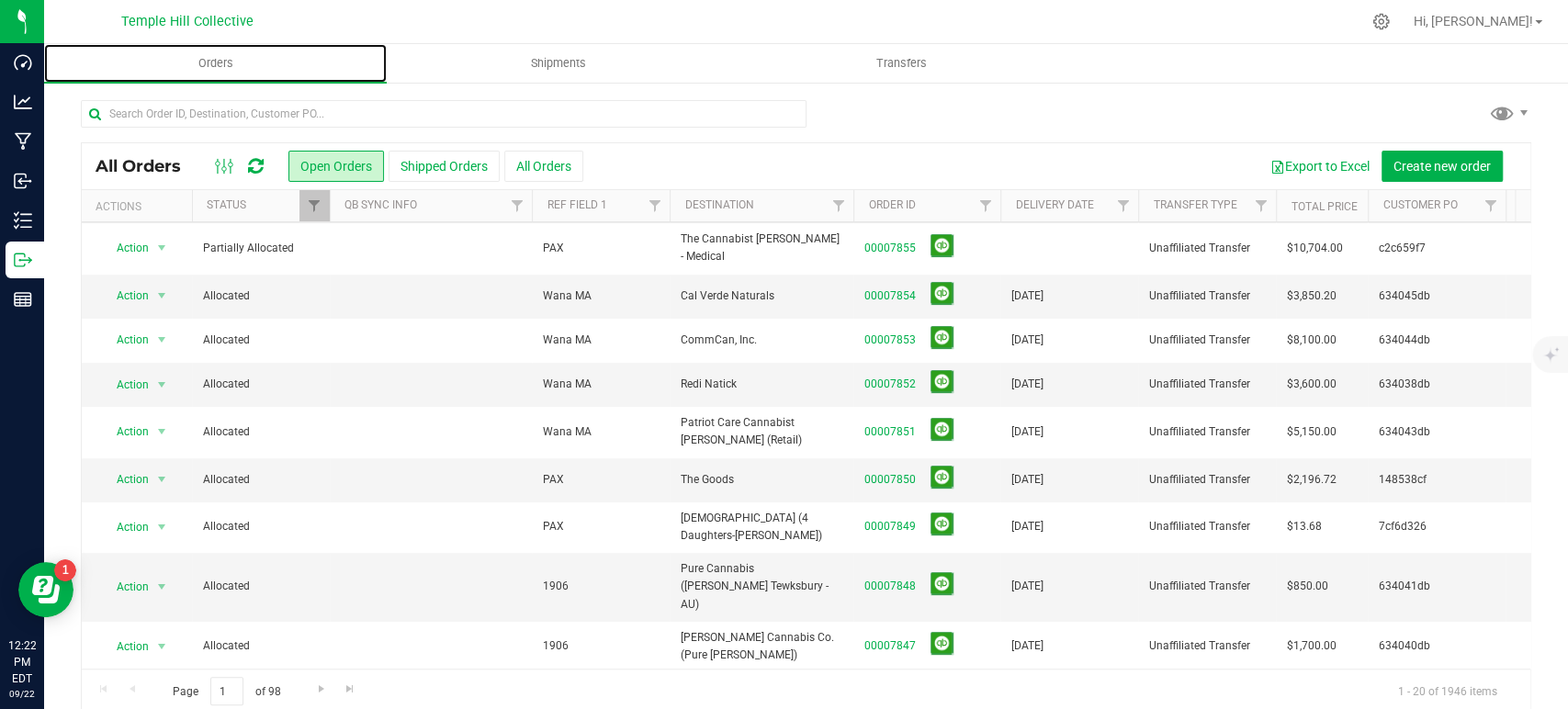
scroll to position [408, 0]
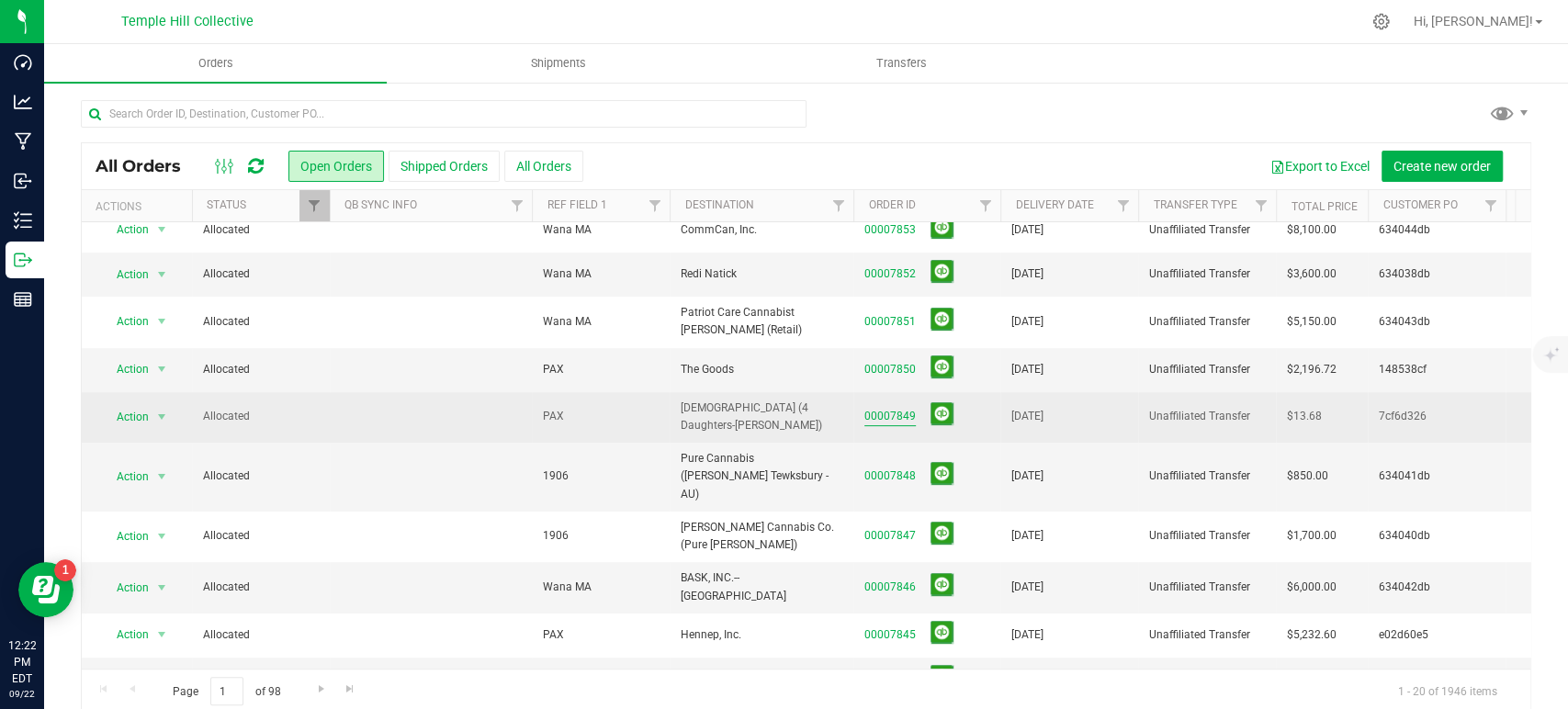
click at [890, 408] on link "00007849" at bounding box center [890, 416] width 51 height 17
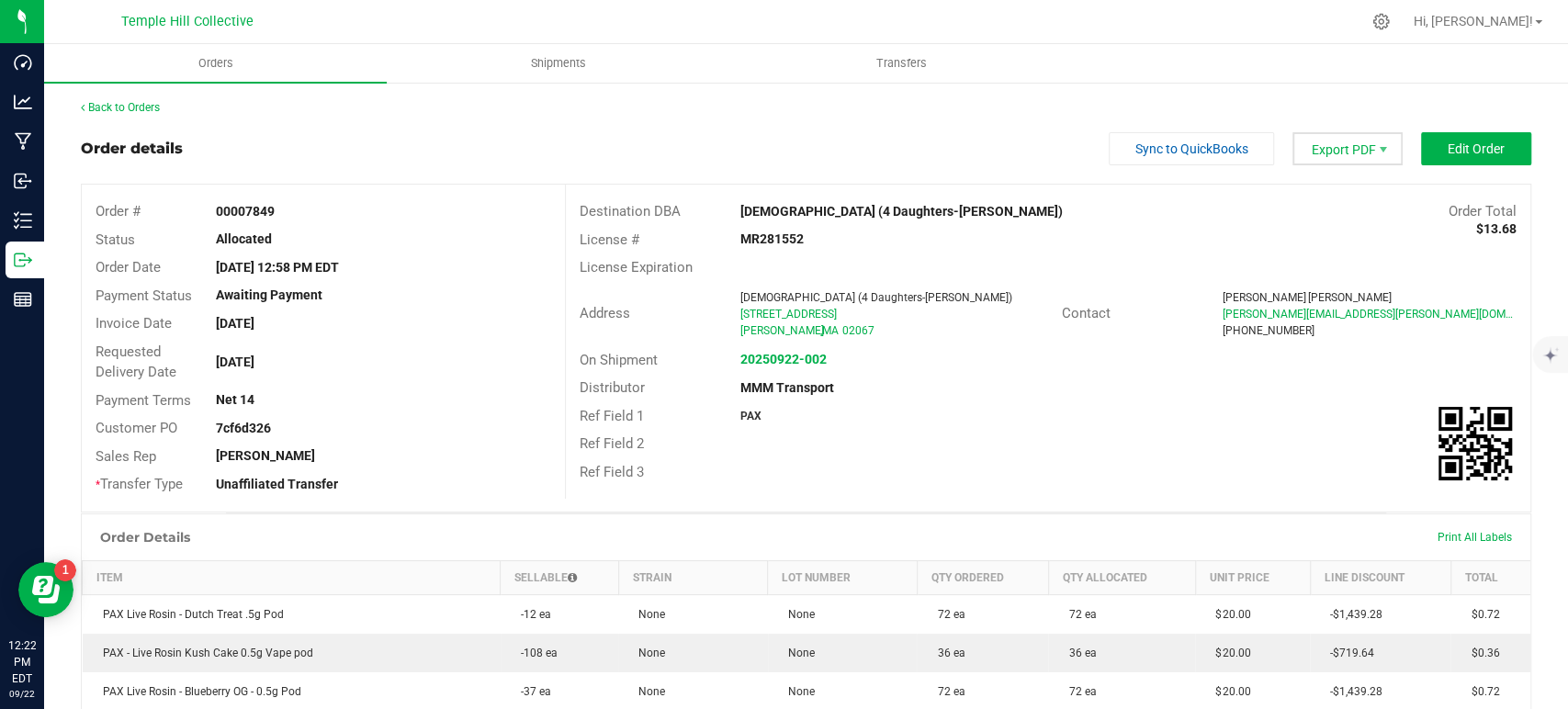
click at [1355, 147] on span "Export PDF" at bounding box center [1348, 149] width 110 height 33
click at [1347, 227] on span "COAs (Zip)" at bounding box center [1335, 233] width 114 height 27
click at [580, 60] on span "Shipments" at bounding box center [558, 63] width 104 height 16
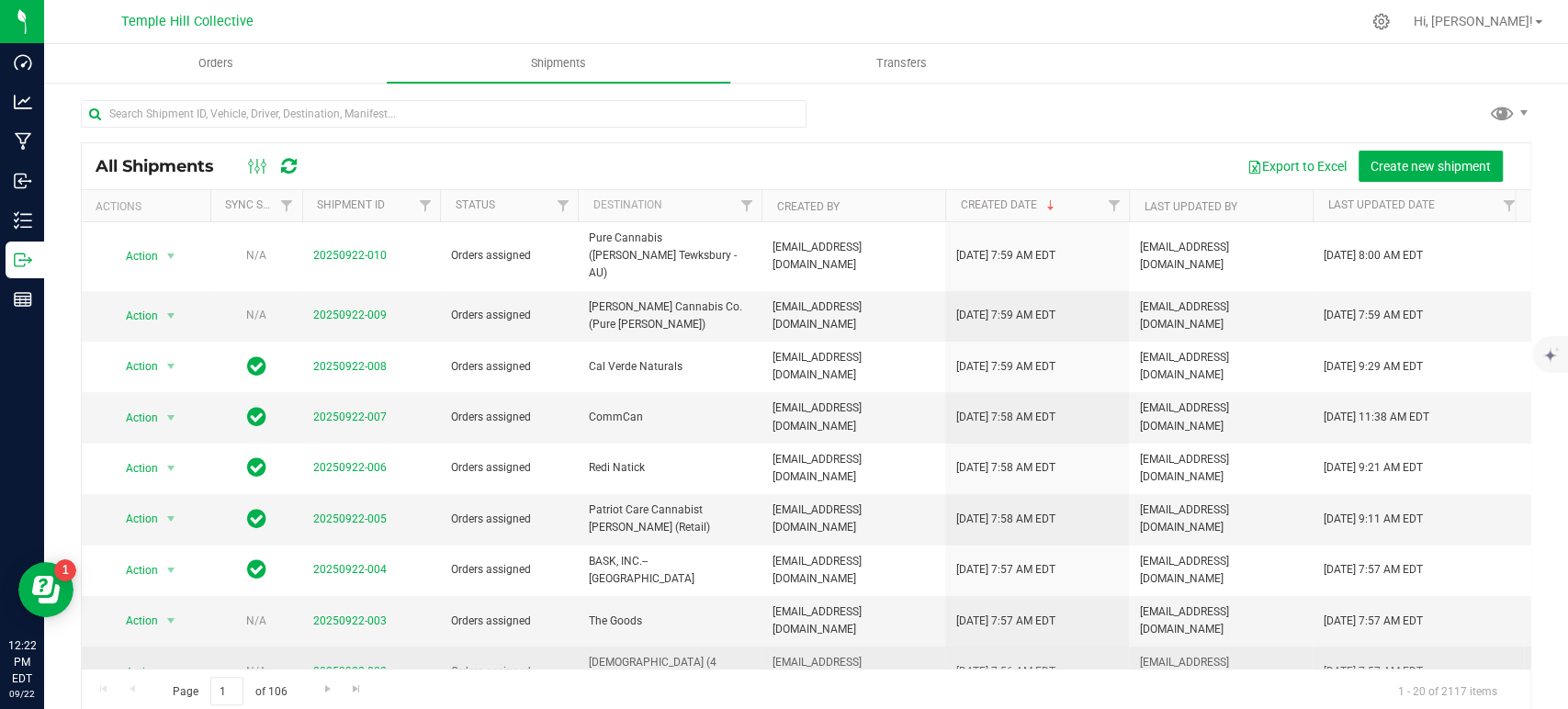
click at [359, 665] on link "20250922-002" at bounding box center [350, 670] width 73 height 13
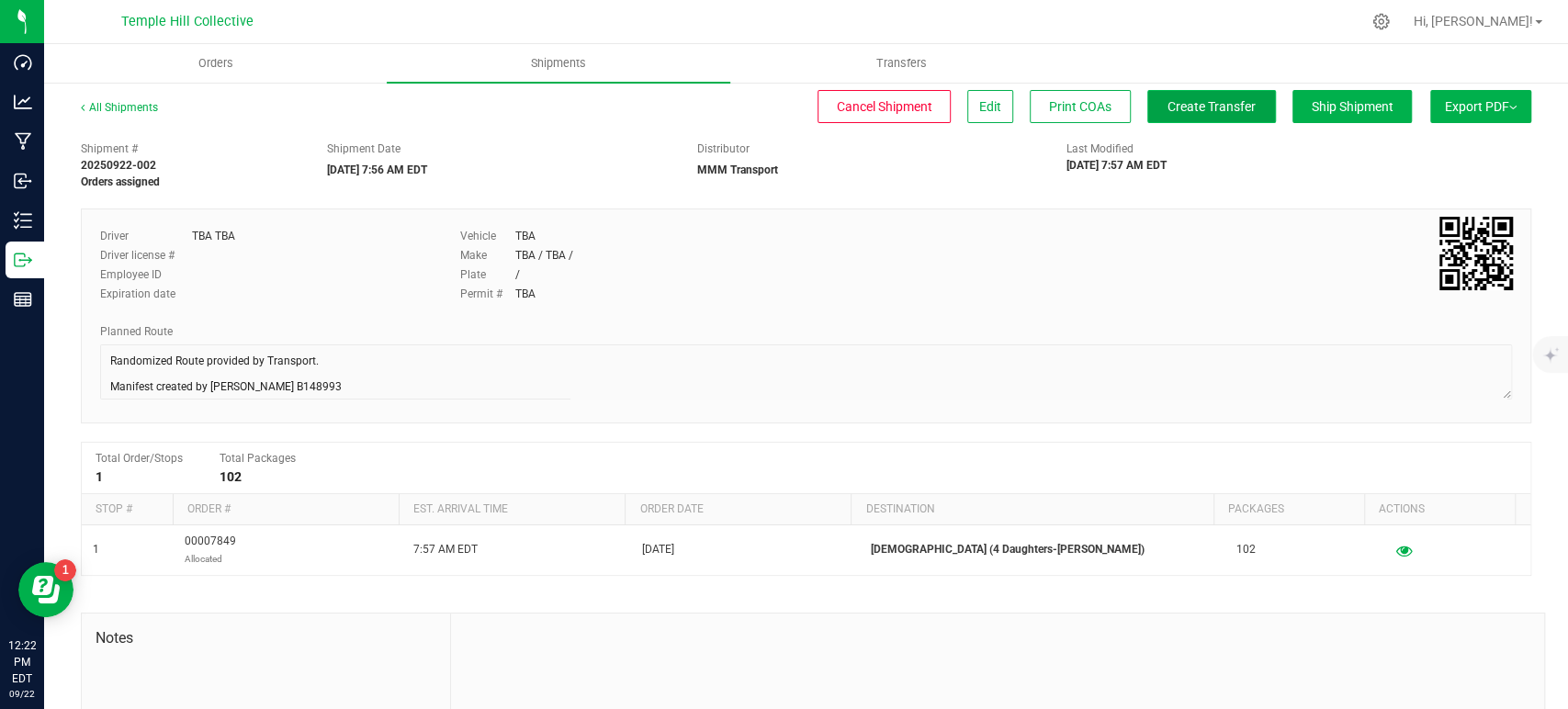
click at [1200, 114] on button "Create Transfer" at bounding box center [1212, 106] width 128 height 33
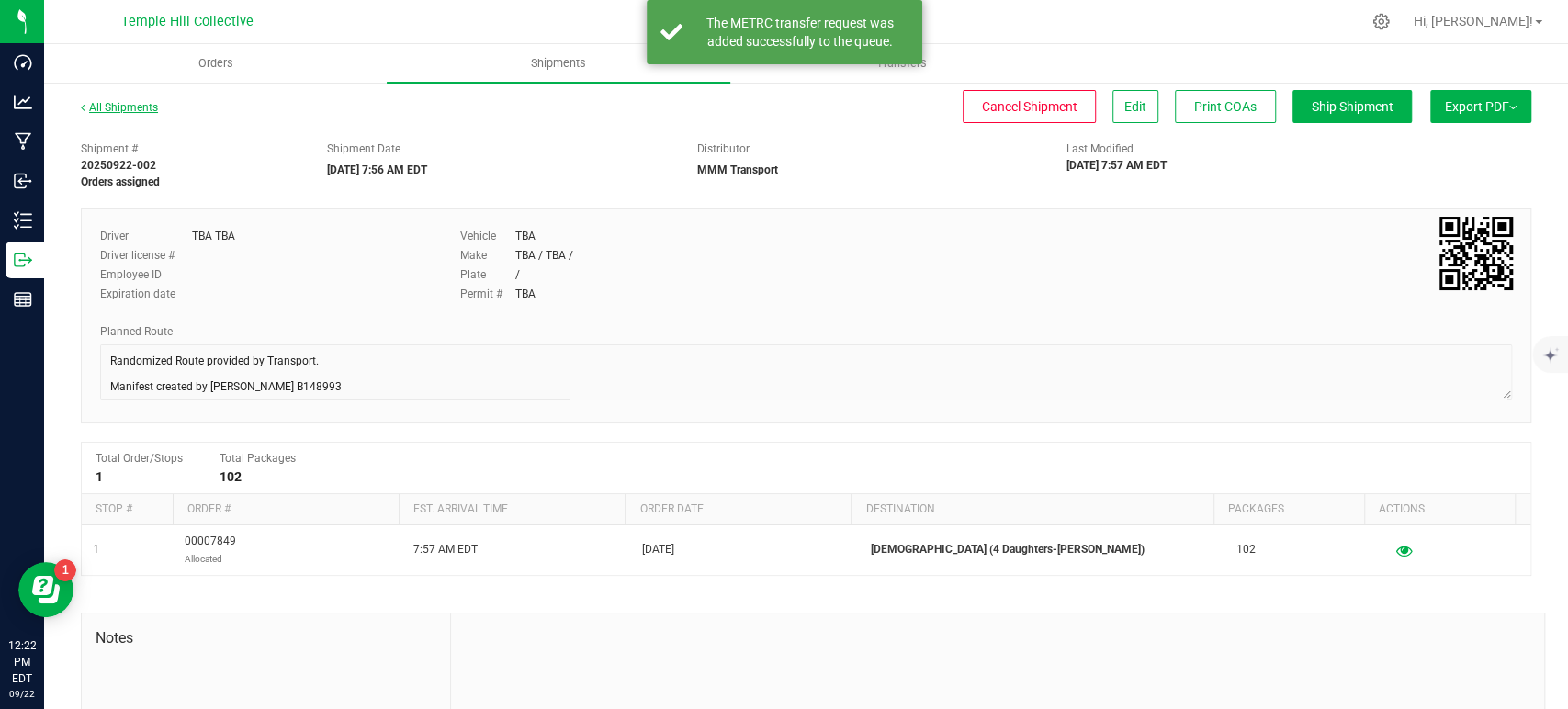
click at [144, 109] on link "All Shipments" at bounding box center [120, 107] width 77 height 13
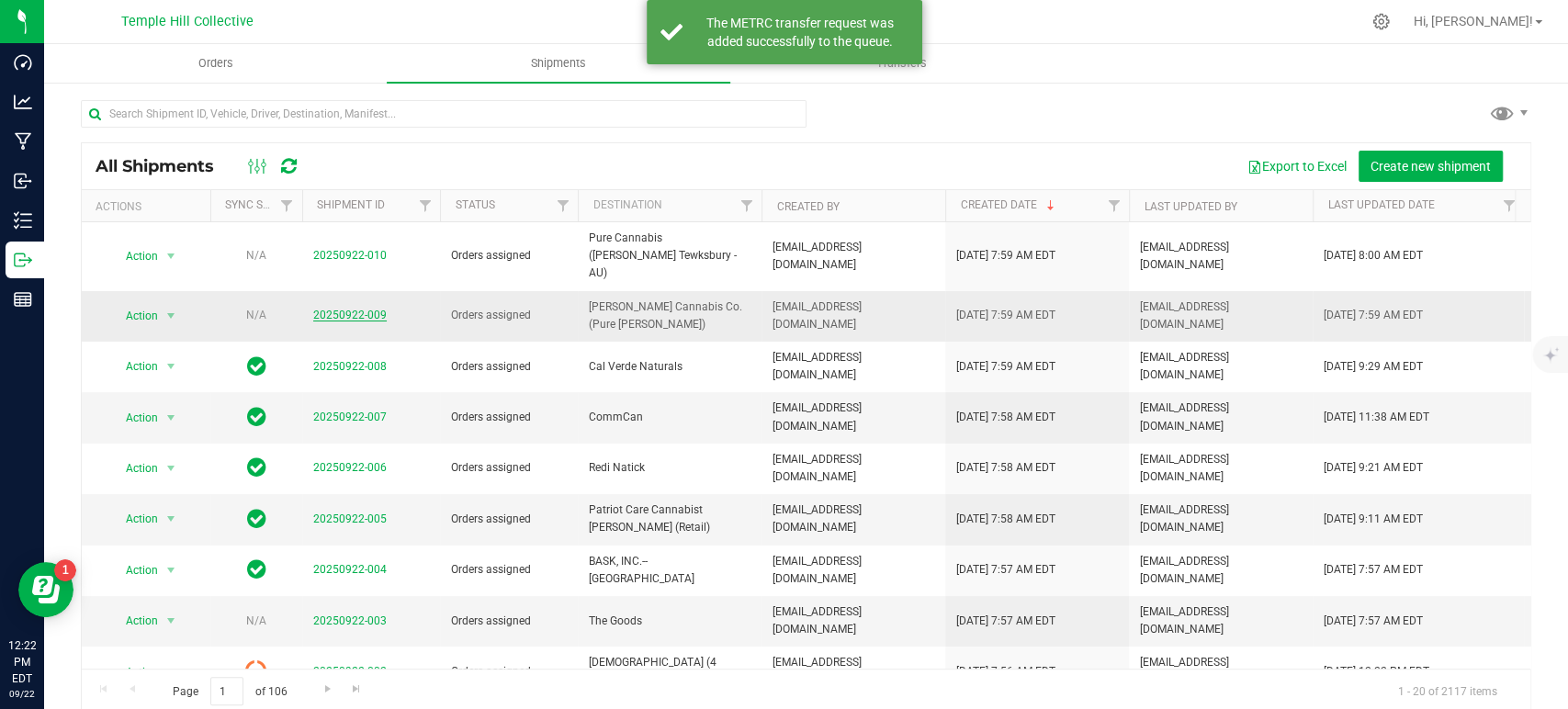
click at [359, 308] on link "20250922-009" at bounding box center [350, 314] width 73 height 13
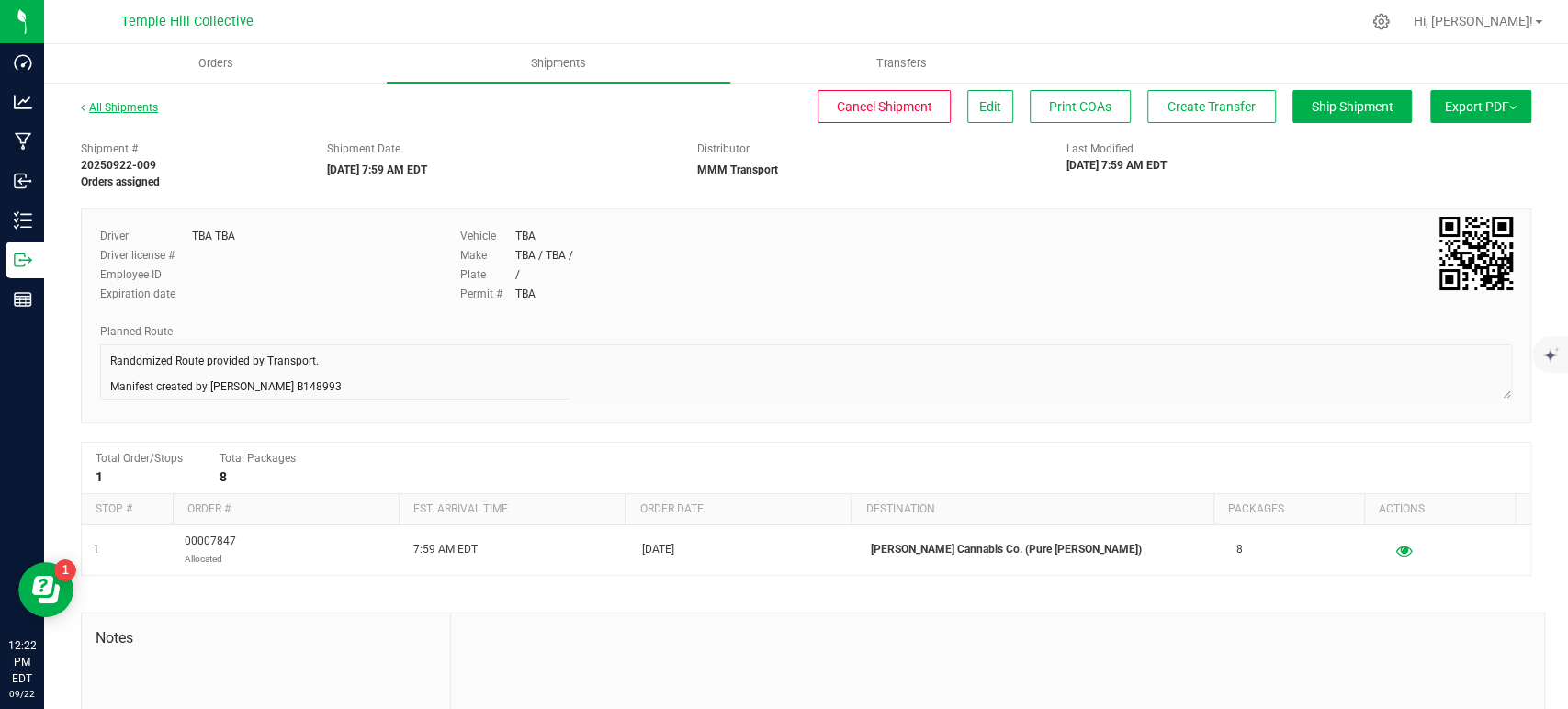
click at [135, 108] on link "All Shipments" at bounding box center [120, 107] width 77 height 13
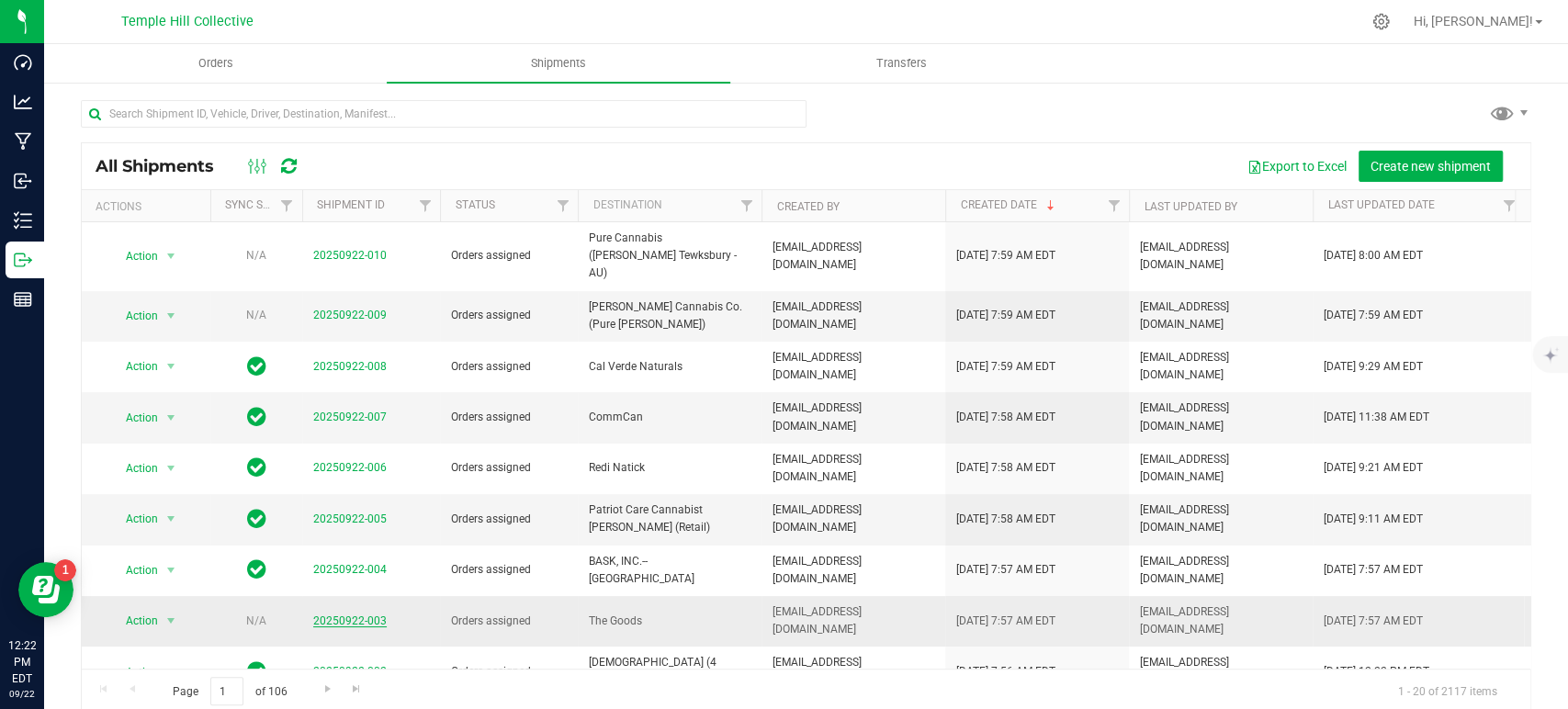
click at [349, 614] on link "20250922-003" at bounding box center [350, 620] width 73 height 13
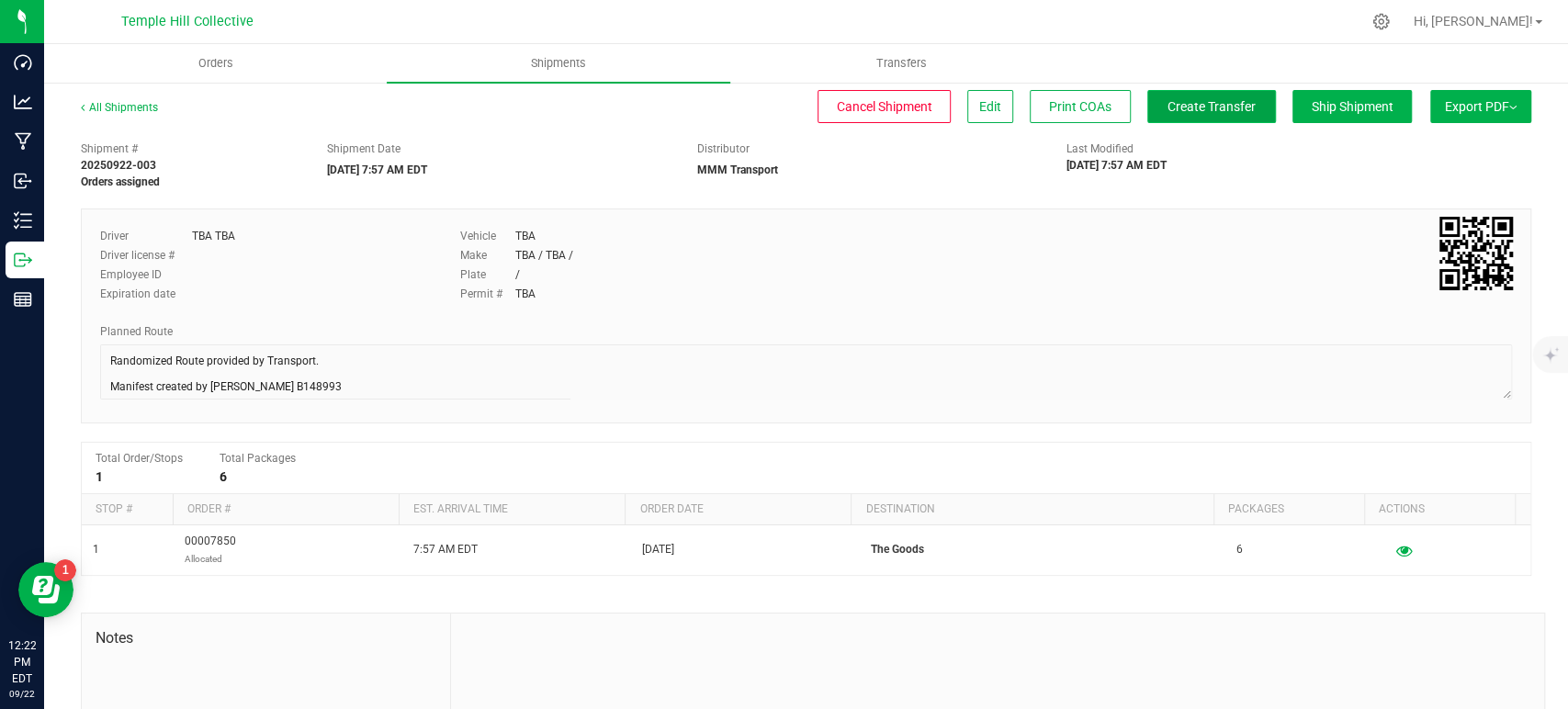
click at [1201, 105] on span "Create Transfer" at bounding box center [1211, 106] width 88 height 14
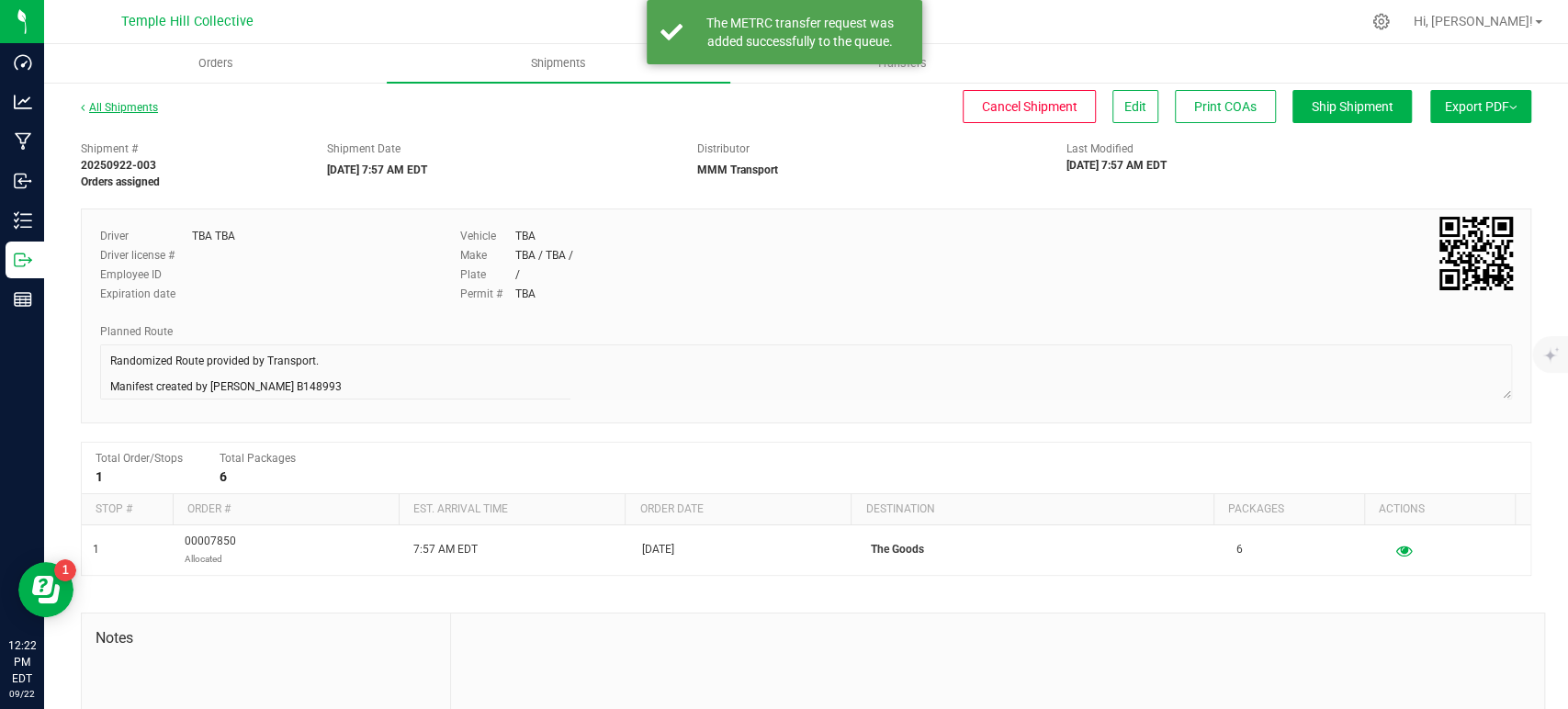
click at [117, 114] on link "All Shipments" at bounding box center [120, 107] width 77 height 13
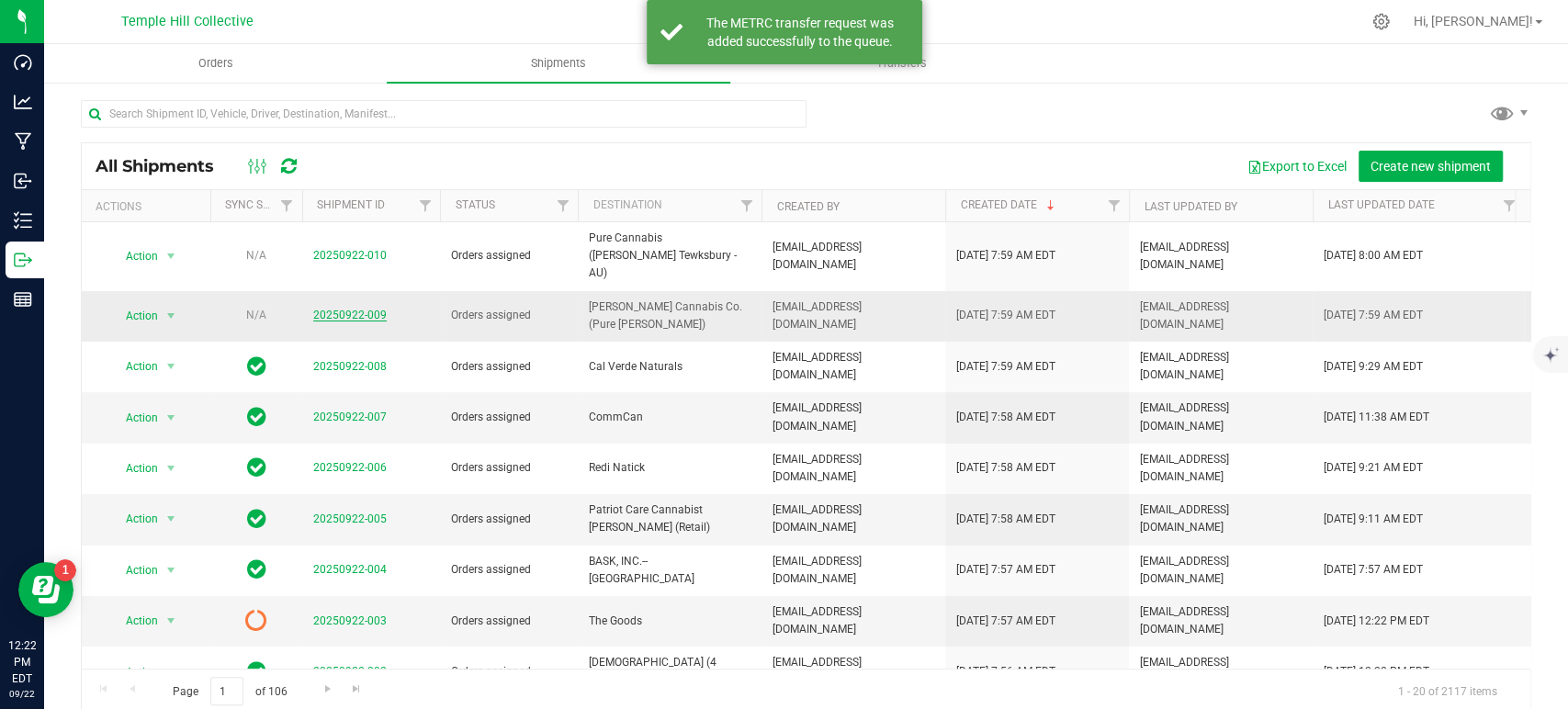
click at [344, 308] on link "20250922-009" at bounding box center [350, 314] width 73 height 13
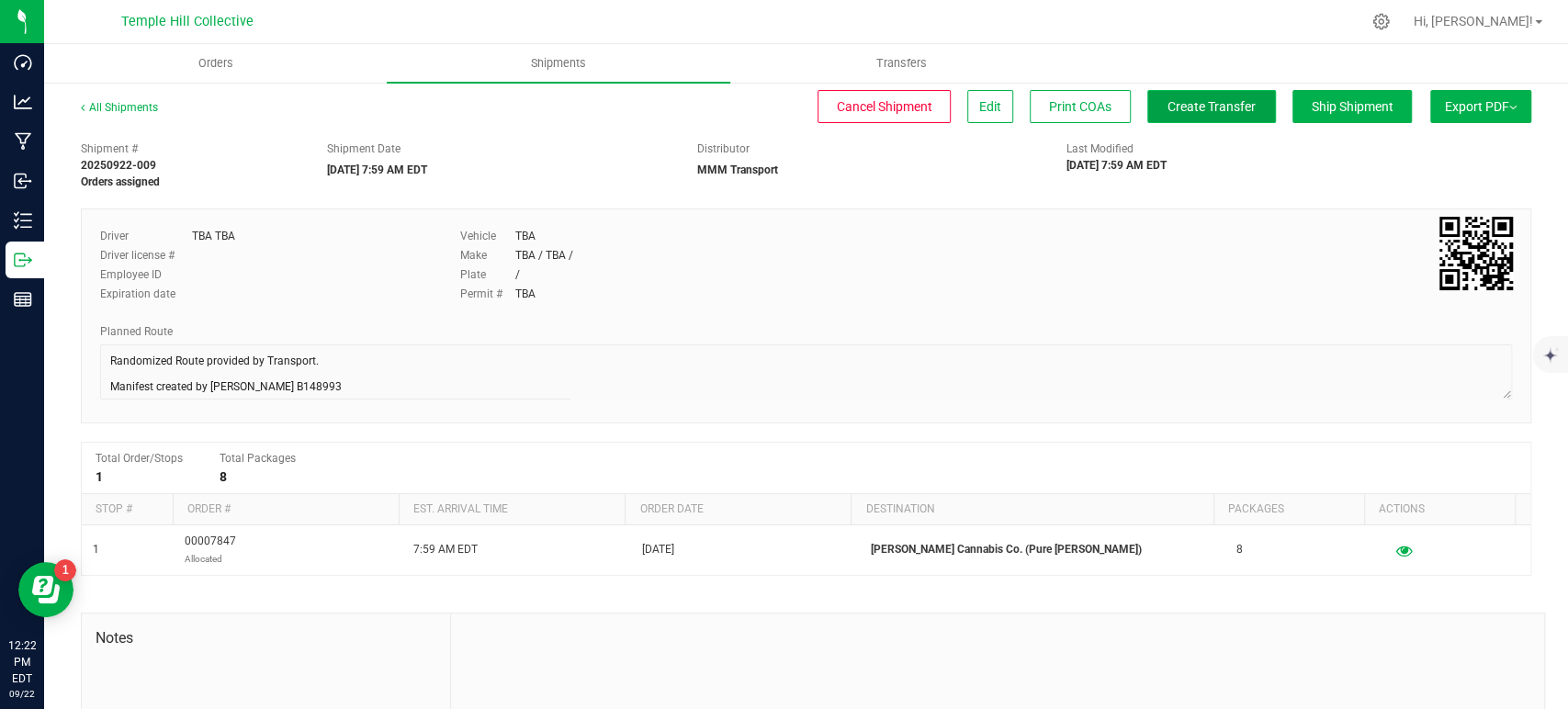
click at [1195, 105] on span "Create Transfer" at bounding box center [1211, 106] width 88 height 14
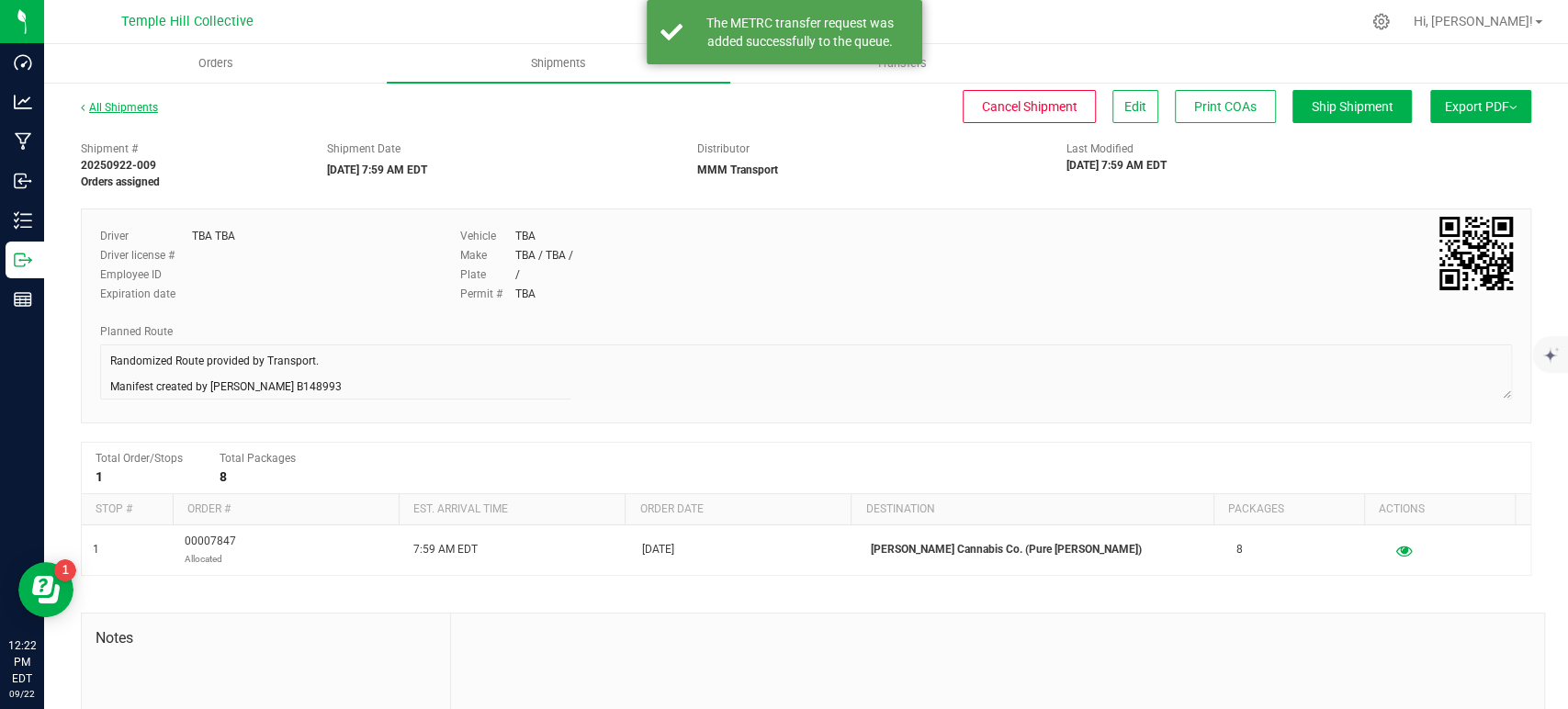
click at [109, 102] on link "All Shipments" at bounding box center [120, 107] width 77 height 13
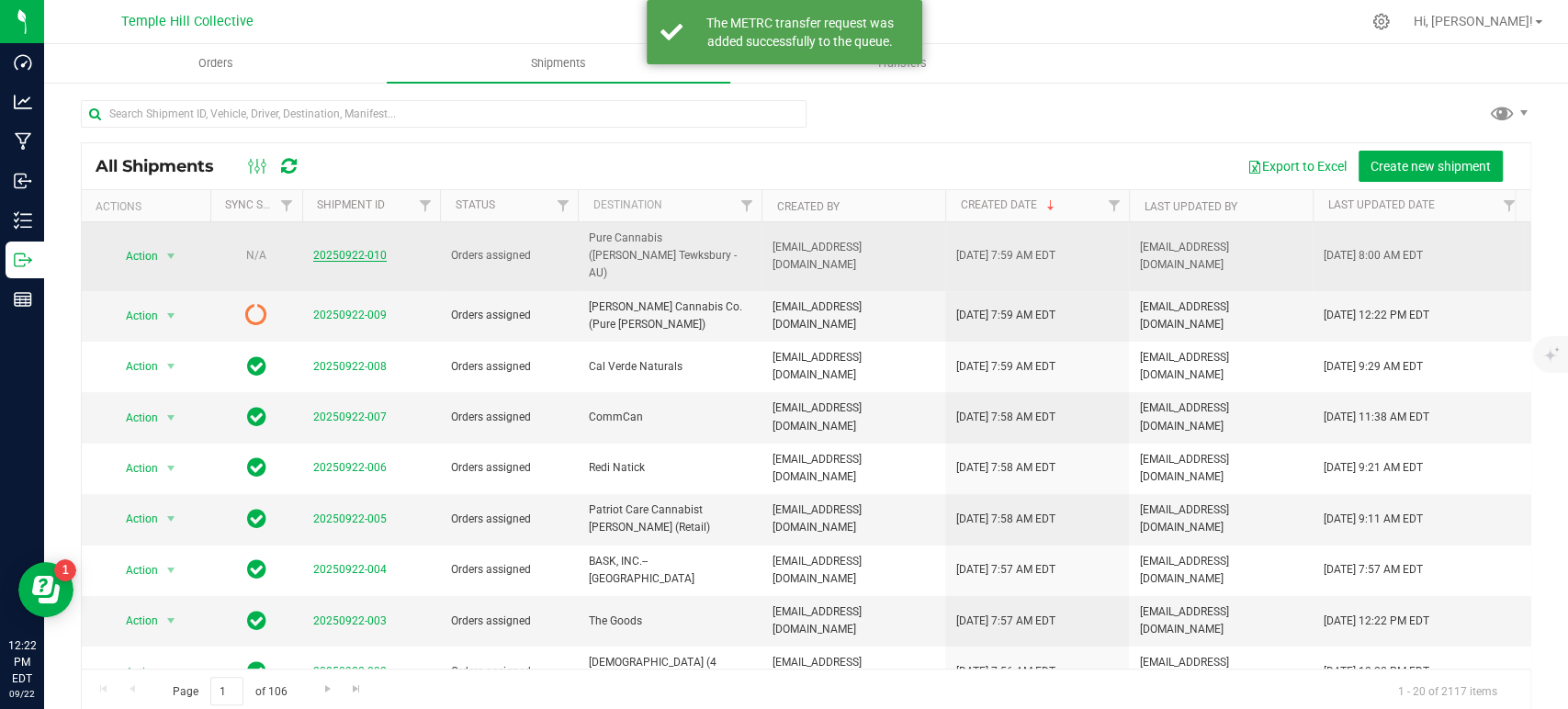
click at [360, 249] on link "20250922-010" at bounding box center [350, 255] width 73 height 13
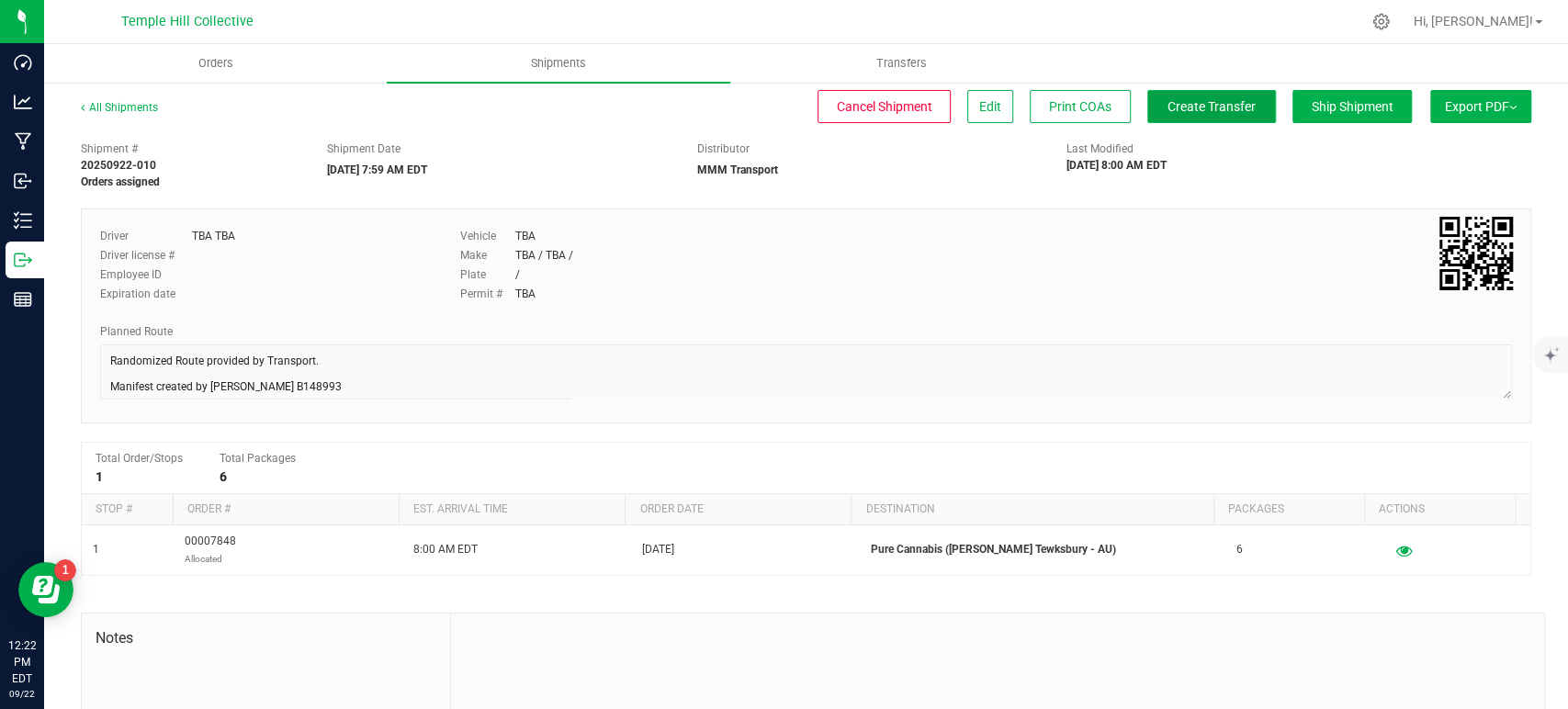
click at [1179, 97] on button "Create Transfer" at bounding box center [1212, 106] width 128 height 33
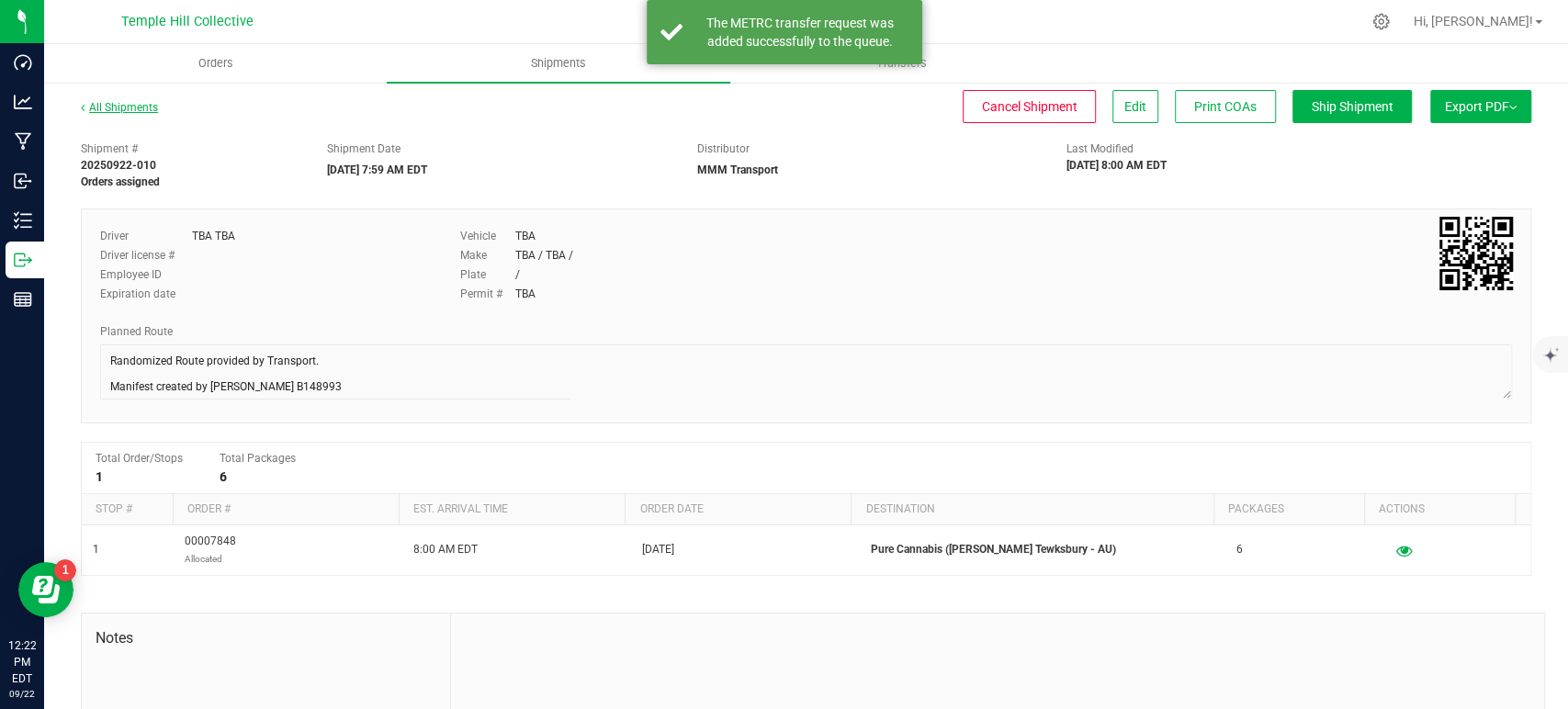
click at [137, 106] on link "All Shipments" at bounding box center [120, 107] width 77 height 13
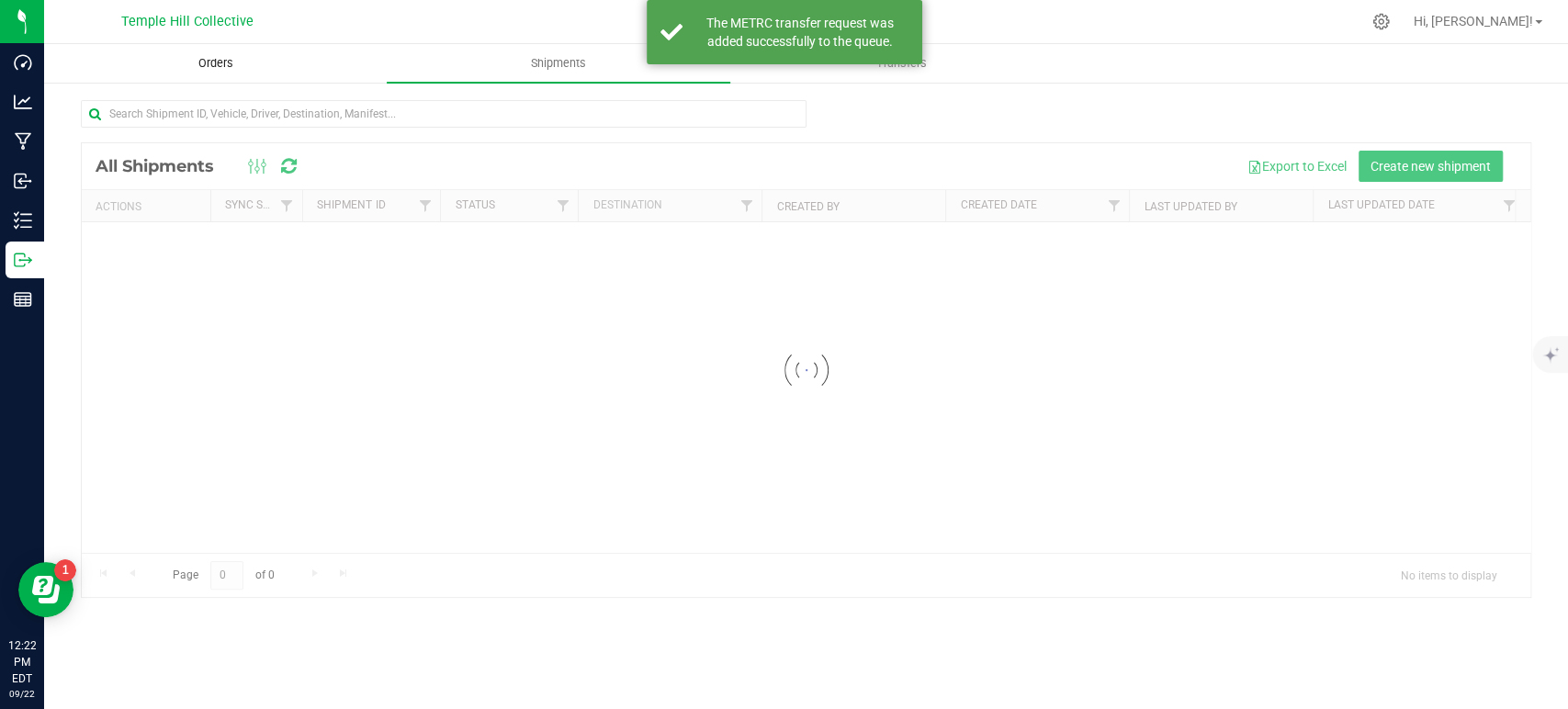
click at [220, 71] on span "Orders" at bounding box center [215, 63] width 84 height 16
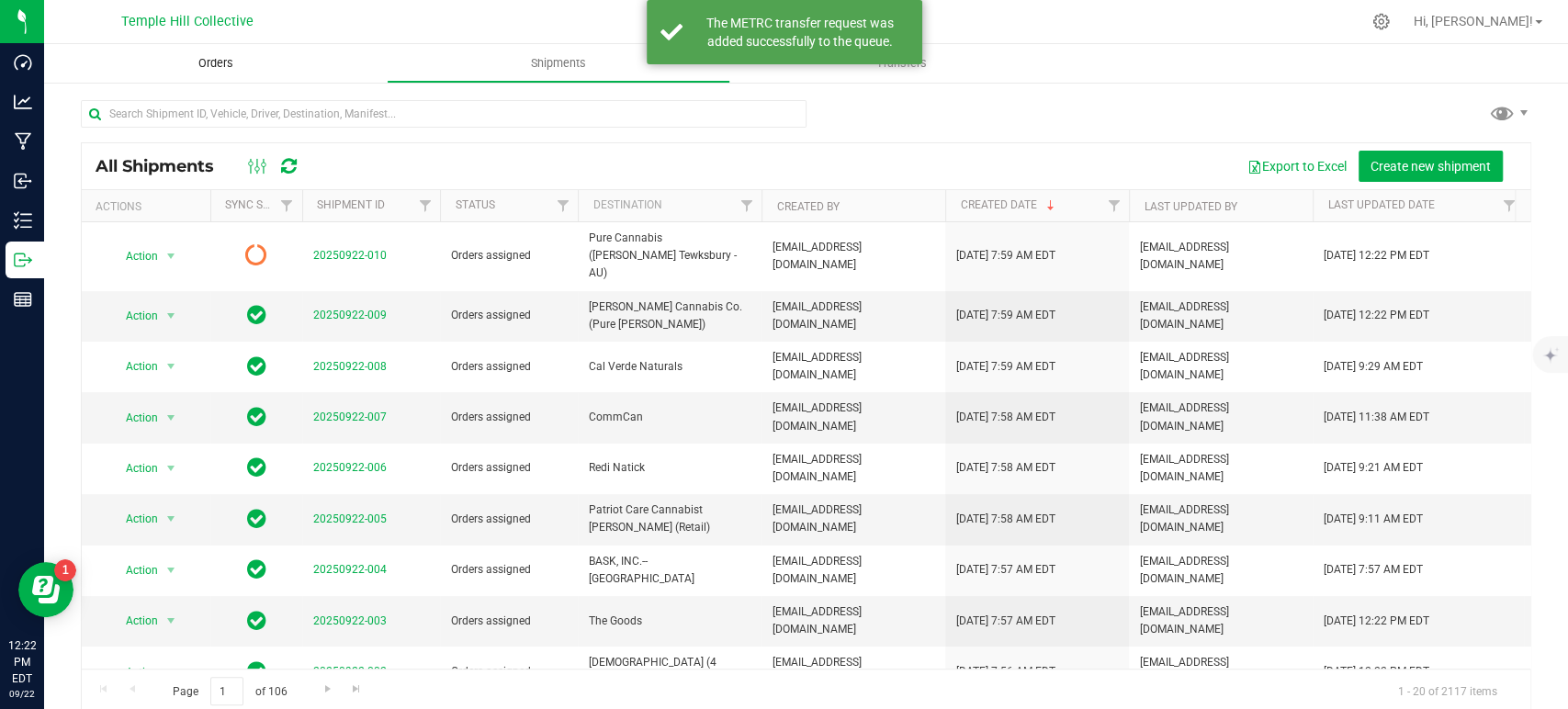
click at [231, 62] on span "Orders" at bounding box center [215, 63] width 84 height 16
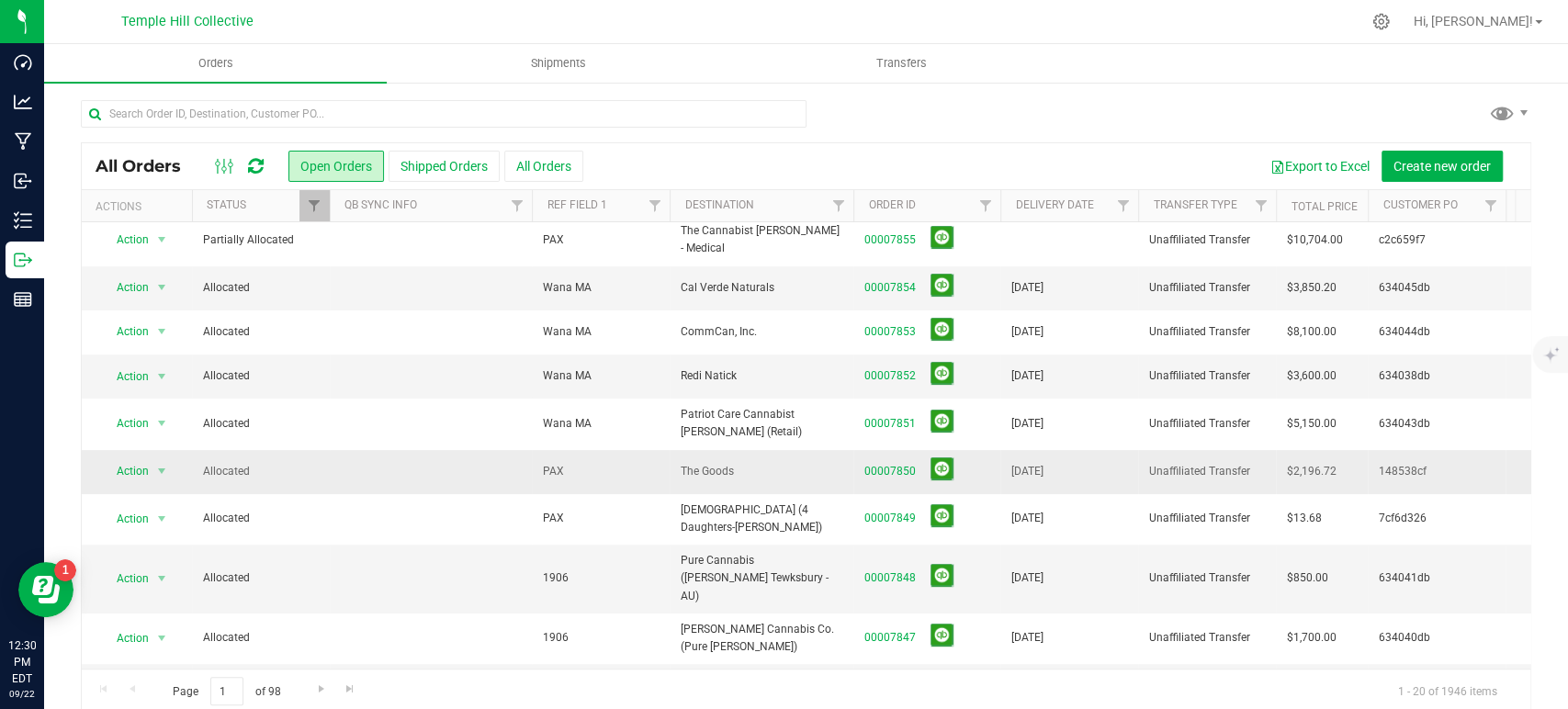
scroll to position [408, 0]
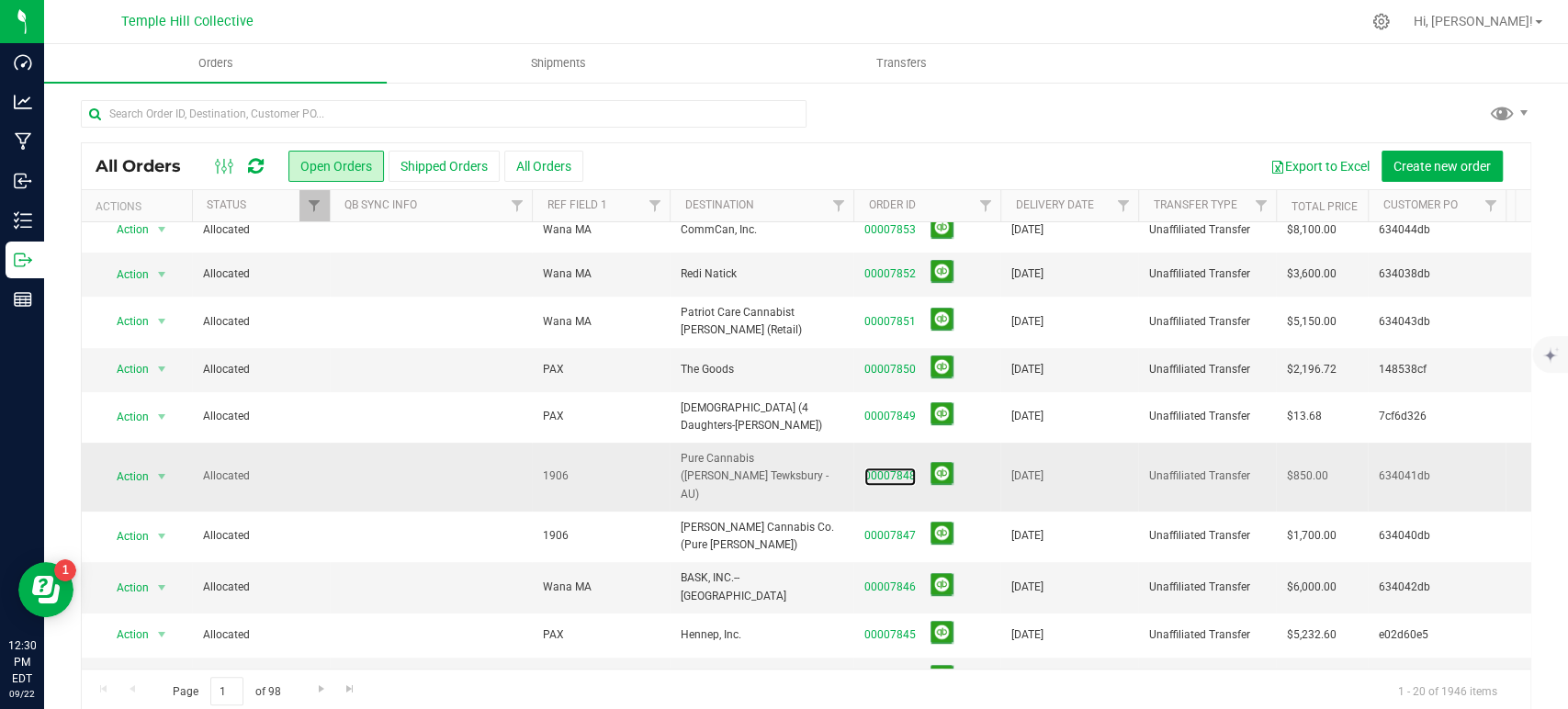
drag, startPoint x: 906, startPoint y: 448, endPoint x: 1037, endPoint y: 444, distance: 131.1
click at [906, 468] on link "00007848" at bounding box center [890, 476] width 51 height 17
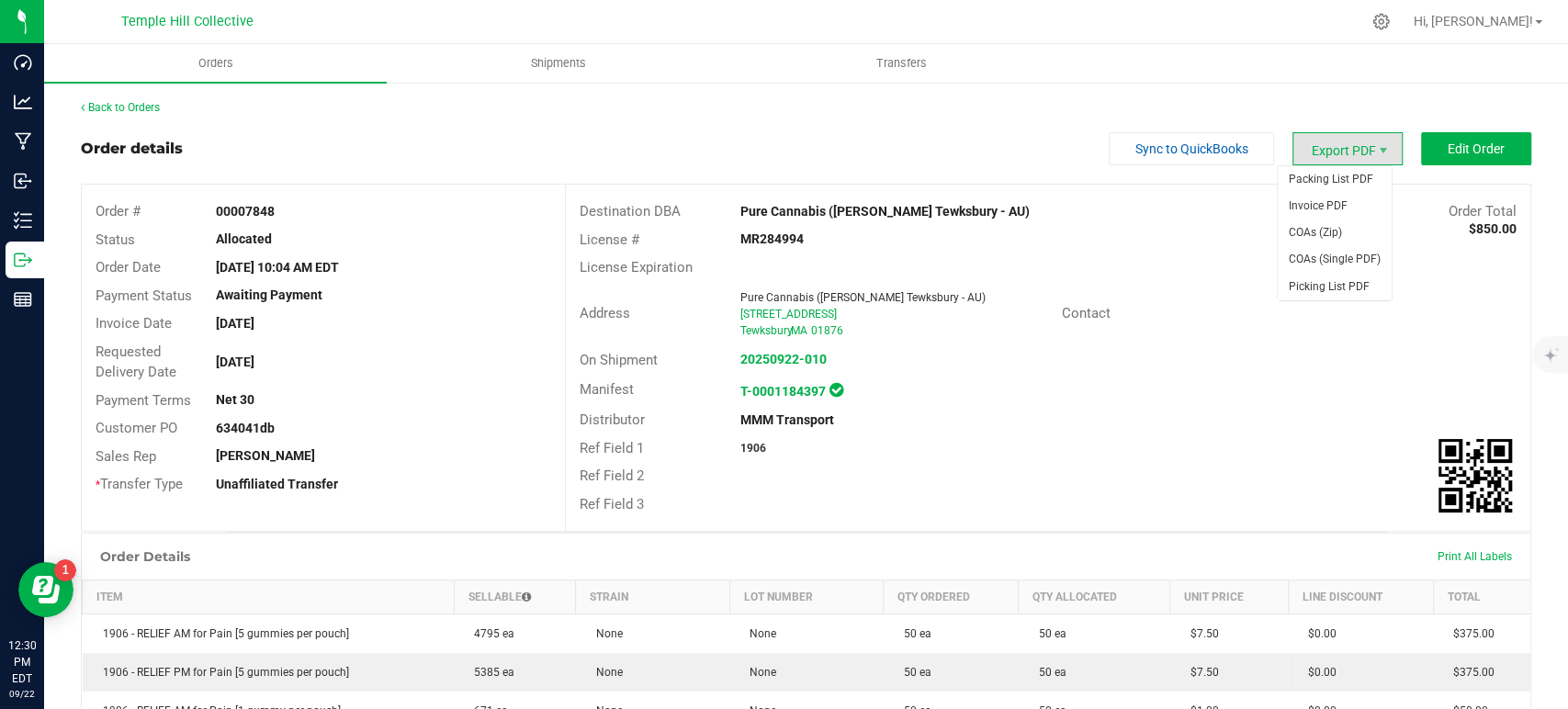
click at [1334, 139] on span "Export PDF" at bounding box center [1348, 149] width 110 height 33
click at [1328, 238] on span "COAs (Zip)" at bounding box center [1335, 233] width 114 height 27
click at [122, 99] on div "Back to Orders" at bounding box center [806, 107] width 1450 height 16
click at [122, 107] on link "Back to Orders" at bounding box center [121, 107] width 79 height 13
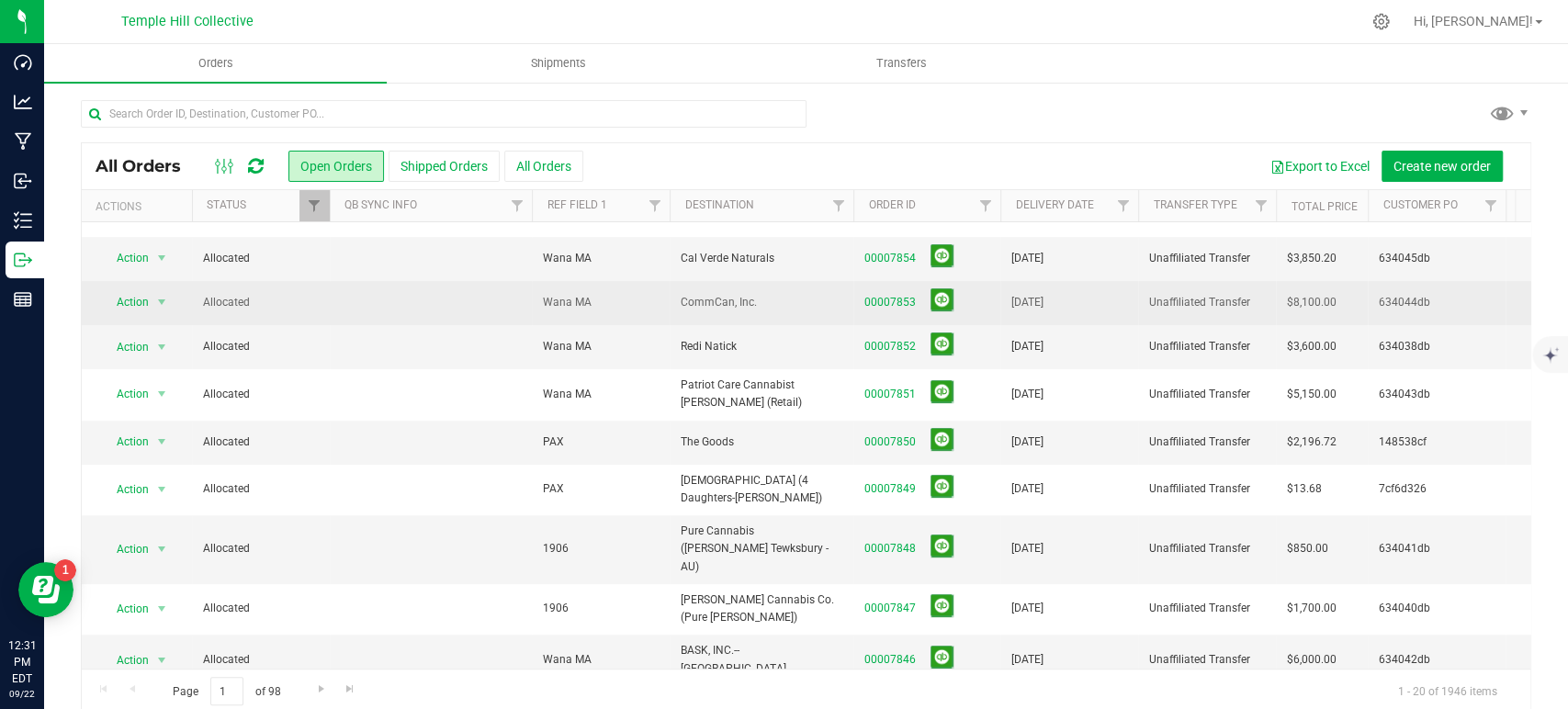
scroll to position [408, 0]
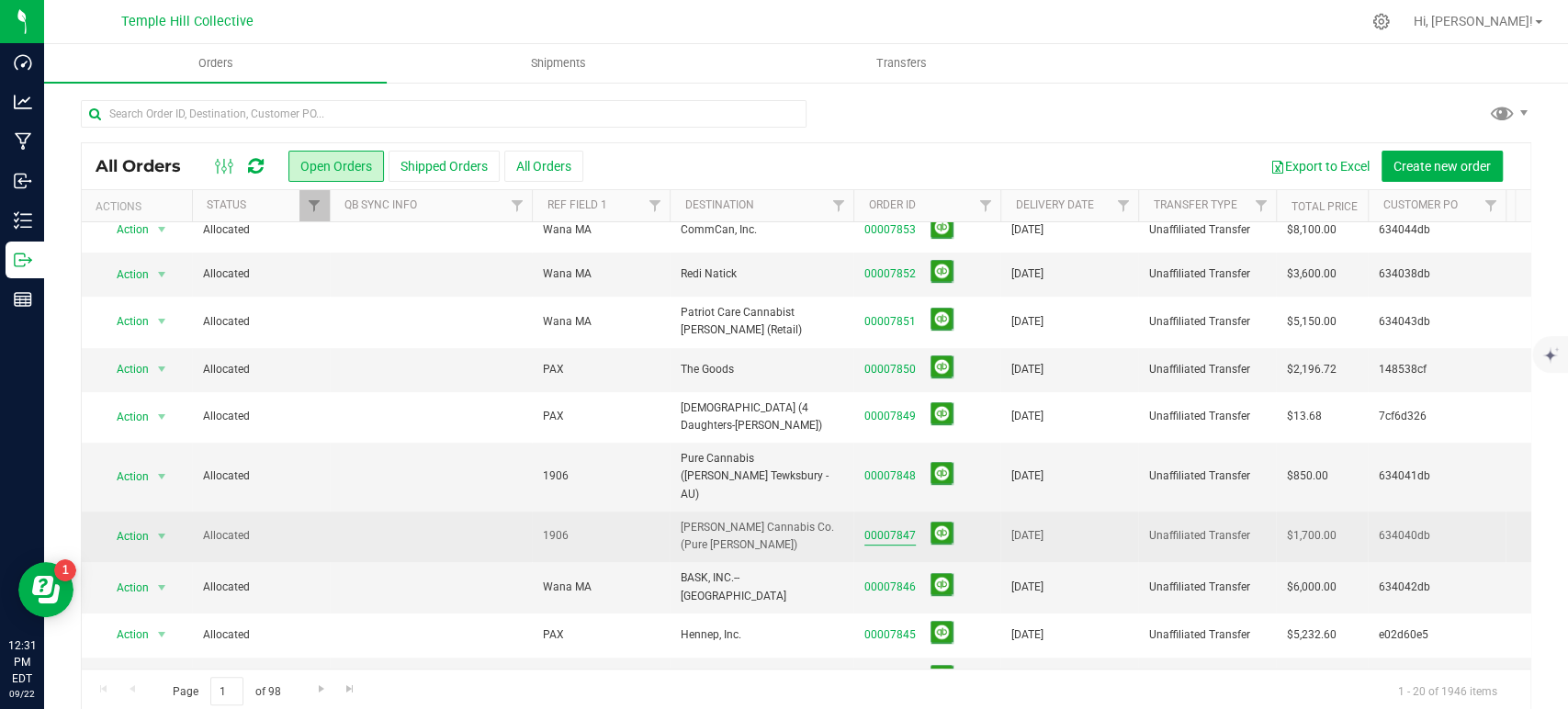
click at [898, 527] on link "00007847" at bounding box center [890, 536] width 51 height 17
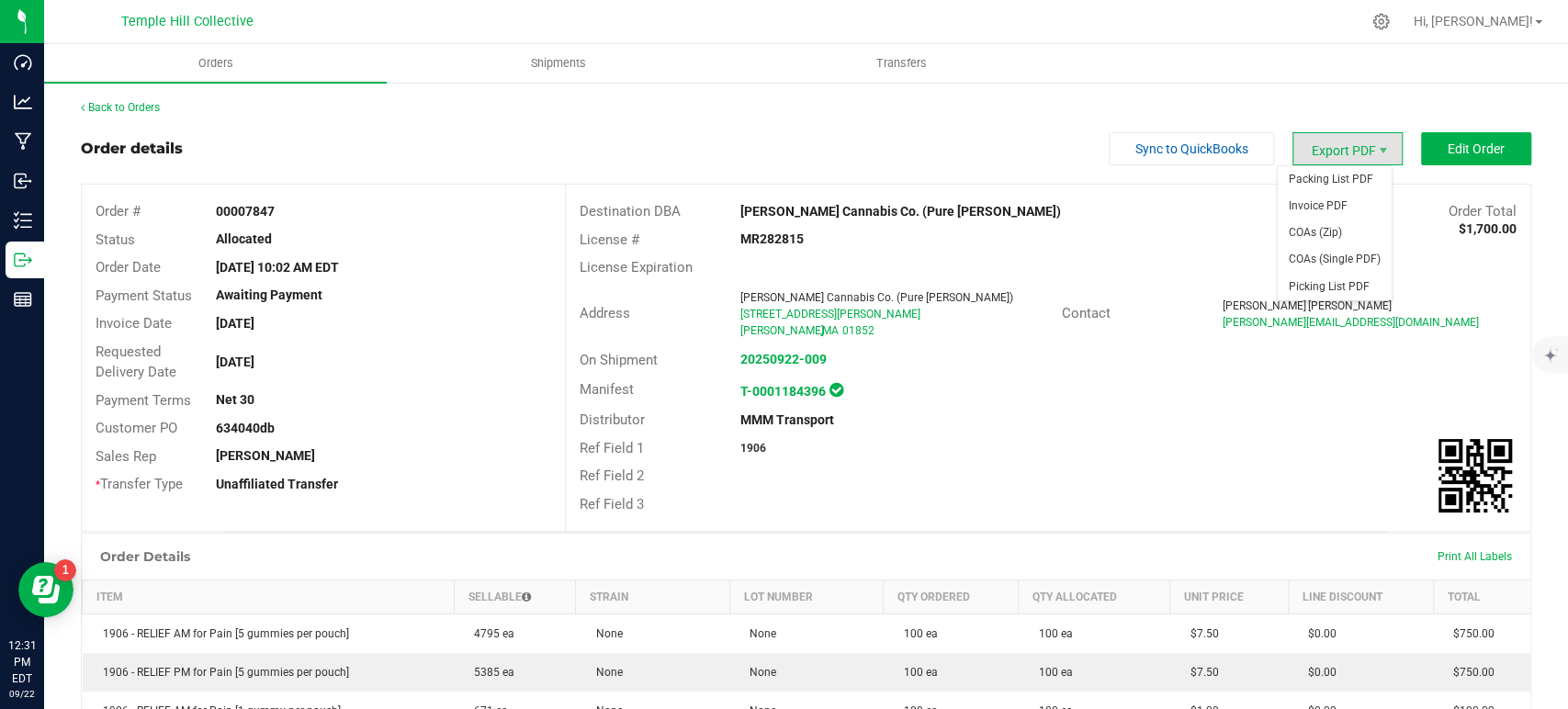
click at [1345, 152] on span "Export PDF" at bounding box center [1348, 149] width 110 height 33
click at [1323, 232] on span "COAs (Zip)" at bounding box center [1335, 233] width 114 height 27
click at [159, 109] on link "Back to Orders" at bounding box center [121, 107] width 79 height 13
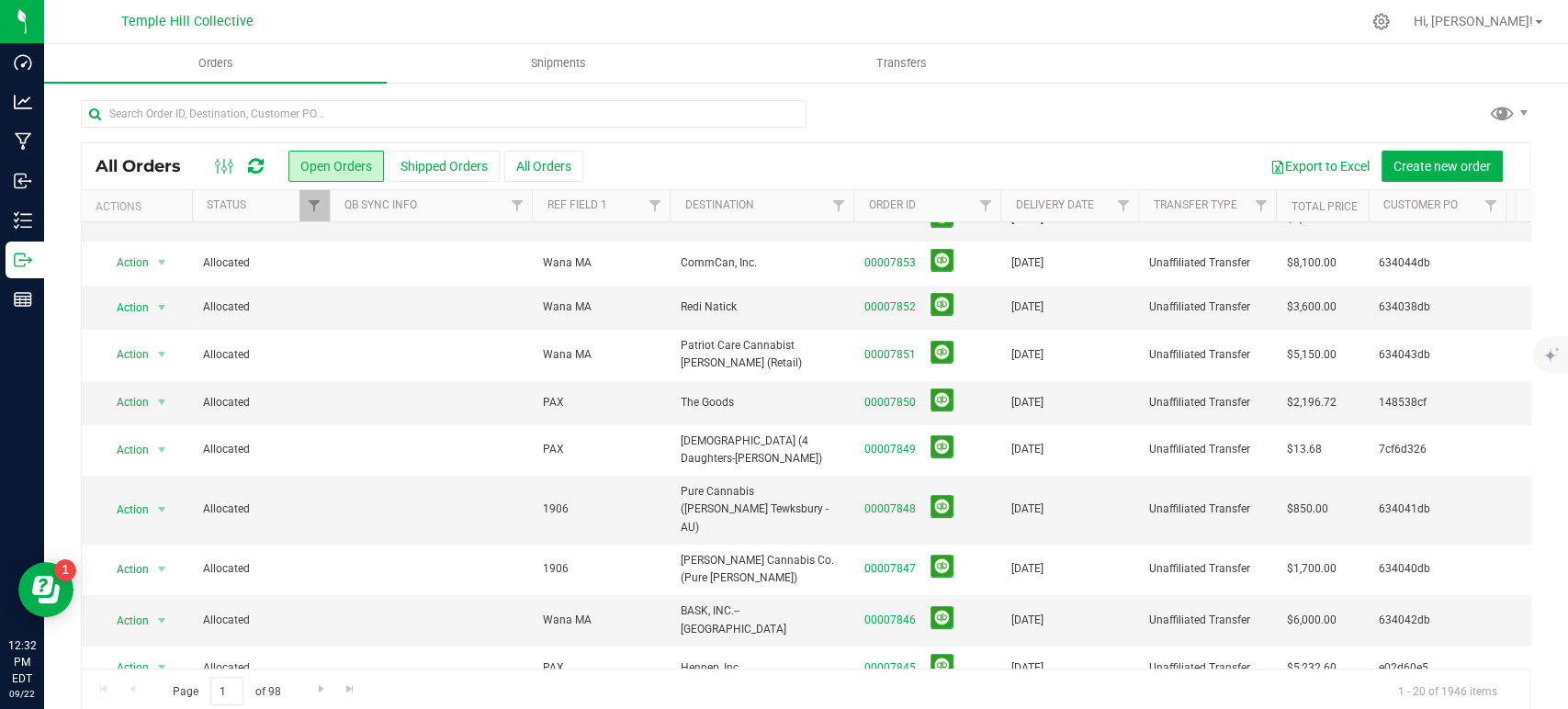
scroll to position [408, 0]
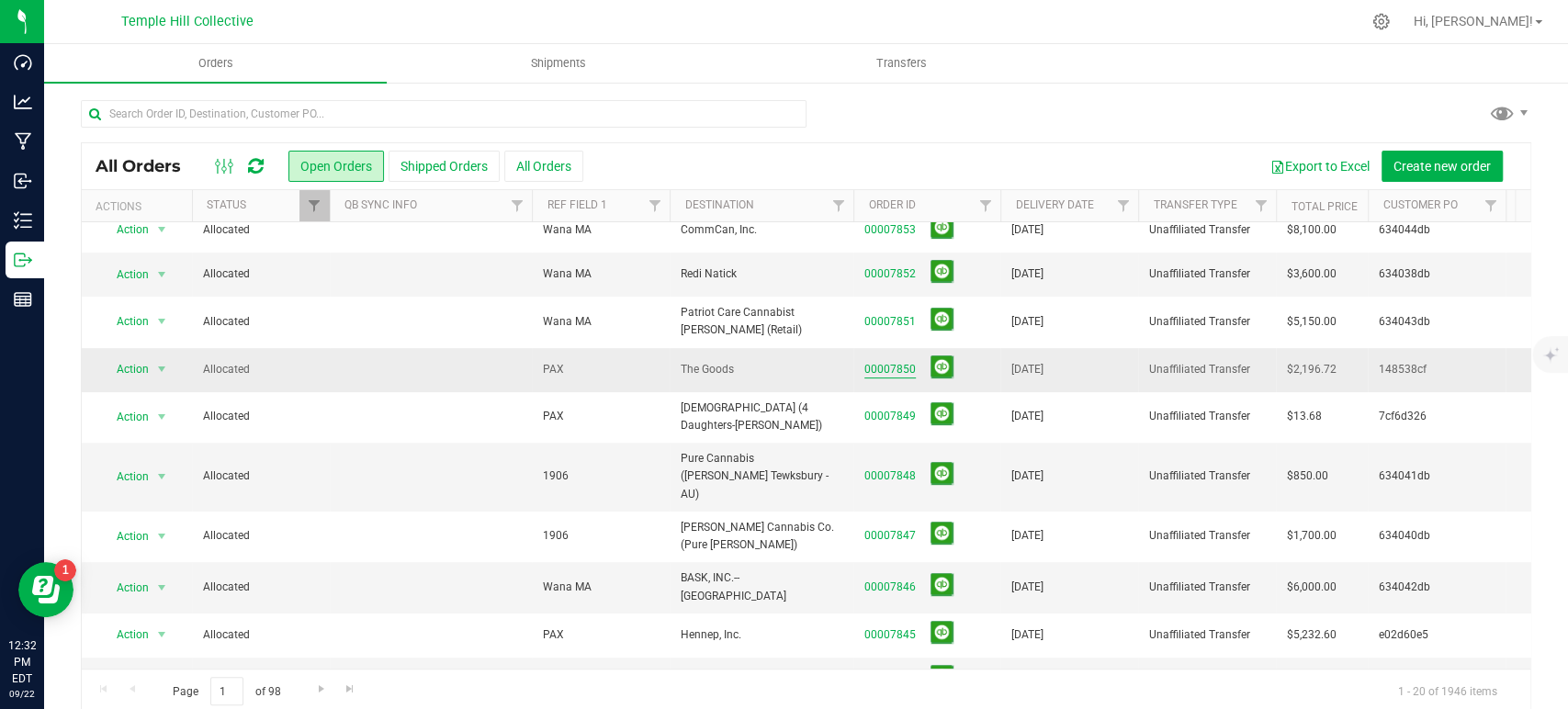
click at [886, 361] on link "00007850" at bounding box center [890, 370] width 51 height 17
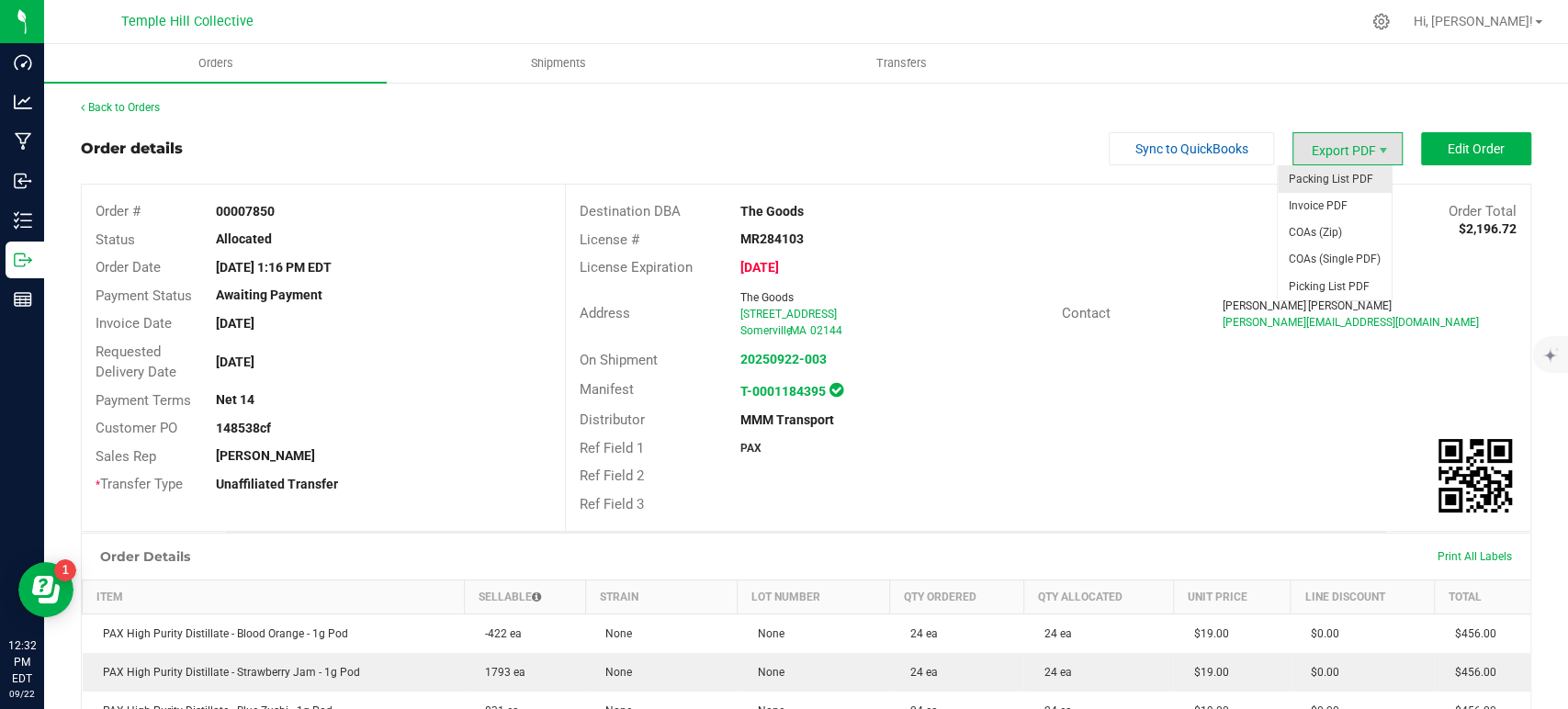
drag, startPoint x: 1330, startPoint y: 151, endPoint x: 1328, endPoint y: 180, distance: 29.1
click at [1330, 150] on span "Export PDF" at bounding box center [1348, 149] width 110 height 33
click at [1329, 227] on span "COAs (Zip)" at bounding box center [1335, 233] width 114 height 27
click at [123, 114] on link "Back to Orders" at bounding box center [121, 107] width 79 height 13
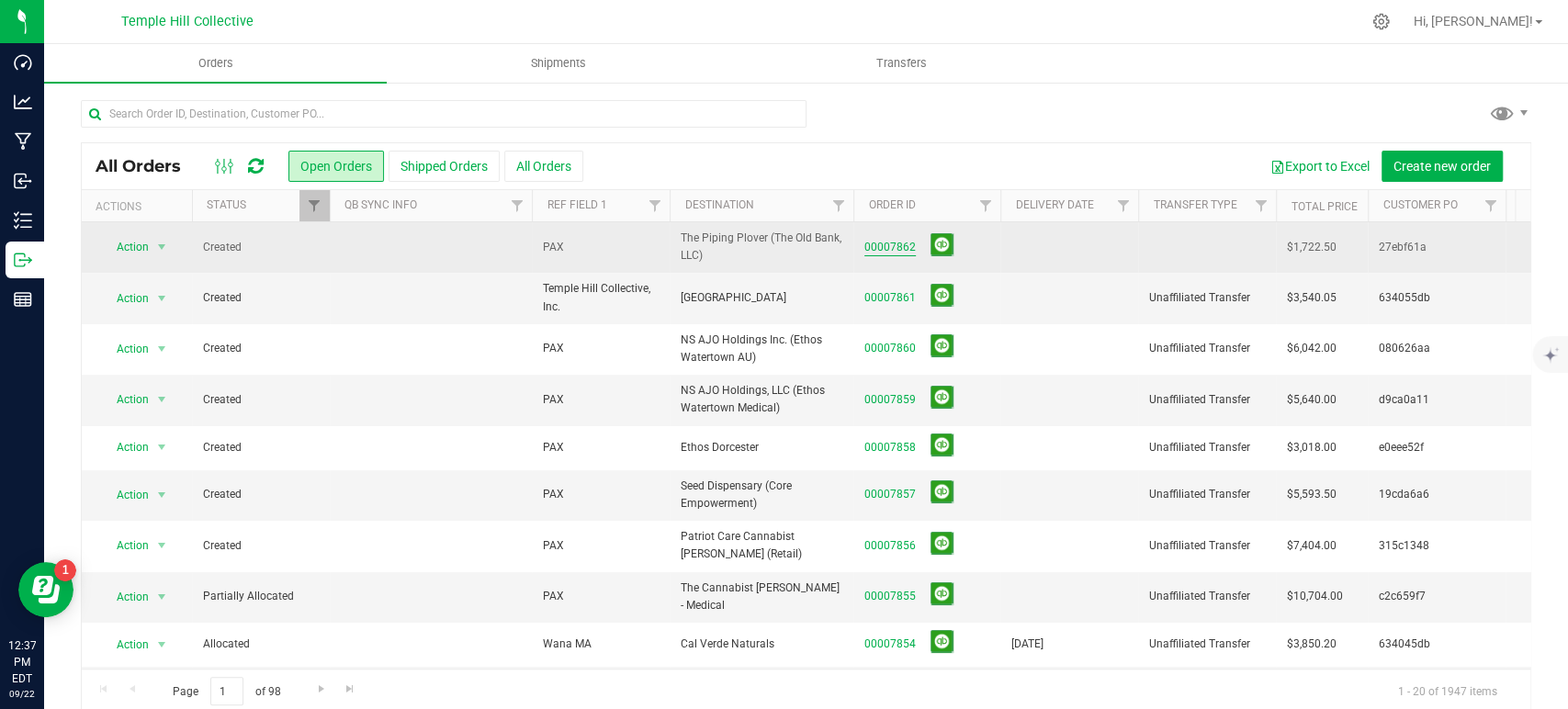
click at [898, 248] on link "00007862" at bounding box center [890, 247] width 51 height 17
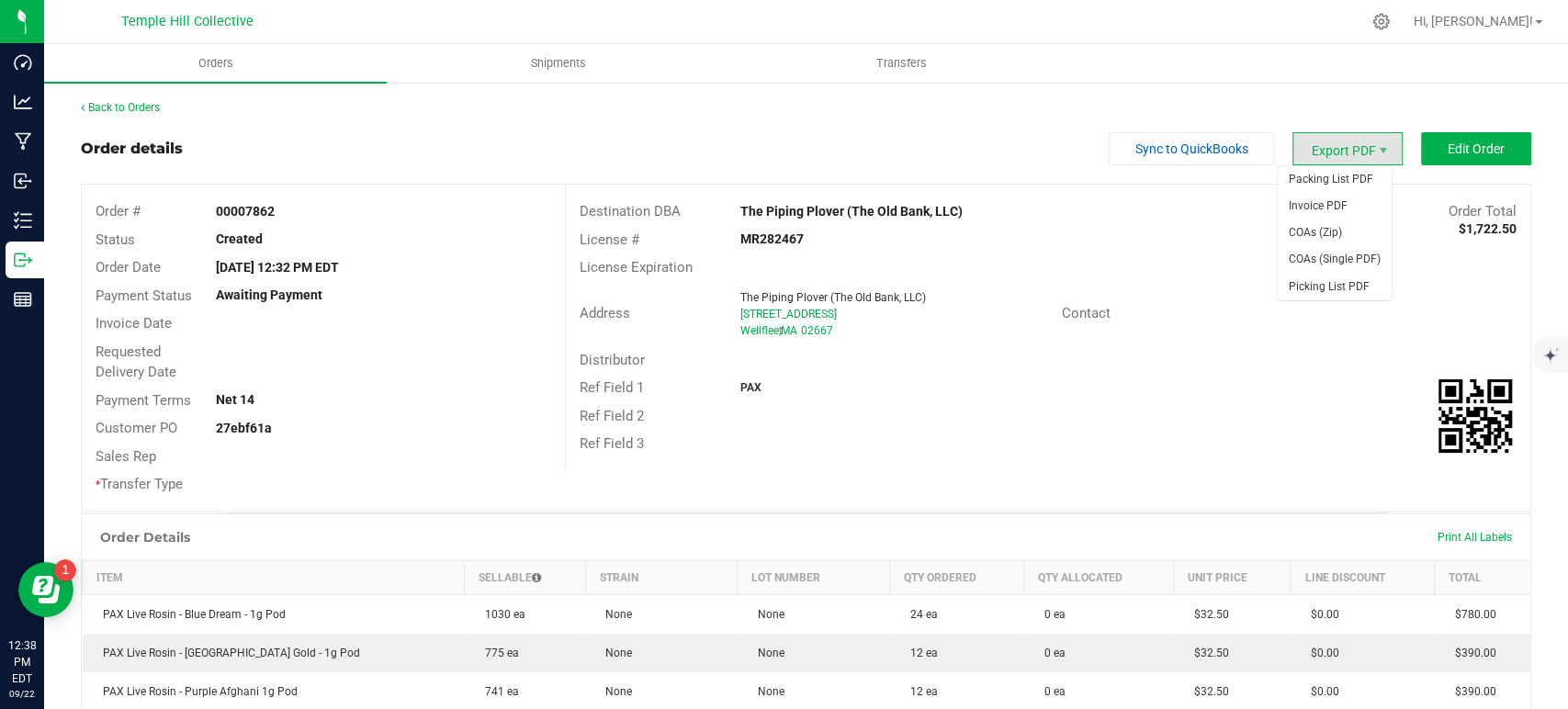
click at [1323, 145] on span "Export PDF" at bounding box center [1348, 149] width 110 height 33
click at [1334, 176] on span "Packing List PDF" at bounding box center [1335, 180] width 114 height 27
click at [144, 102] on link "Back to Orders" at bounding box center [121, 107] width 79 height 13
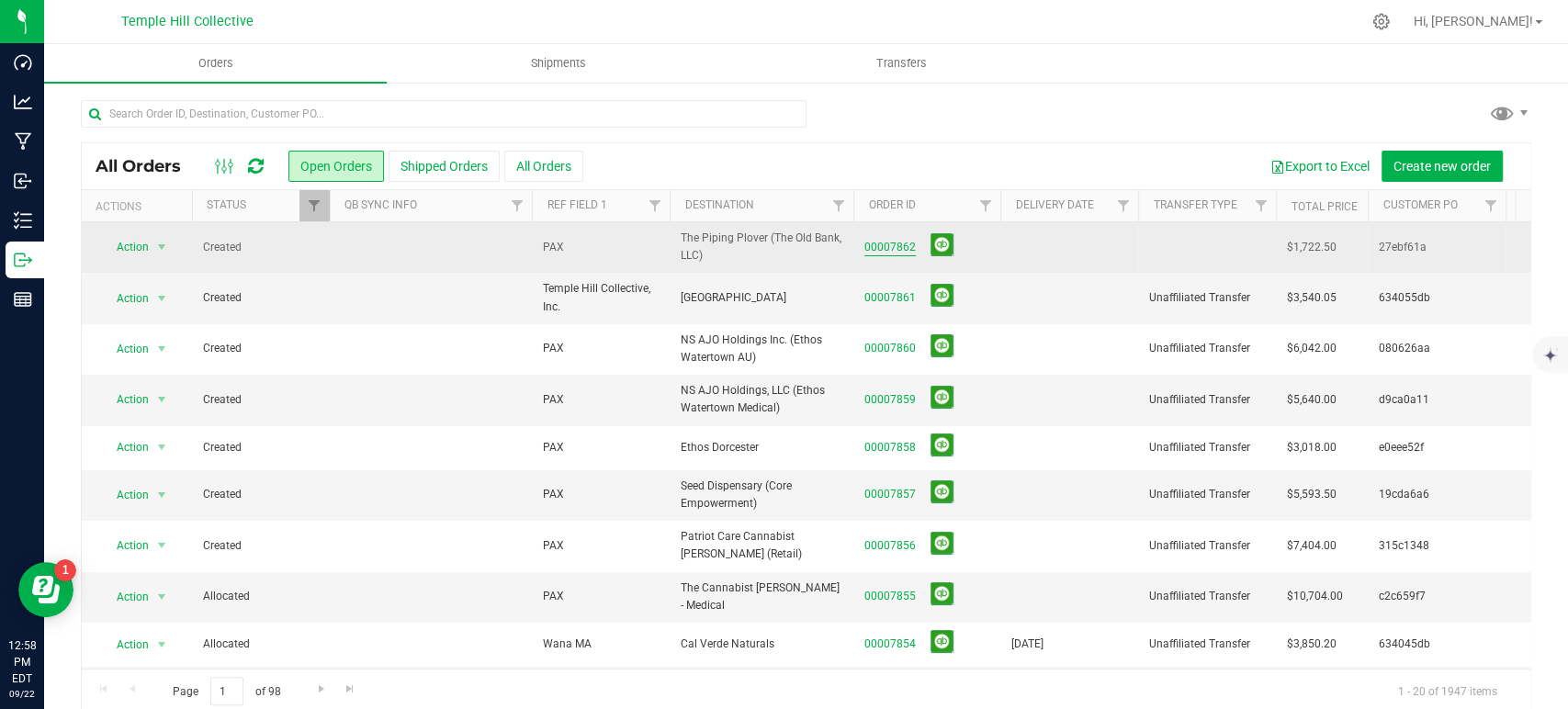
click at [887, 244] on link "00007862" at bounding box center [890, 247] width 51 height 17
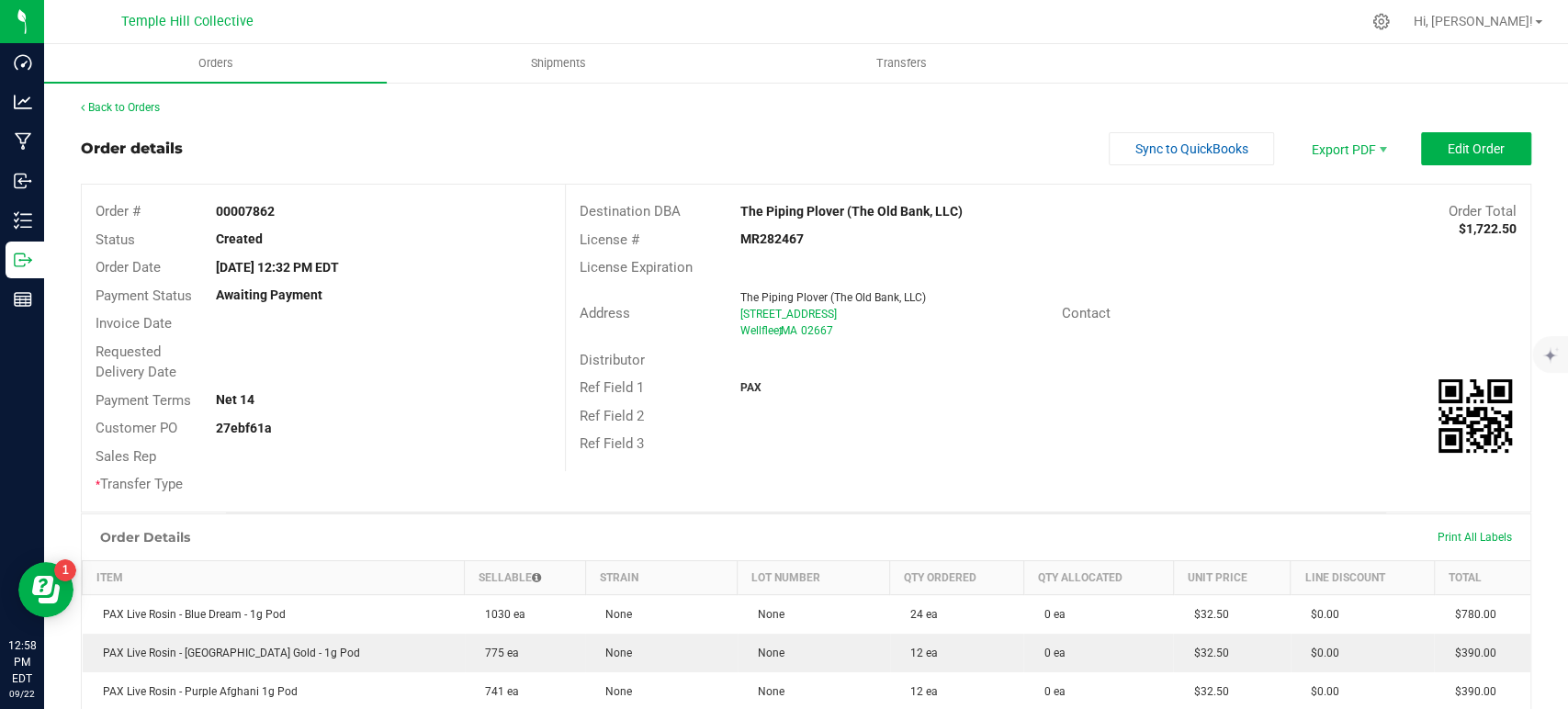
drag, startPoint x: 844, startPoint y: 336, endPoint x: 720, endPoint y: 300, distance: 129.1
click at [720, 300] on div "Address The Piping Plover (The Old Bank, LLC) [STREET_ADDRESS]" at bounding box center [813, 314] width 496 height 57
copy div "The Piping Plover (The Old Bank, LLC) [STREET_ADDRESS]"
click at [759, 247] on div "MR282467" at bounding box center [887, 240] width 322 height 19
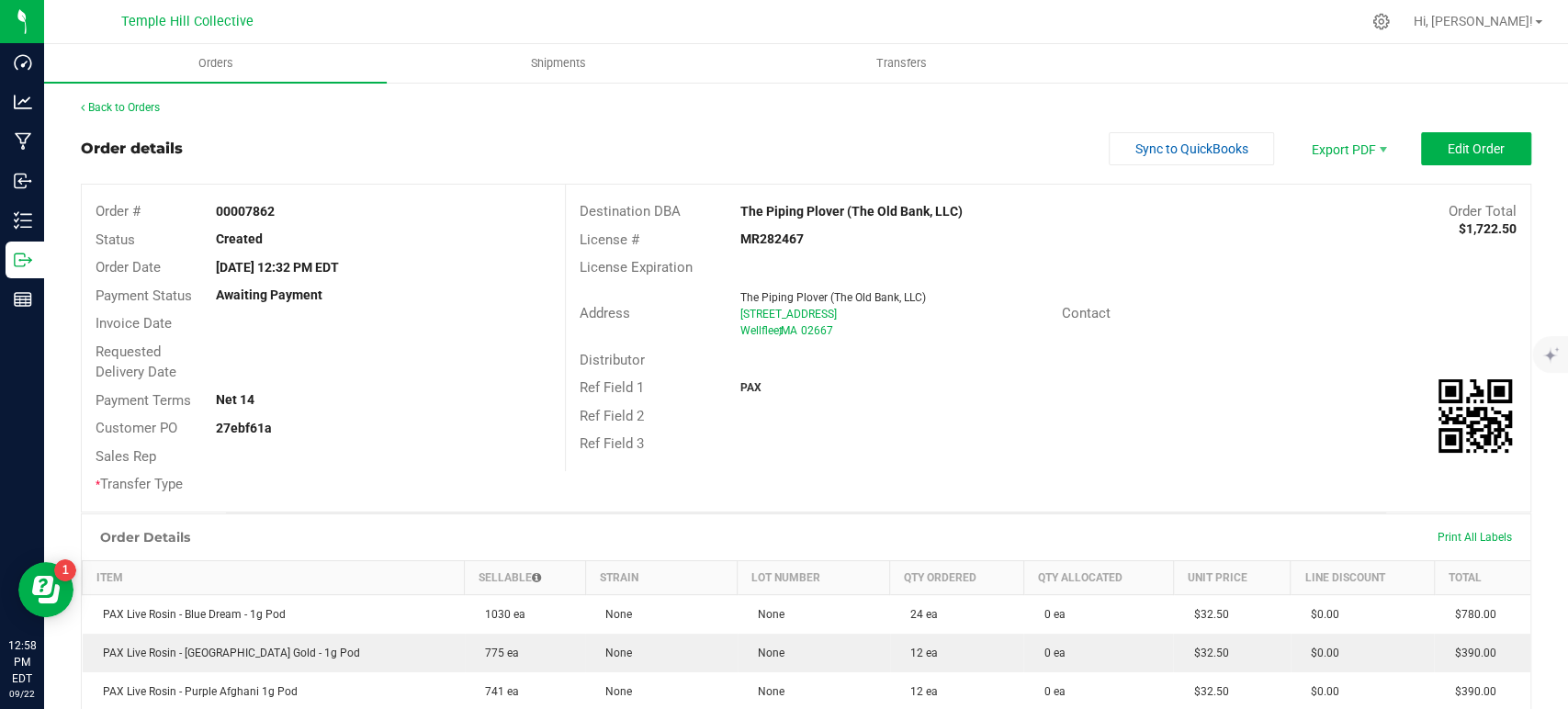
copy strong "MR282467"
click at [1422, 152] on button "Edit Order" at bounding box center [1476, 149] width 110 height 33
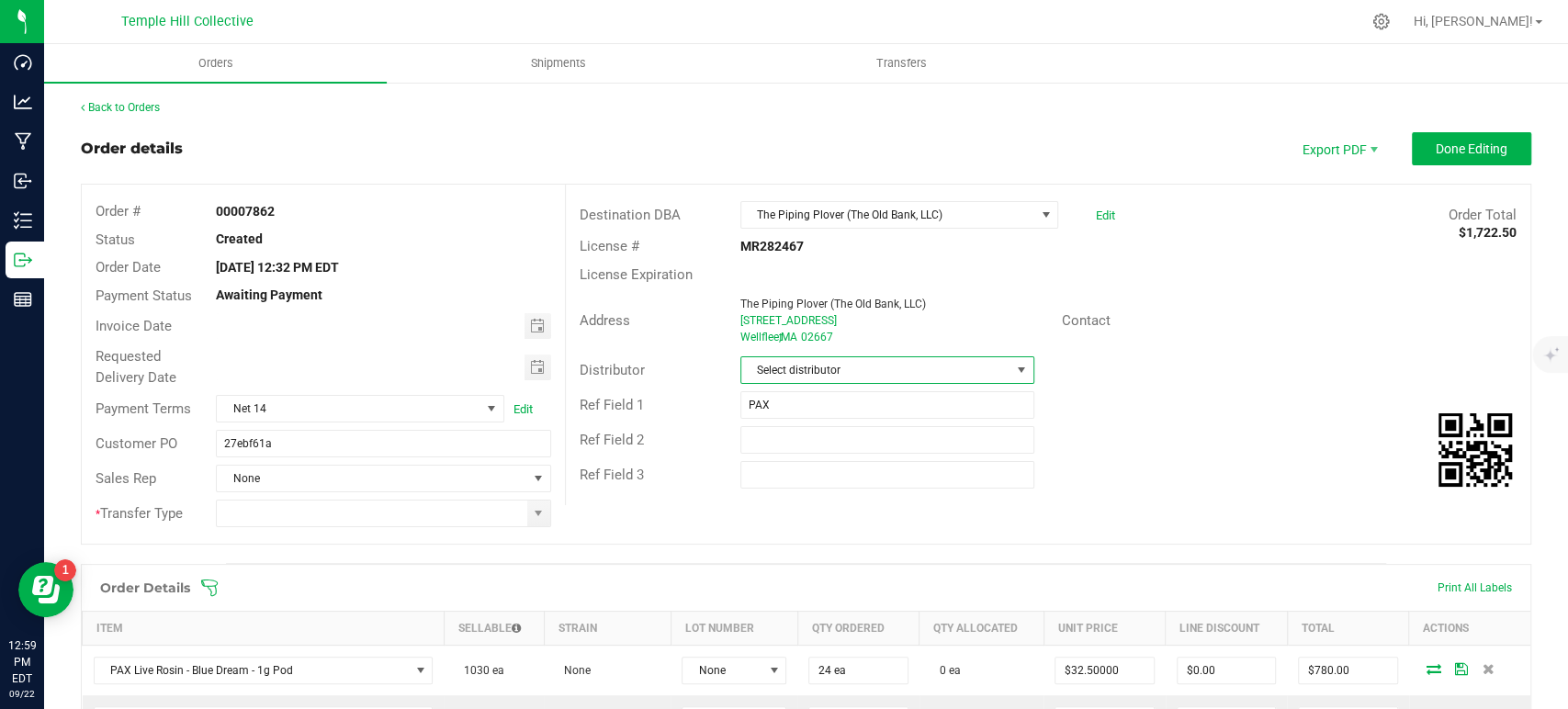
click at [797, 366] on span "Select distributor" at bounding box center [875, 370] width 270 height 26
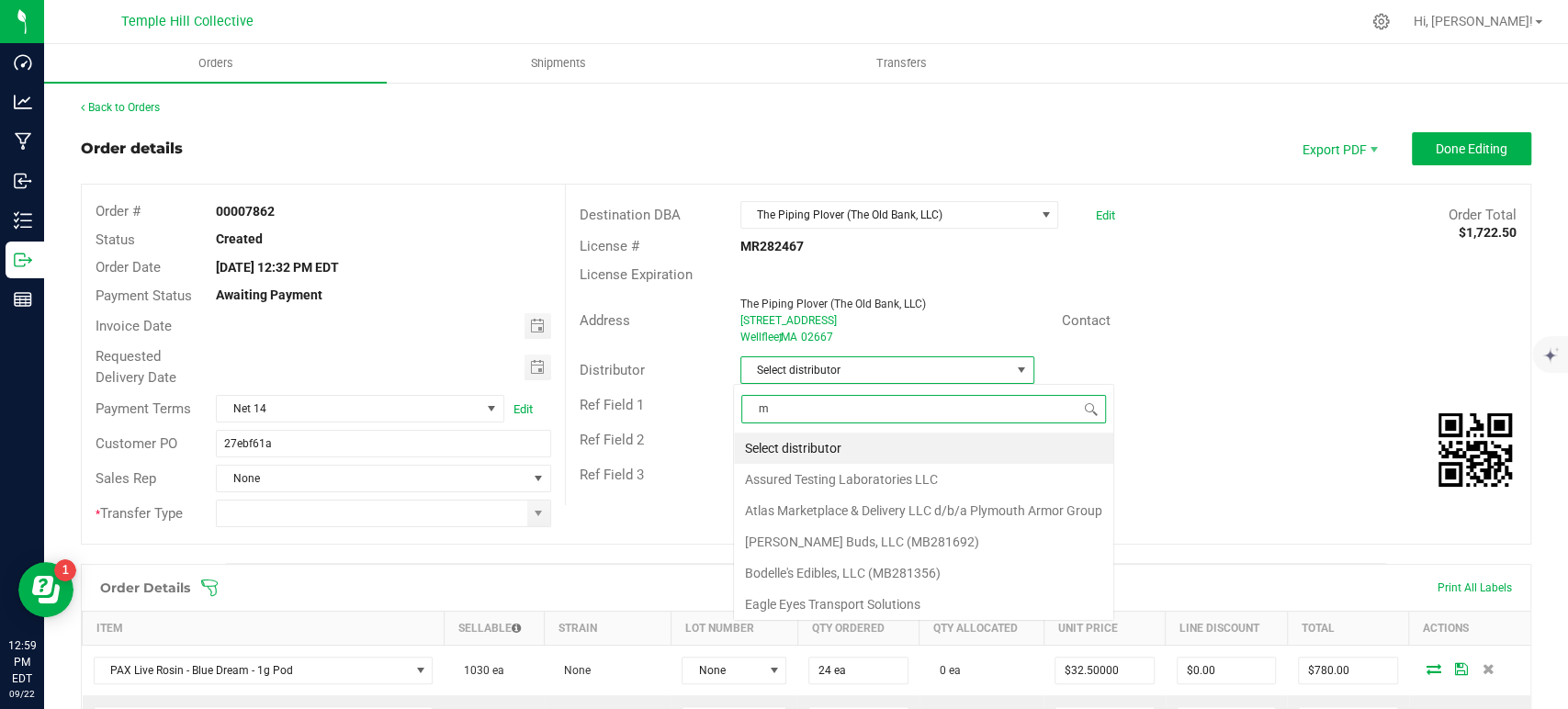
scroll to position [27, 290]
type input "mm"
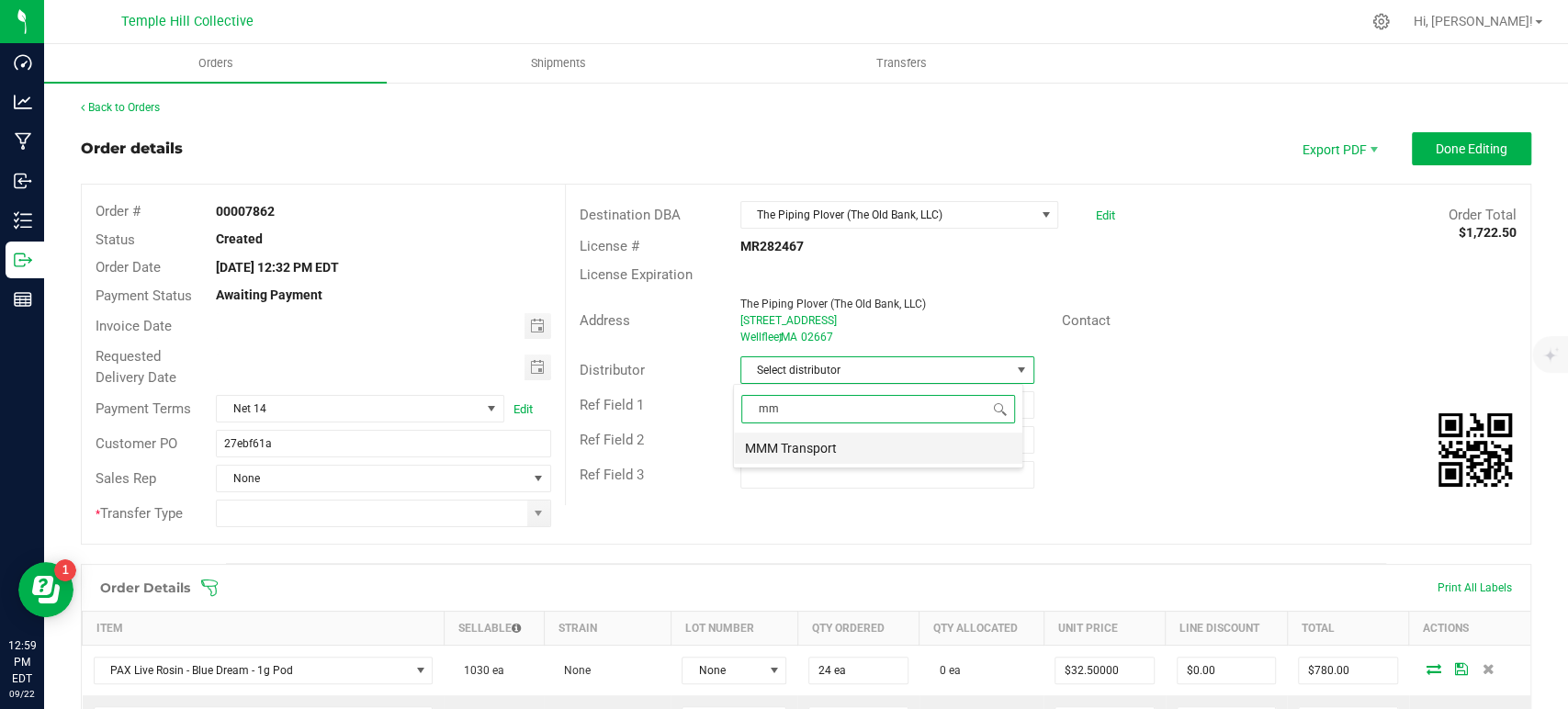
click at [811, 449] on li "MMM Transport" at bounding box center [878, 448] width 289 height 31
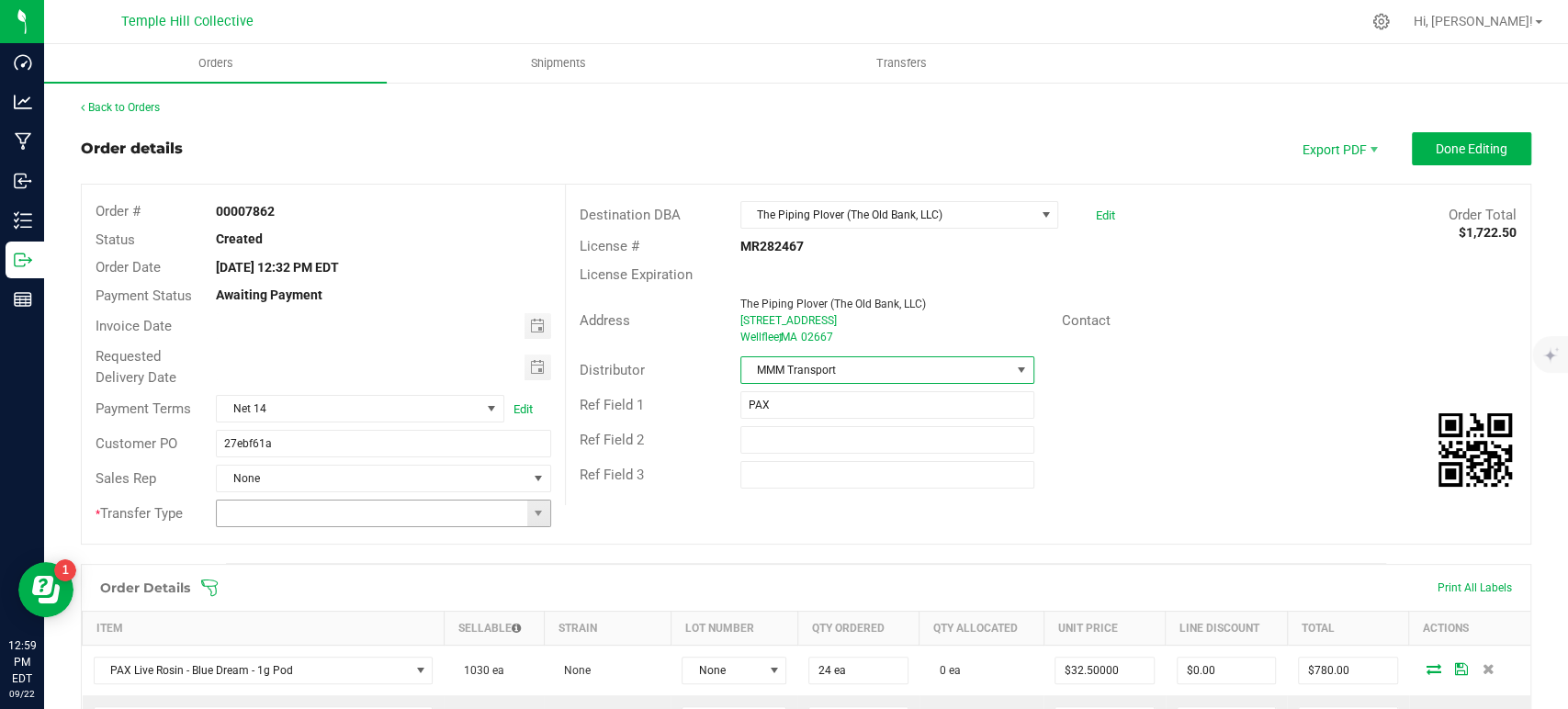
click at [527, 512] on span at bounding box center [539, 513] width 23 height 26
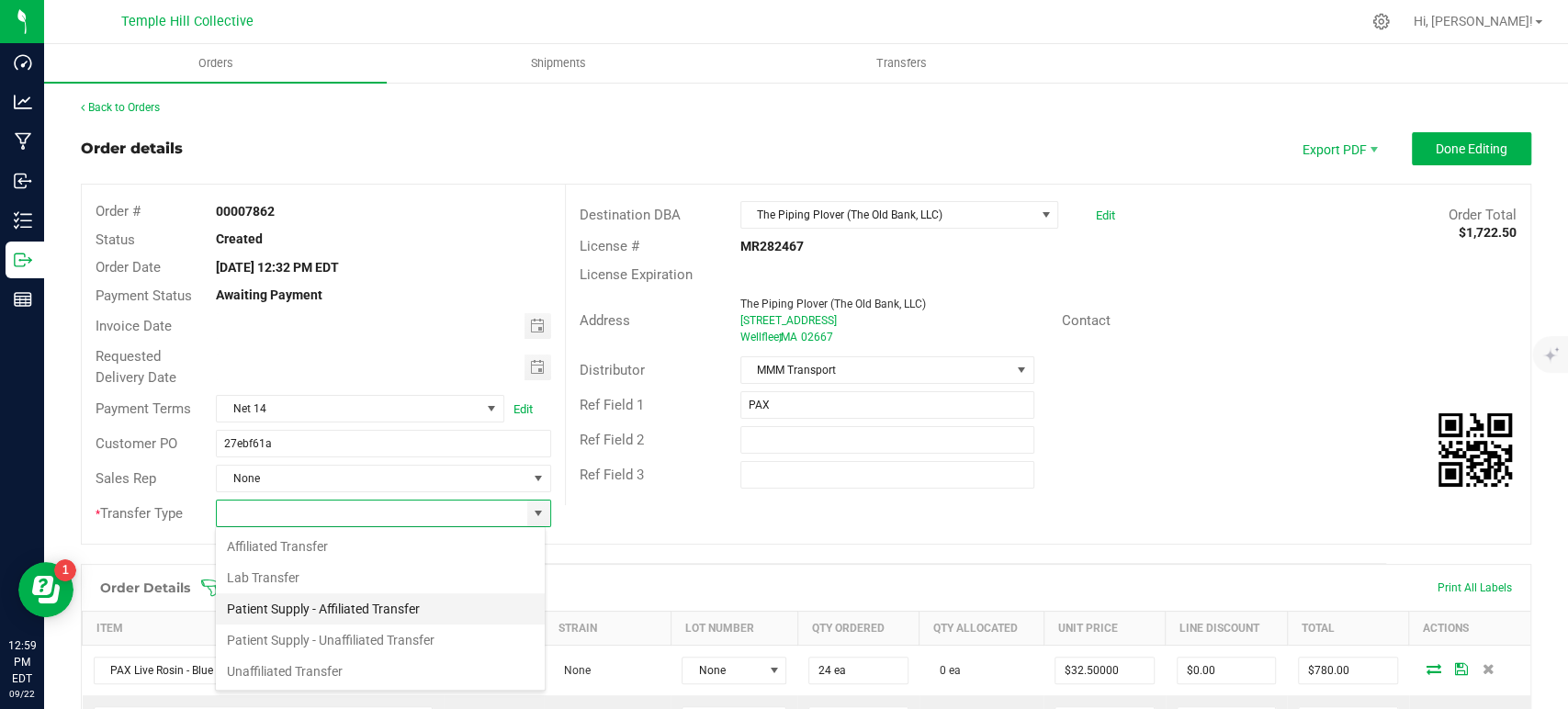
scroll to position [27, 330]
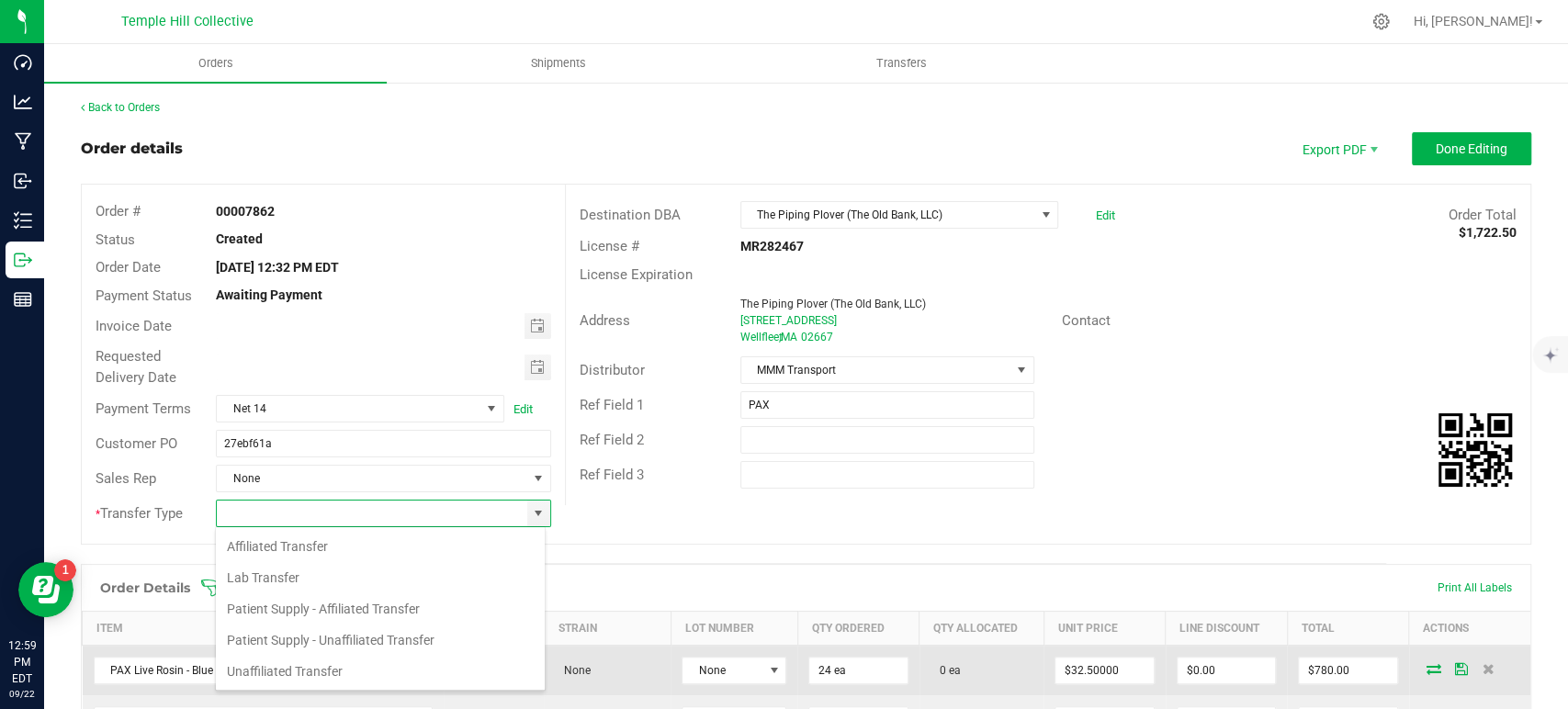
drag, startPoint x: 385, startPoint y: 672, endPoint x: 384, endPoint y: 663, distance: 9.1
click at [384, 672] on li "Unaffiliated Transfer" at bounding box center [380, 671] width 328 height 31
type input "Unaffiliated Transfer"
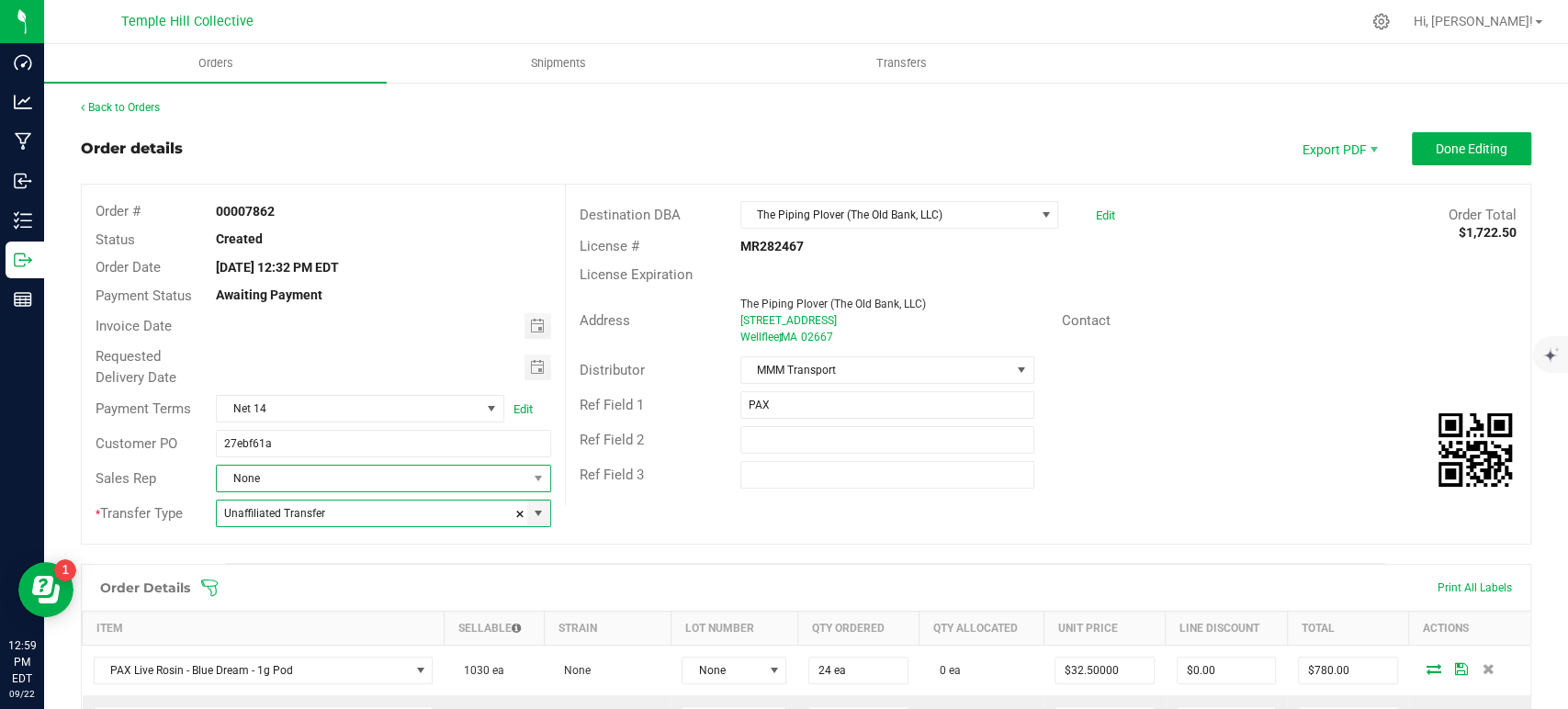
click at [427, 476] on span "None" at bounding box center [371, 478] width 309 height 26
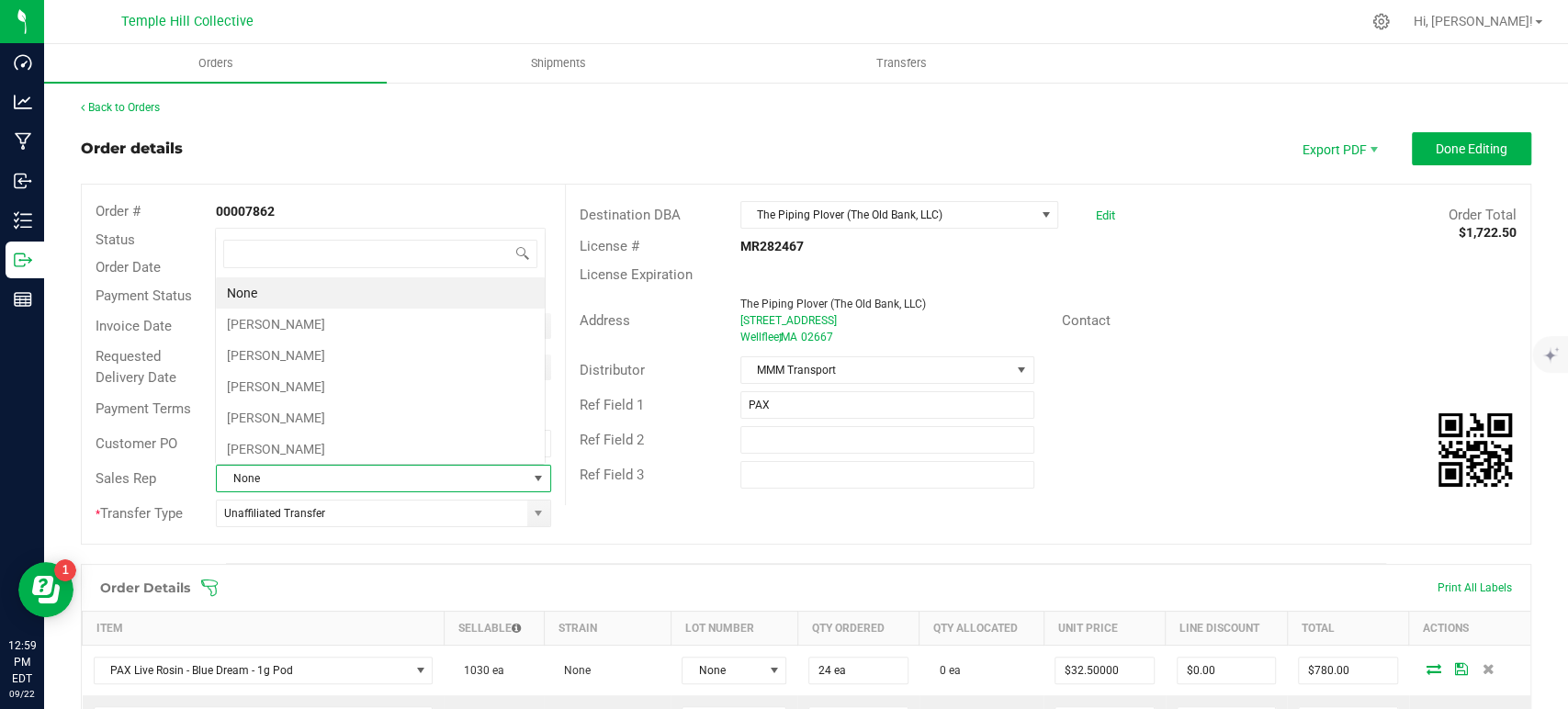
scroll to position [27, 327]
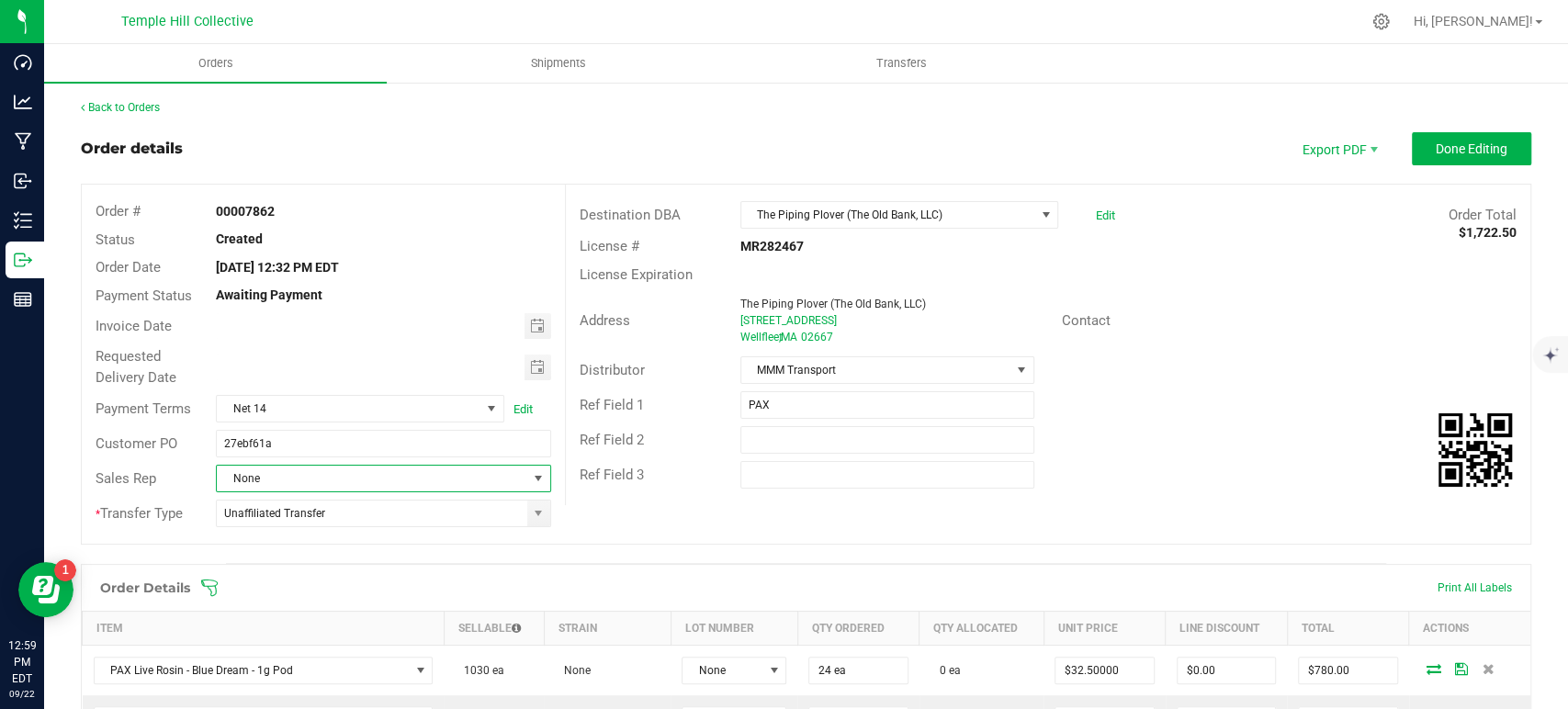
click at [435, 475] on span "None" at bounding box center [371, 478] width 309 height 26
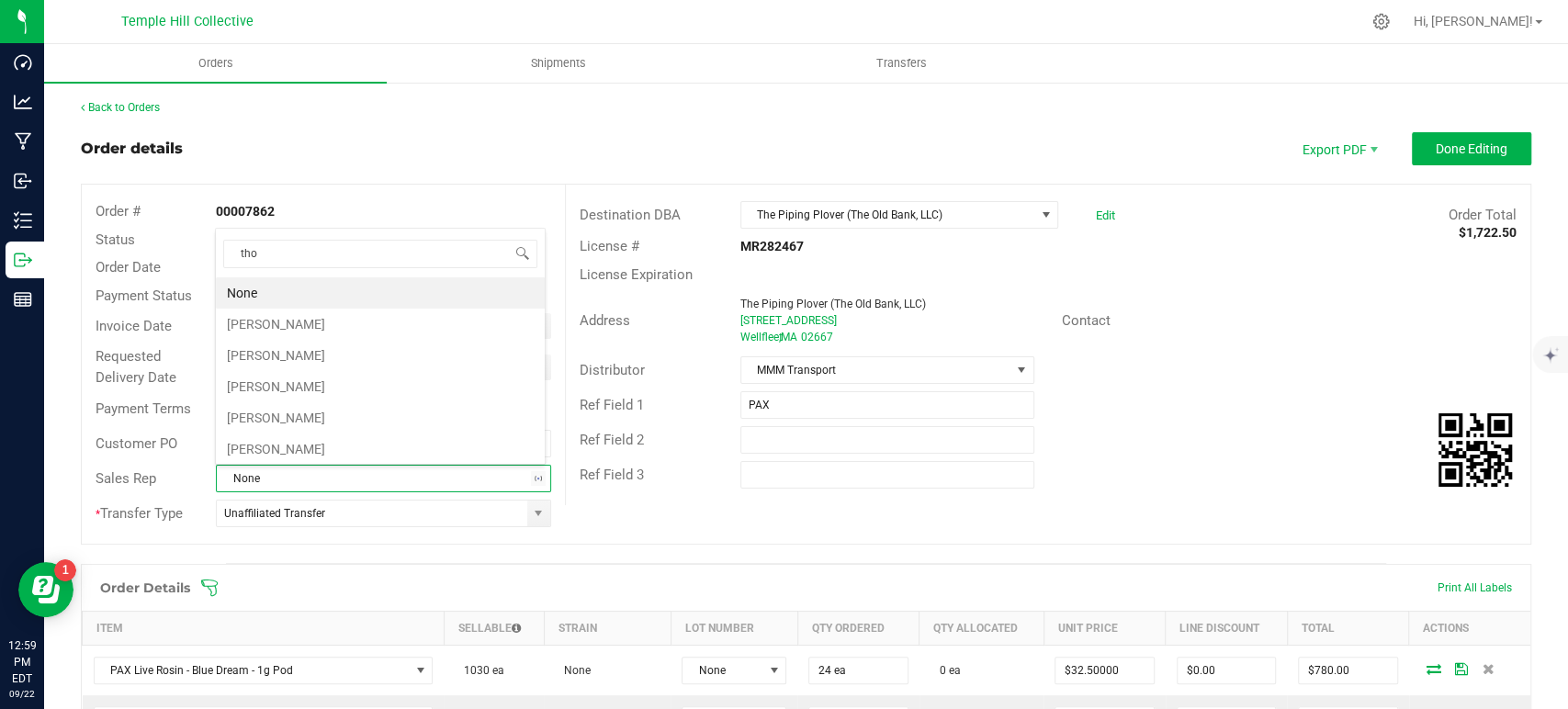
type input "[PERSON_NAME]"
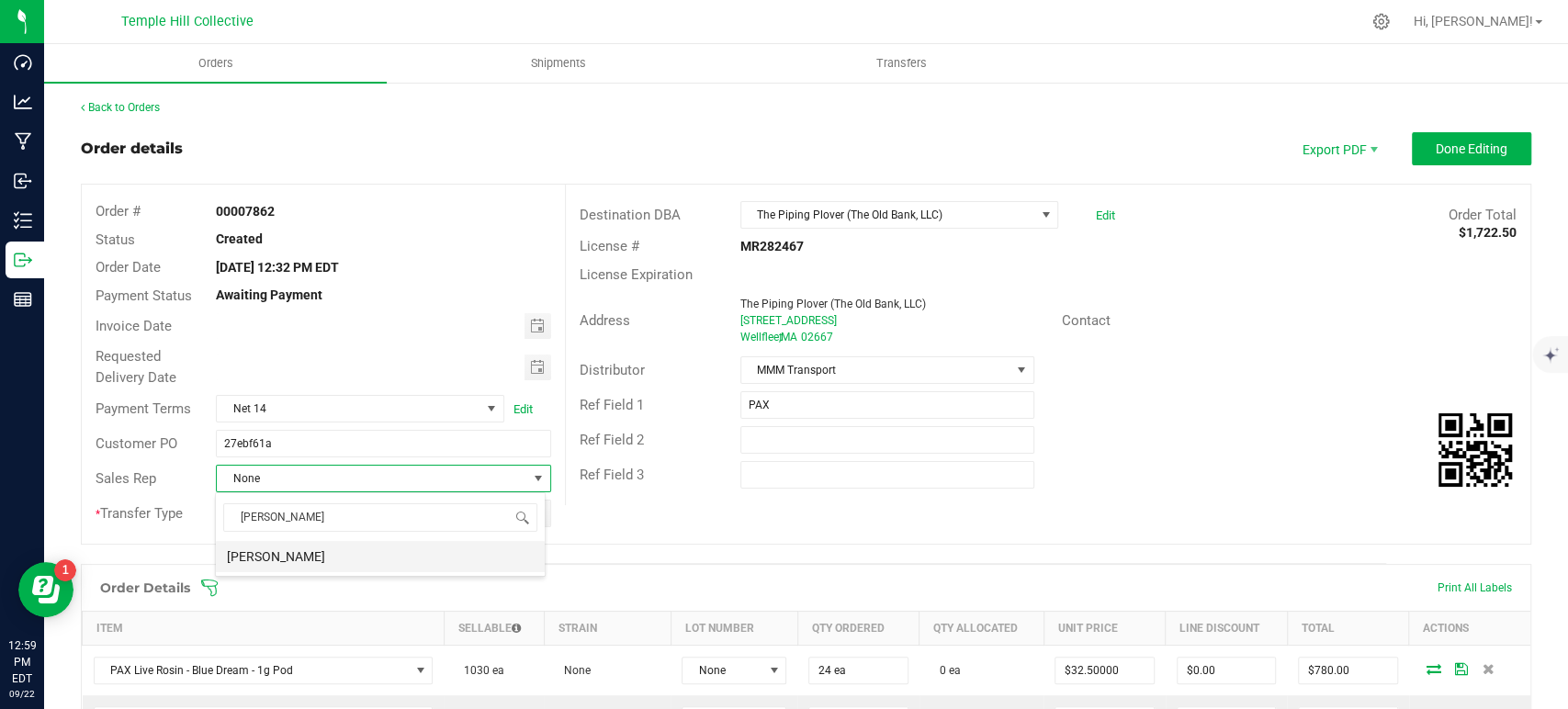
click at [397, 554] on li "[PERSON_NAME]" at bounding box center [380, 556] width 328 height 31
click at [1507, 143] on button "Done Editing" at bounding box center [1471, 149] width 120 height 33
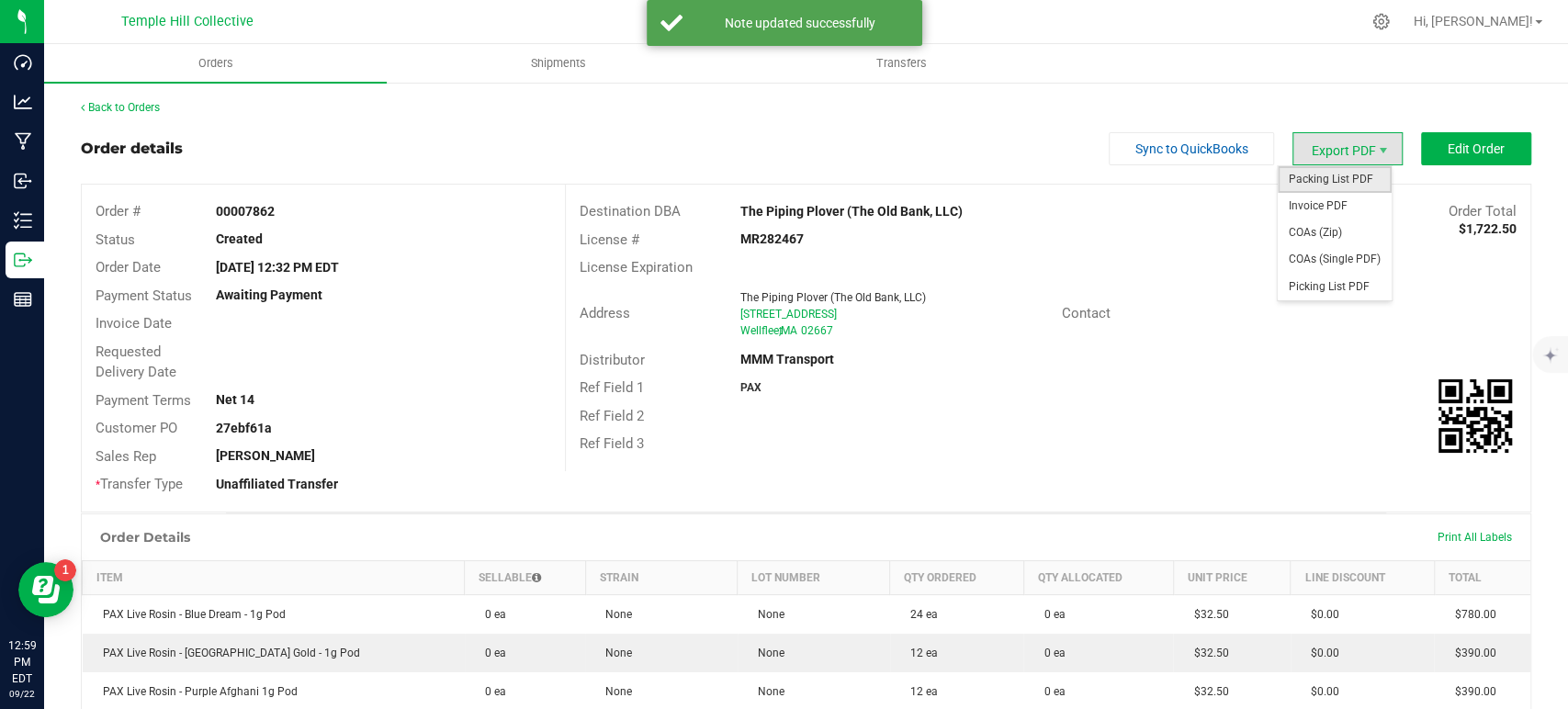
click at [1347, 177] on span "Packing List PDF" at bounding box center [1335, 180] width 114 height 27
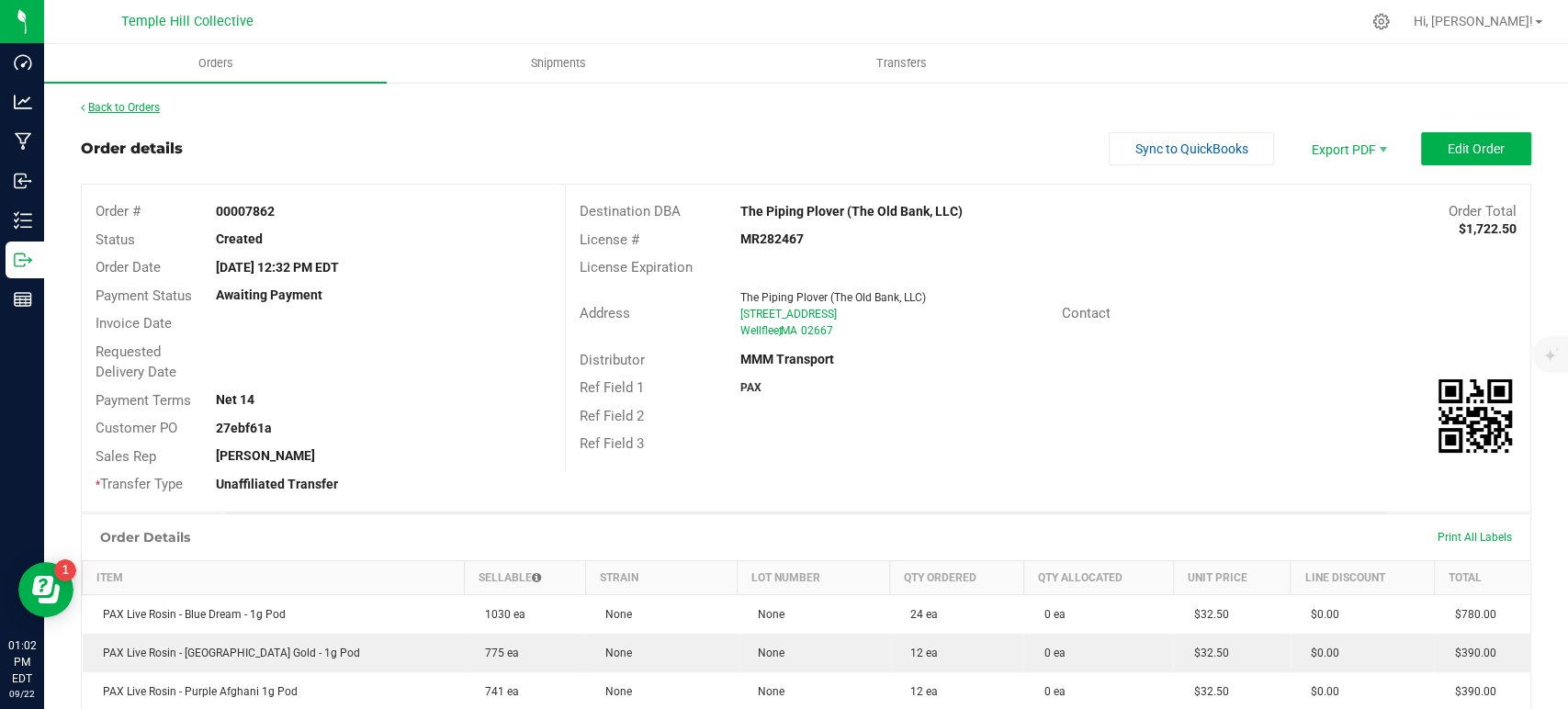
click at [140, 106] on link "Back to Orders" at bounding box center [121, 107] width 79 height 13
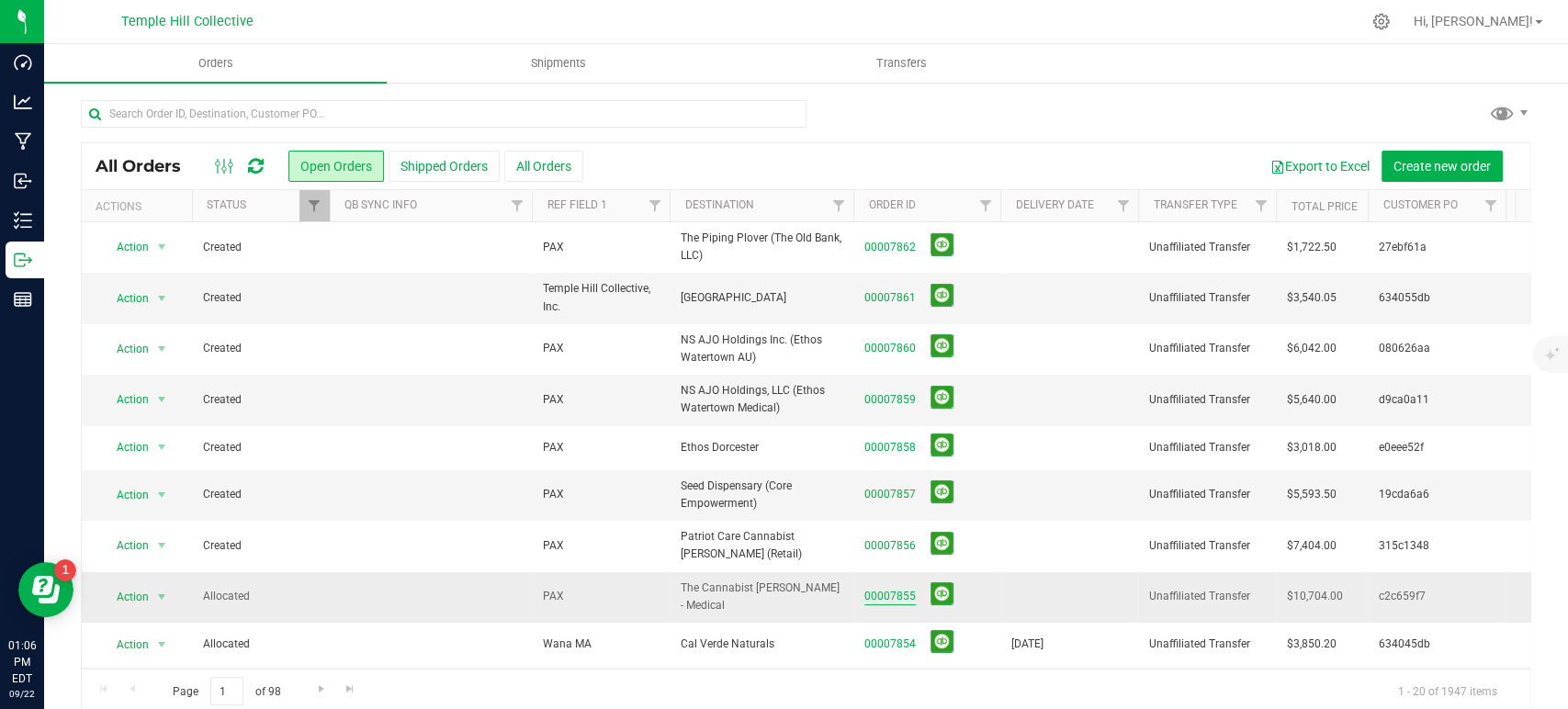
click at [891, 587] on link "00007855" at bounding box center [890, 596] width 51 height 17
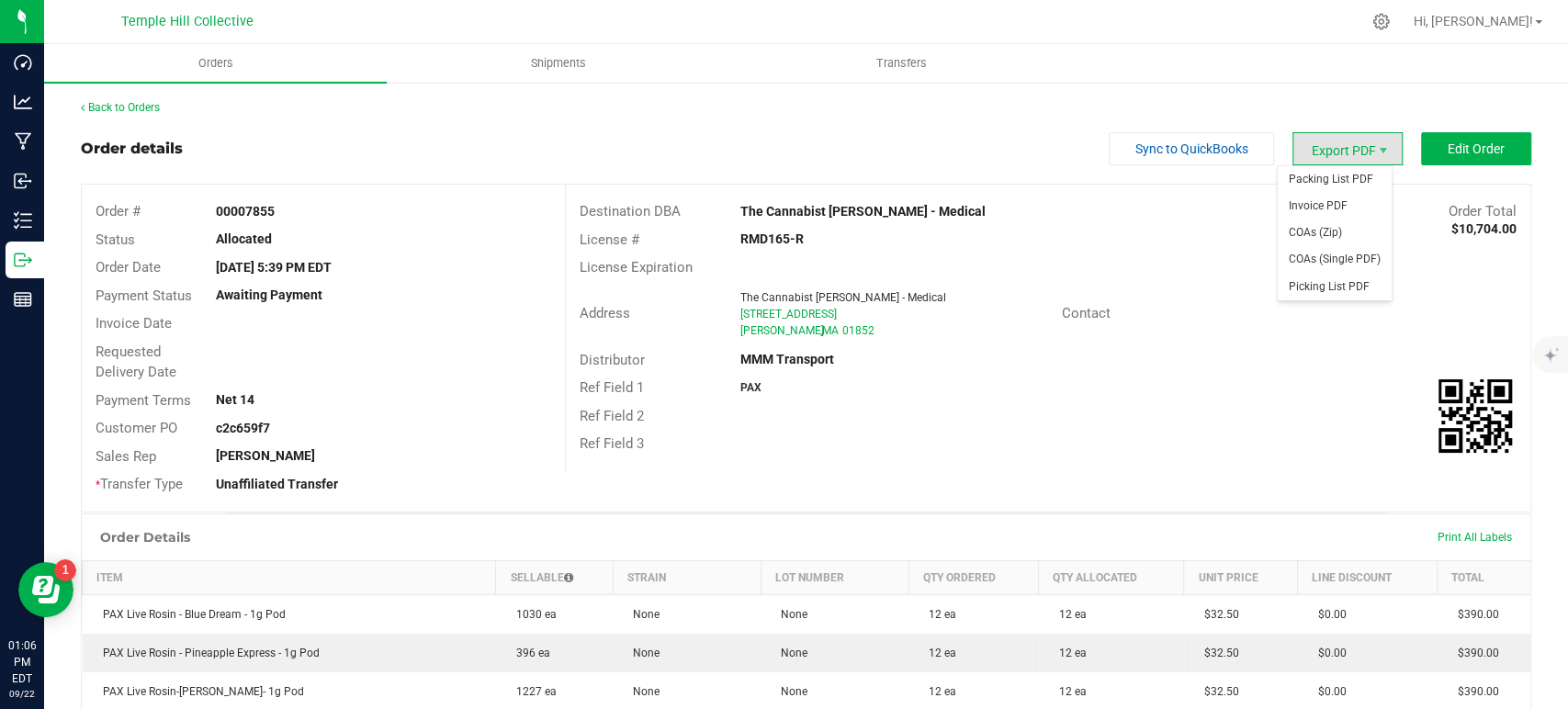
click at [1357, 141] on span "Export PDF" at bounding box center [1348, 149] width 110 height 33
click at [1342, 179] on span "Packing List PDF" at bounding box center [1335, 180] width 114 height 27
click at [113, 102] on link "Back to Orders" at bounding box center [121, 107] width 79 height 13
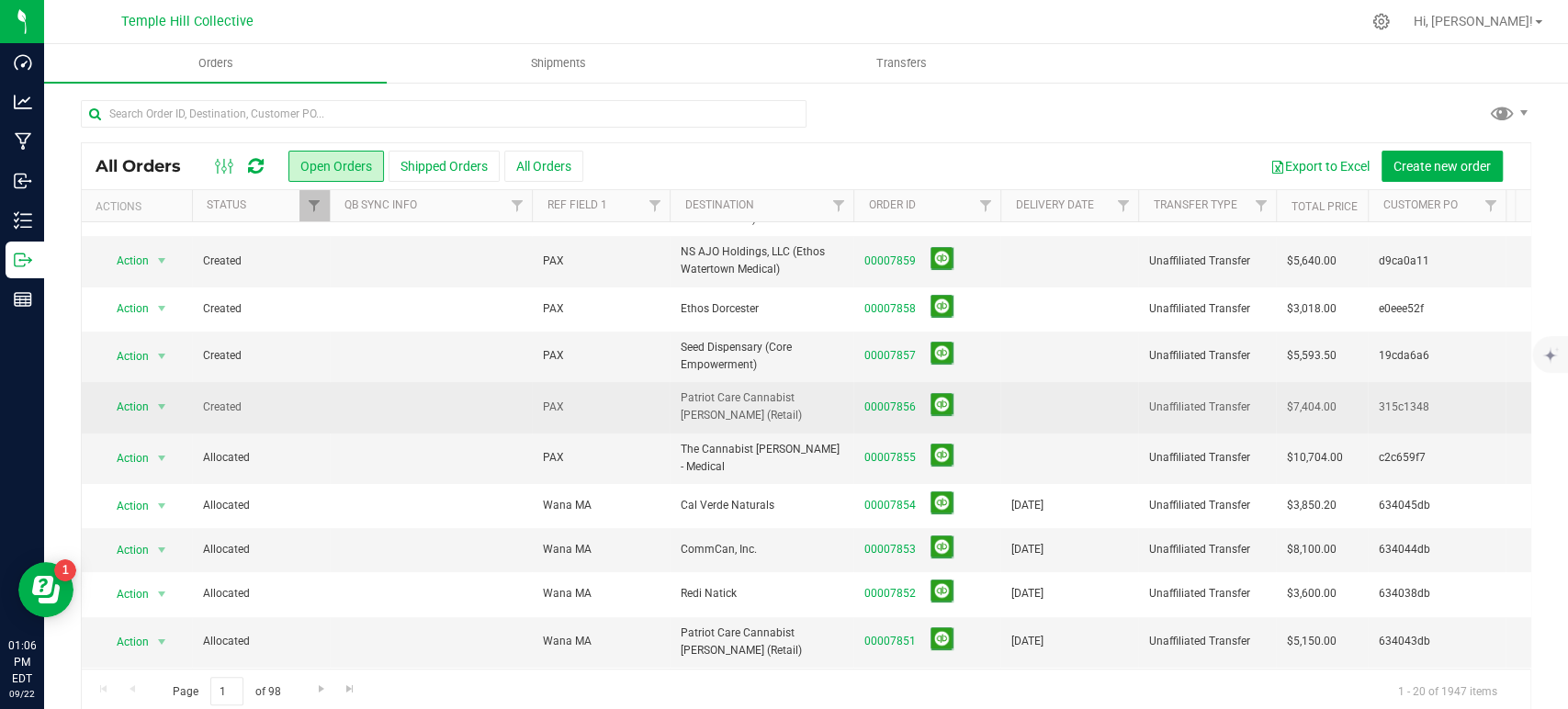
scroll to position [204, 0]
